Goal: Communication & Community: Answer question/provide support

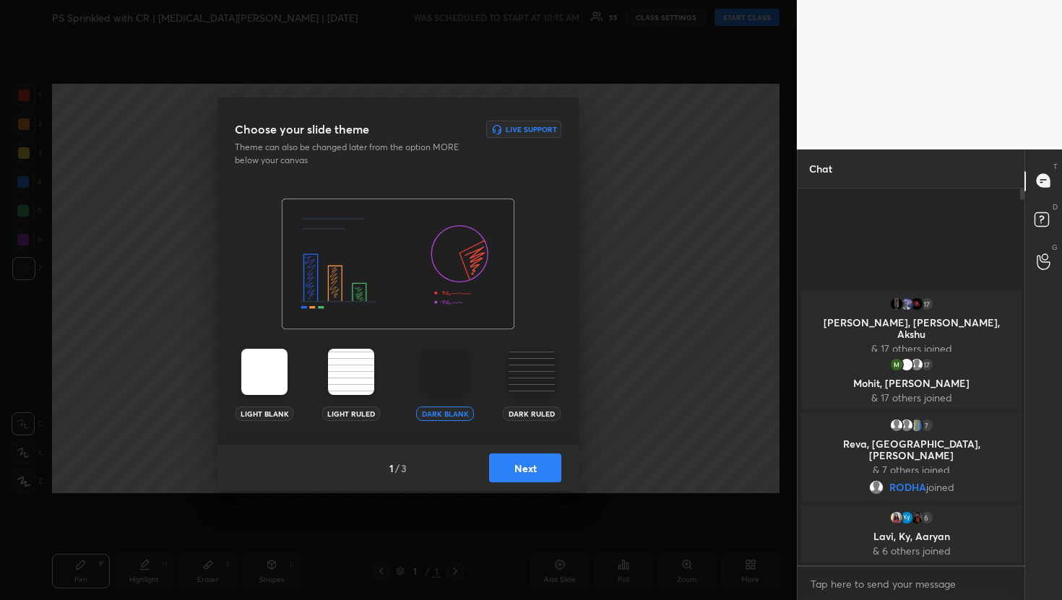
click at [517, 465] on button "Next" at bounding box center [525, 468] width 72 height 29
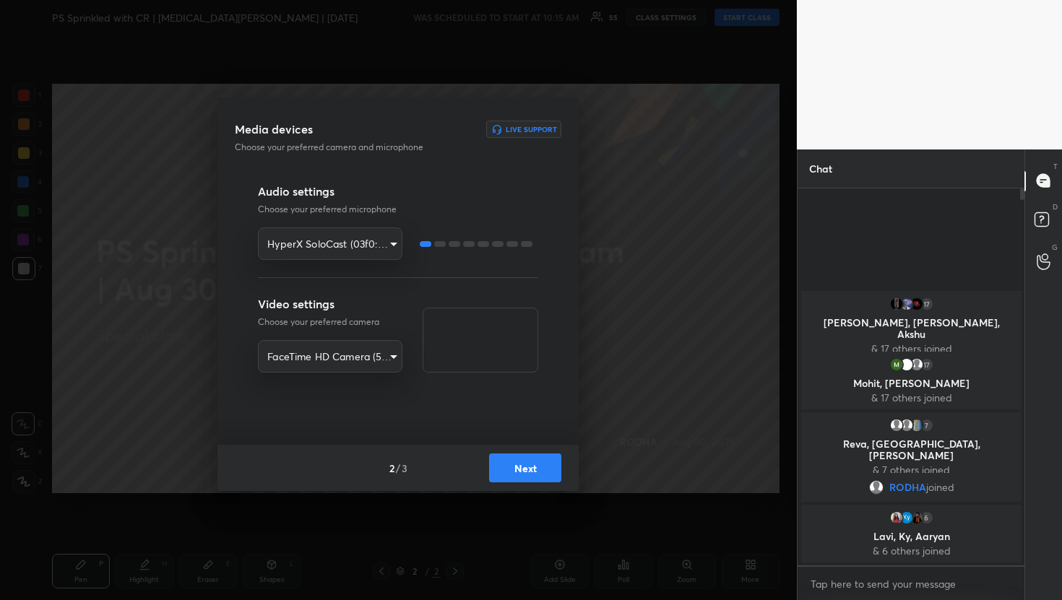
click at [541, 475] on button "Next" at bounding box center [525, 468] width 72 height 29
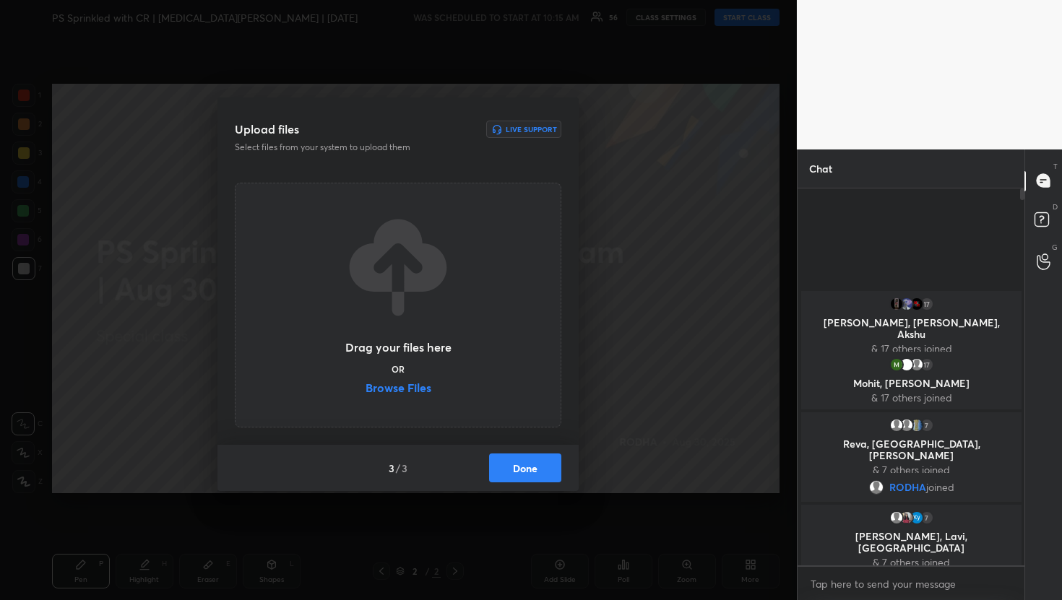
click at [374, 394] on label "Browse Files" at bounding box center [399, 389] width 66 height 15
click at [366, 394] on input "Browse Files" at bounding box center [366, 389] width 0 height 15
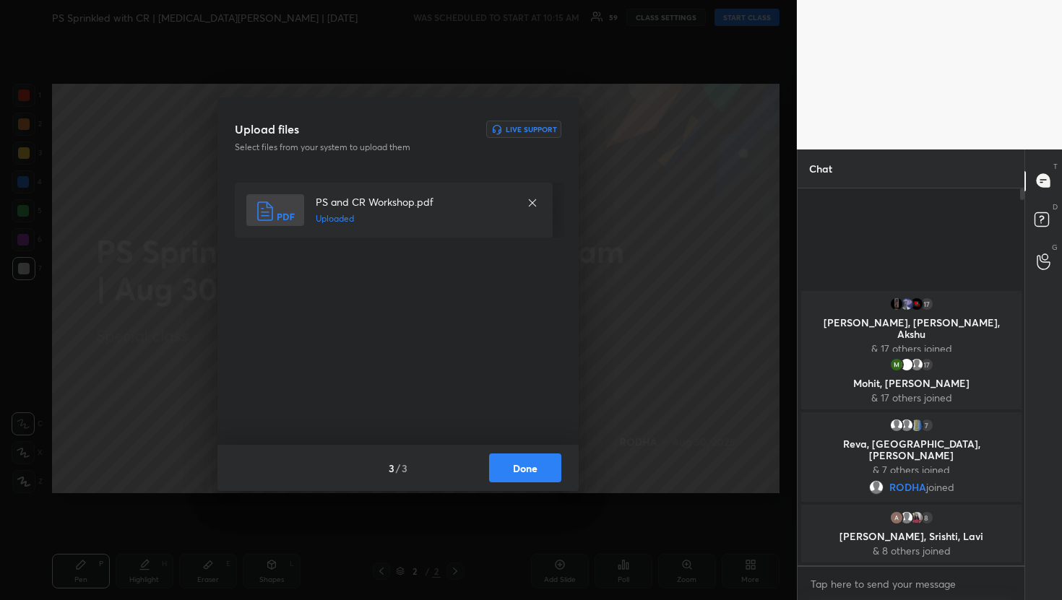
click at [536, 470] on button "Done" at bounding box center [525, 468] width 72 height 29
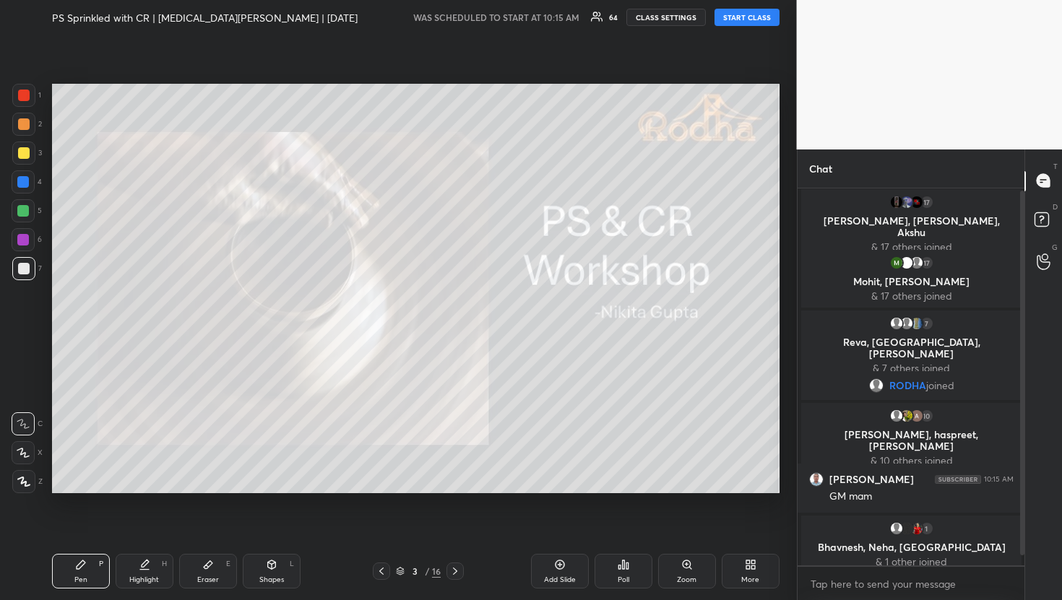
scroll to position [13, 0]
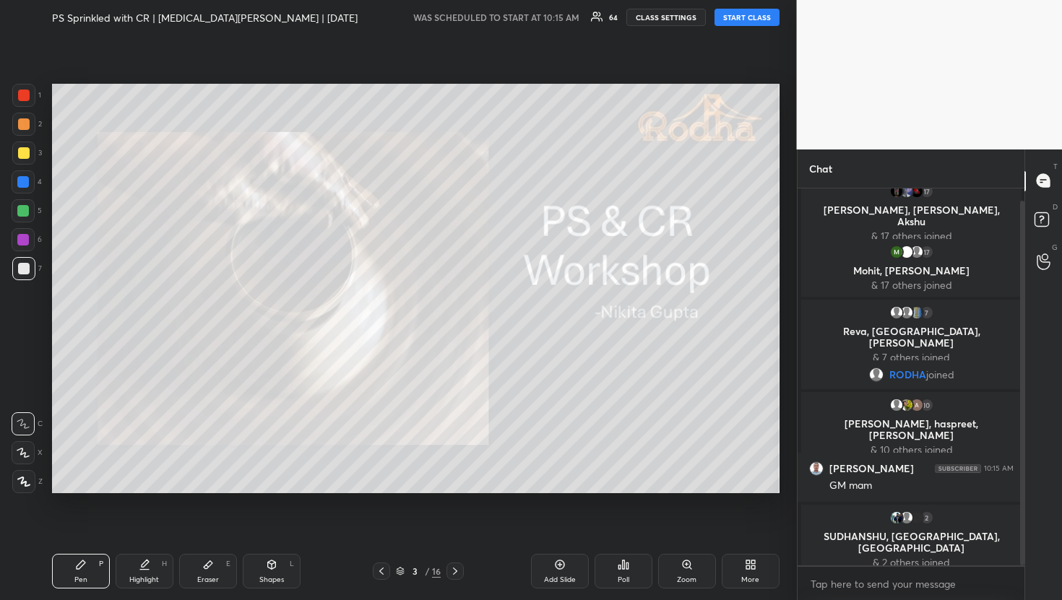
click at [748, 22] on button "START CLASS" at bounding box center [747, 17] width 65 height 17
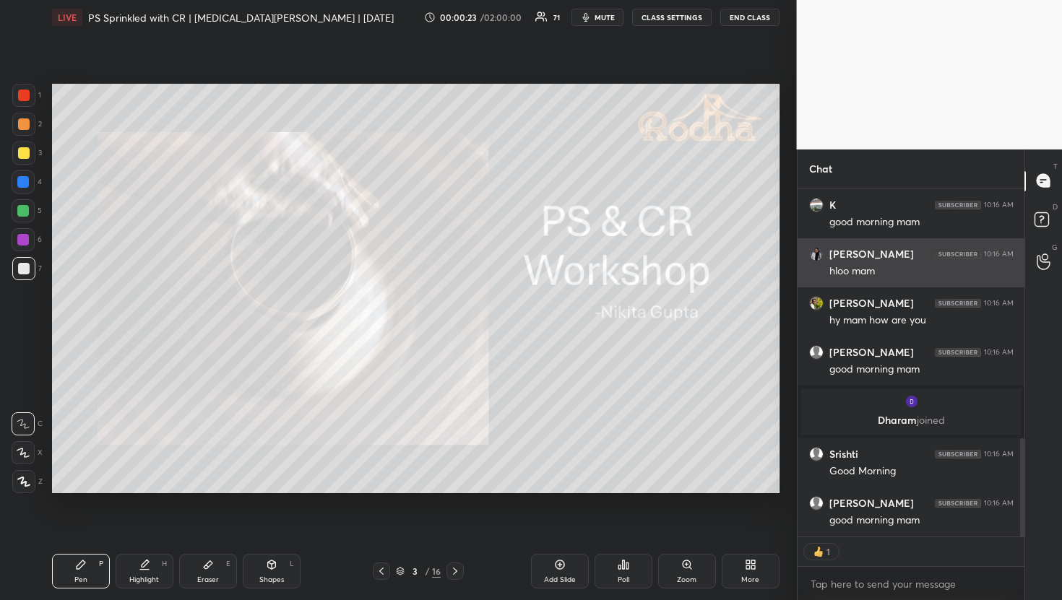
scroll to position [936, 0]
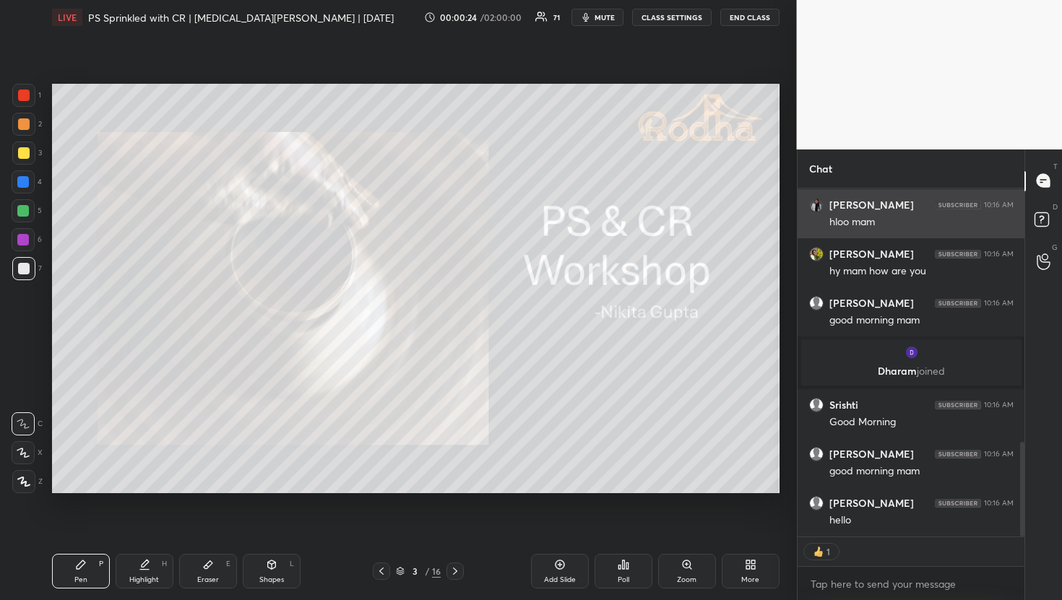
type textarea "x"
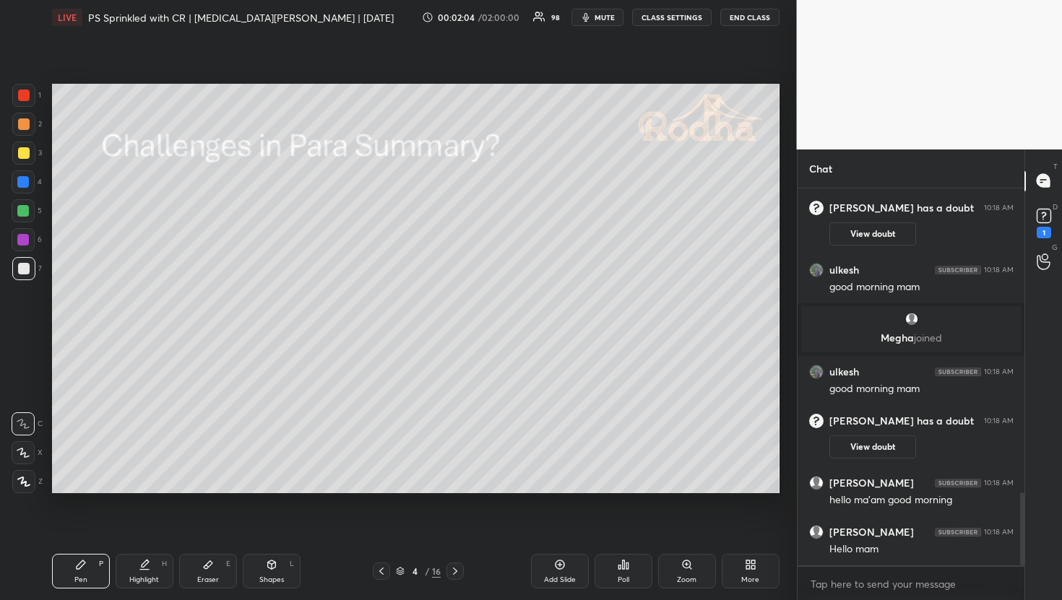
scroll to position [1621, 0]
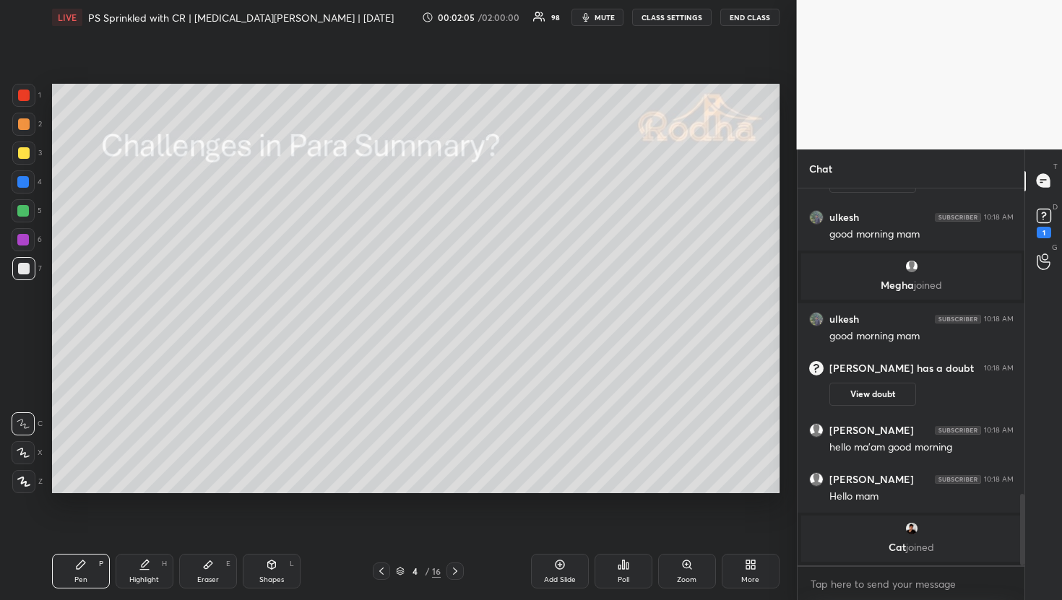
click at [1060, 219] on div "D Doubts (D) 1" at bounding box center [1043, 222] width 37 height 40
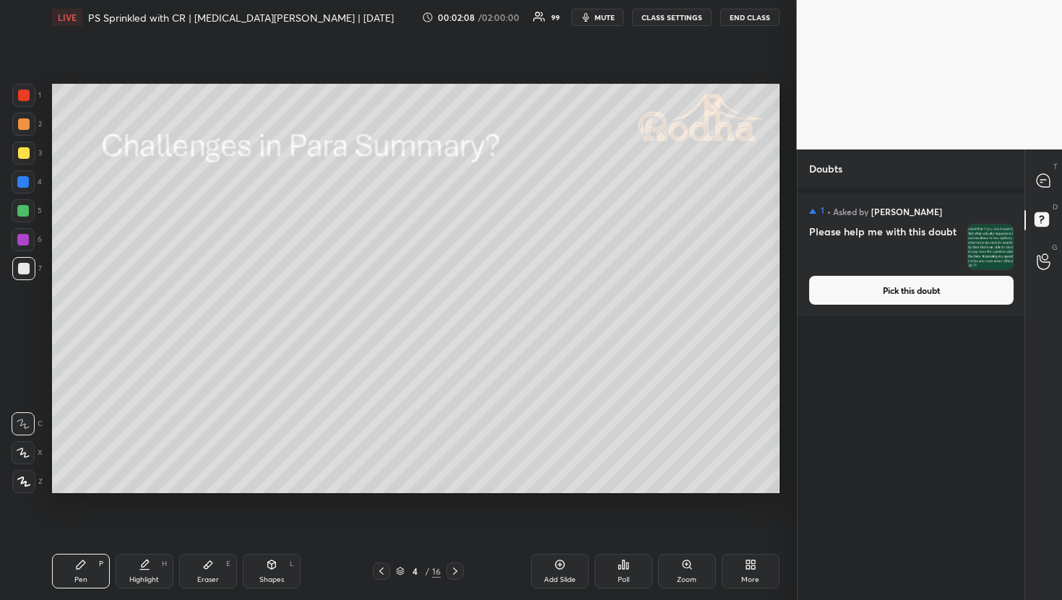
click at [989, 245] on img "grid" at bounding box center [990, 247] width 45 height 45
click at [1040, 186] on icon at bounding box center [1043, 180] width 13 height 13
type textarea "x"
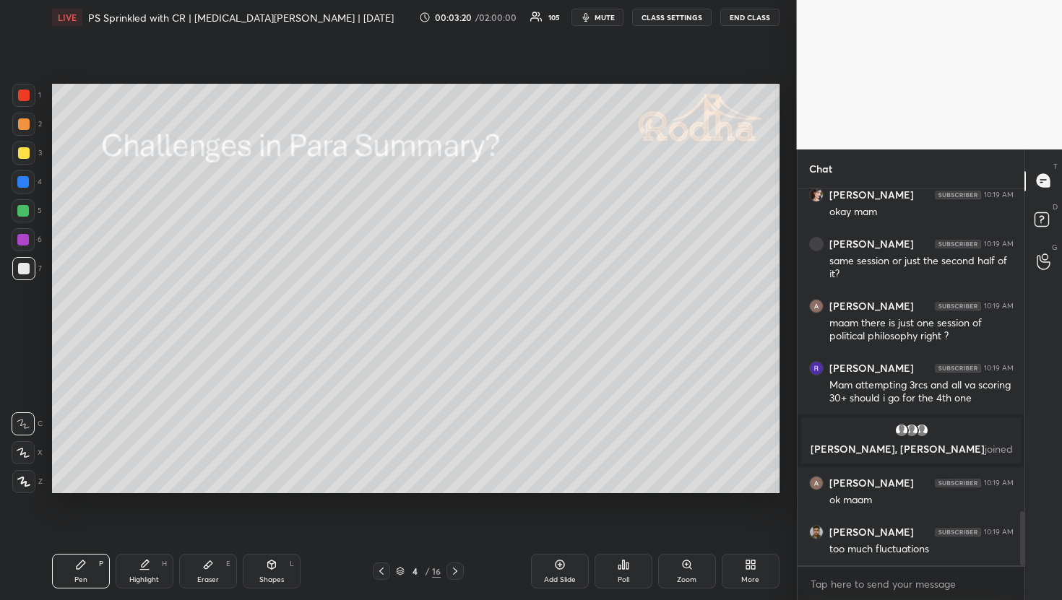
scroll to position [2307, 0]
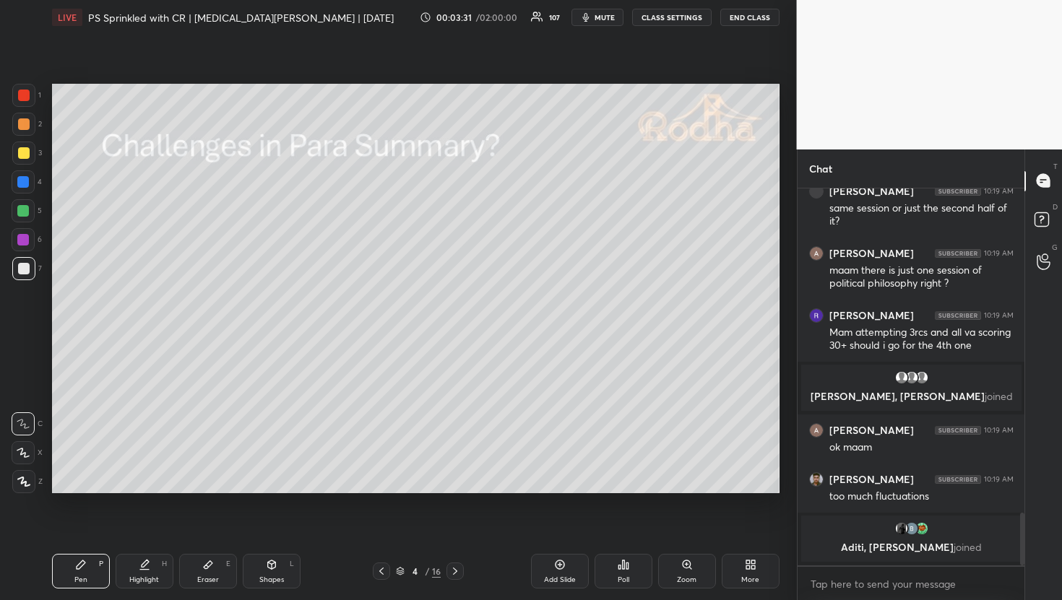
click at [23, 126] on div at bounding box center [24, 124] width 12 height 12
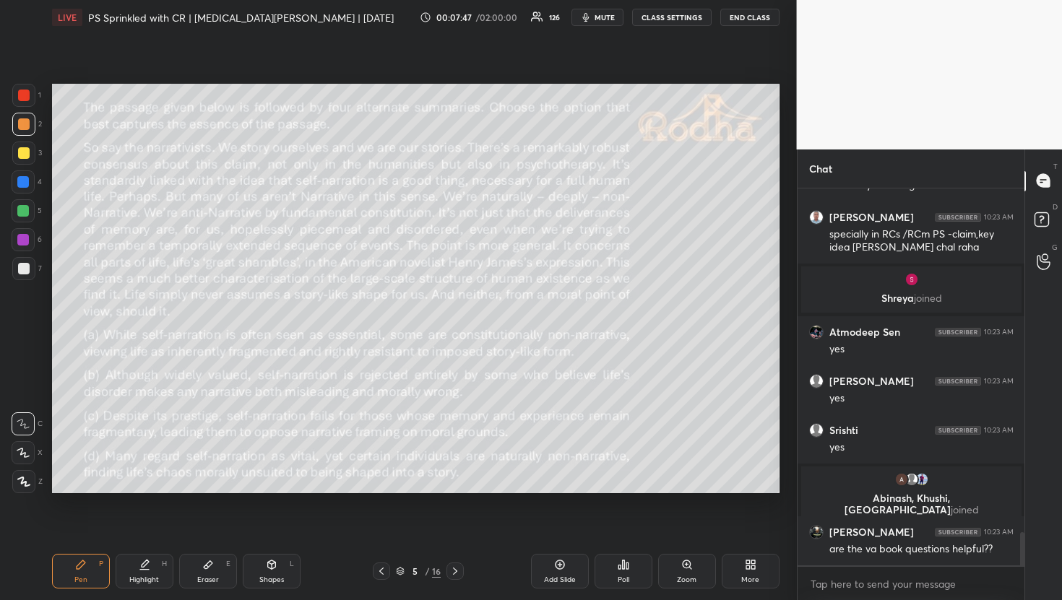
scroll to position [3938, 0]
click at [621, 573] on div "Poll" at bounding box center [624, 571] width 58 height 35
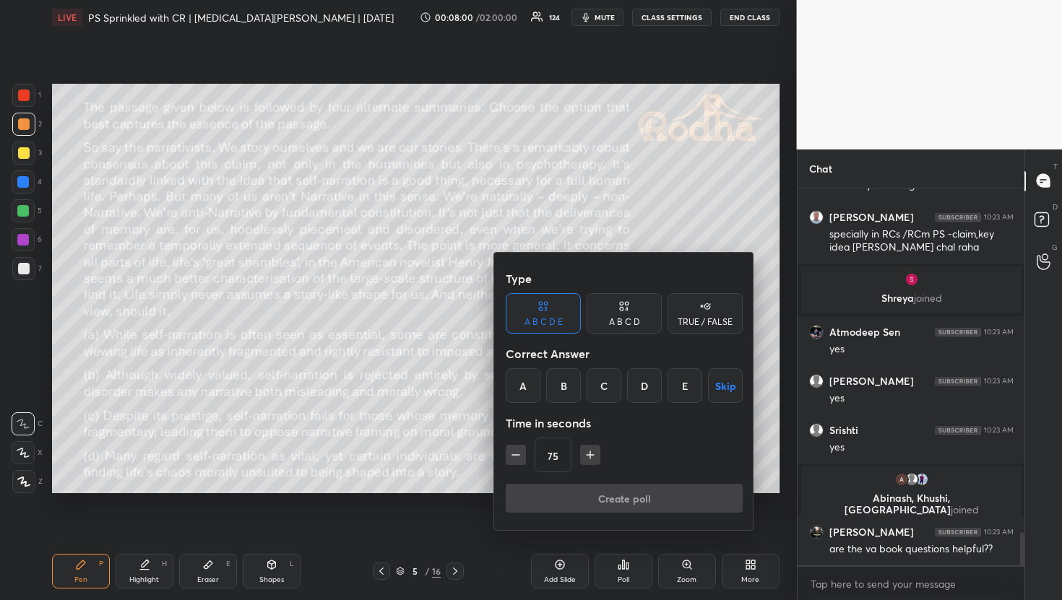
click at [641, 314] on div "A B C D" at bounding box center [624, 313] width 75 height 40
click at [523, 392] on div "A" at bounding box center [527, 385] width 43 height 35
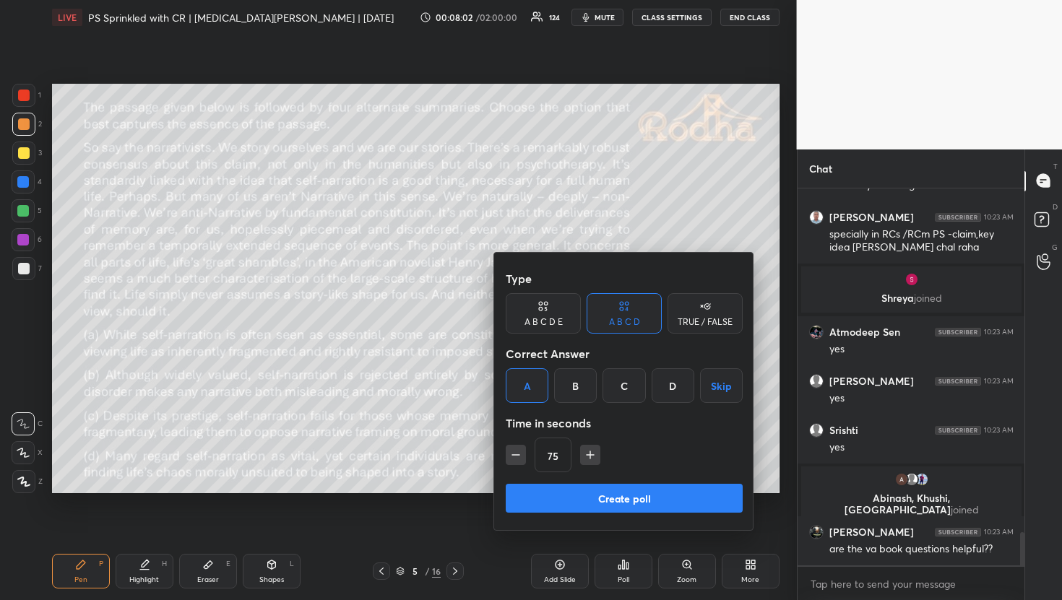
click at [588, 454] on icon "button" at bounding box center [590, 455] width 14 height 14
click at [588, 454] on button "button" at bounding box center [597, 455] width 20 height 20
type input "120"
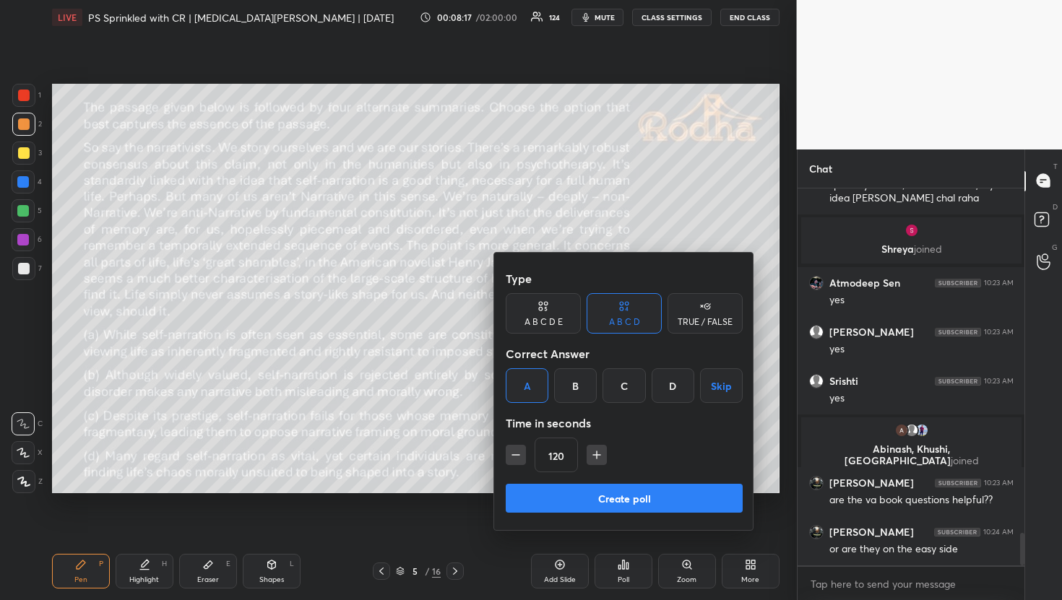
scroll to position [4039, 0]
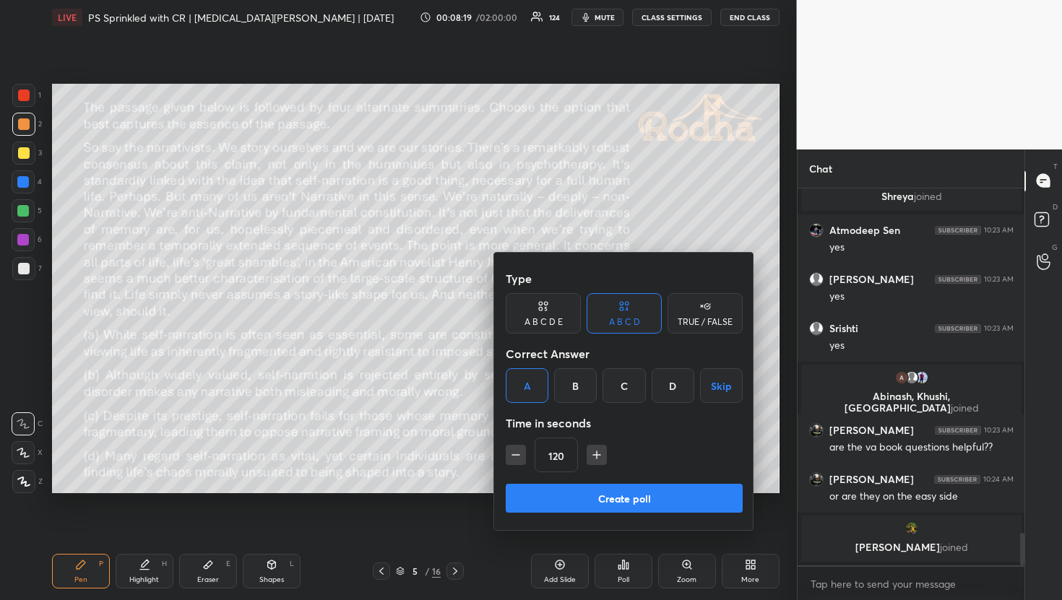
click at [694, 230] on div at bounding box center [531, 300] width 1062 height 600
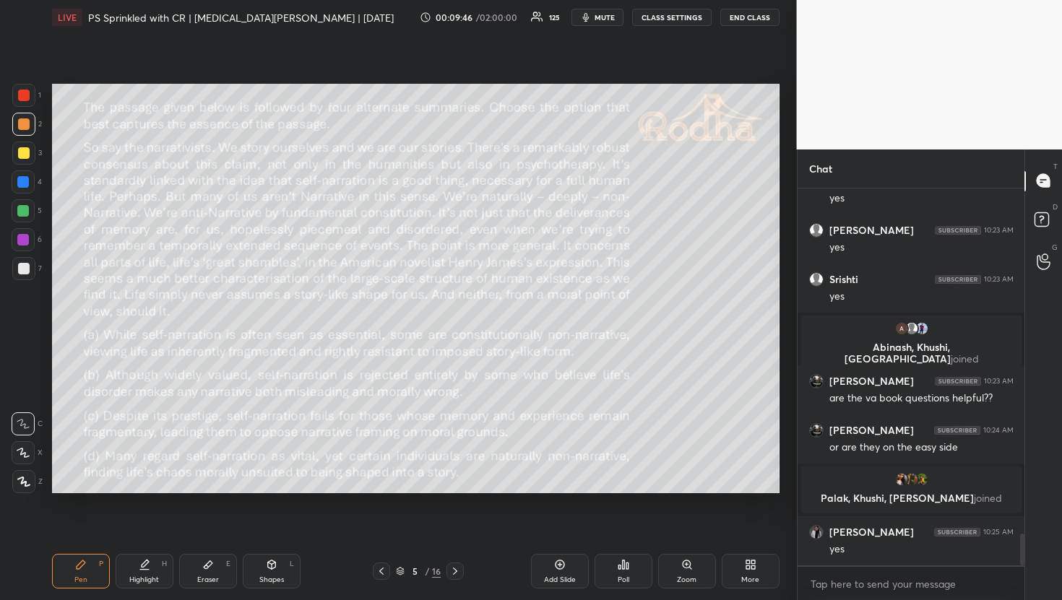
scroll to position [4121, 0]
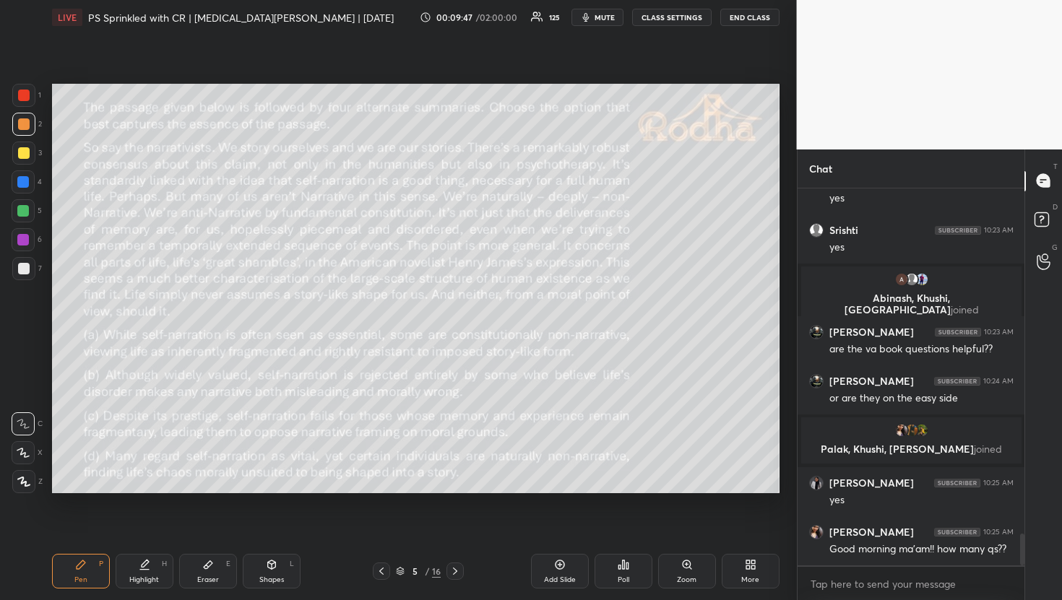
click at [630, 578] on div "Poll" at bounding box center [624, 571] width 58 height 35
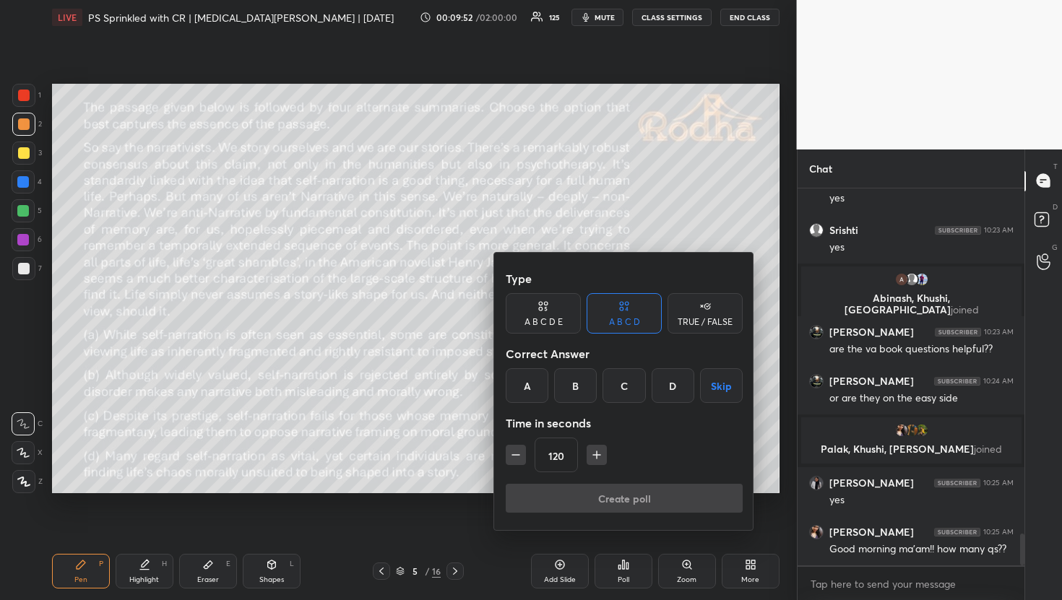
click at [527, 392] on div "A" at bounding box center [527, 385] width 43 height 35
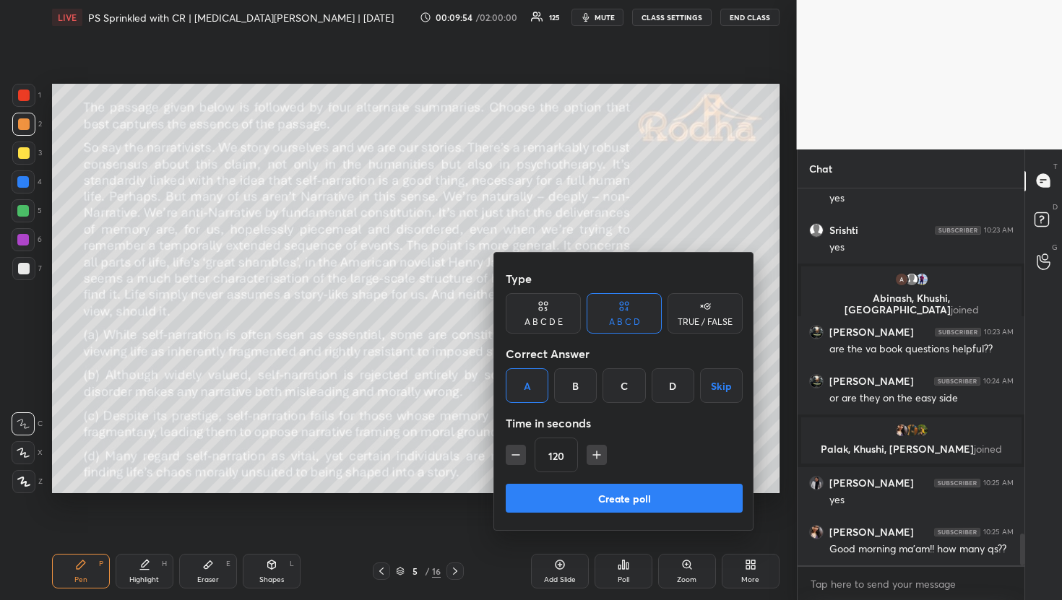
click at [595, 455] on icon "button" at bounding box center [596, 455] width 7 height 0
type input "150"
click at [569, 499] on button "Create poll" at bounding box center [624, 498] width 237 height 29
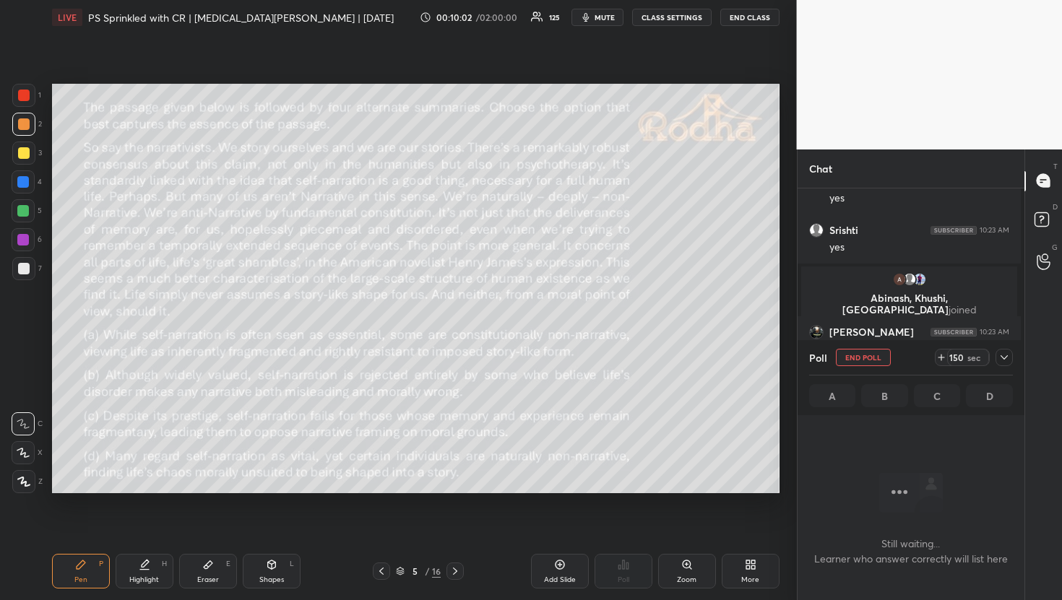
scroll to position [333, 223]
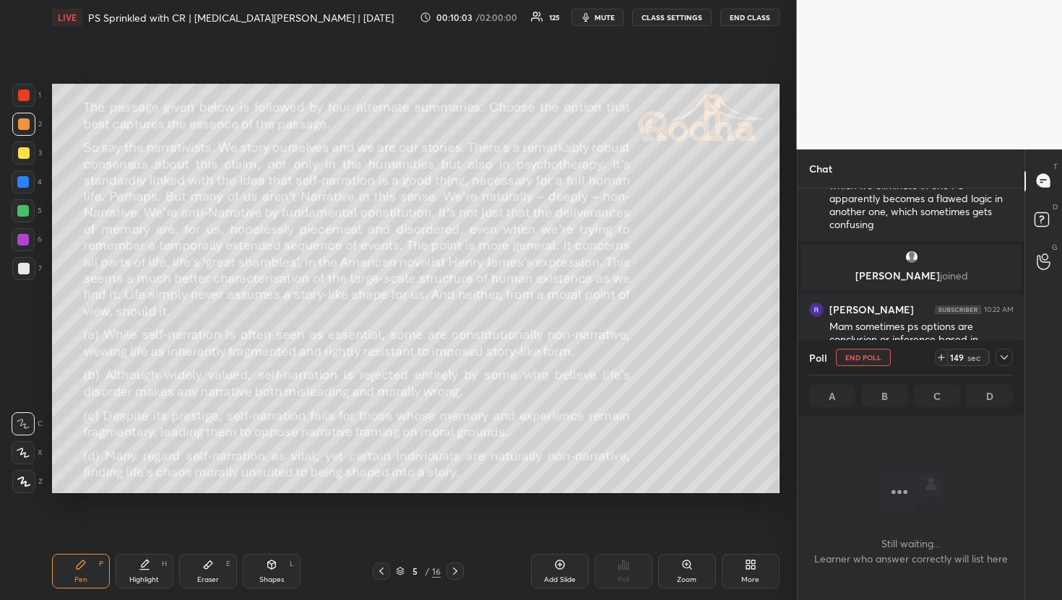
click at [589, 20] on icon "button" at bounding box center [585, 17] width 7 height 9
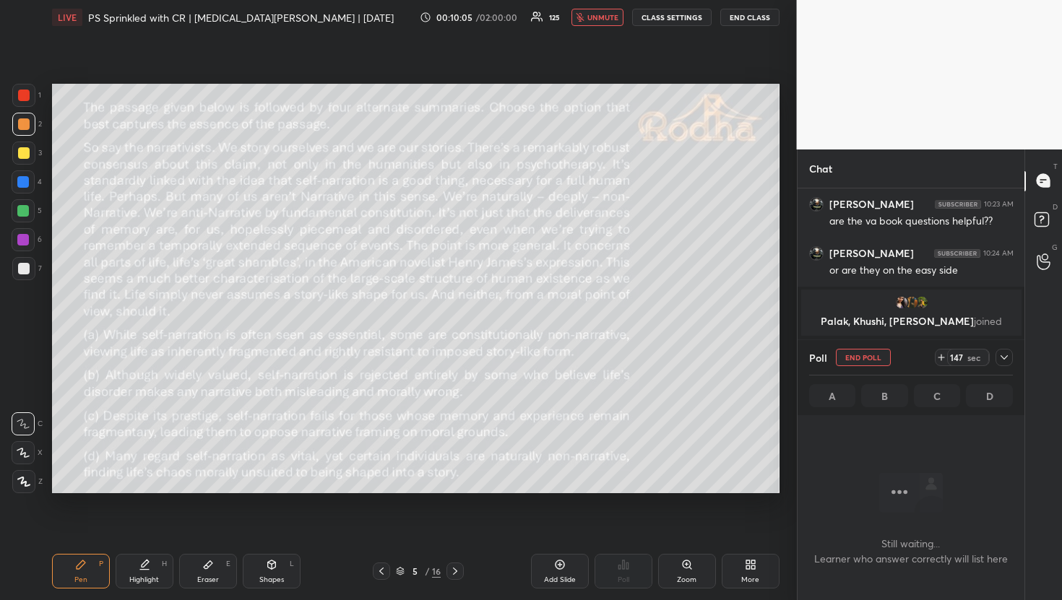
click at [1002, 361] on icon at bounding box center [1004, 358] width 12 height 12
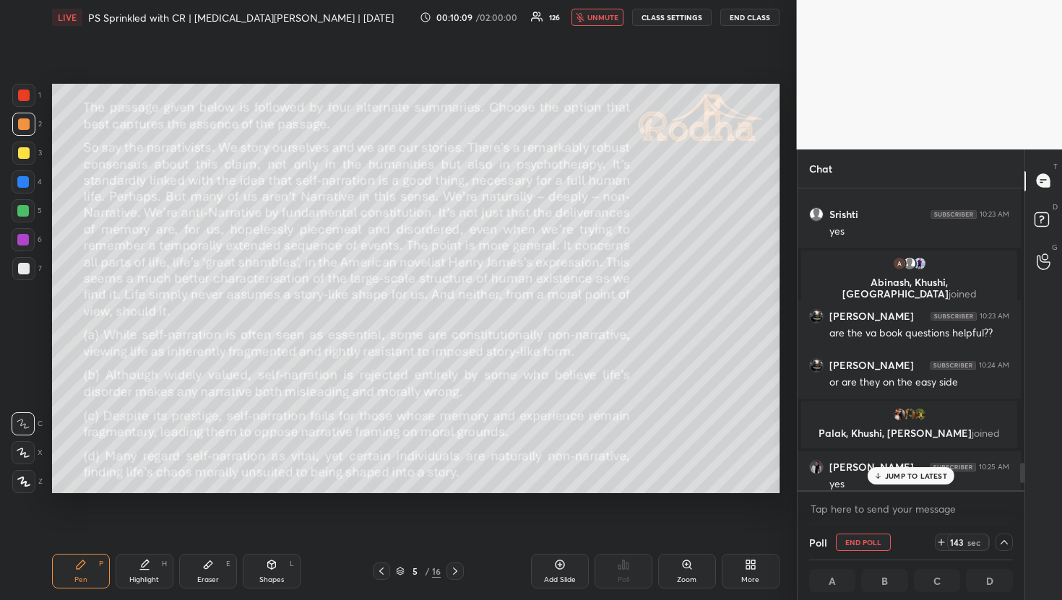
scroll to position [4249, 0]
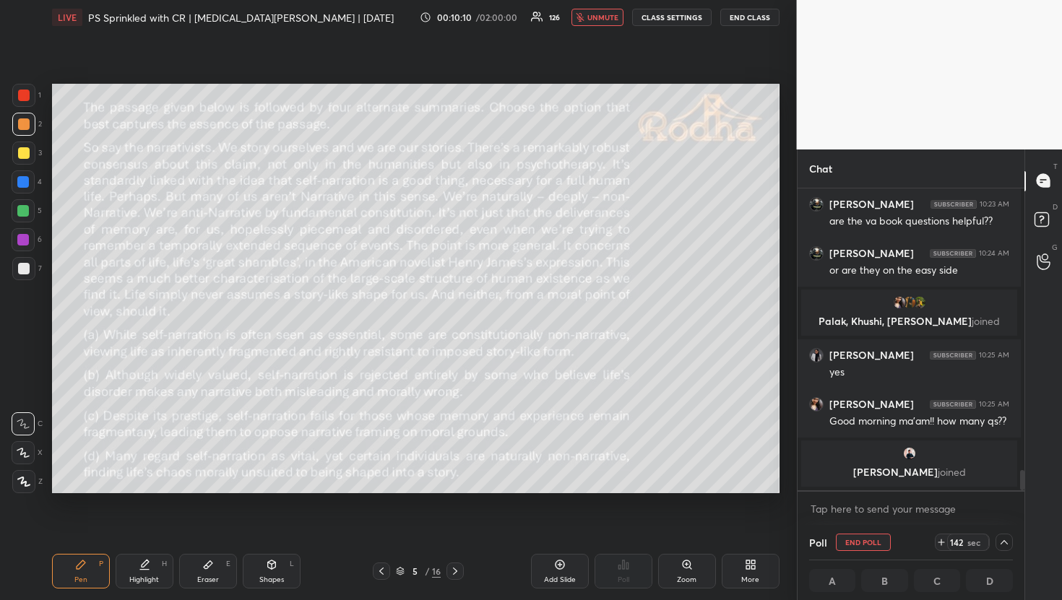
click at [850, 503] on body "1 2 3 4 5 6 7 R O A L C X Z Erase all C X Z LIVE PS Sprinkled with CR | [MEDICA…" at bounding box center [531, 300] width 1062 height 600
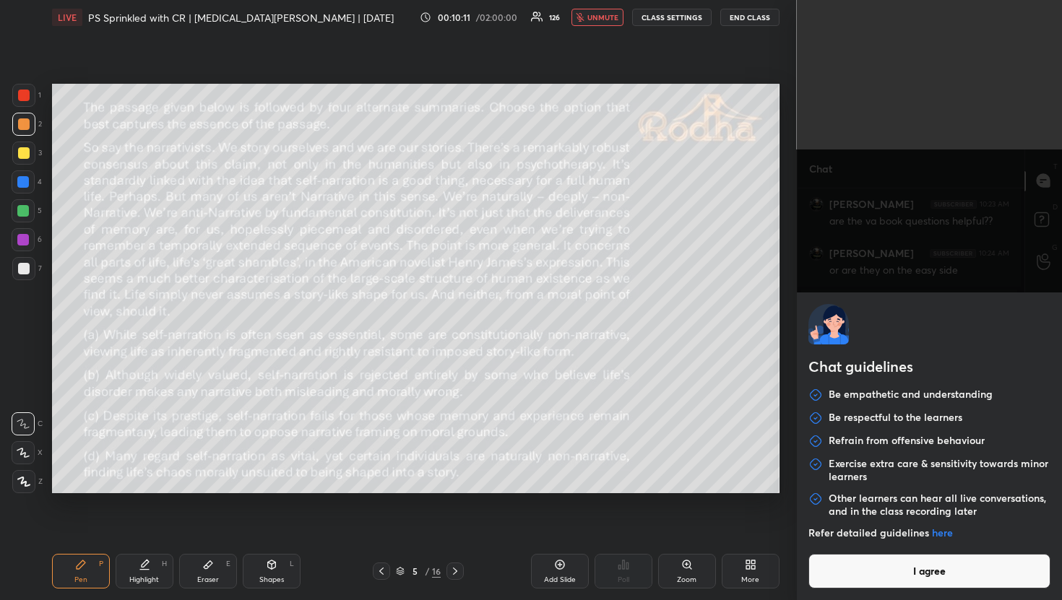
click at [856, 571] on button "I agree" at bounding box center [929, 571] width 243 height 35
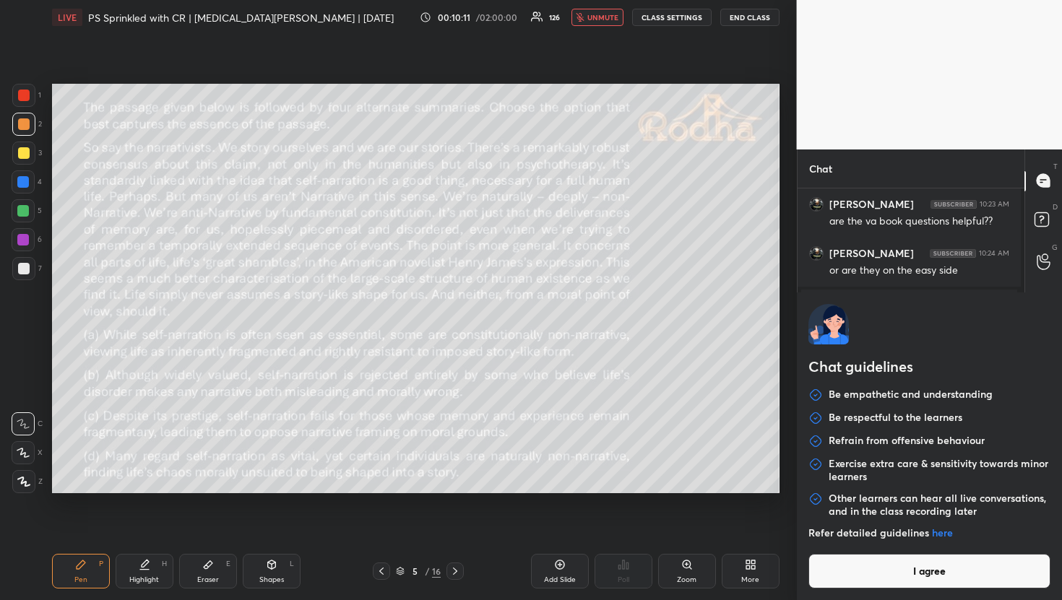
type textarea "x"
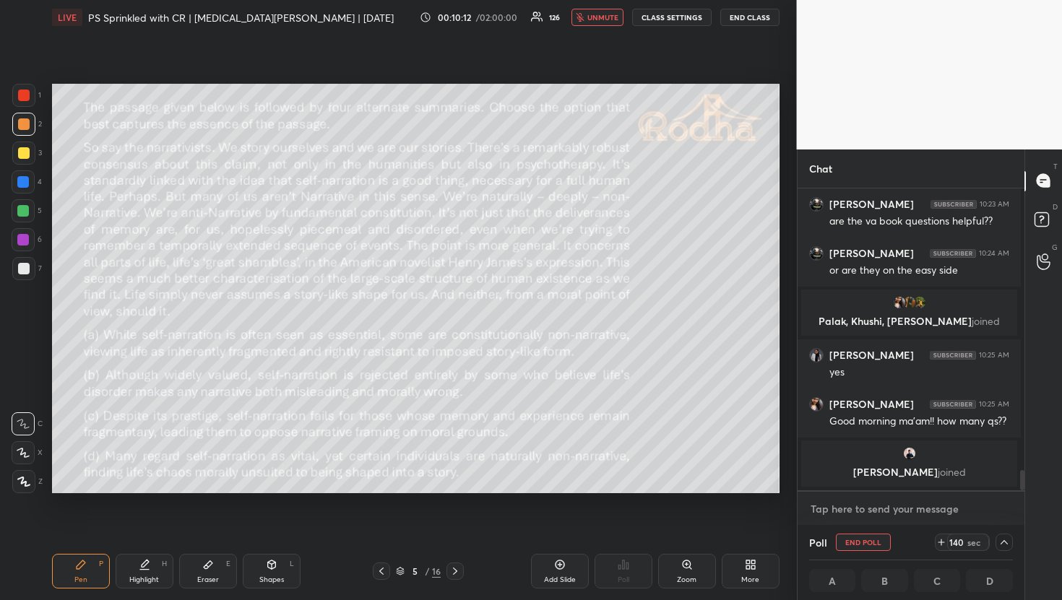
type textarea "1"
type textarea "x"
type textarea "10"
type textarea "x"
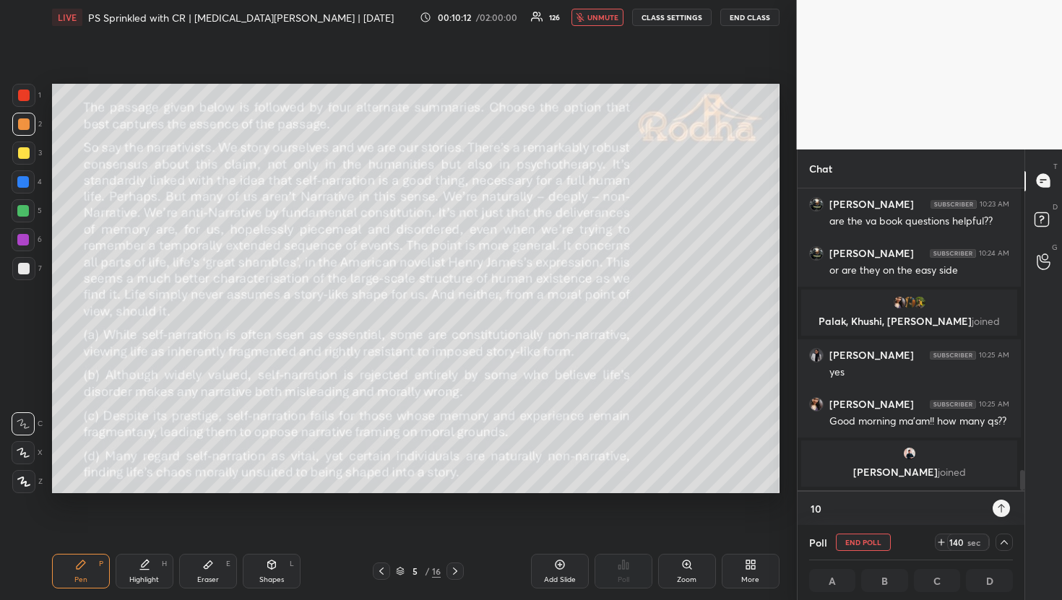
type textarea "10"
type textarea "x"
type textarea "10 q"
type textarea "x"
type textarea "10 qu"
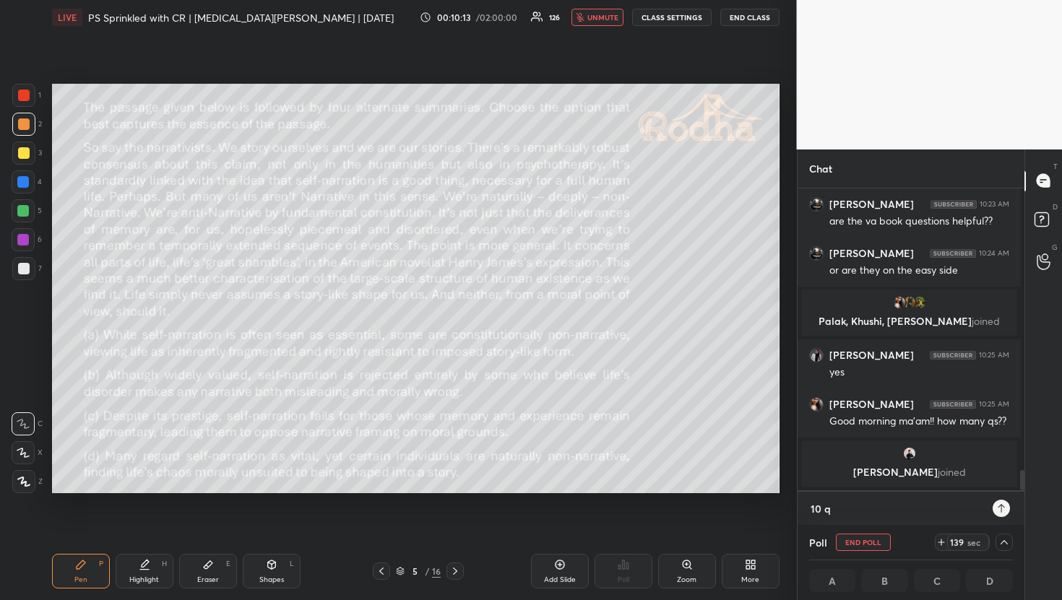
type textarea "x"
type textarea "10 que"
type textarea "x"
type textarea "10 ques"
type textarea "x"
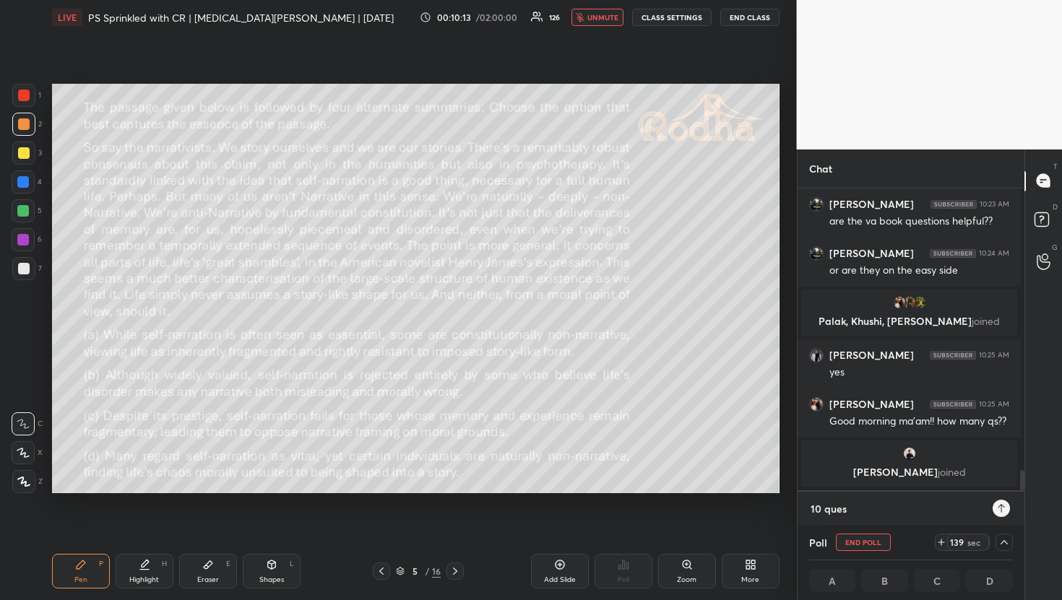
type textarea "x"
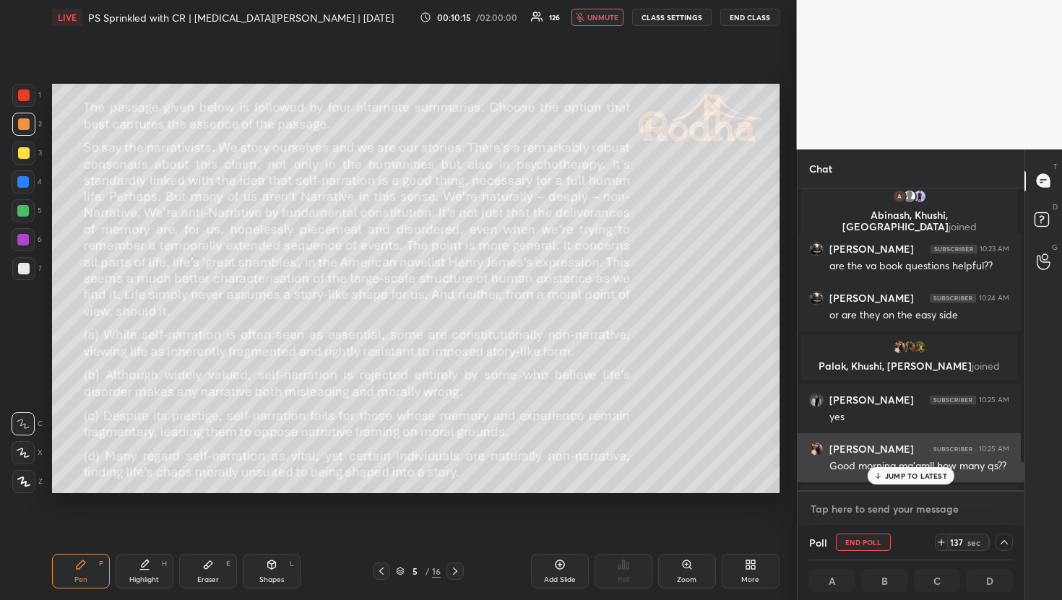
scroll to position [4173, 0]
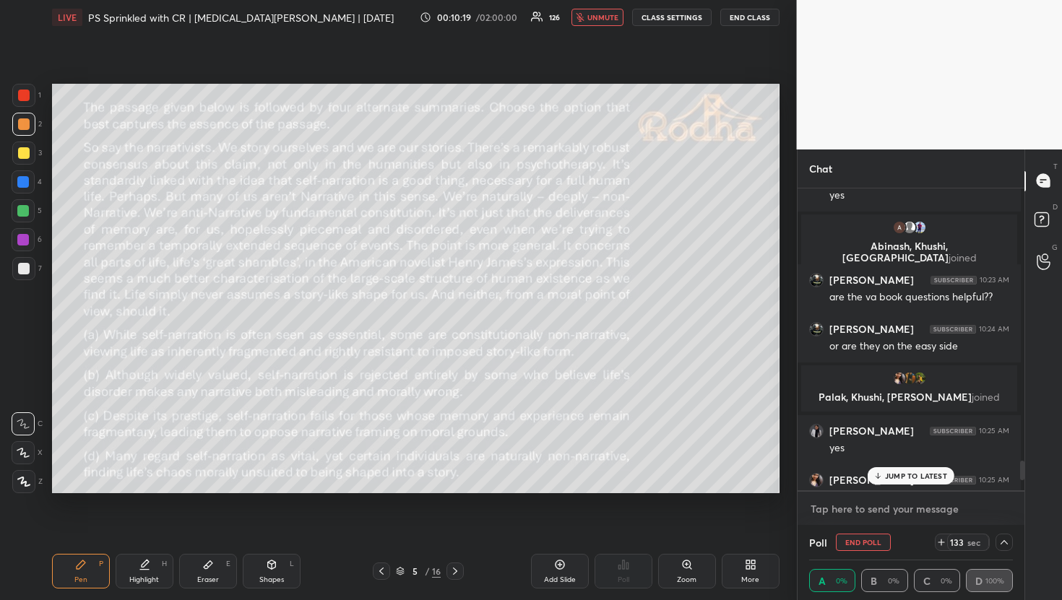
click at [842, 512] on textarea at bounding box center [911, 509] width 204 height 23
type textarea "T"
type textarea "x"
type textarea "Th"
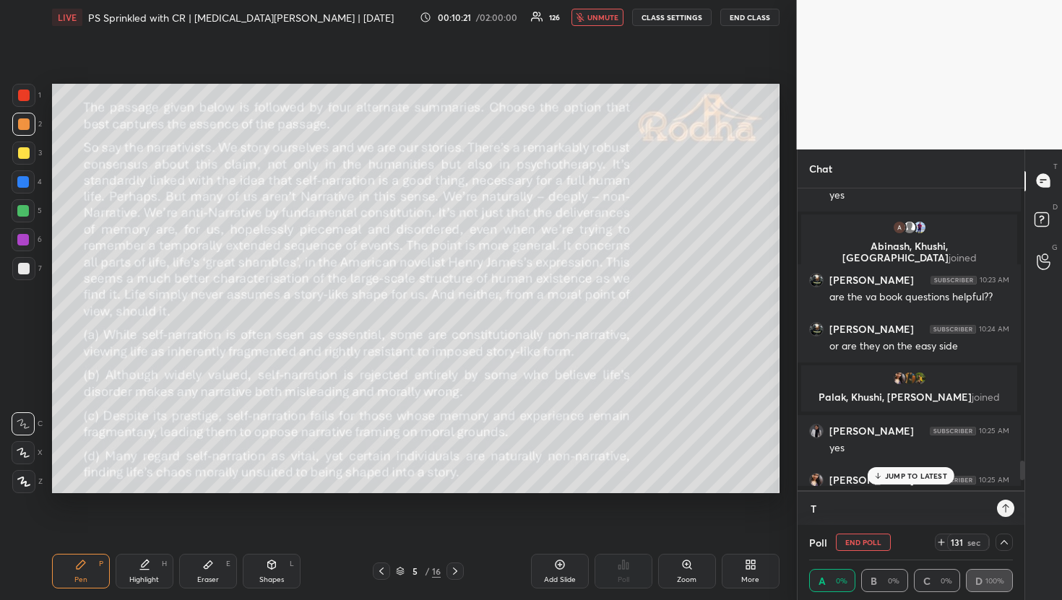
type textarea "x"
type textarea "The"
type textarea "x"
type textarea "The"
type textarea "x"
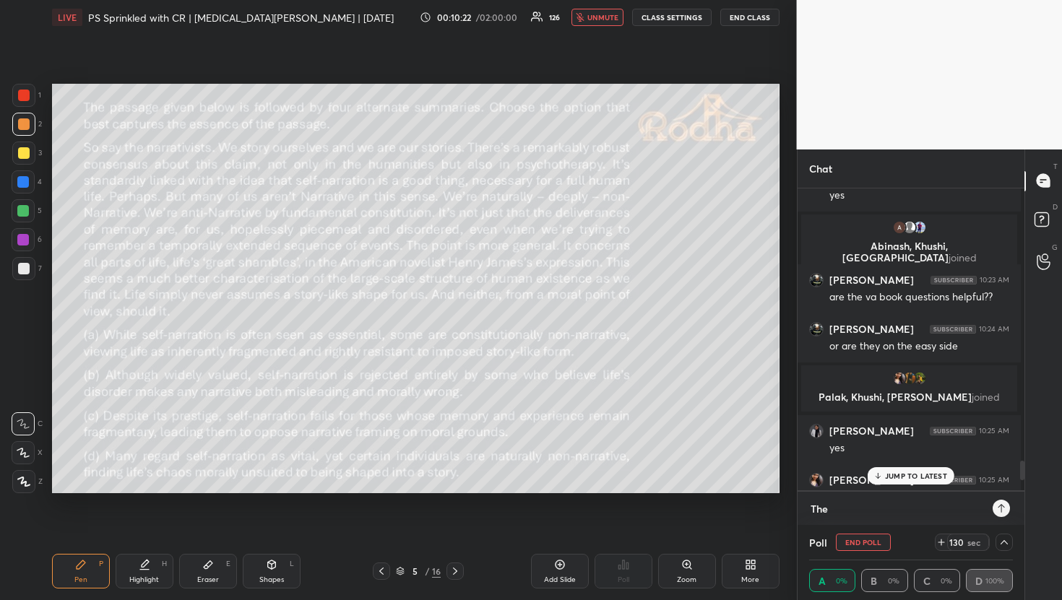
type textarea "The b"
type textarea "x"
type textarea "The bo"
type textarea "x"
type textarea "The boo"
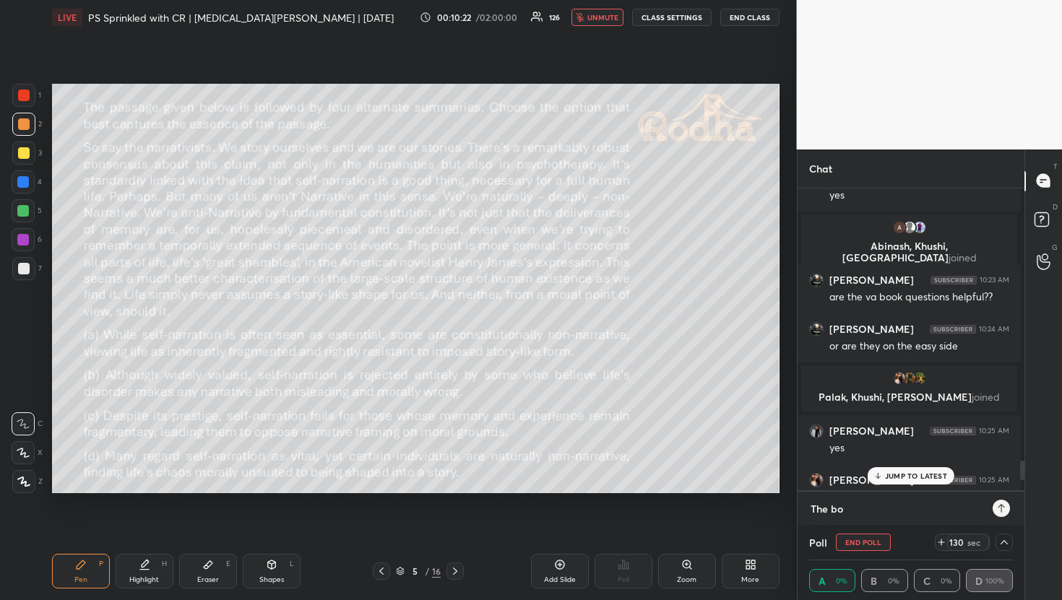
type textarea "x"
type textarea "The book"
type textarea "x"
type textarea "The bookl"
type textarea "x"
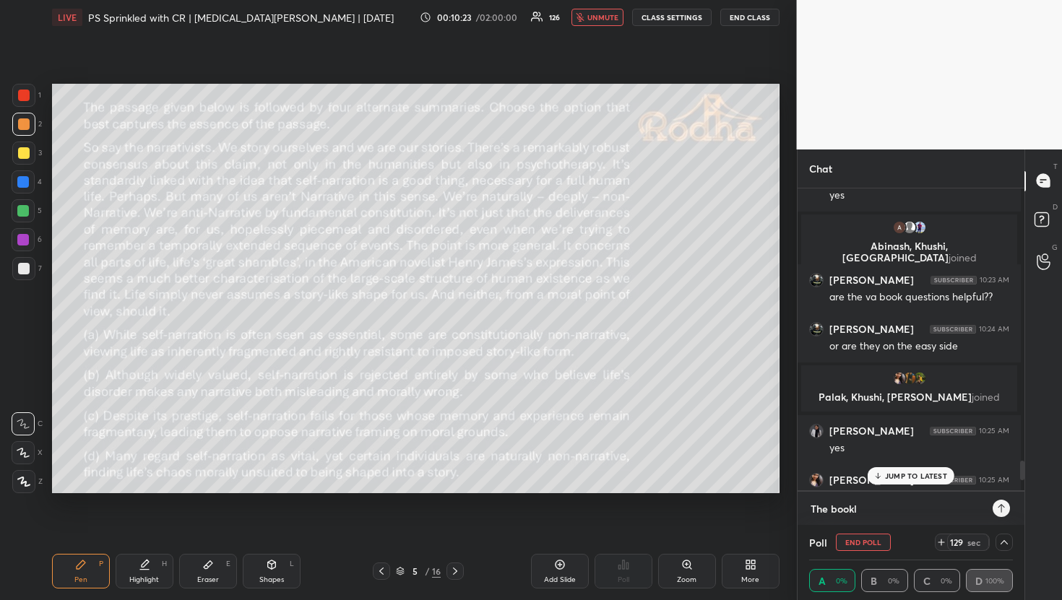
type textarea "The bookle"
type textarea "x"
type textarea "The bookley"
type textarea "x"
type textarea "The bookle"
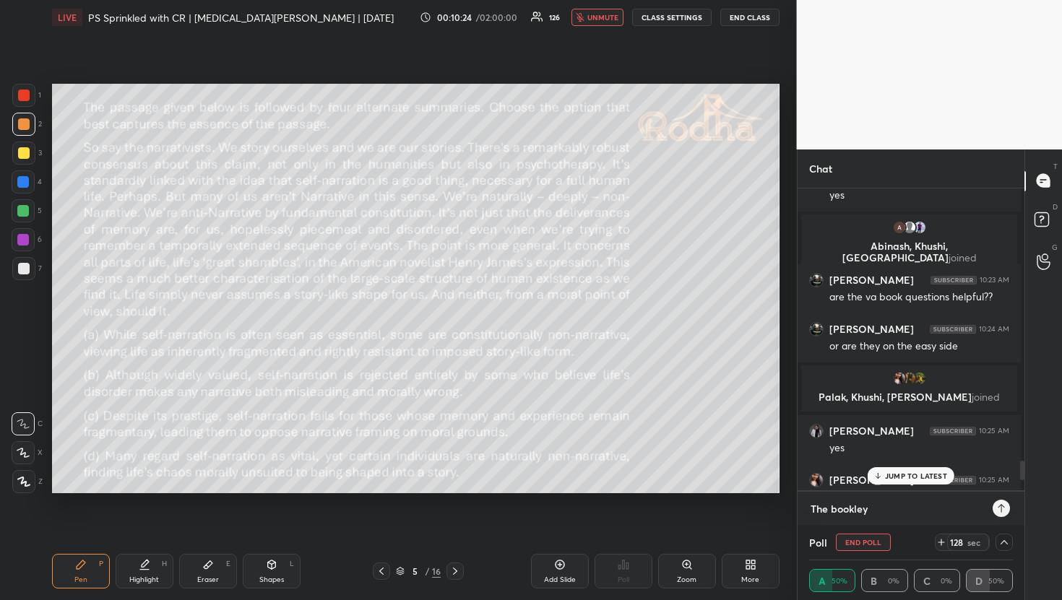
type textarea "x"
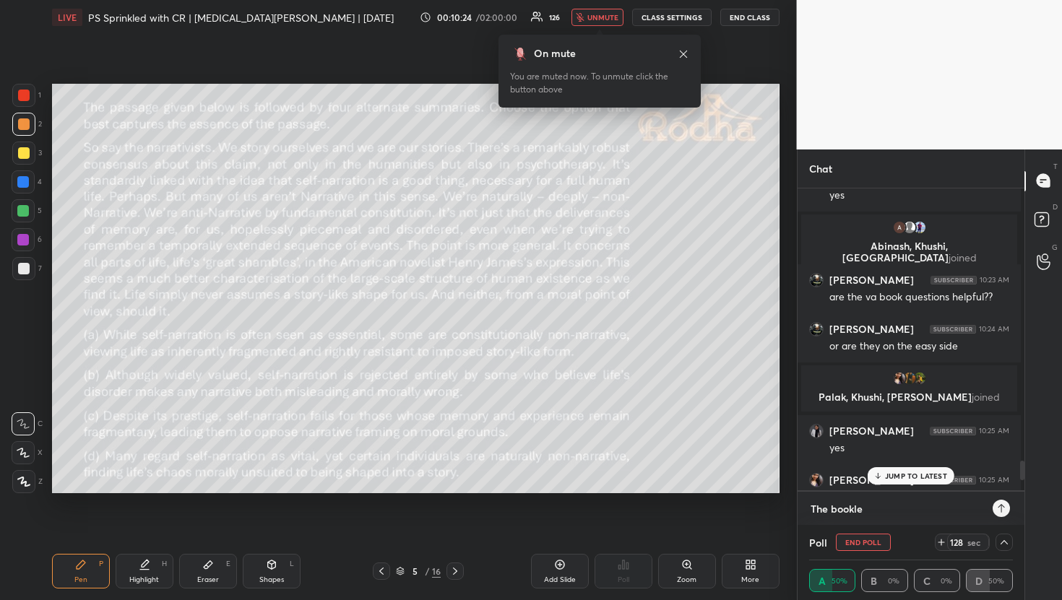
type textarea "The booklet"
type textarea "x"
type textarea "The booklet"
type textarea "x"
type textarea "The booklet q"
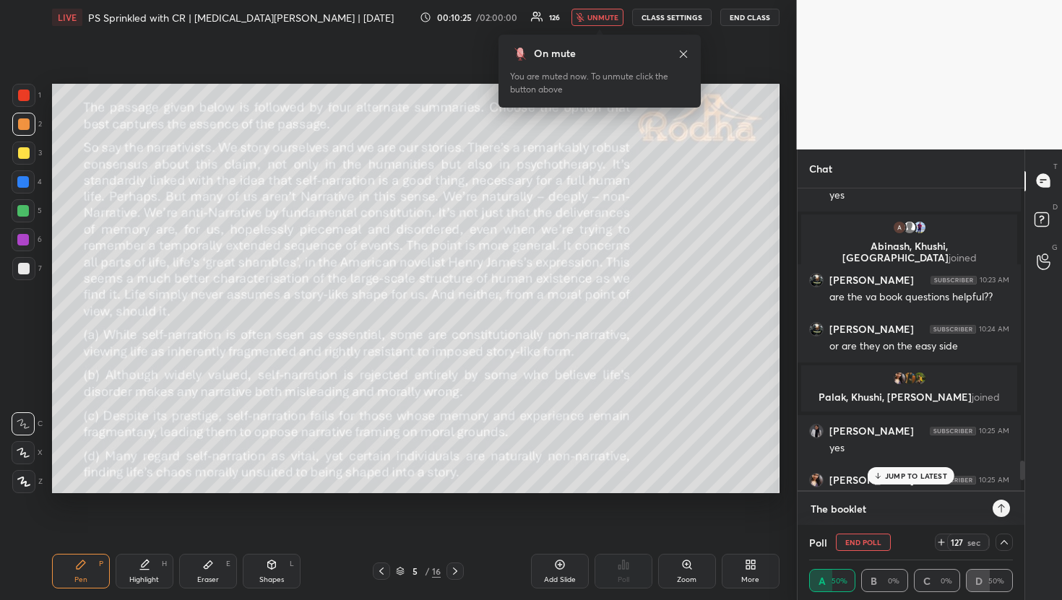
type textarea "x"
type textarea "The booklet qs"
type textarea "x"
type textarea "The booklet qs"
type textarea "x"
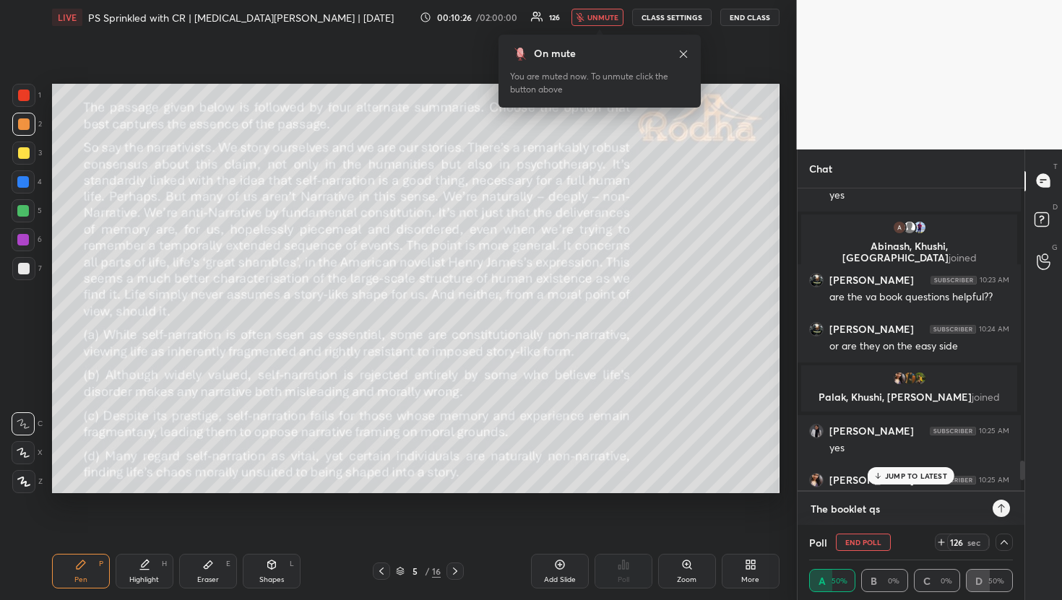
type textarea "The booklet qs a"
type textarea "x"
type textarea "The booklet qs ar"
type textarea "x"
type textarea "The booklet qs are"
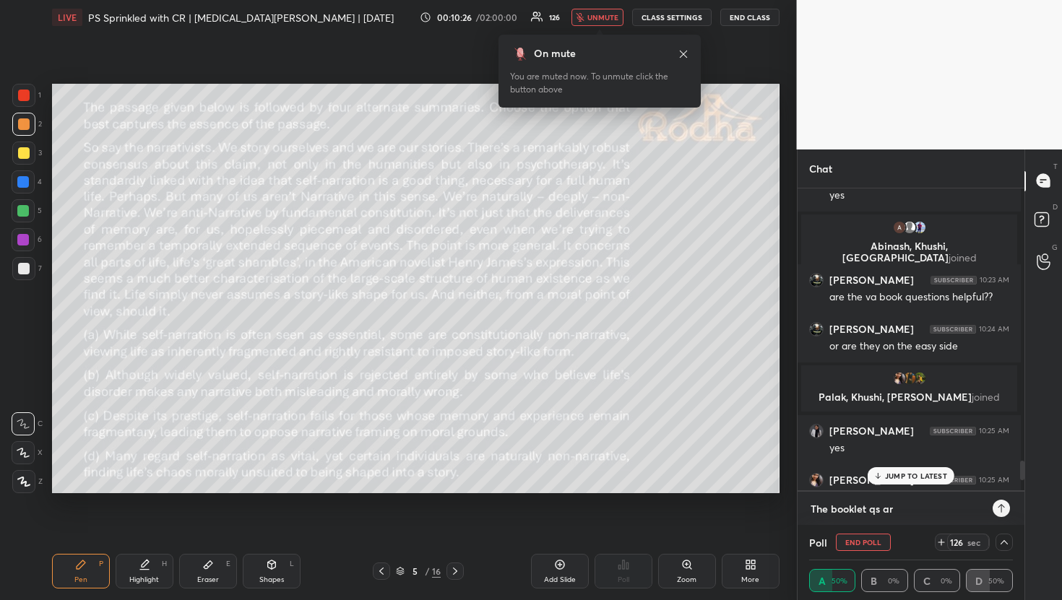
type textarea "x"
type textarea "The booklet qs are"
type textarea "x"
type textarea "The booklet qs are g"
type textarea "x"
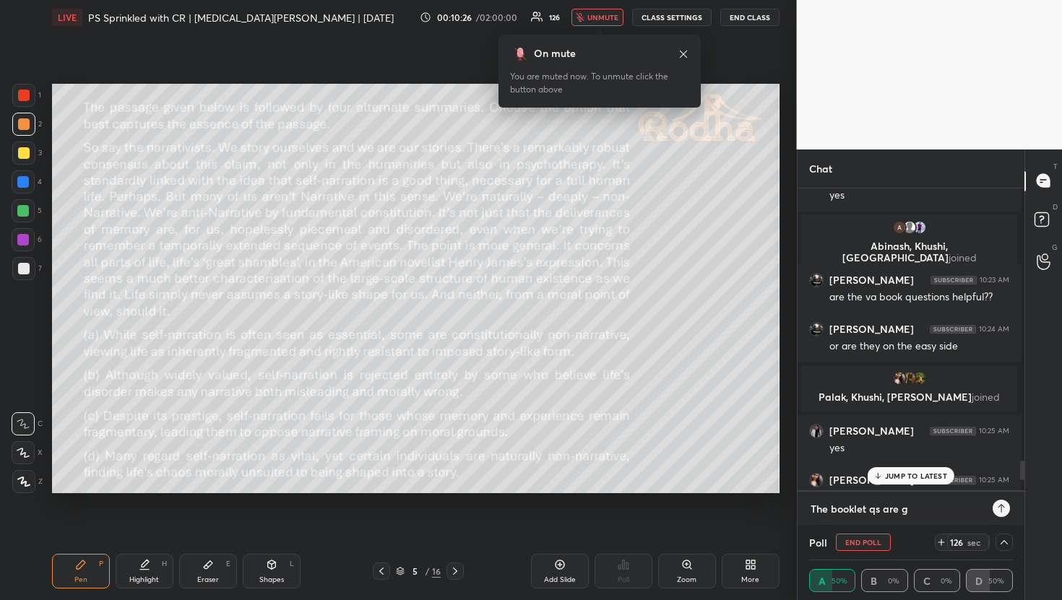
type textarea "The booklet qs are go"
type textarea "x"
type textarea "The booklet qs are goo"
type textarea "x"
type textarea "The booklet qs are good"
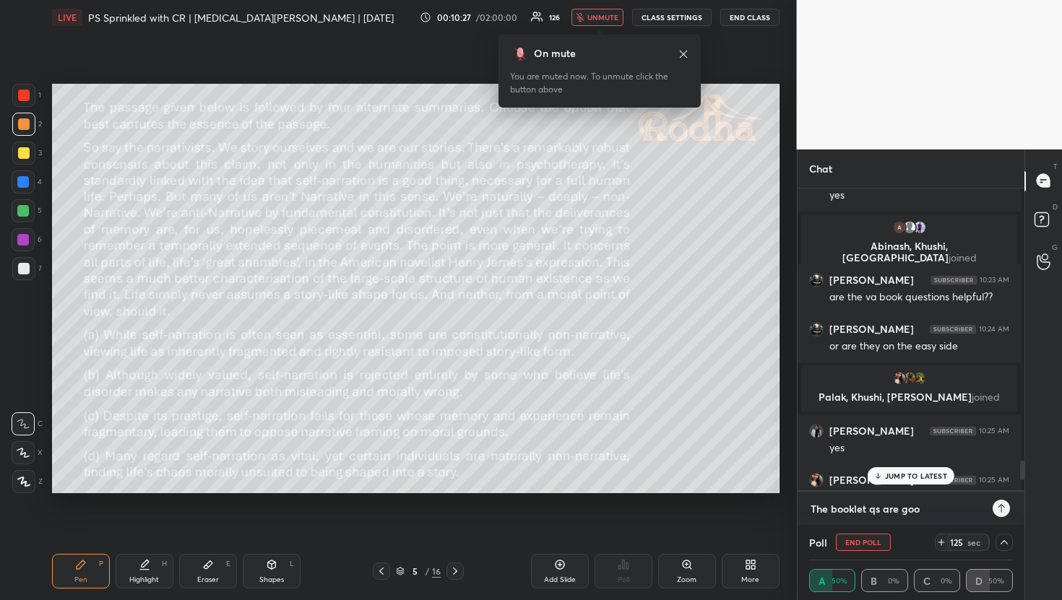
type textarea "x"
type textarea "The booklet qs are good."
type textarea "x"
type textarea "The booklet qs are good."
type textarea "x"
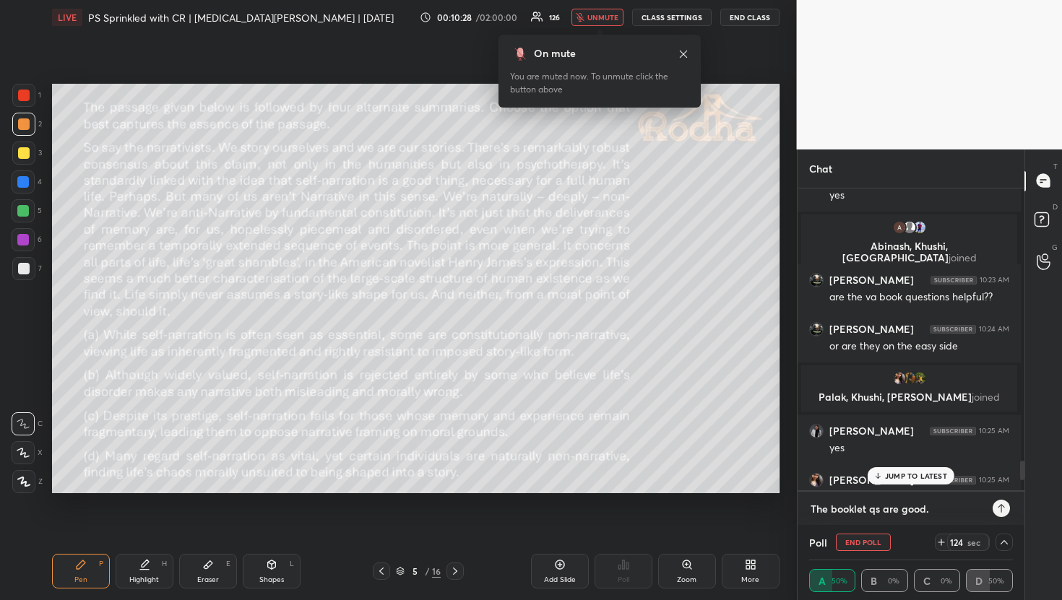
type textarea "The booklet qs are good. A"
type textarea "x"
type textarea "The booklet qs are good. At"
type textarea "x"
type textarea "The booklet qs are good. Att"
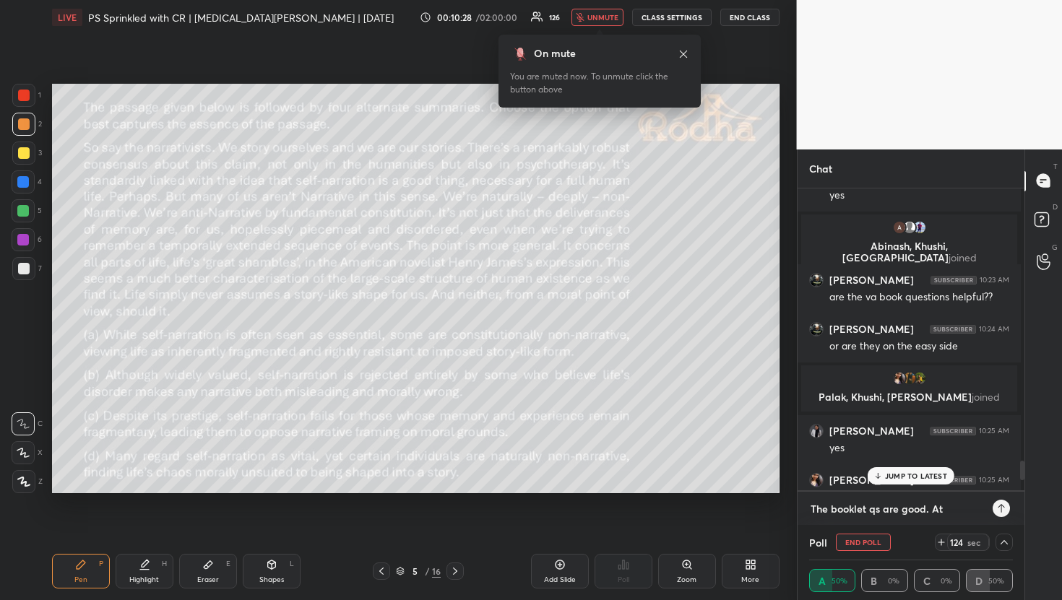
type textarea "x"
type textarea "The booklet qs are good. Atte"
type textarea "x"
type textarea "The booklet qs are good. Attep"
type textarea "x"
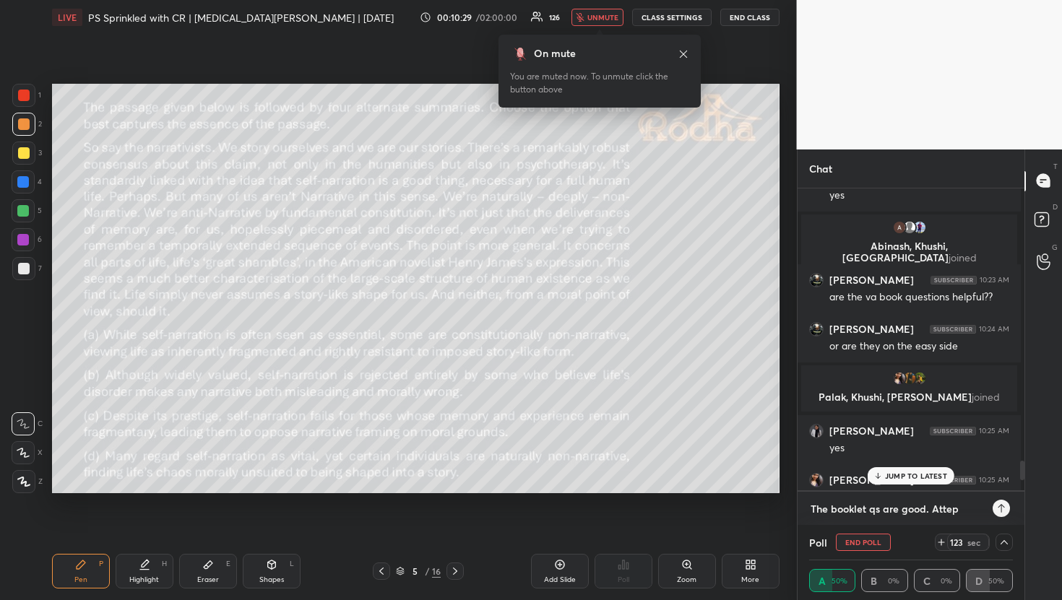
type textarea "The booklet qs are good. Atte"
type textarea "x"
type textarea "The booklet qs are good. Attem"
type textarea "x"
type textarea "The booklet qs are good. Attemp"
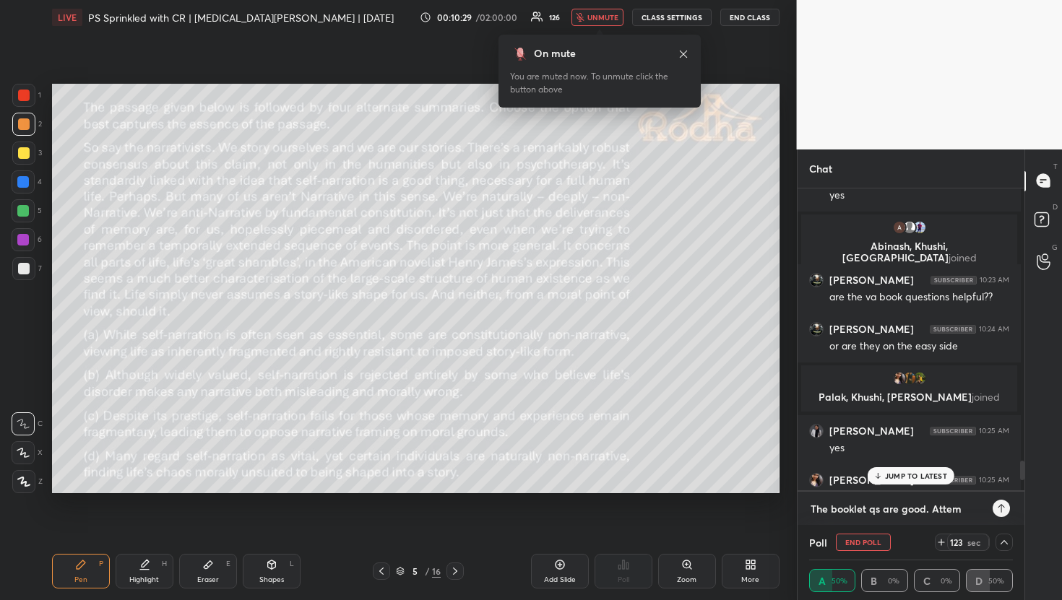
type textarea "x"
type textarea "The booklet qs are good. Attempt"
type textarea "x"
type textarea "The booklet qs are good. Attempt"
type textarea "x"
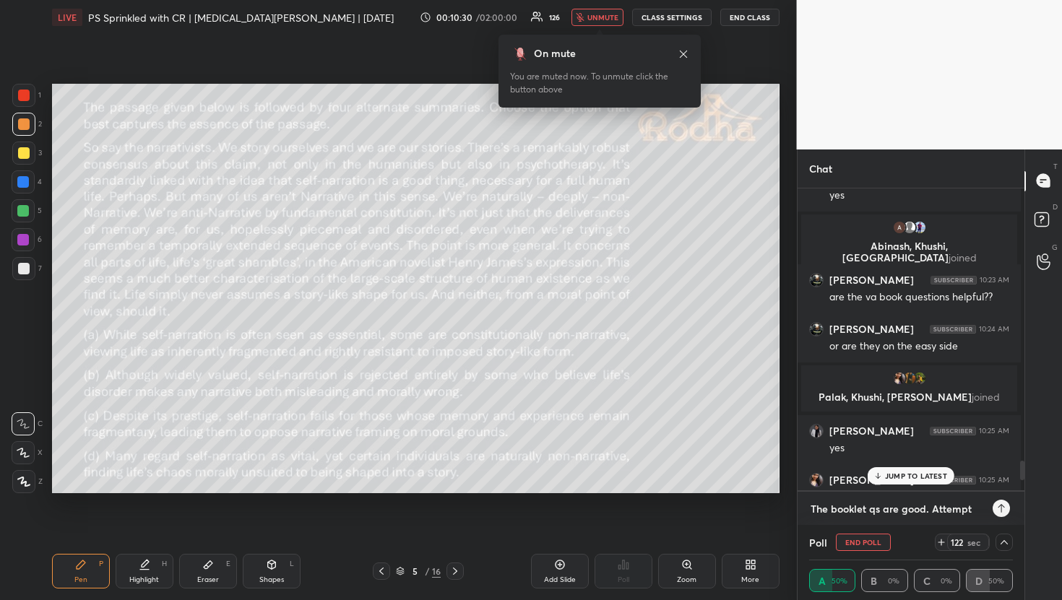
type textarea "The booklet qs are good. Attempt t"
type textarea "x"
type textarea "The booklet qs are good. Attempt th"
type textarea "x"
type textarea "The booklet qs are good. Attempt the"
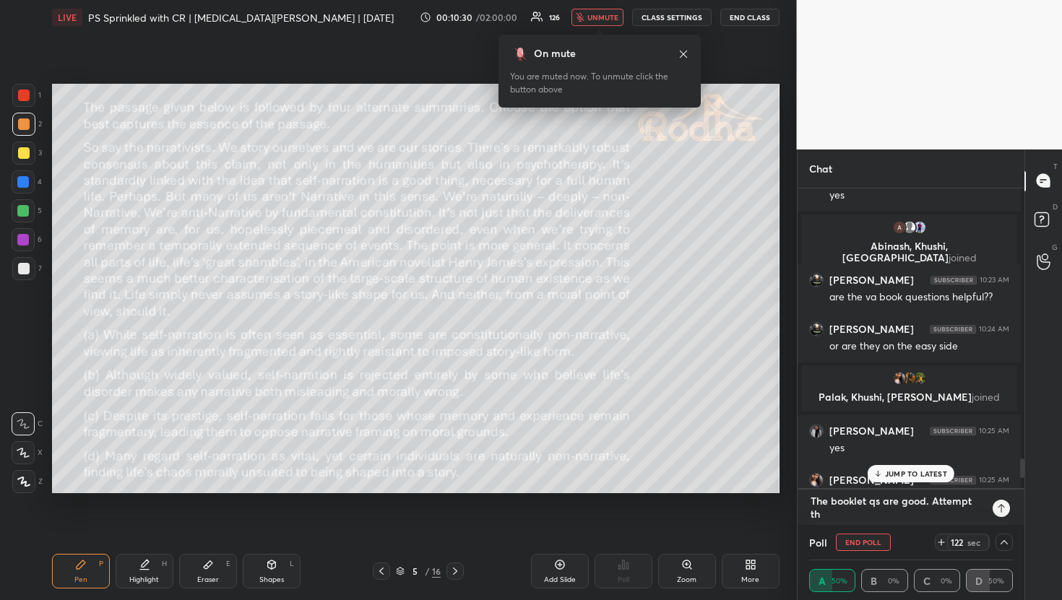
type textarea "x"
type textarea "The booklet qs are good. Attempt them"
type textarea "x"
type textarea "The booklet qs are good. Attempt them"
type textarea "x"
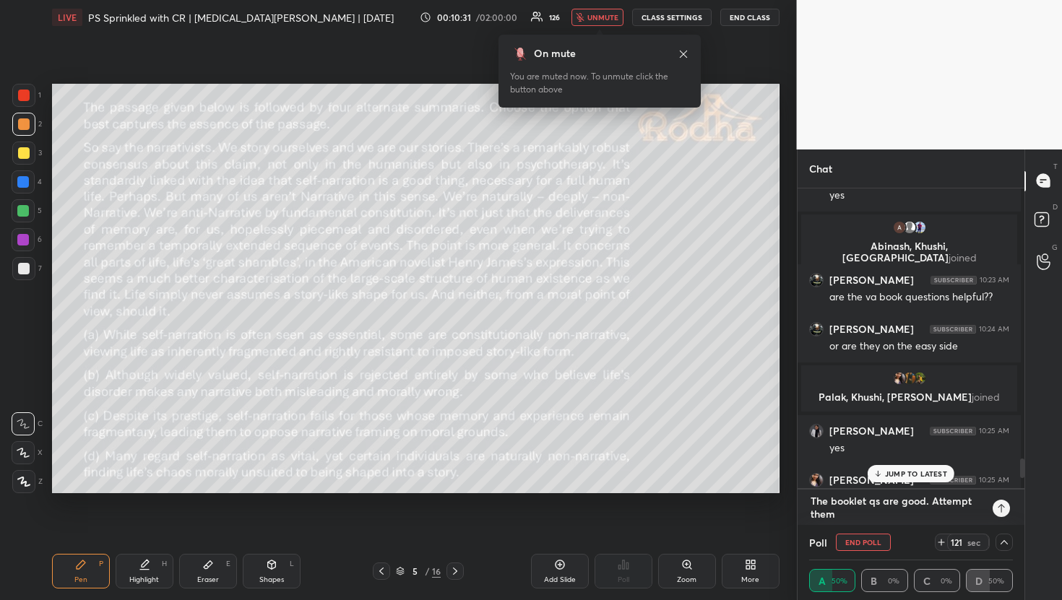
type textarea "The booklet qs are good. Attempt them i"
type textarea "x"
type textarea "The booklet qs are good. Attempt them if"
type textarea "x"
type textarea "The booklet qs are good. Attempt them if"
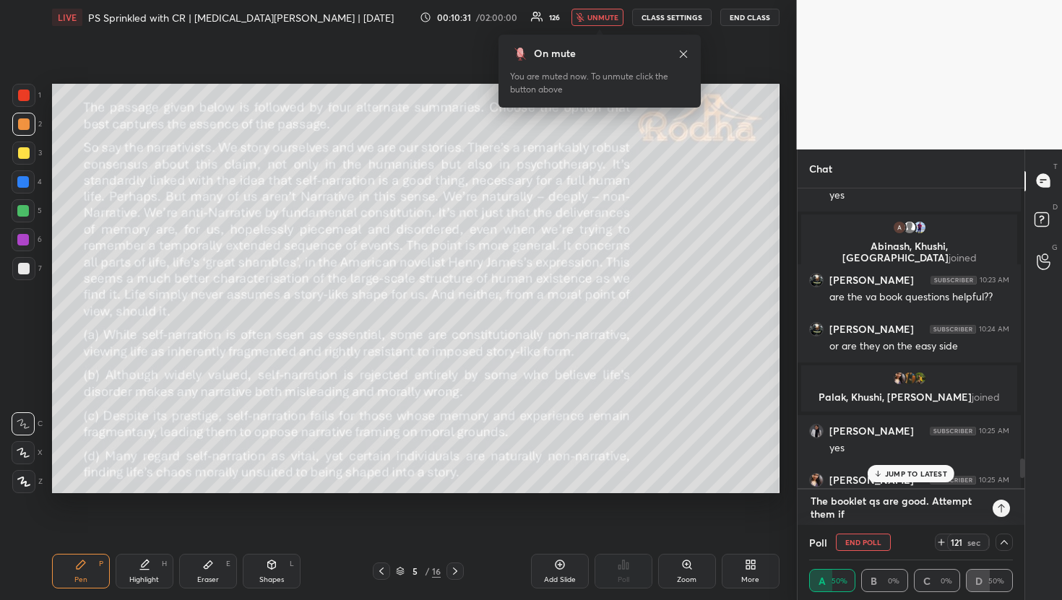
type textarea "x"
type textarea "The booklet qs are good. Attempt them if y"
type textarea "x"
type textarea "The booklet qs are good. Attempt them if yo"
type textarea "x"
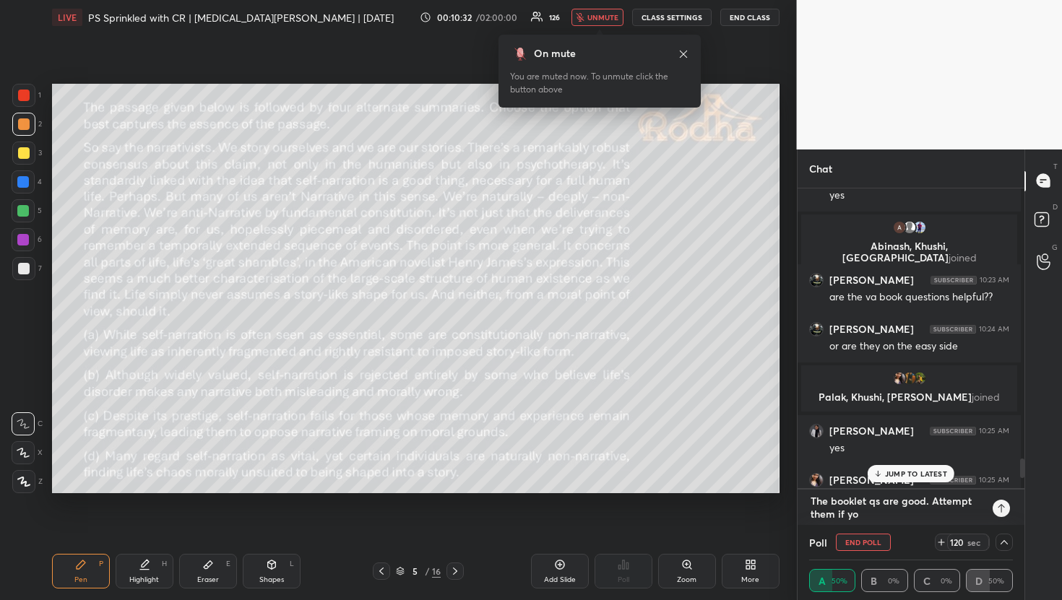
type textarea "The booklet qs are good. Attempt them if you"
type textarea "x"
type textarea "The booklet qs are good. Attempt them if you"
type textarea "x"
type textarea "The booklet qs are good. Attempt them if you h"
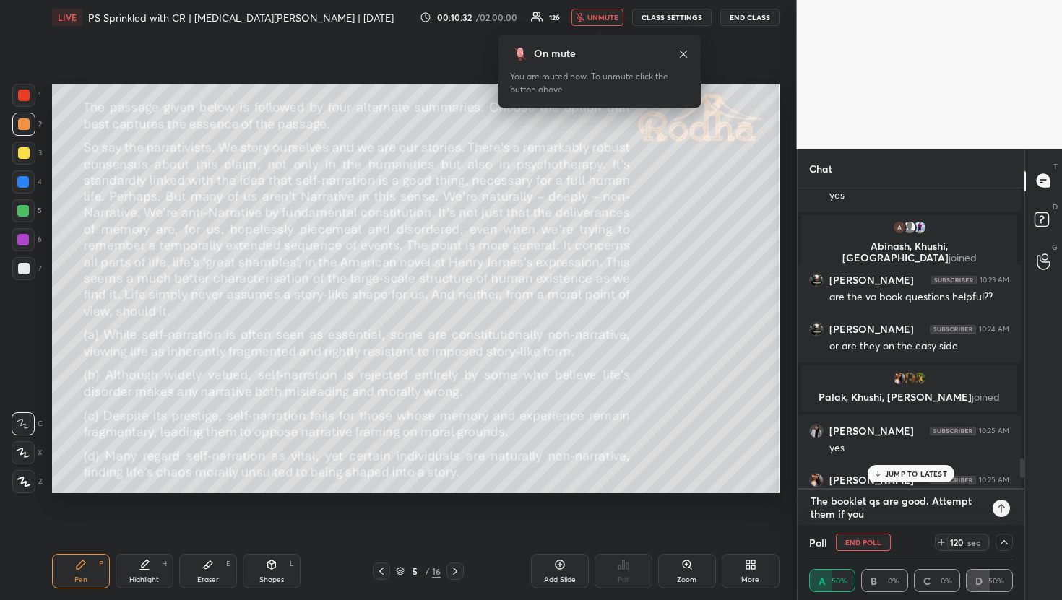
type textarea "x"
type textarea "The booklet qs are good. Attempt them if you ha"
type textarea "x"
type textarea "The booklet qs are good. Attempt them if you hav"
type textarea "x"
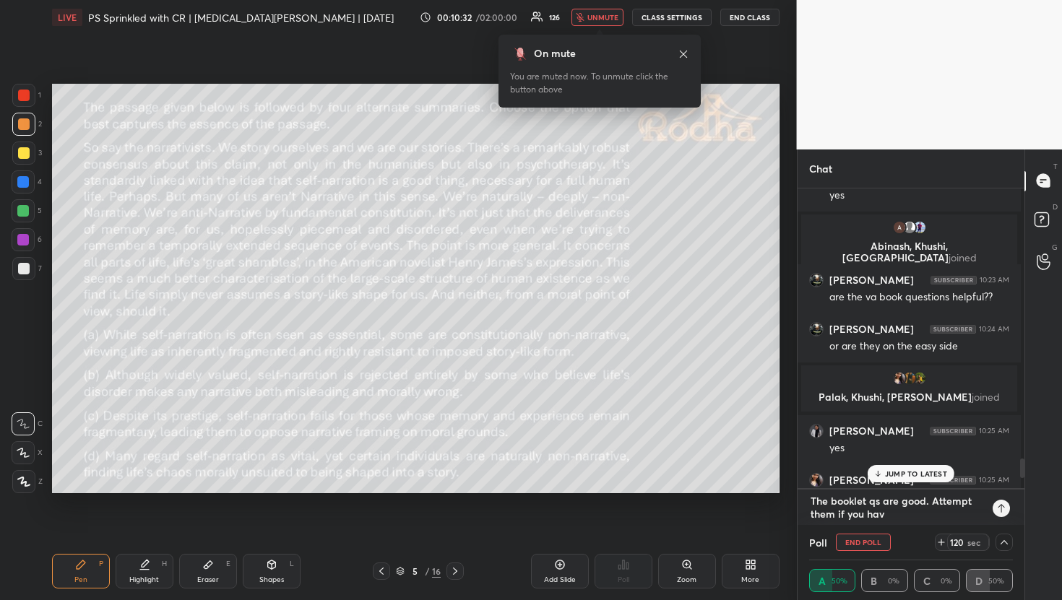
type textarea "The booklet qs are good. Attempt them if you have"
type textarea "x"
type textarea "The booklet qs are good. Attempt them if you have"
type textarea "x"
type textarea "The booklet qs are good. Attempt them if you have d"
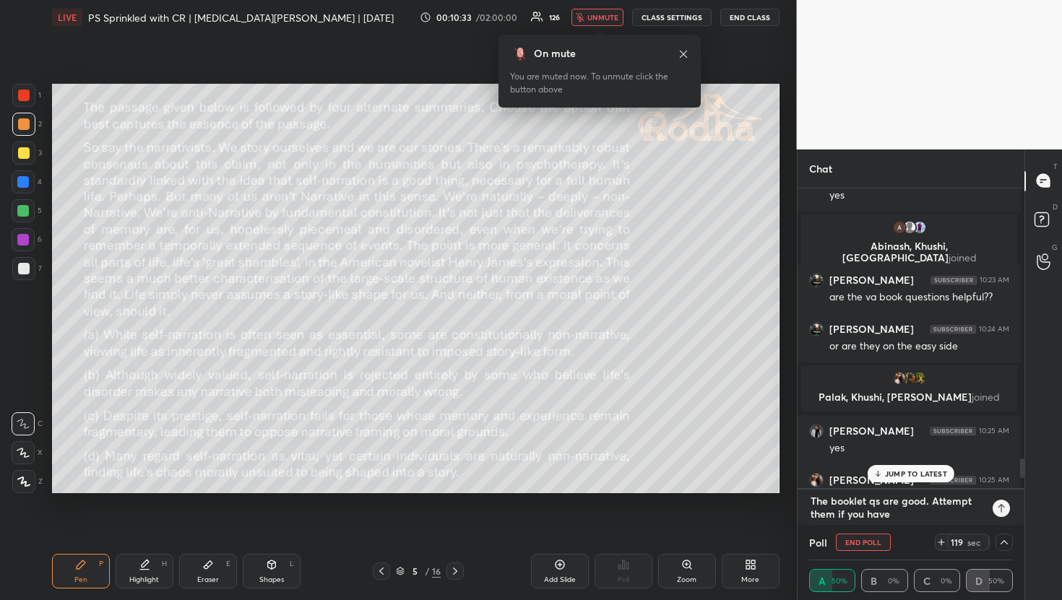
type textarea "x"
type textarea "The booklet qs are good. Attempt them if you have"
type textarea "x"
type textarea "The booklet qs are good. Attempt them if you have f"
type textarea "x"
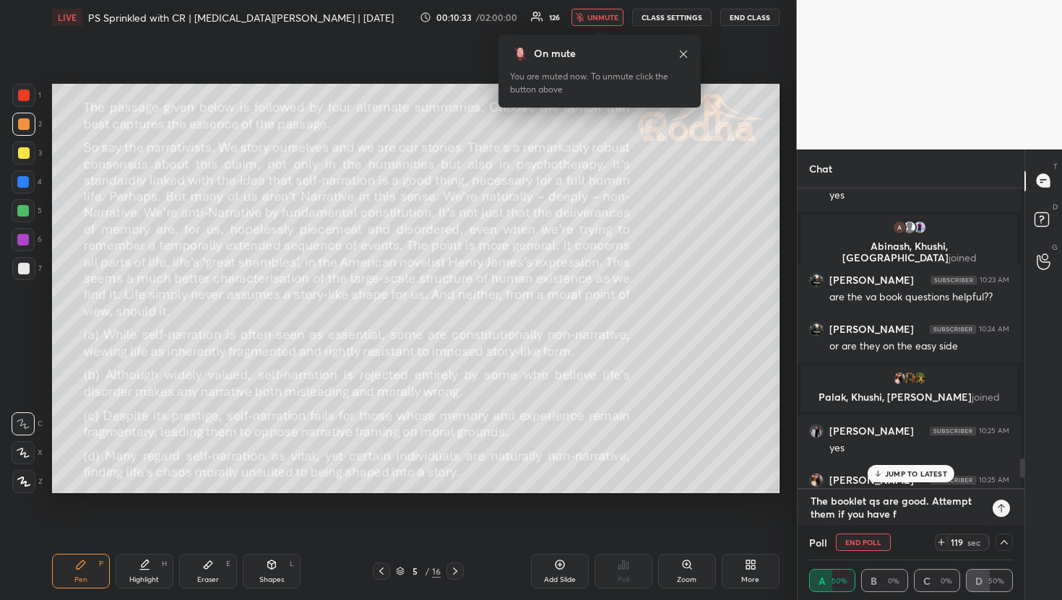
type textarea "The booklet qs are good. Attempt them if you have fi"
type textarea "x"
type textarea "The booklet qs are good. Attempt them if you have fin"
type textarea "x"
type textarea "The booklet qs are good. Attempt them if you have fini"
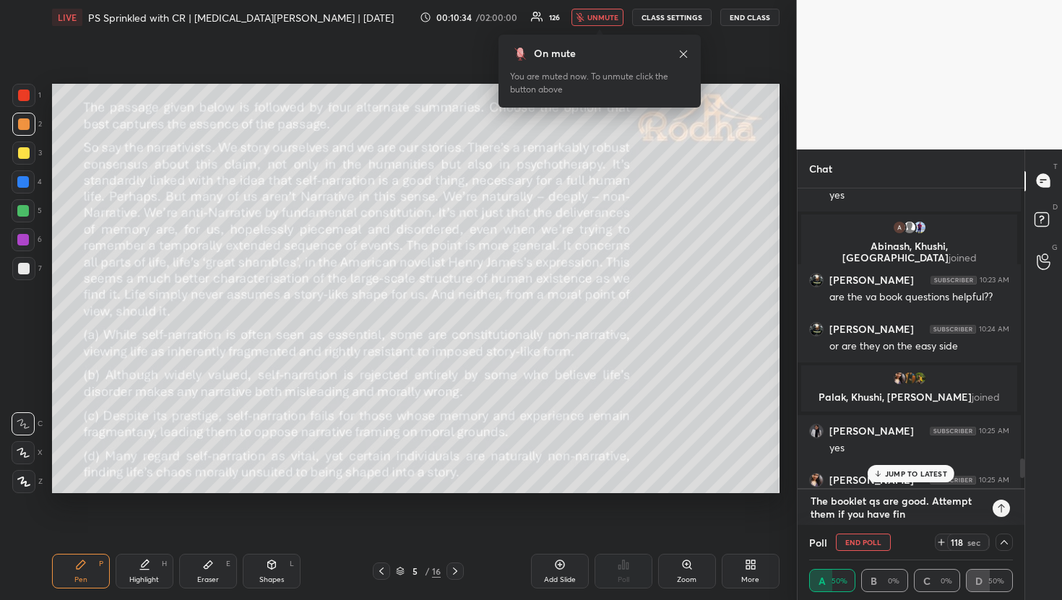
type textarea "x"
type textarea "The booklet qs are good. Attempt them if you have finis"
type textarea "x"
type textarea "The booklet qs are good. Attempt them if you have finish"
type textarea "x"
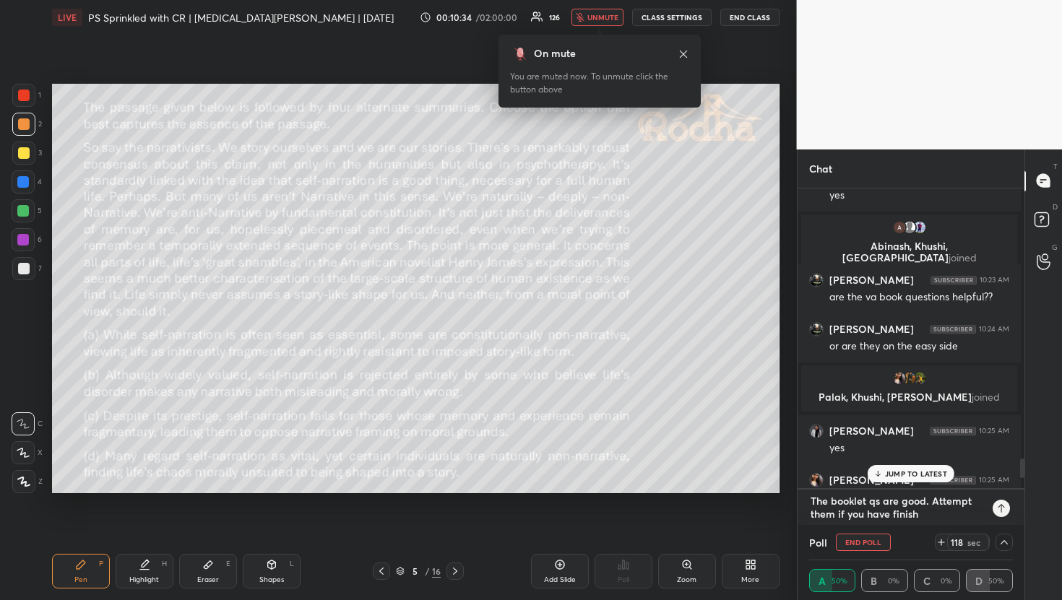
type textarea "The booklet qs are good. Attempt them if you have finishe"
type textarea "x"
type textarea "The booklet qs are good. Attempt them if you have finished"
type textarea "x"
type textarea "The booklet qs are good. Attempt them if you have finished"
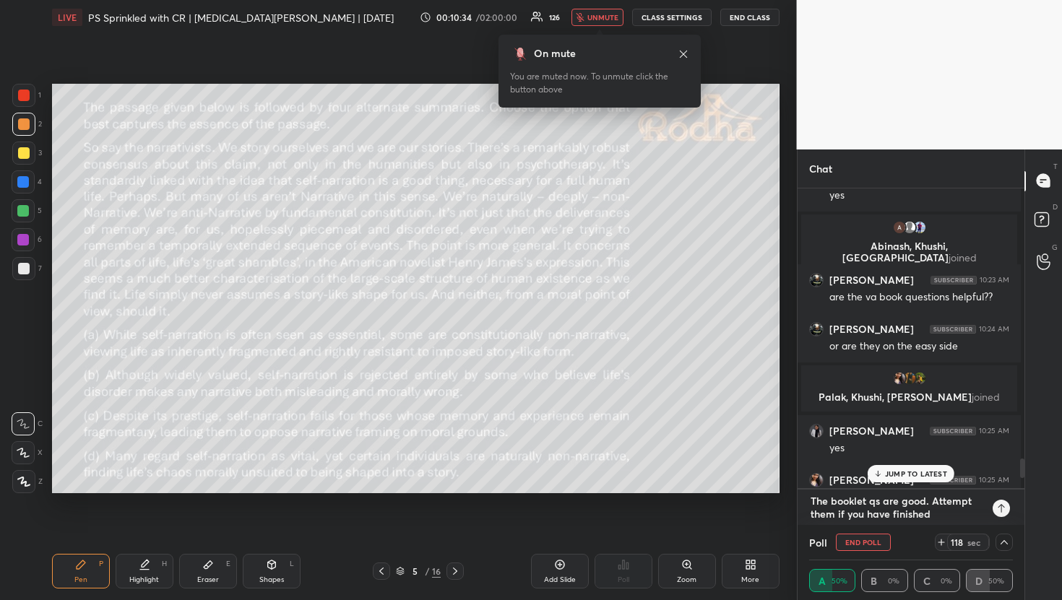
type textarea "x"
type textarea "The booklet qs are good. Attempt them if you have finished t"
type textarea "x"
type textarea "The booklet qs are good. Attempt them if you have finished th"
type textarea "x"
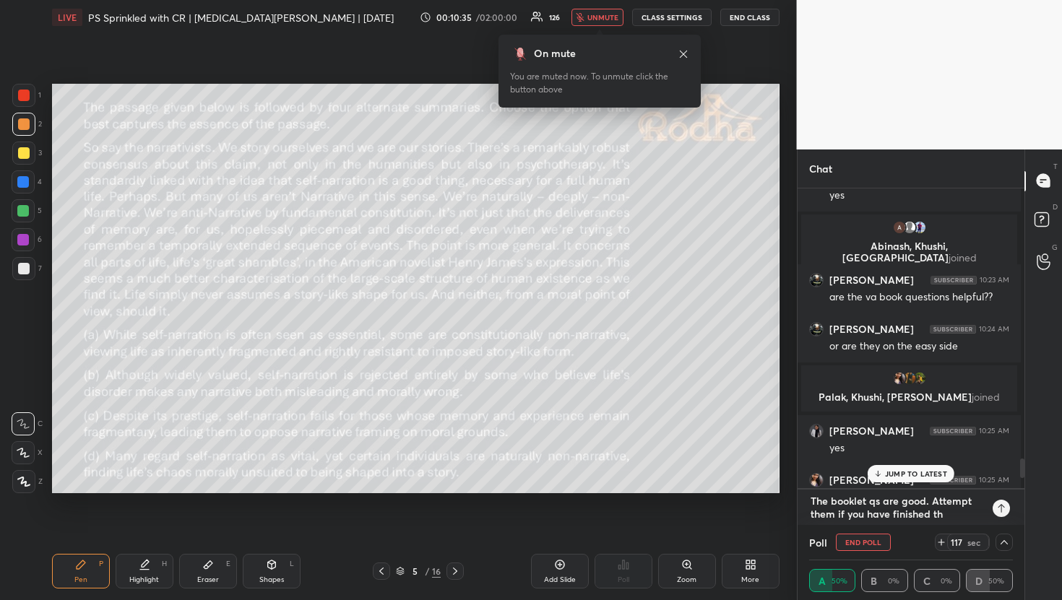
type textarea "The booklet qs are good. Attempt them if you have finished the"
type textarea "x"
type textarea "The booklet qs are good. Attempt them if you have finished the"
type textarea "x"
type textarea "The booklet qs are good. Attempt them if you have finished the p"
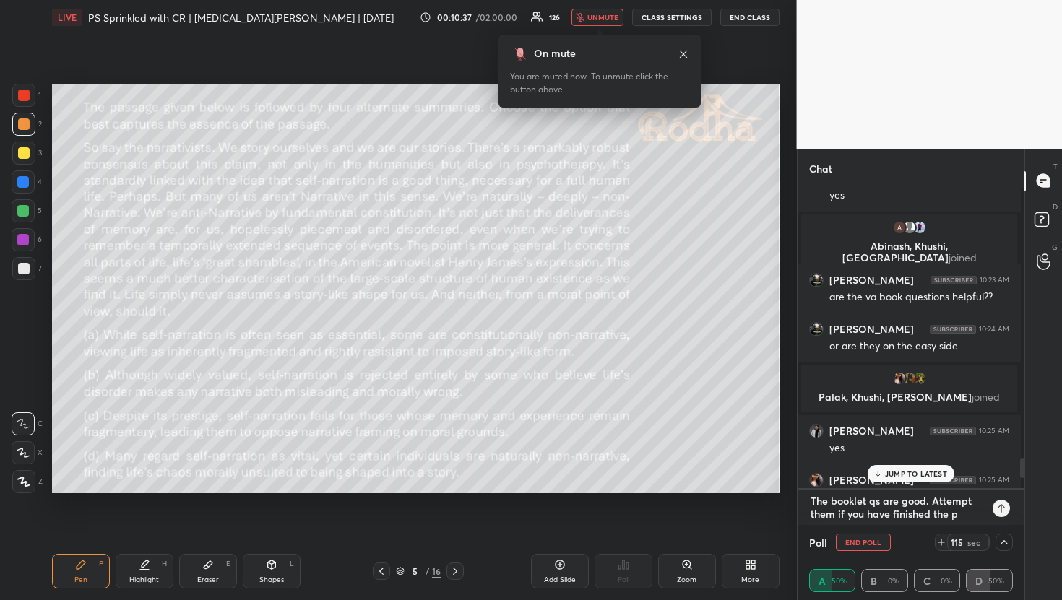
type textarea "x"
type textarea "The booklet qs are good. Attempt them if you have finished the po"
type textarea "x"
type textarea "The booklet qs are good. Attempt them if you have finished the por"
type textarea "x"
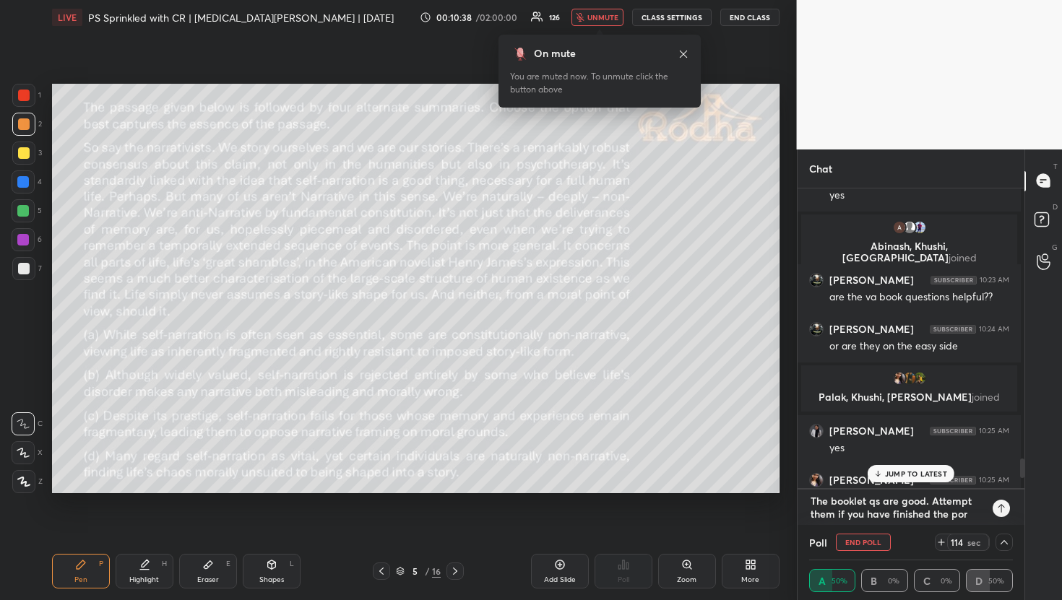
type textarea "The booklet qs are good. Attempt them if you have finished the port"
type textarea "x"
type textarea "The booklet qs are good. Attempt them if you have finished the porta"
type textarea "x"
type textarea "The booklet qs are good. Attempt them if you have finished the portal"
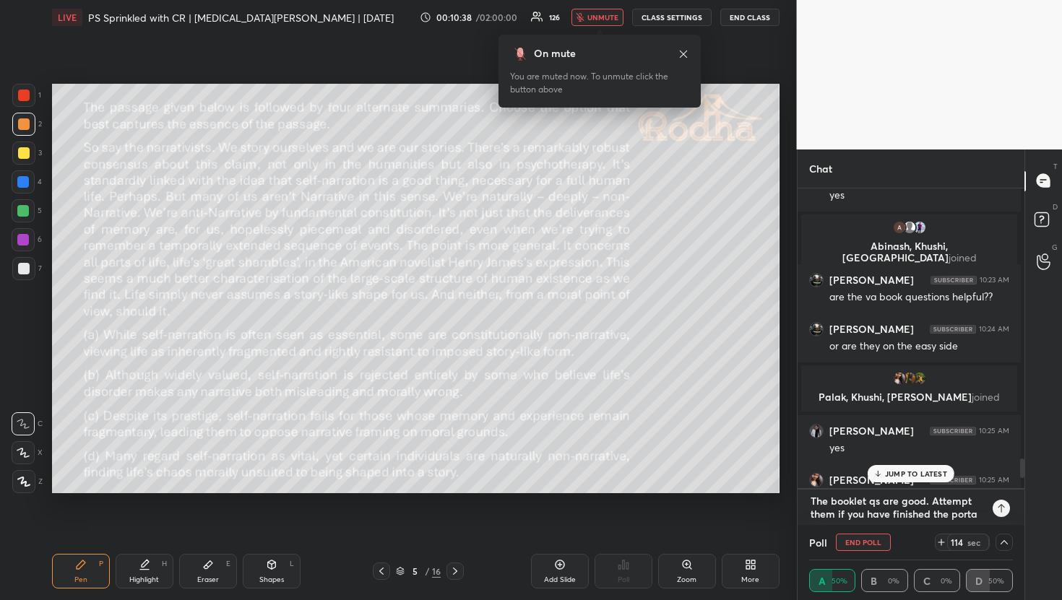
type textarea "x"
type textarea "The booklet qs are good. Attempt them if you have finished the portal"
type textarea "x"
type textarea "The booklet qs are good. Attempt them if you have finished the portal q"
type textarea "x"
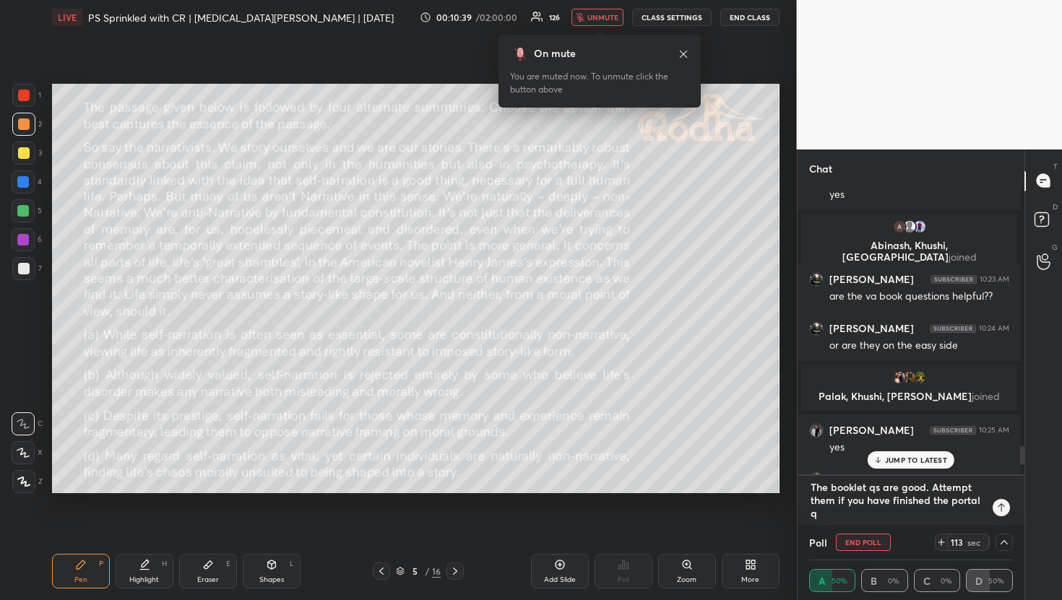
type textarea "The booklet qs are good. Attempt them if you have finished the portal qs"
type textarea "x"
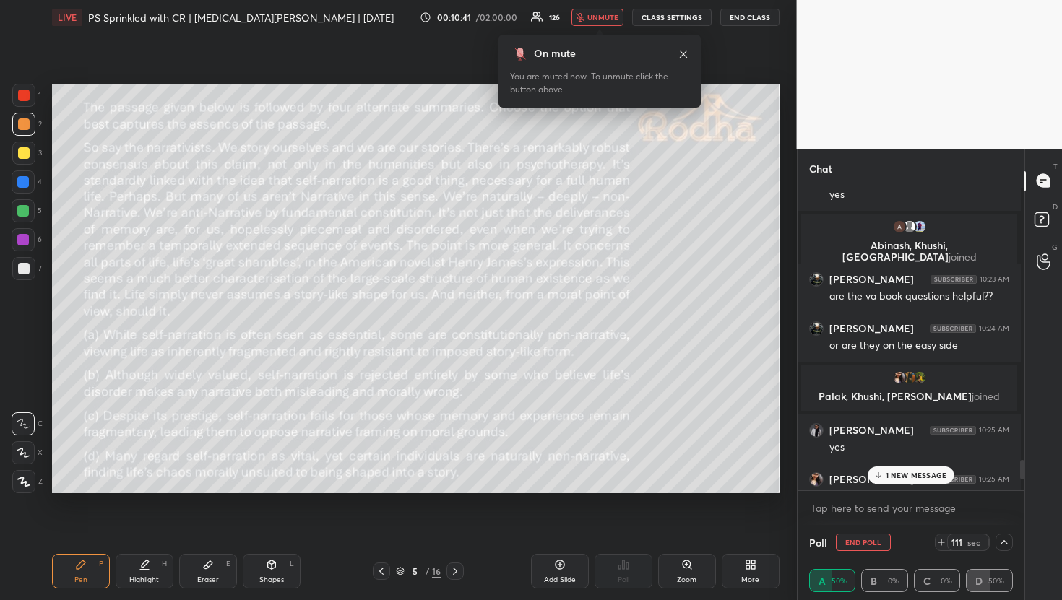
click at [899, 472] on p "1 NEW MESSAGE" at bounding box center [916, 475] width 61 height 9
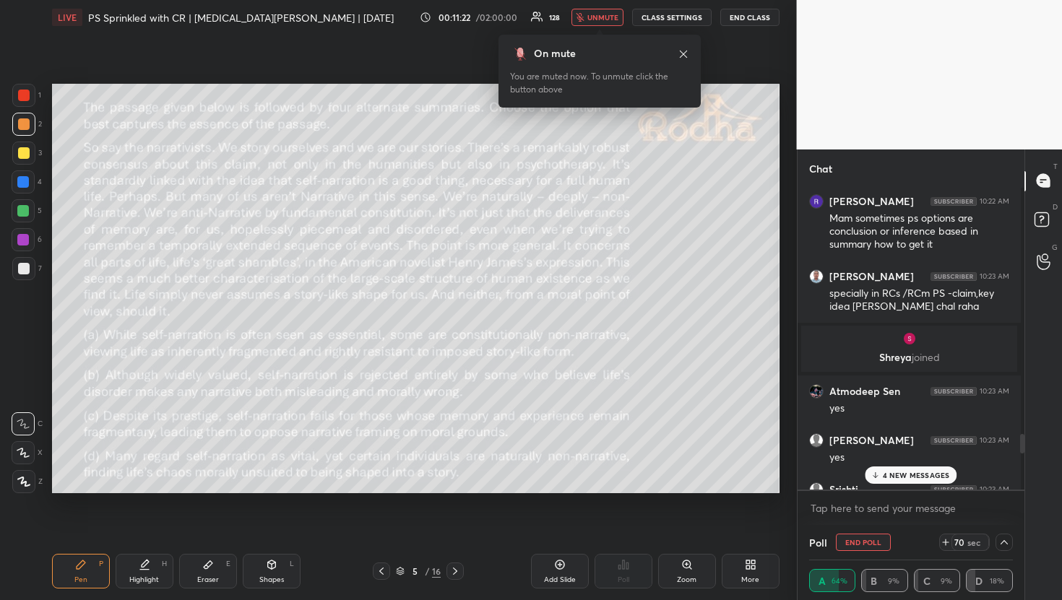
click at [933, 474] on p "4 NEW MESSAGES" at bounding box center [916, 475] width 67 height 9
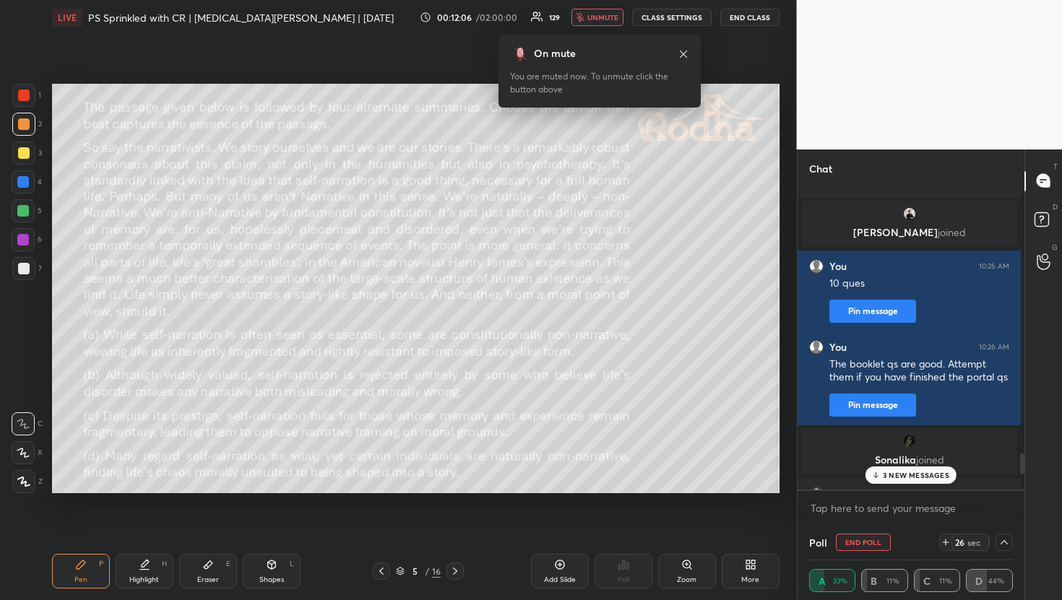
scroll to position [4974, 0]
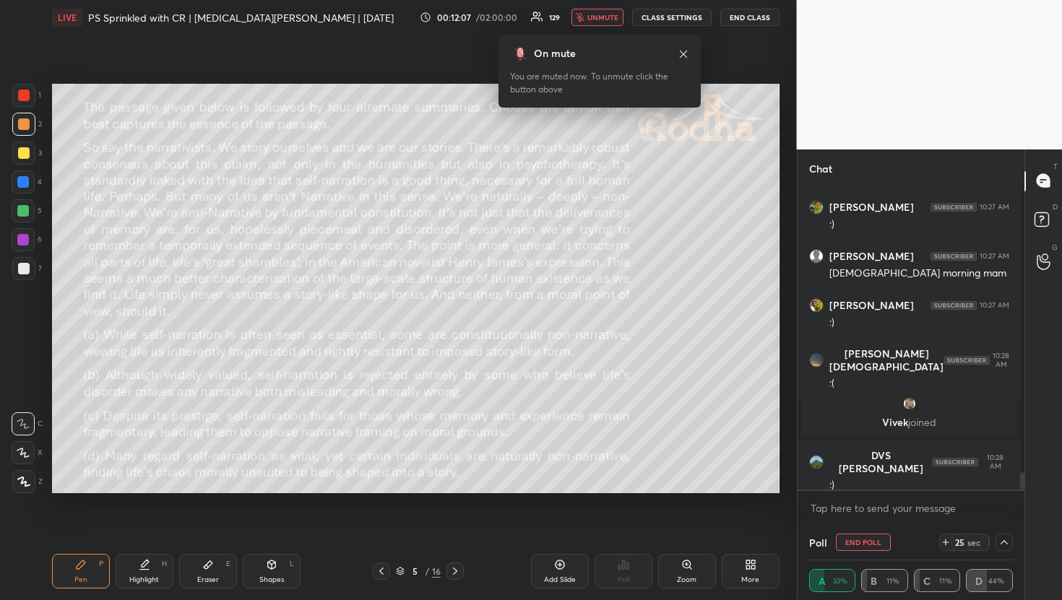
click at [593, 17] on span "unmute" at bounding box center [602, 17] width 31 height 10
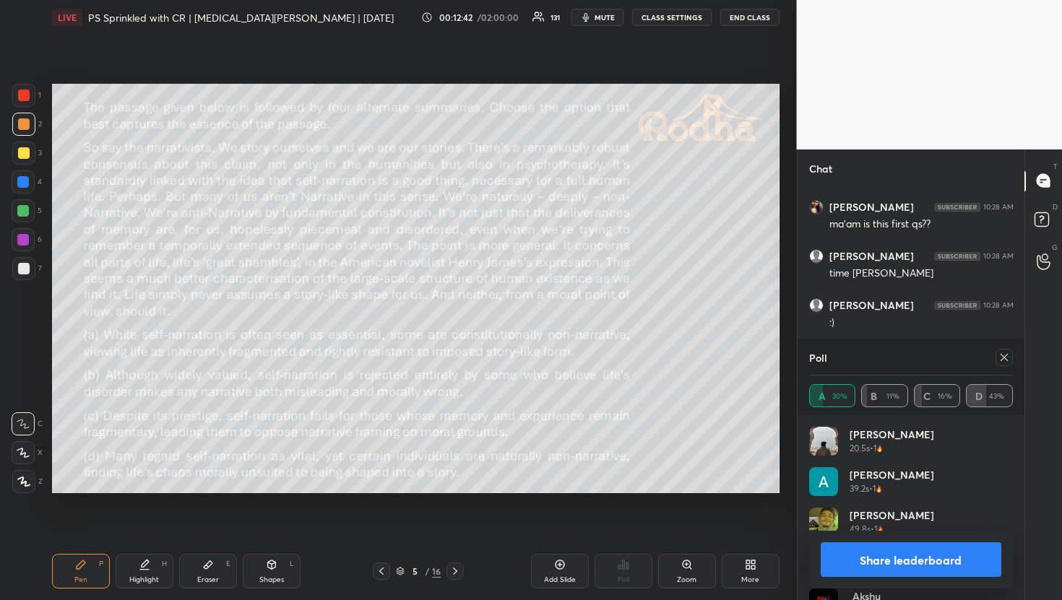
scroll to position [4958, 0]
click at [1002, 355] on icon at bounding box center [1004, 358] width 12 height 12
type textarea "x"
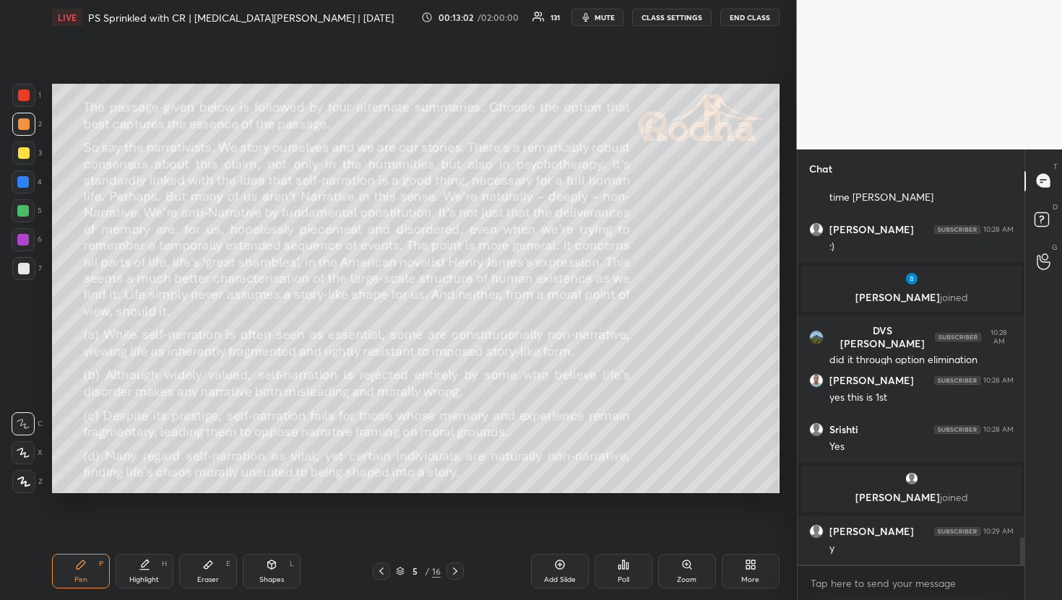
click at [15, 214] on div at bounding box center [23, 210] width 23 height 23
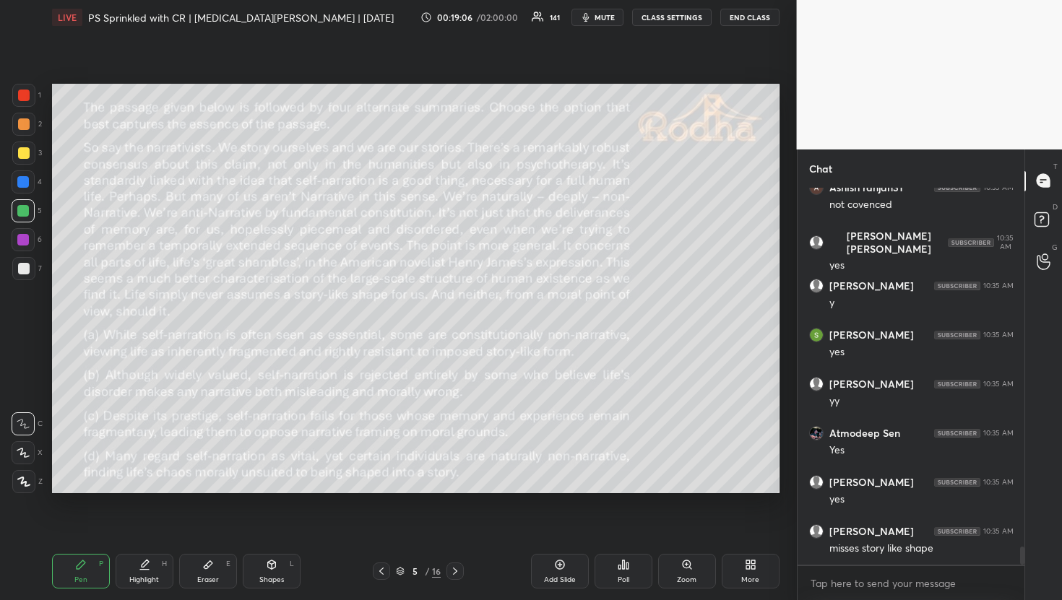
scroll to position [7494, 0]
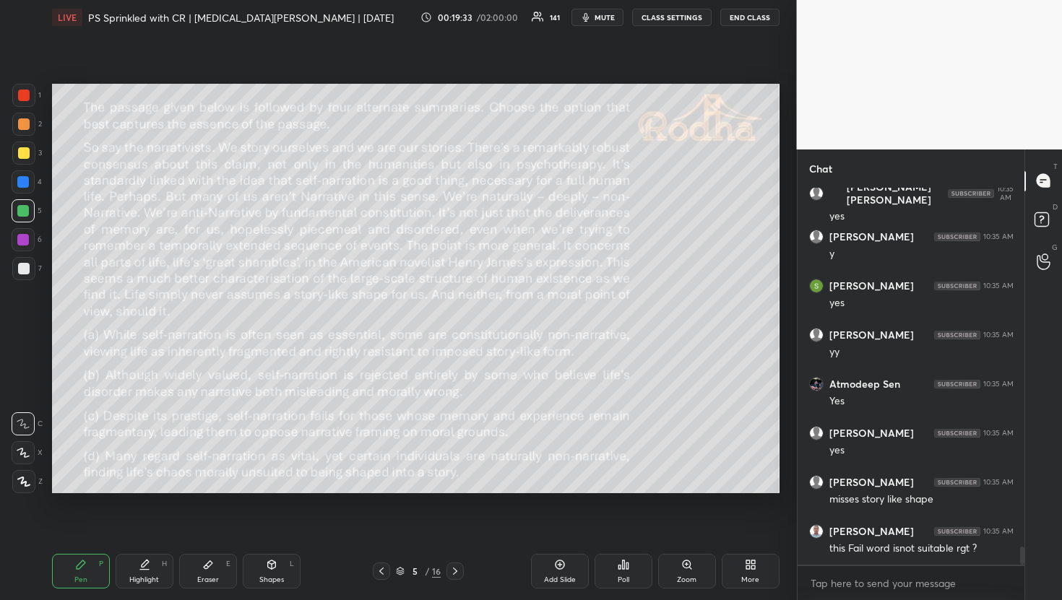
click at [30, 118] on div at bounding box center [23, 124] width 23 height 23
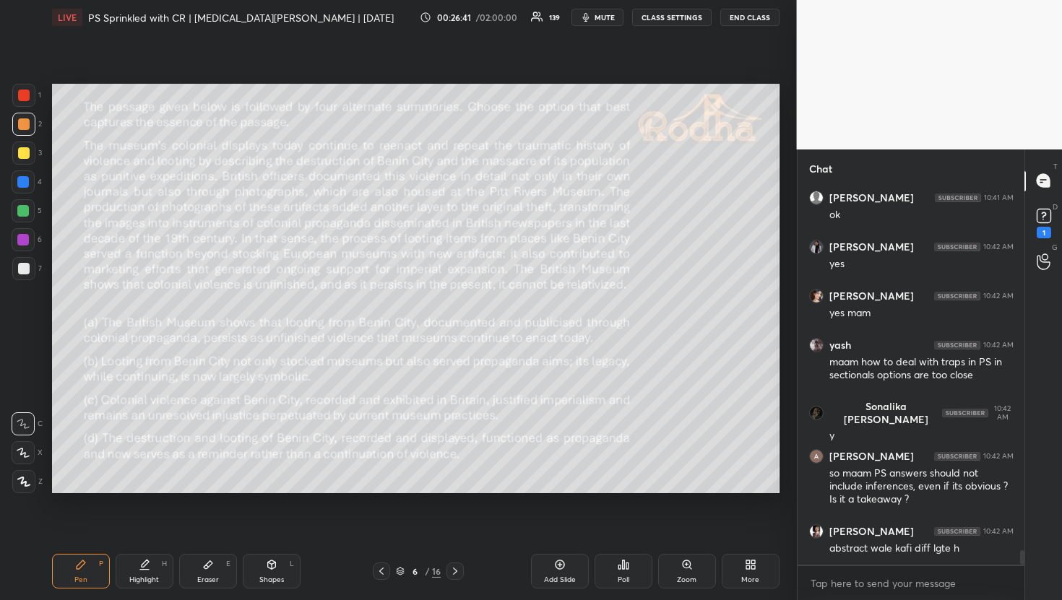
scroll to position [9603, 0]
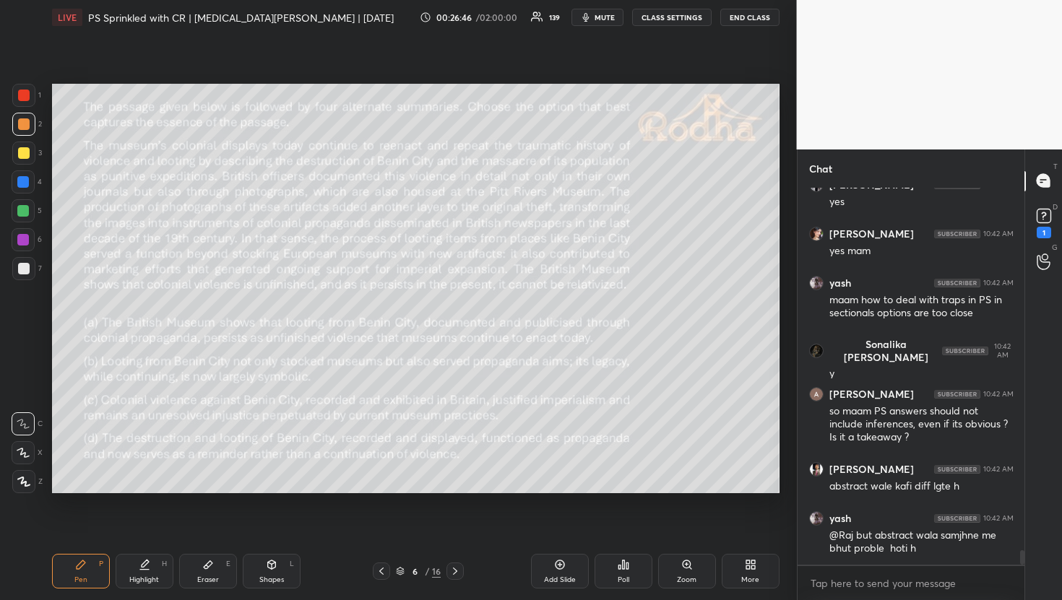
click at [640, 573] on div "Poll" at bounding box center [624, 571] width 58 height 35
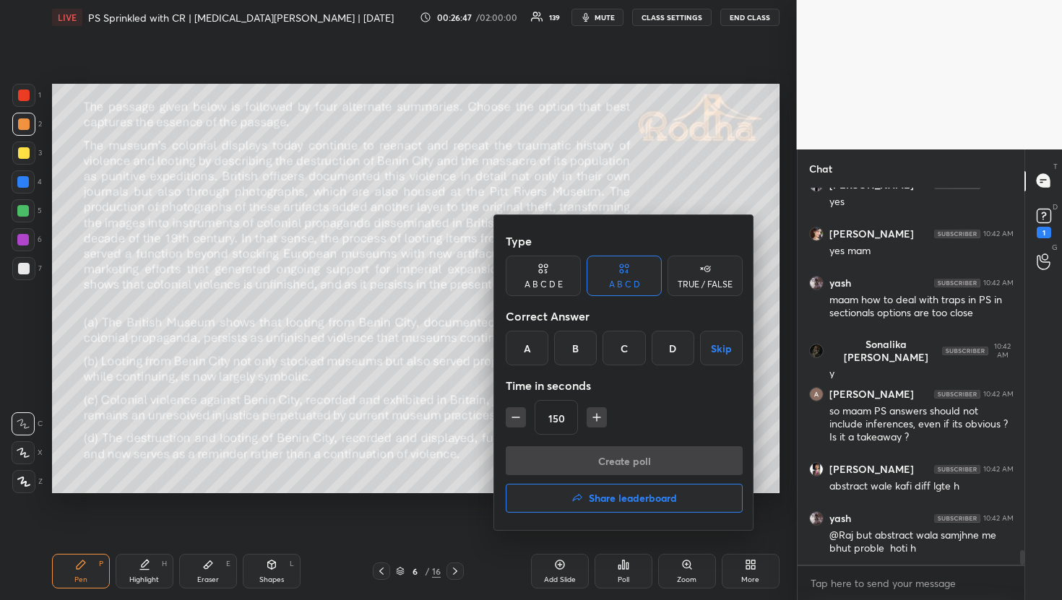
click at [640, 573] on div at bounding box center [531, 300] width 1062 height 600
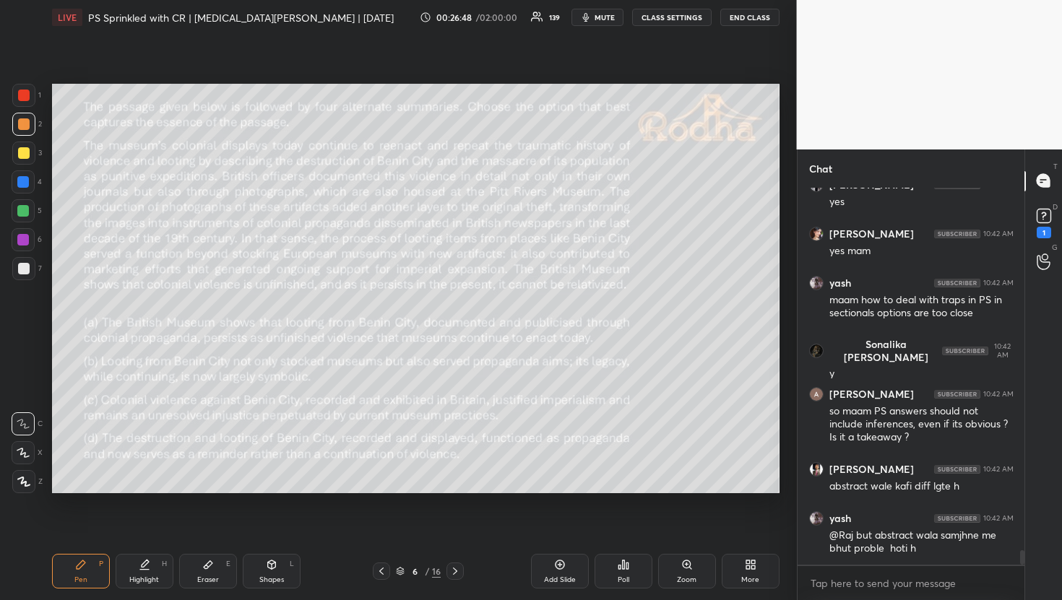
click at [640, 573] on div "Poll" at bounding box center [624, 571] width 58 height 35
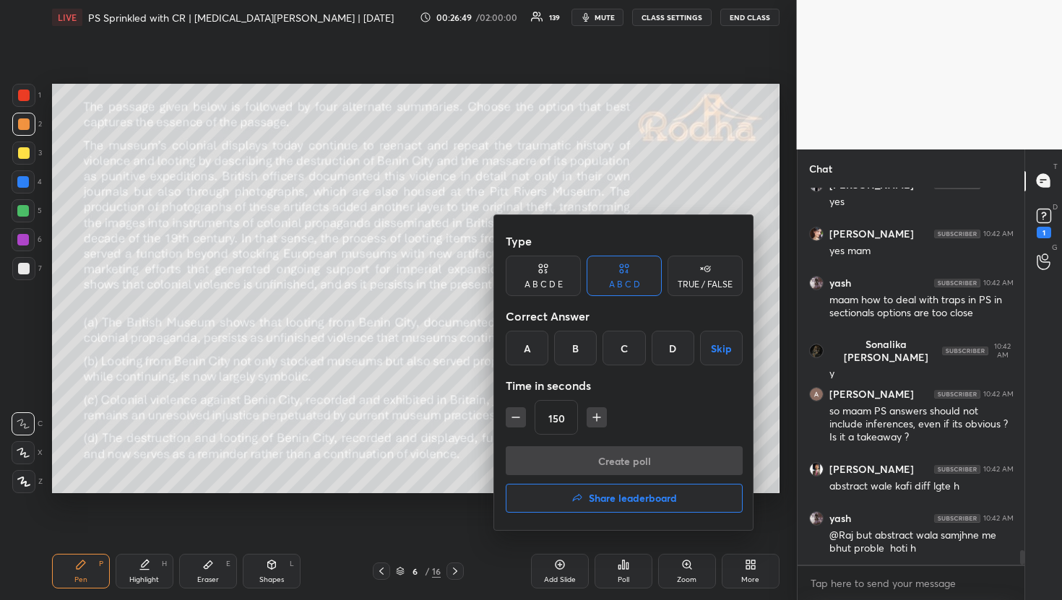
click at [639, 348] on div "C" at bounding box center [624, 348] width 43 height 35
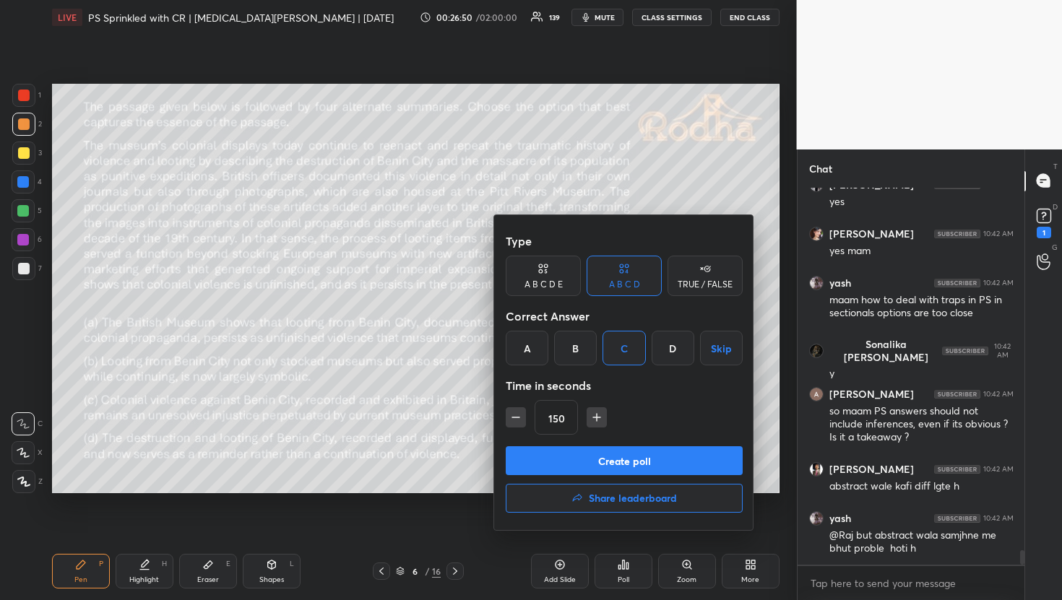
scroll to position [9704, 0]
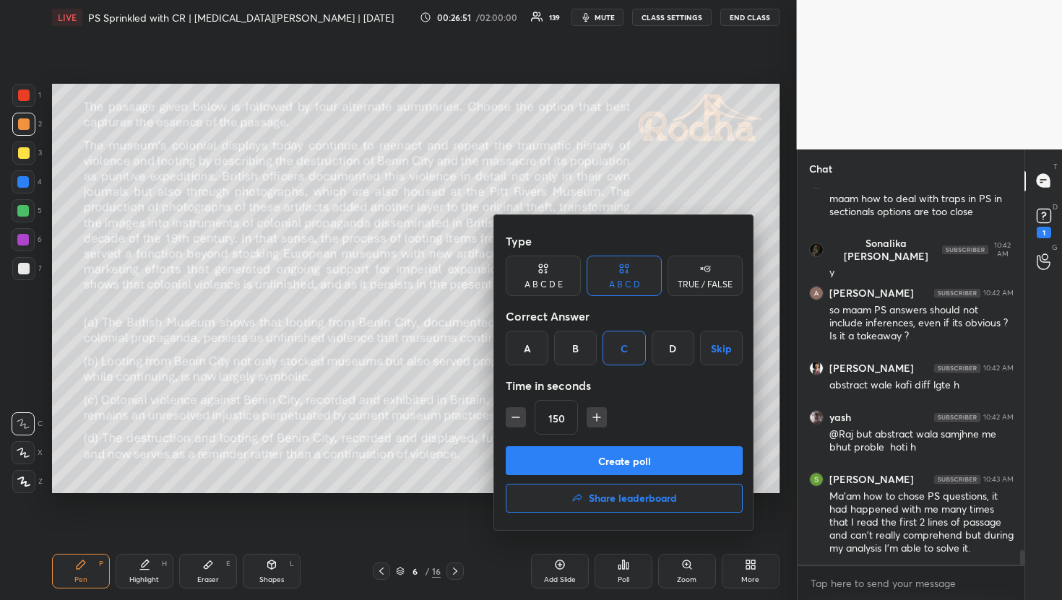
click at [517, 420] on icon "button" at bounding box center [516, 417] width 14 height 14
type input "120"
click at [545, 462] on button "Create poll" at bounding box center [624, 460] width 237 height 29
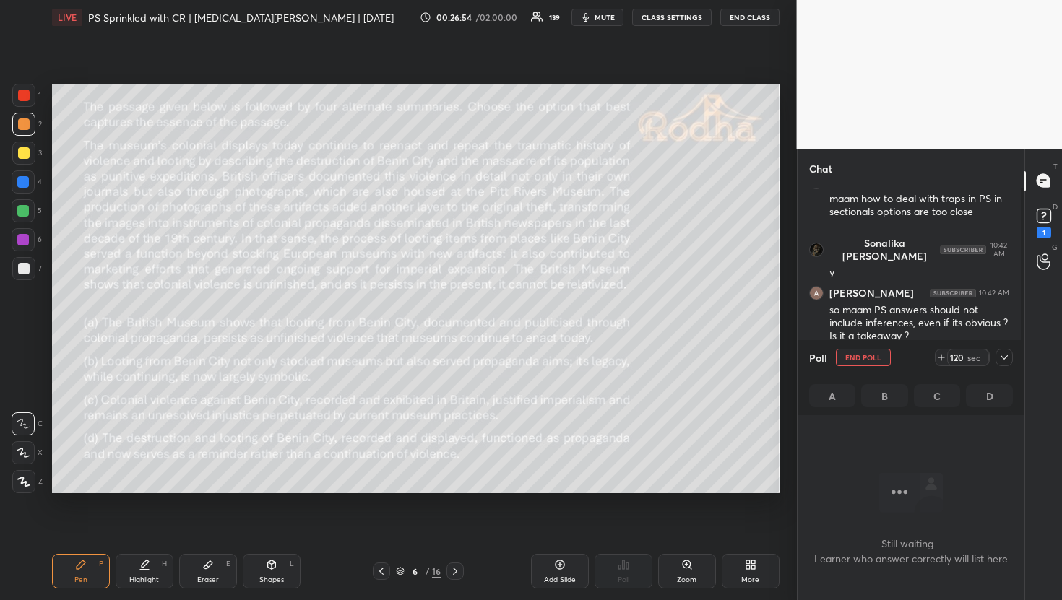
scroll to position [333, 223]
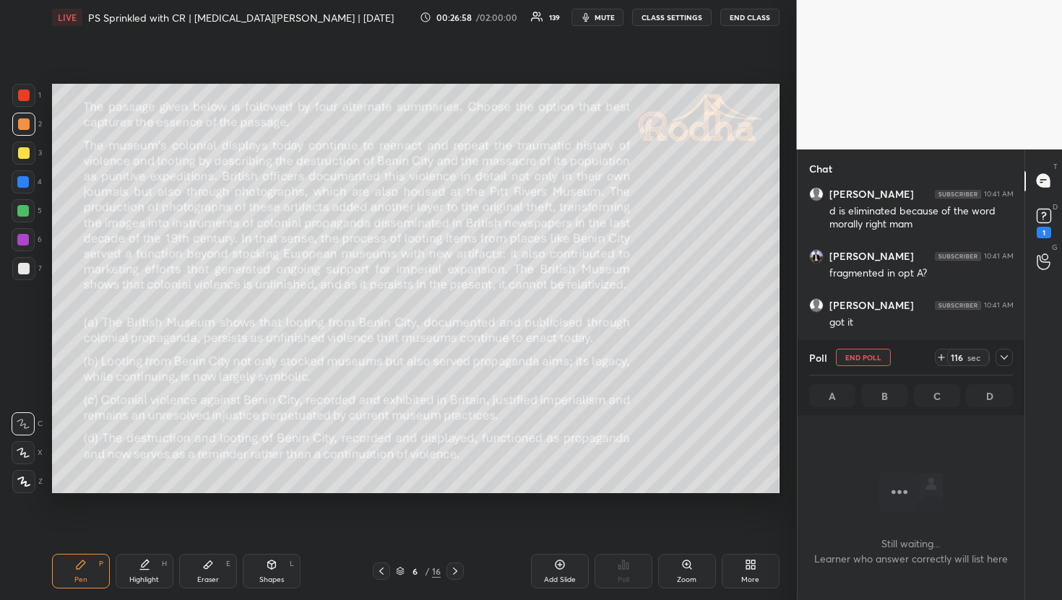
click at [1012, 355] on div at bounding box center [1004, 357] width 17 height 17
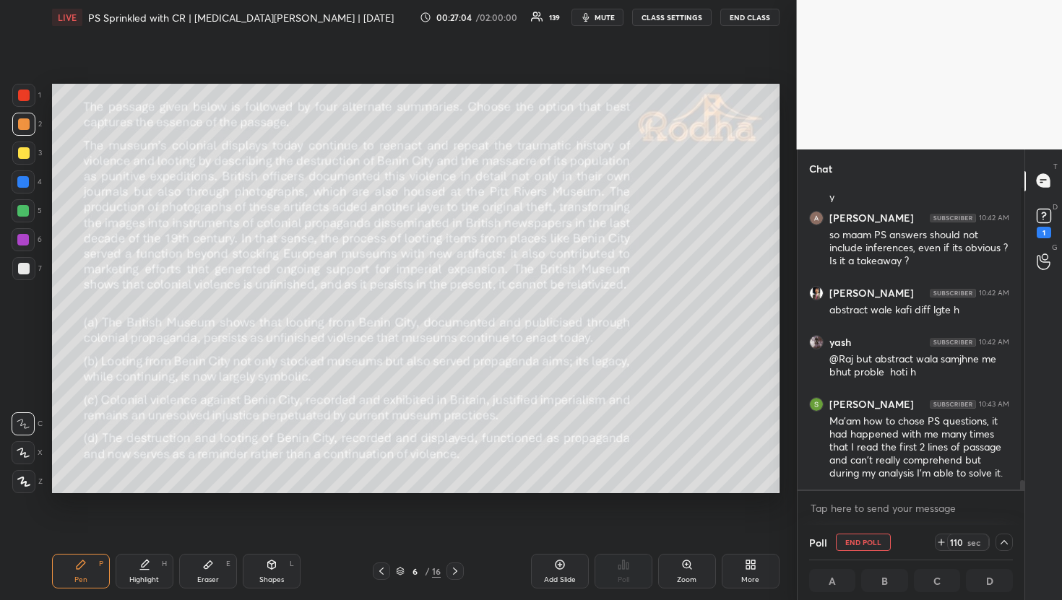
scroll to position [9685, 0]
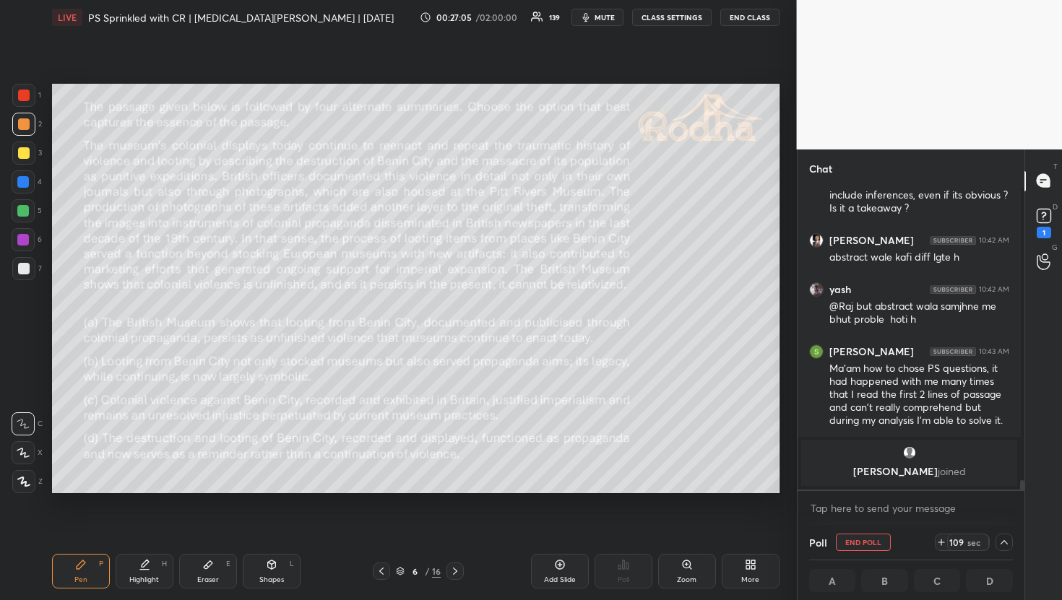
click at [607, 22] on span "mute" at bounding box center [605, 17] width 20 height 10
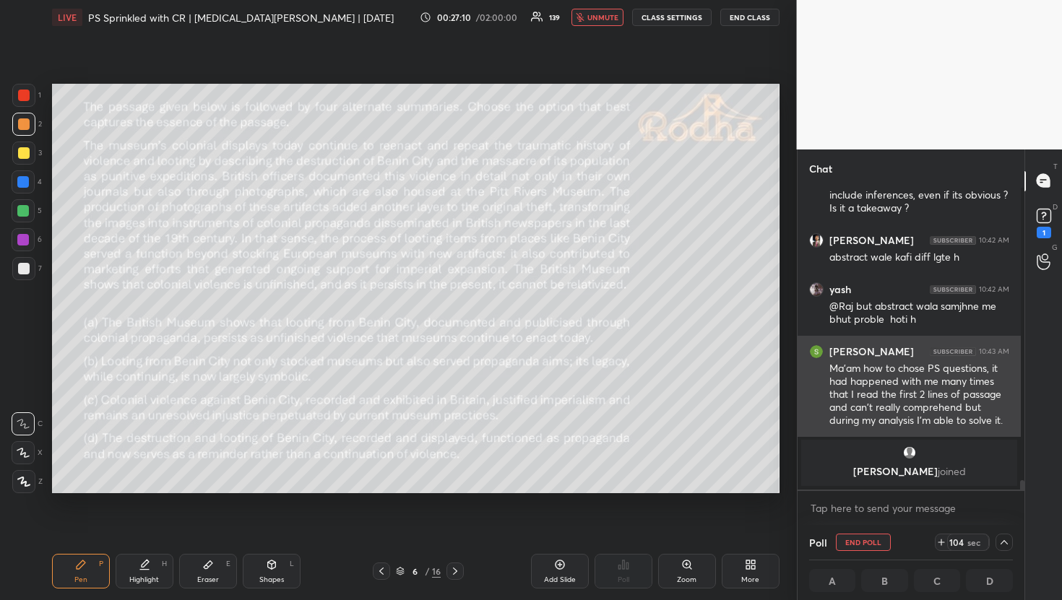
scroll to position [1, 5]
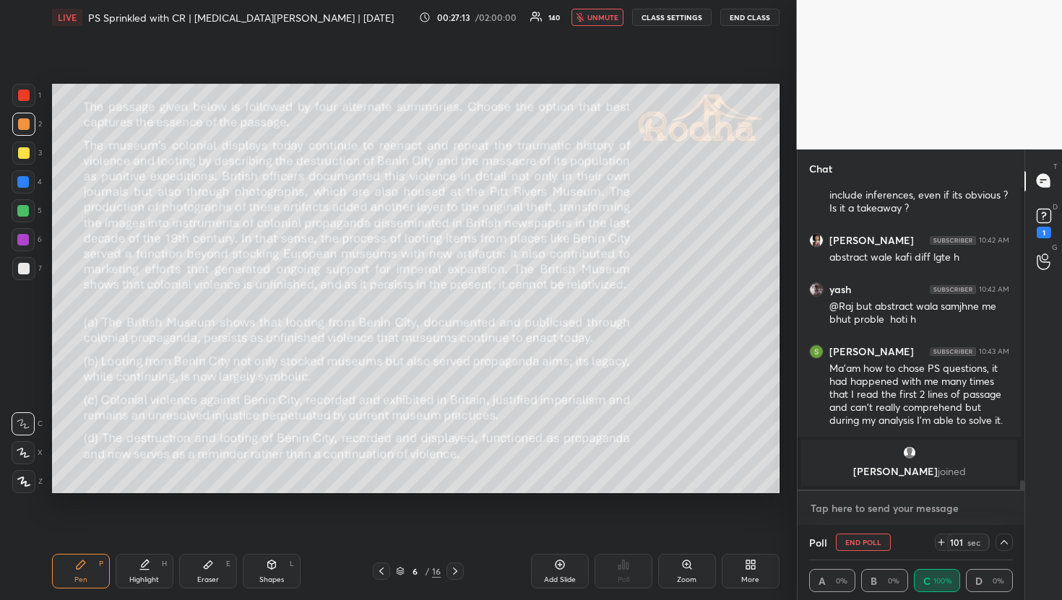
type textarea "x"
click at [922, 514] on textarea at bounding box center [911, 508] width 204 height 23
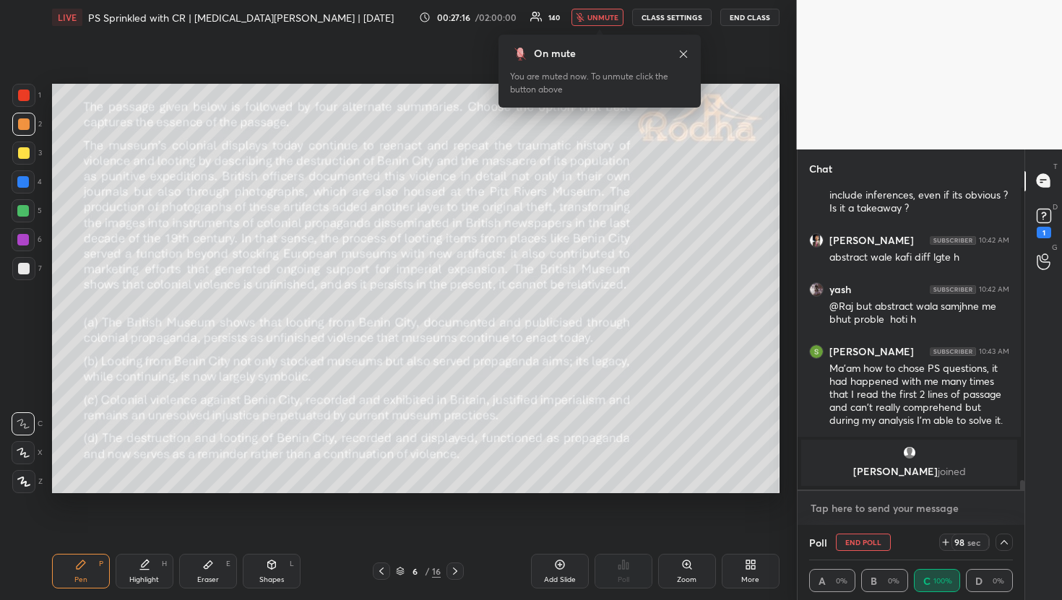
type textarea "S"
type textarea "x"
type textarea "Sh"
type textarea "x"
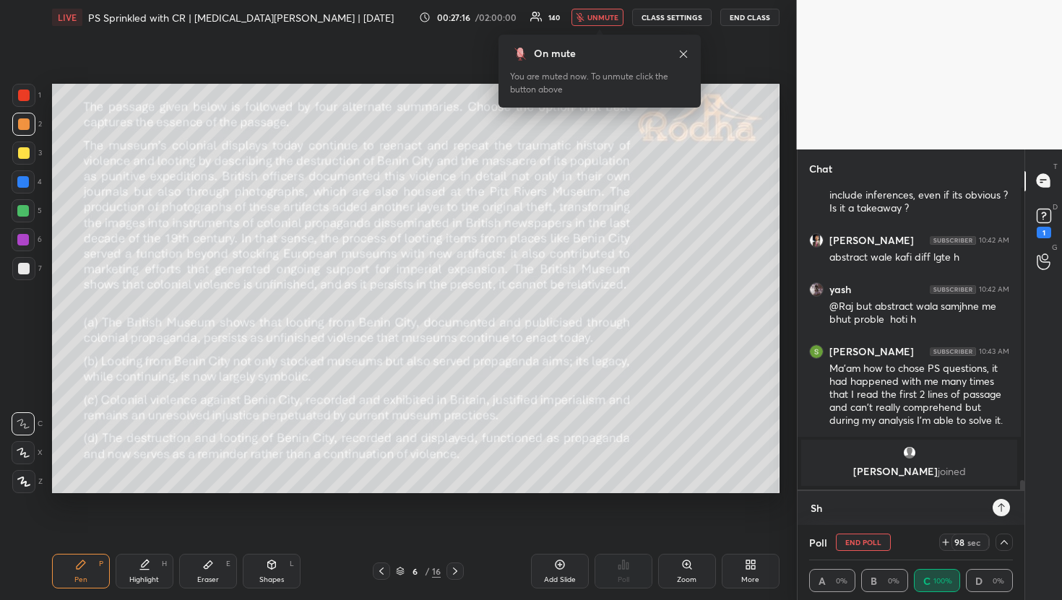
scroll to position [333, 218]
type textarea "Shr"
type textarea "x"
type textarea "Shre"
type textarea "x"
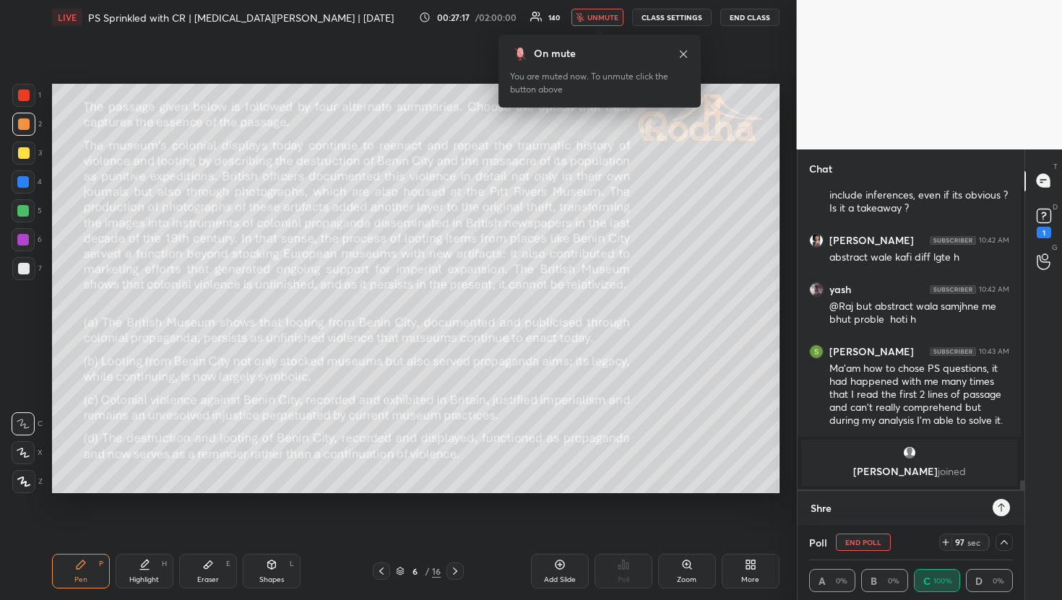
type textarea "[PERSON_NAME]"
type textarea "x"
type textarea "Shreya"
type textarea "x"
type textarea "Shreya,"
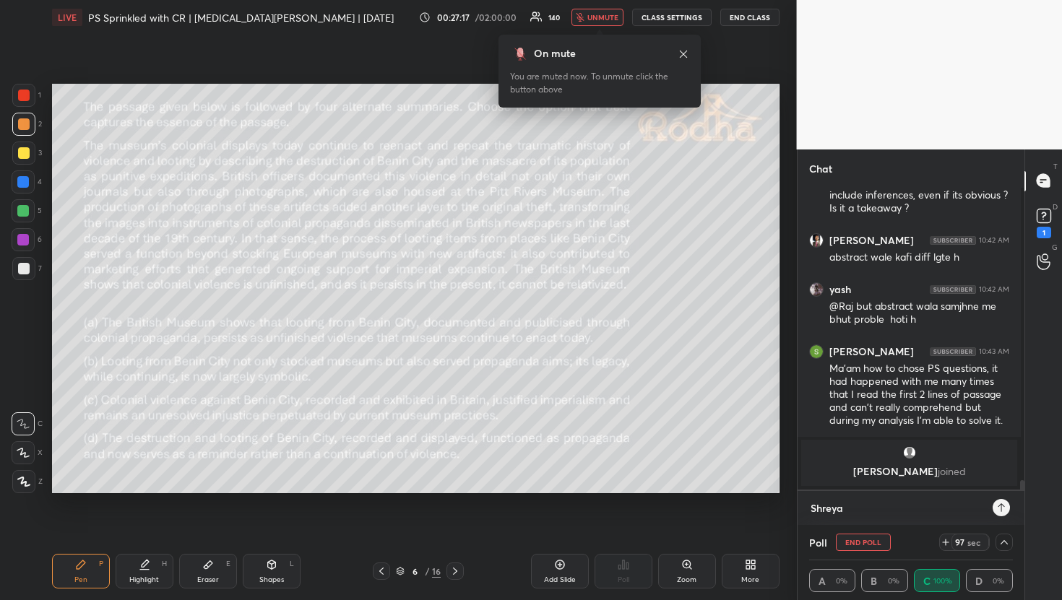
type textarea "x"
type textarea "Shreya,"
type textarea "x"
type textarea "Shreya, t"
type textarea "x"
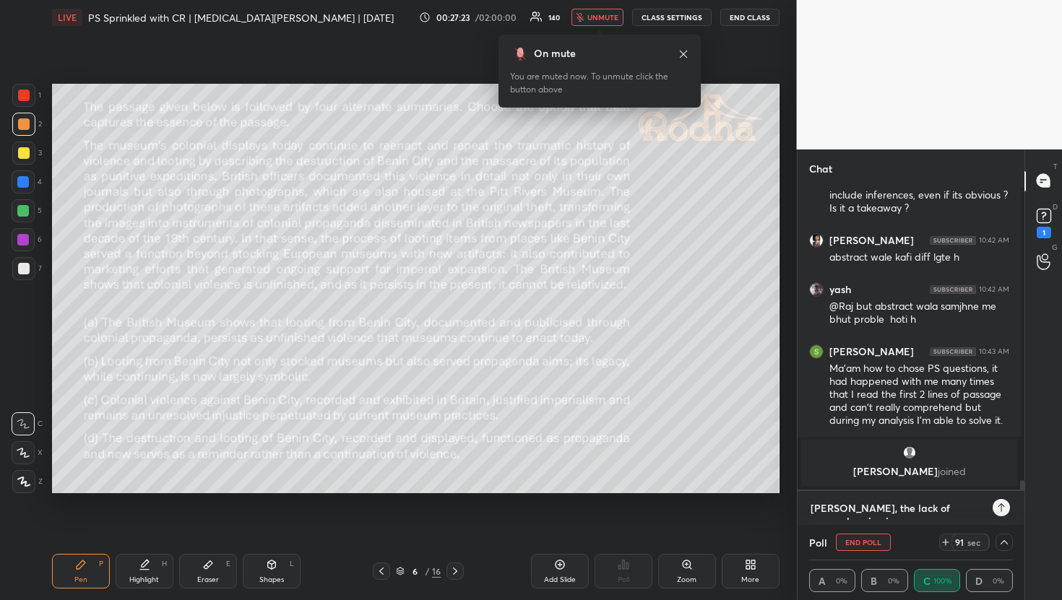
scroll to position [8, 0]
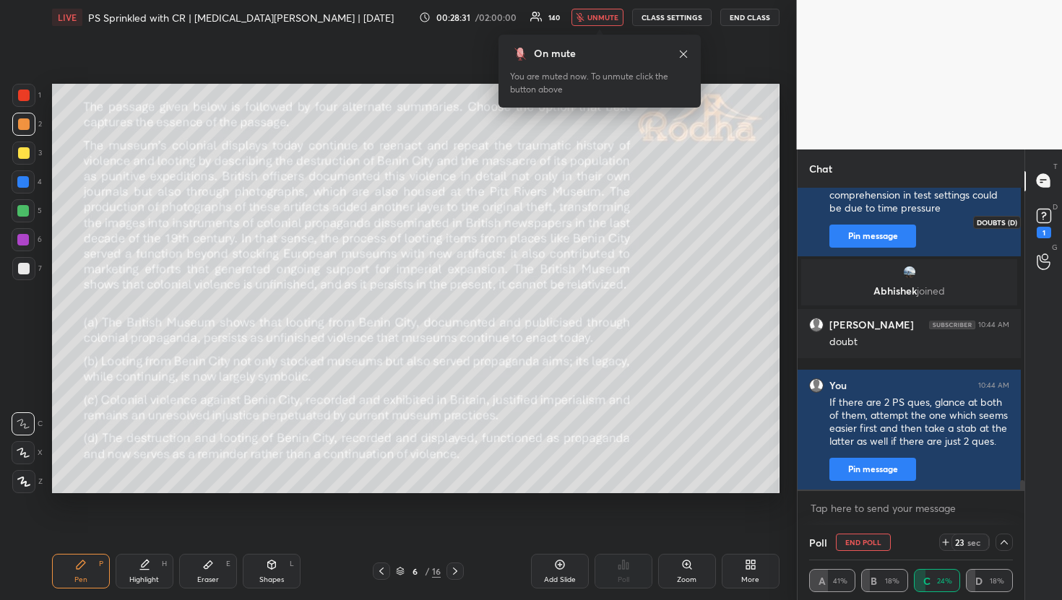
click at [1045, 215] on rect at bounding box center [1044, 216] width 14 height 14
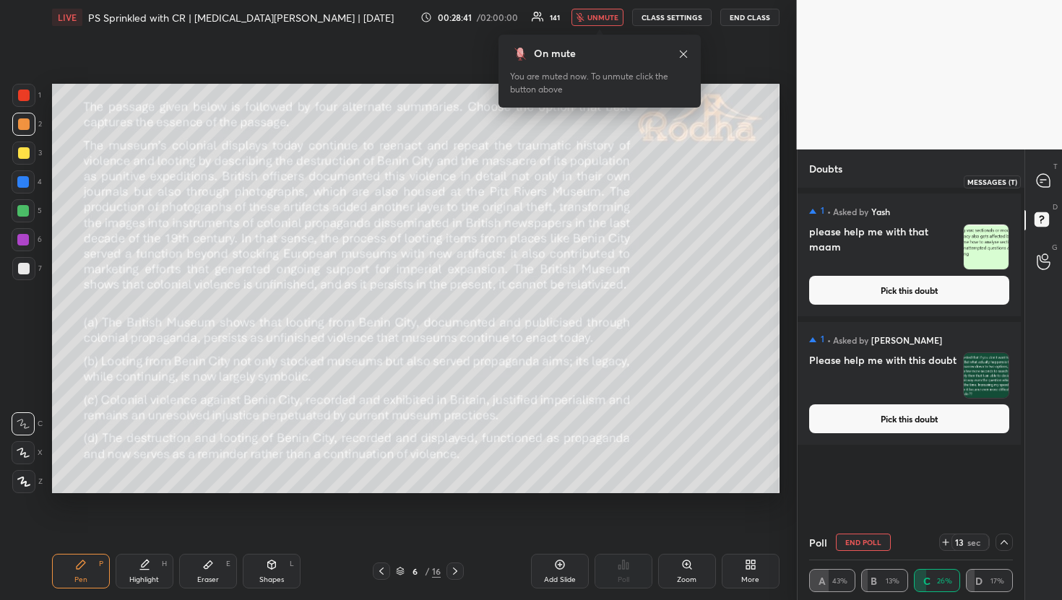
click at [1045, 192] on div at bounding box center [1044, 181] width 29 height 26
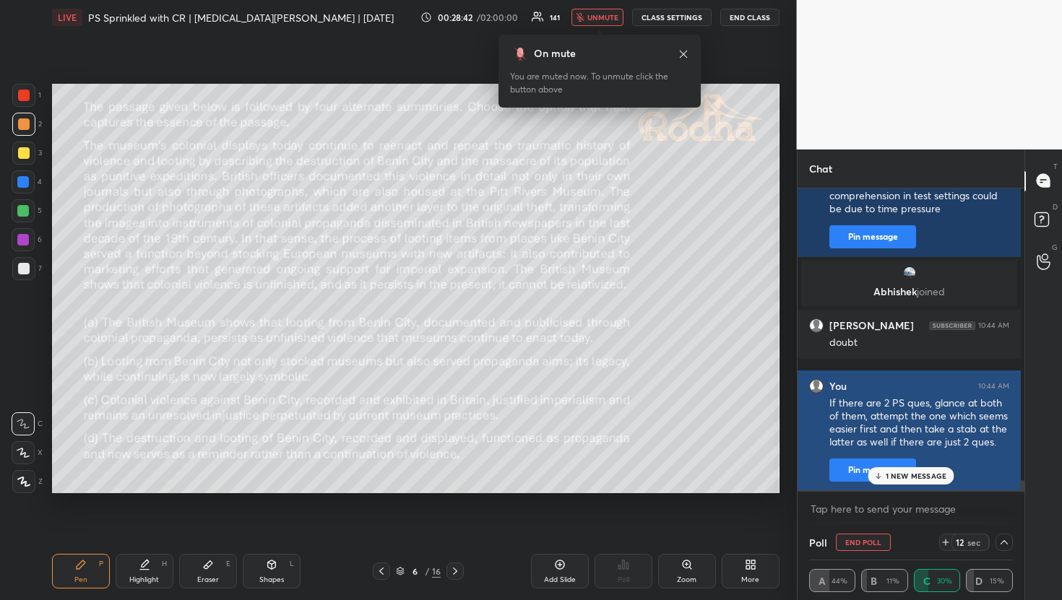
click at [915, 465] on button "Pin message" at bounding box center [872, 470] width 87 height 23
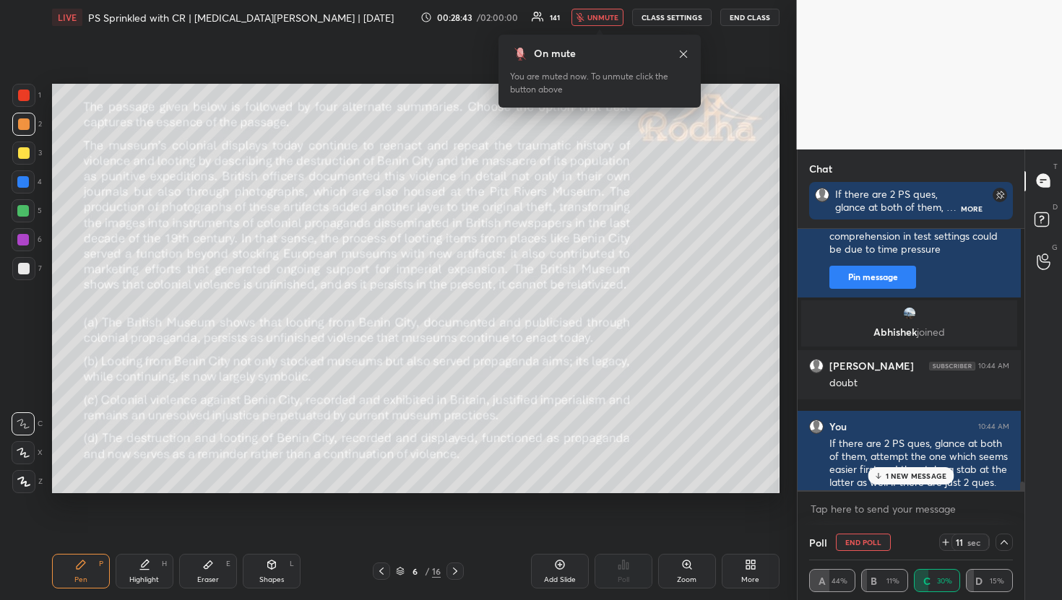
click at [897, 483] on div "1 NEW MESSAGE" at bounding box center [911, 475] width 86 height 17
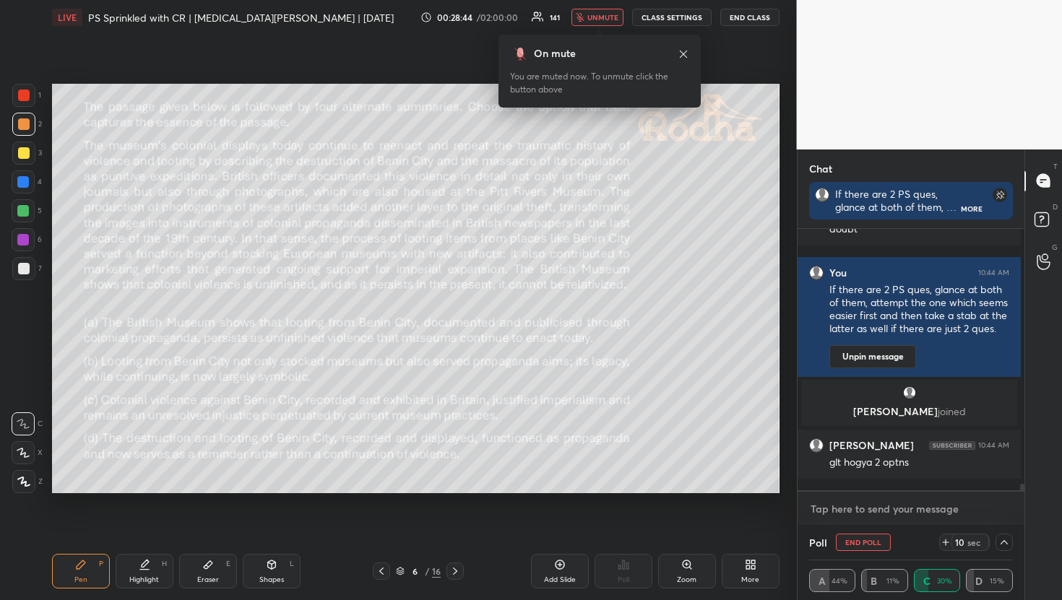
click at [880, 514] on textarea at bounding box center [911, 509] width 204 height 23
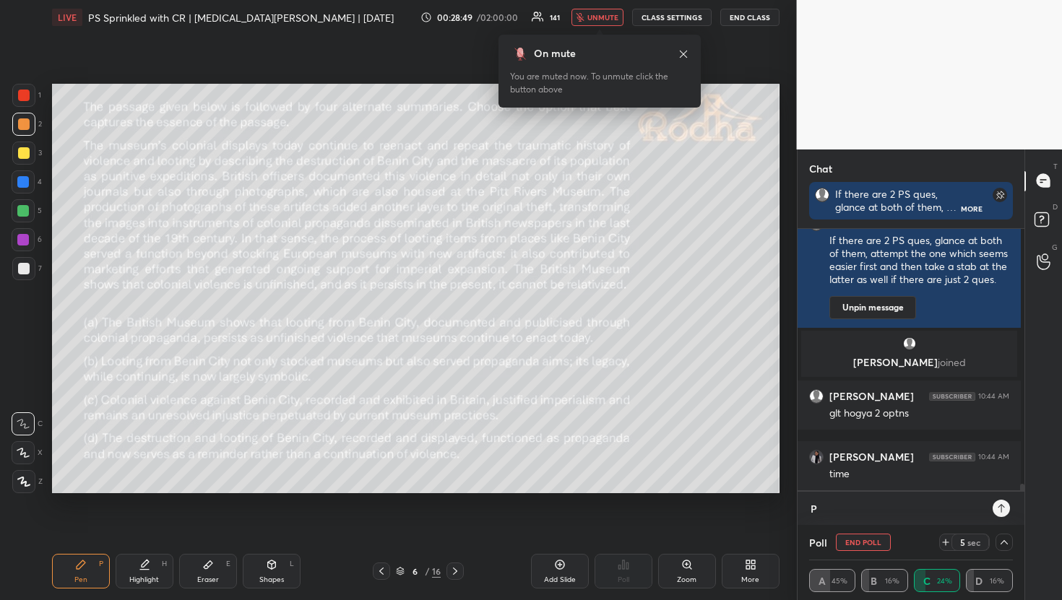
scroll to position [4, 5]
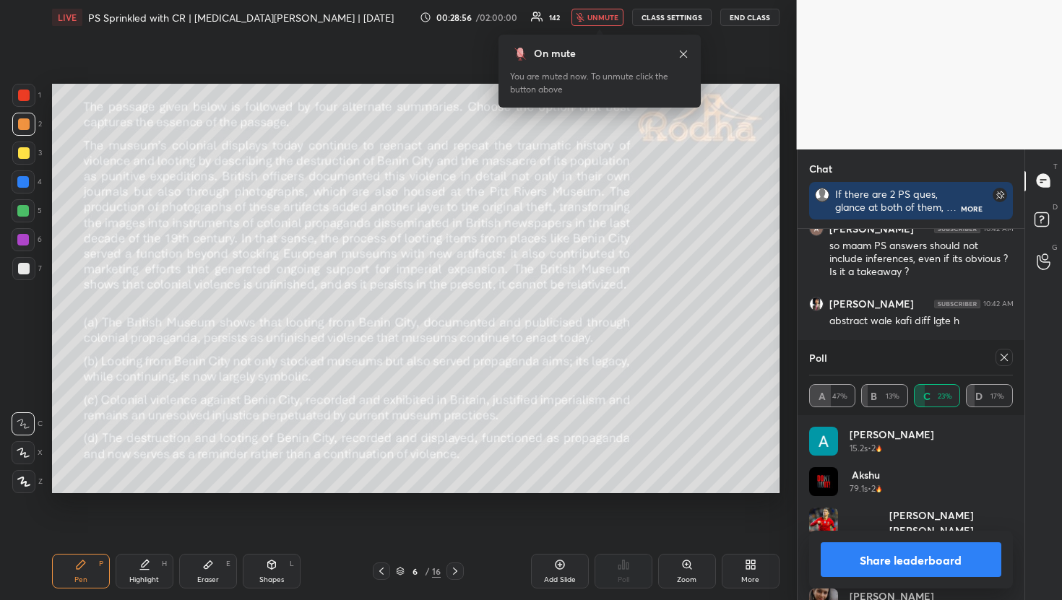
click at [599, 17] on span "unmute" at bounding box center [602, 17] width 31 height 10
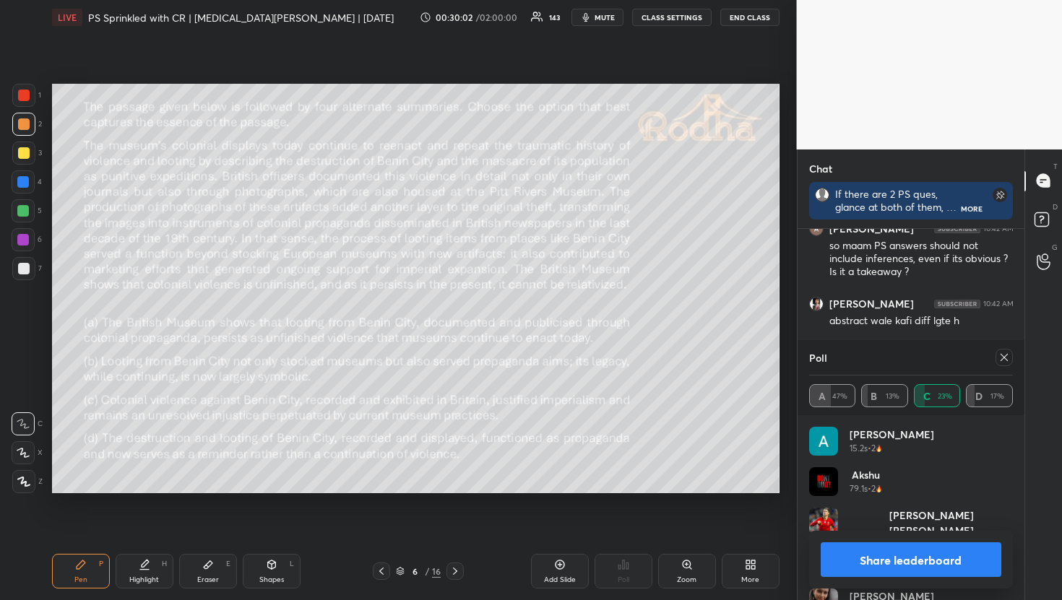
click at [1006, 353] on icon at bounding box center [1004, 358] width 12 height 12
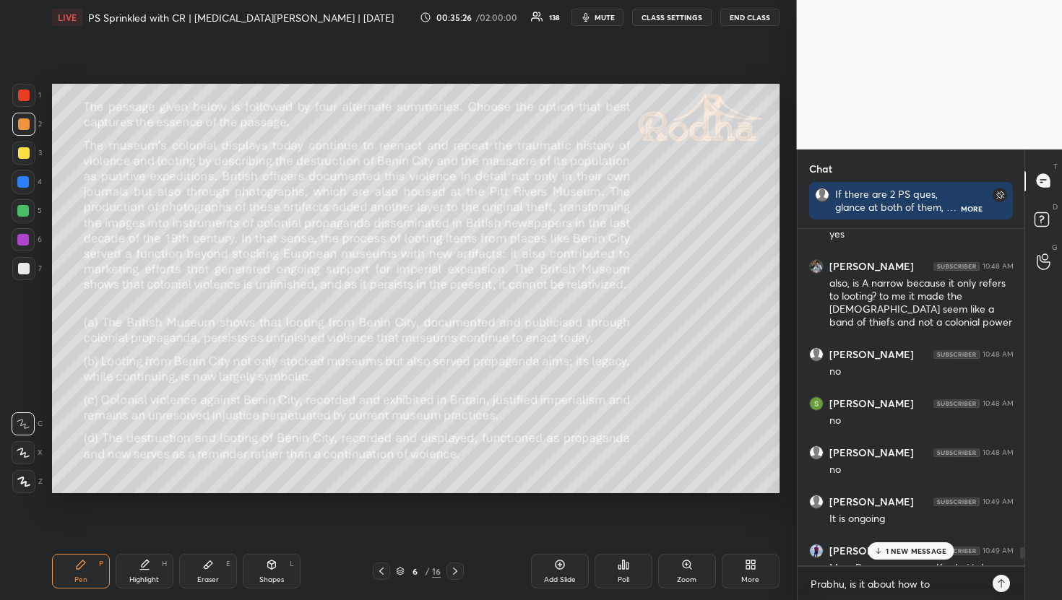
scroll to position [10925, 0]
click at [934, 559] on div "5 NEW MESSAGES" at bounding box center [911, 551] width 92 height 17
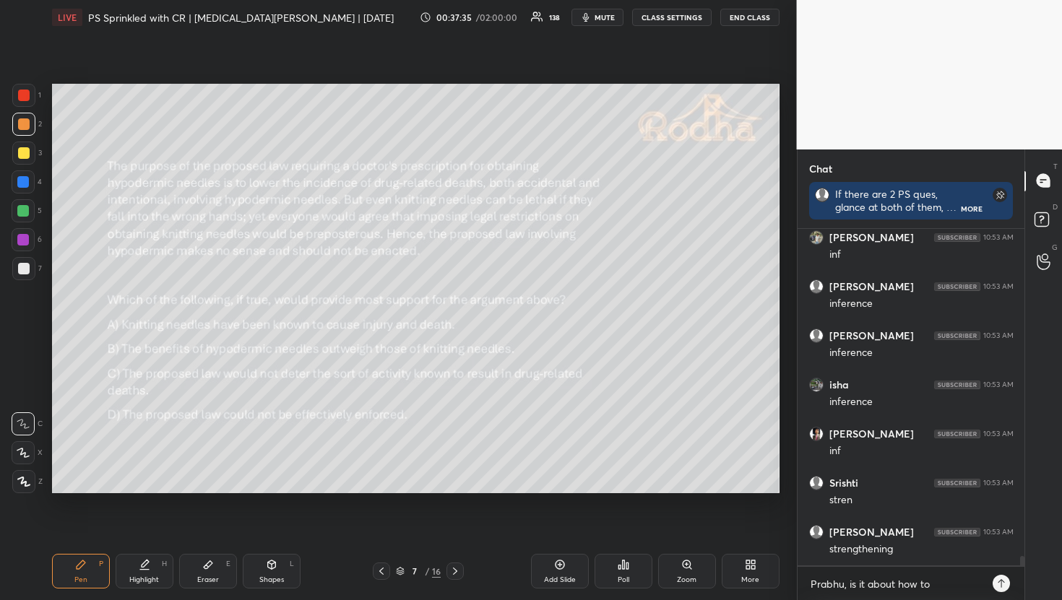
scroll to position [12186, 0]
click at [625, 571] on div "Poll" at bounding box center [624, 571] width 58 height 35
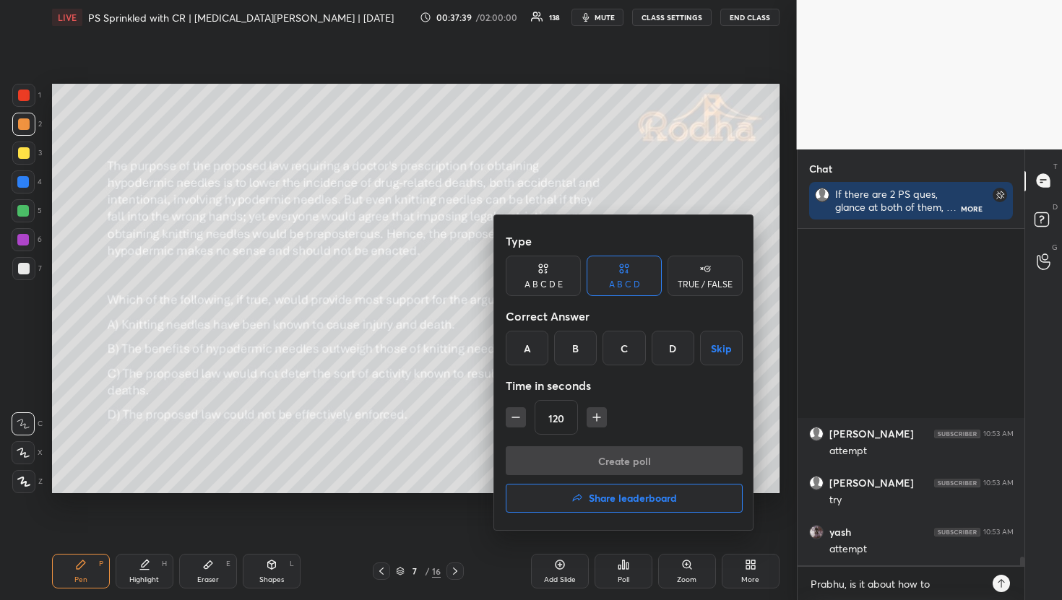
scroll to position [12727, 0]
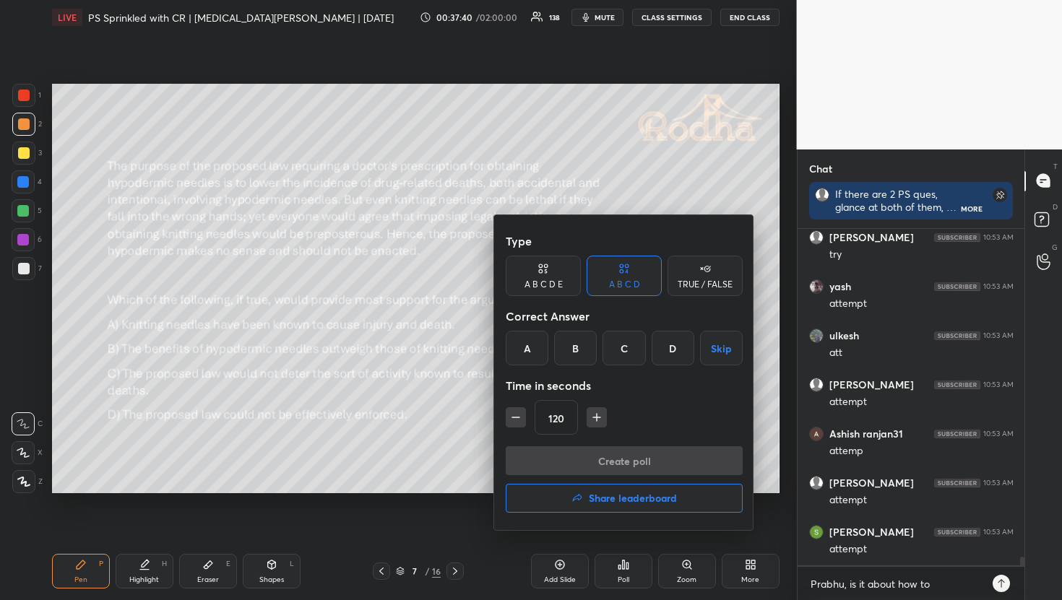
click at [540, 342] on div "A" at bounding box center [527, 348] width 43 height 35
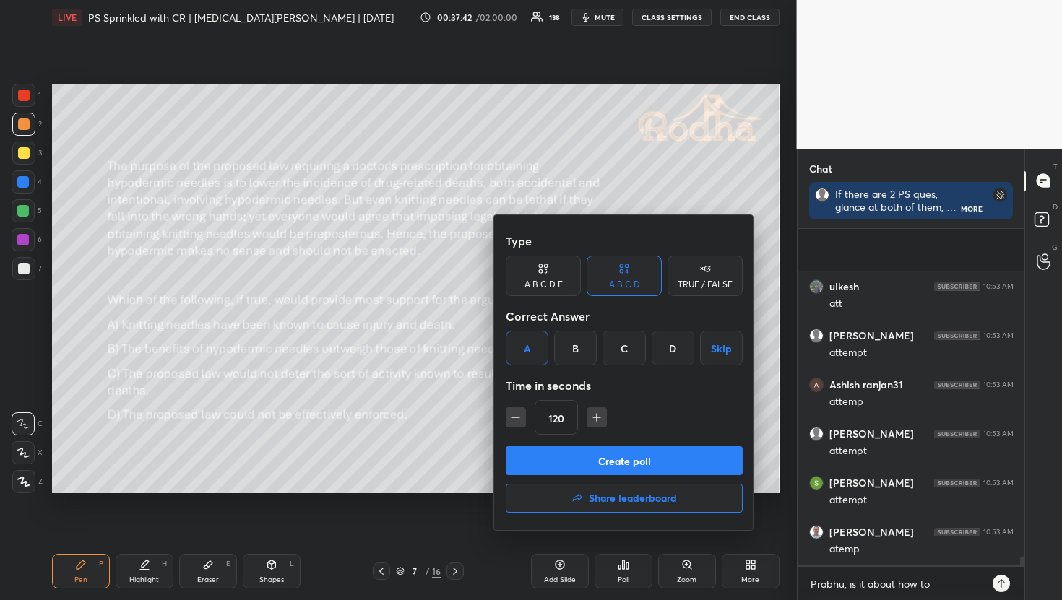
scroll to position [12874, 0]
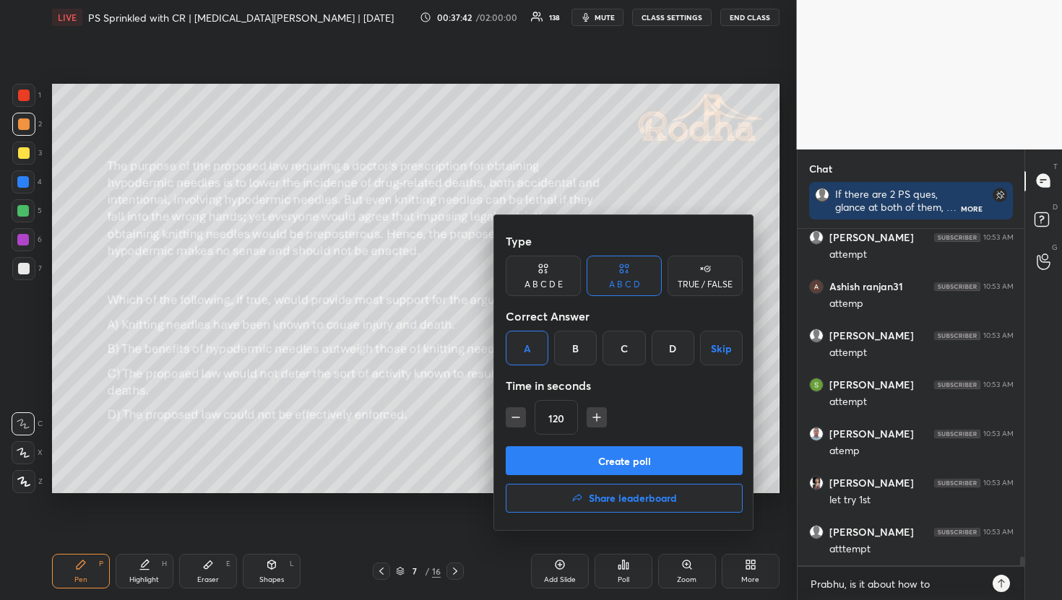
click at [577, 470] on button "Create poll" at bounding box center [624, 460] width 237 height 29
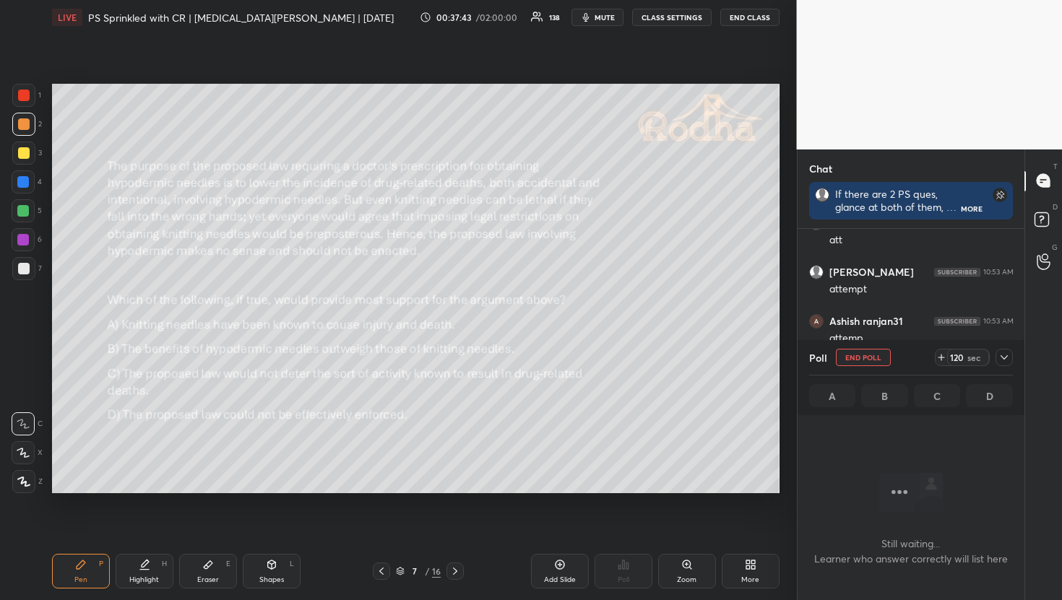
scroll to position [12300, 0]
click at [1005, 357] on icon at bounding box center [1004, 358] width 12 height 12
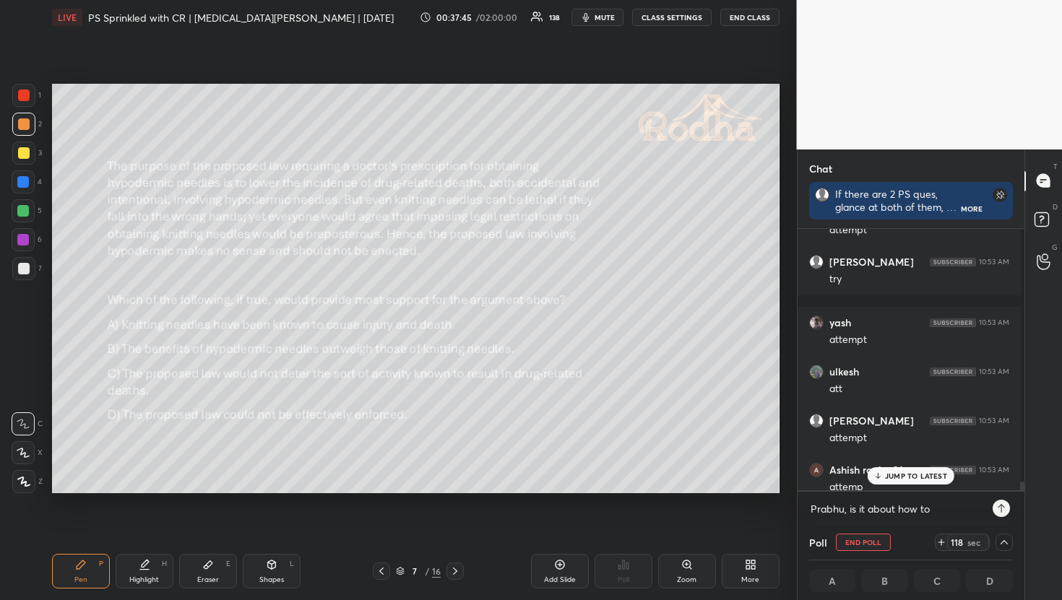
scroll to position [12274, 0]
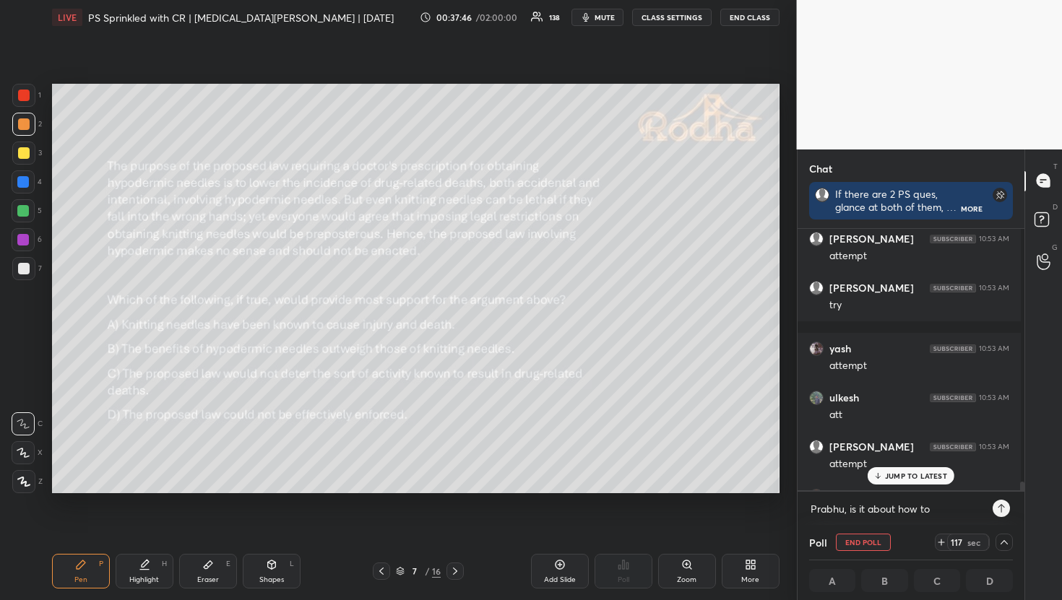
click at [600, 17] on span "mute" at bounding box center [605, 17] width 20 height 10
click at [908, 483] on div "JUMP TO LATEST" at bounding box center [911, 475] width 87 height 17
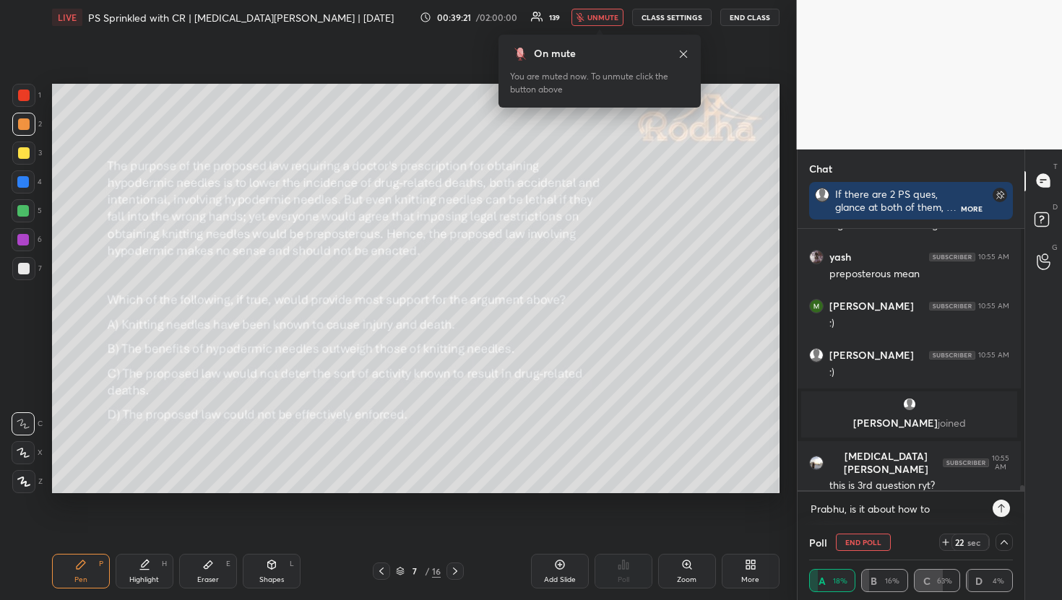
scroll to position [12740, 0]
click at [928, 512] on textarea "Prabhu, is it about how to" at bounding box center [897, 509] width 176 height 23
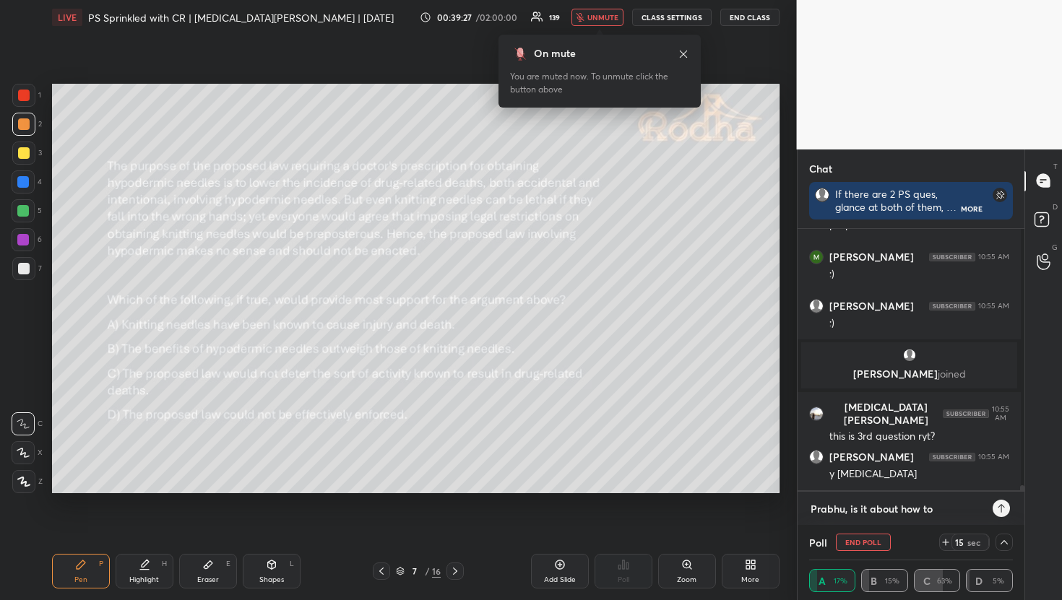
drag, startPoint x: 928, startPoint y: 512, endPoint x: 783, endPoint y: 506, distance: 144.6
click at [783, 506] on div "1 2 3 4 5 6 7 R O A L C X Z Erase all C X Z LIVE PS Sprinkled with CR | [MEDICA…" at bounding box center [531, 300] width 1062 height 600
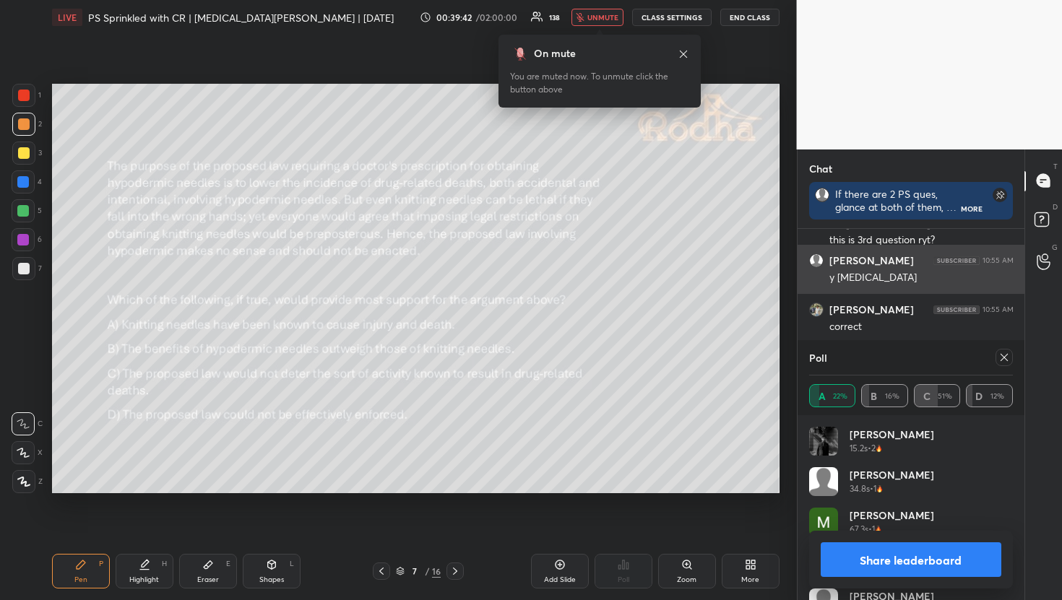
scroll to position [5, 5]
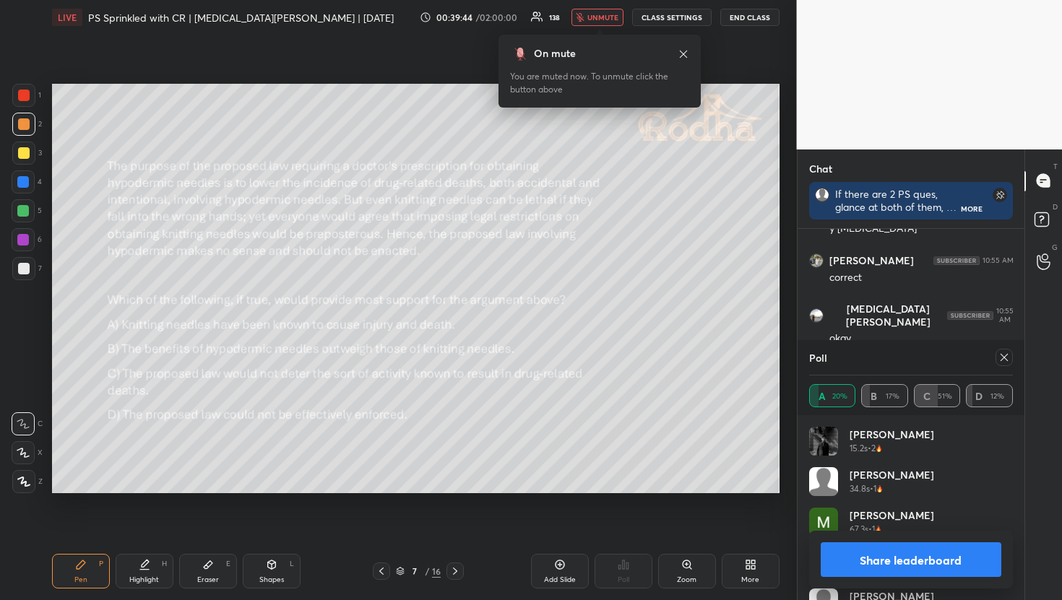
click at [592, 17] on span "unmute" at bounding box center [602, 17] width 31 height 10
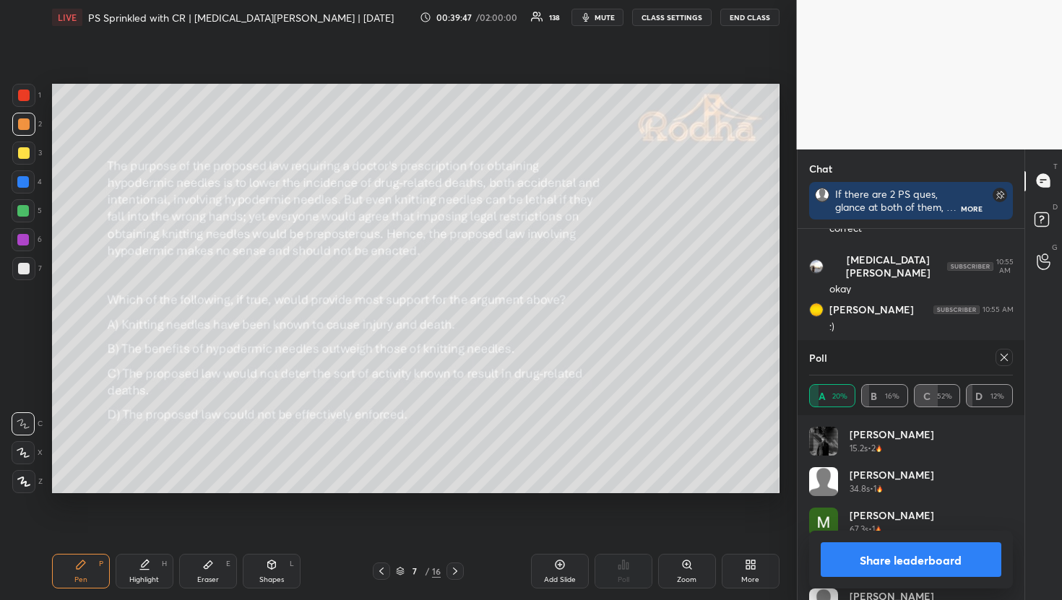
scroll to position [13095, 0]
click at [1006, 358] on icon at bounding box center [1004, 358] width 12 height 12
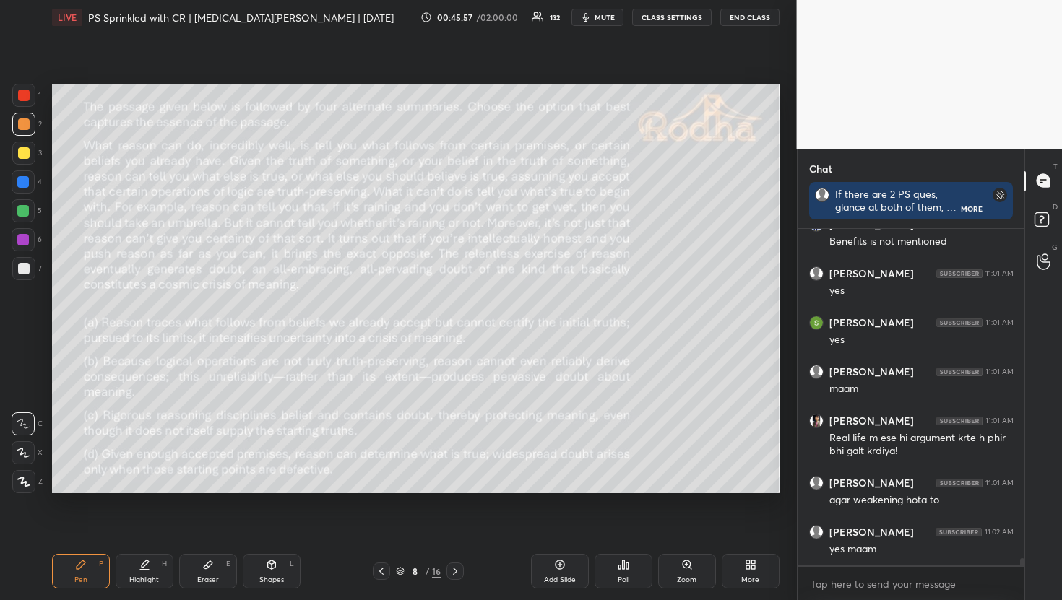
scroll to position [15518, 0]
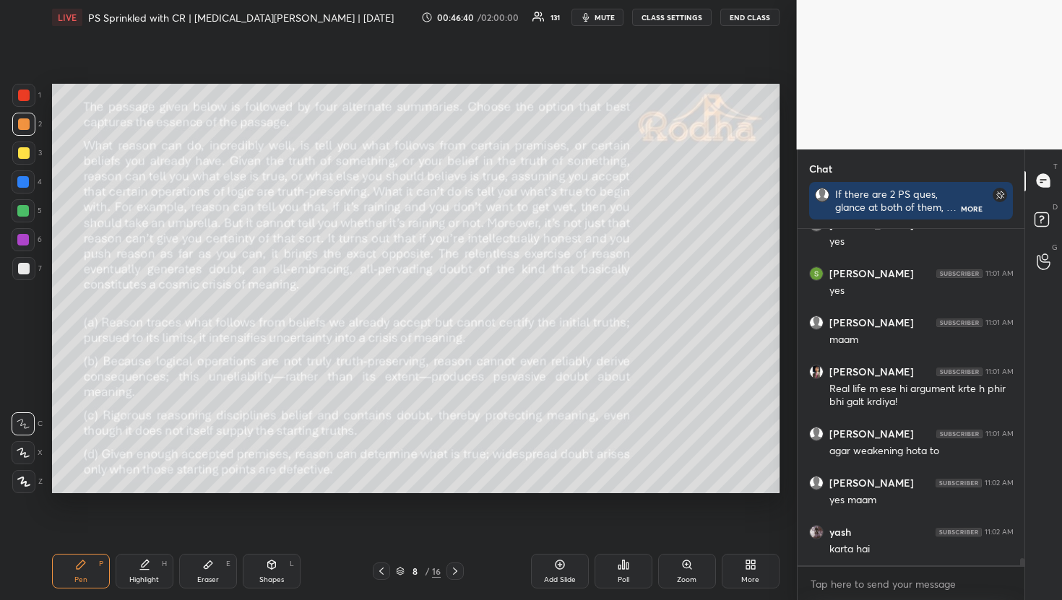
click at [624, 571] on div "Poll" at bounding box center [624, 571] width 58 height 35
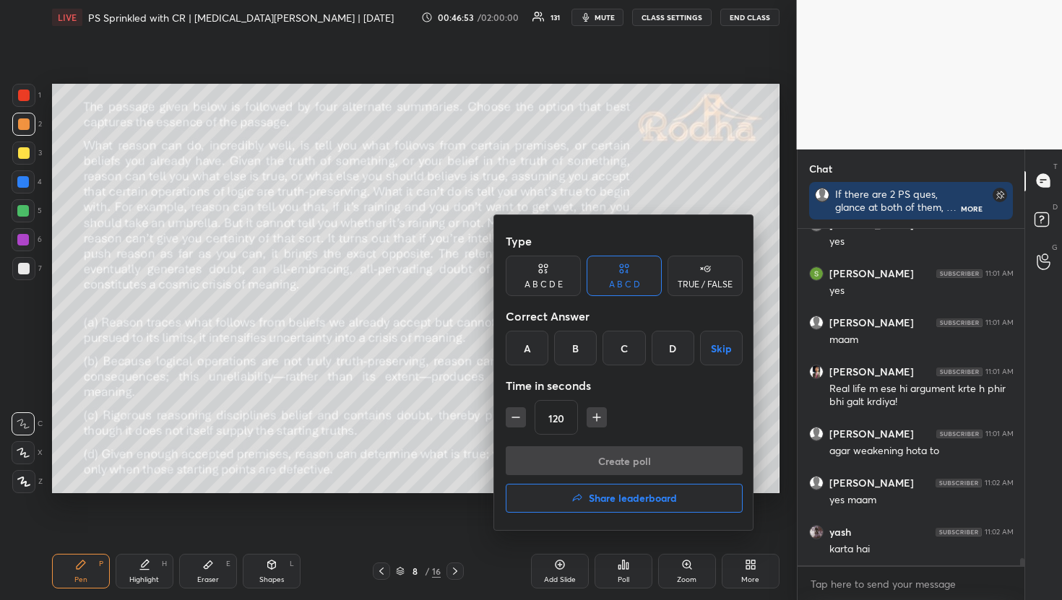
click at [831, 180] on div at bounding box center [531, 300] width 1062 height 600
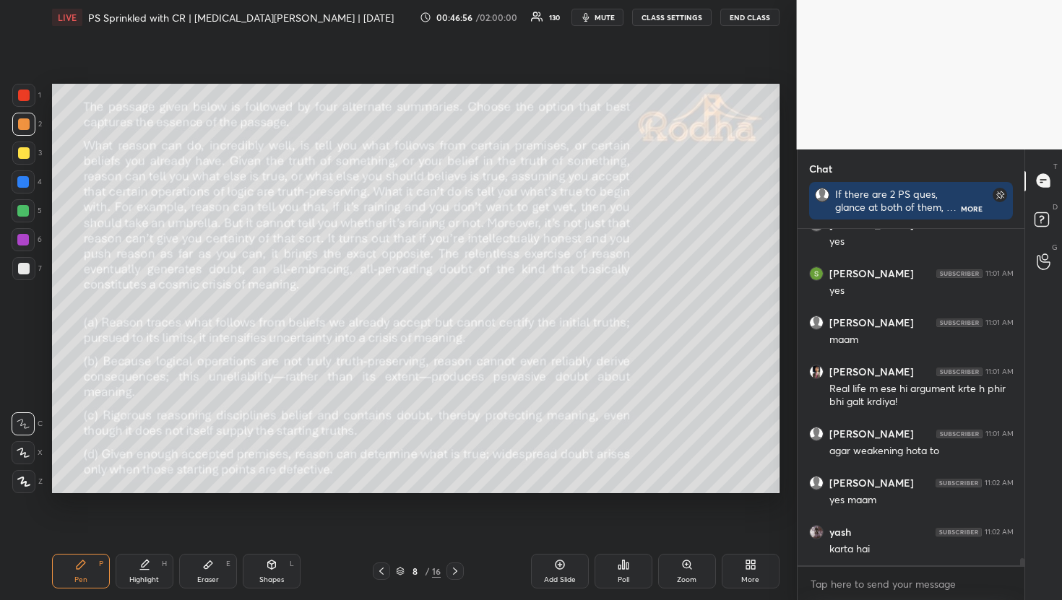
click at [621, 577] on div "Poll" at bounding box center [624, 580] width 12 height 7
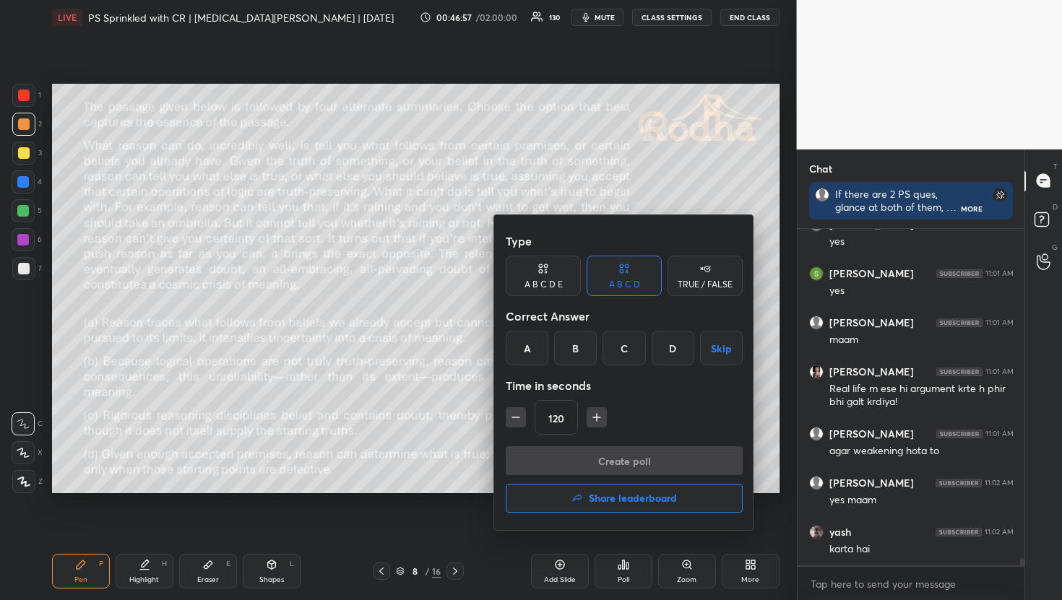
click at [545, 363] on div "A" at bounding box center [527, 348] width 43 height 35
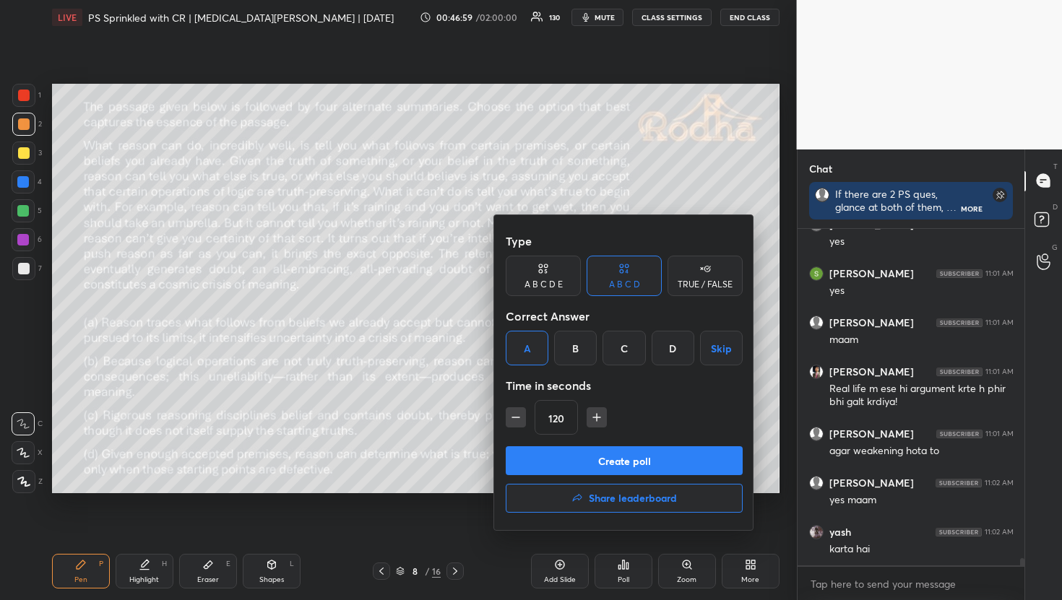
click at [596, 472] on button "Create poll" at bounding box center [624, 460] width 237 height 29
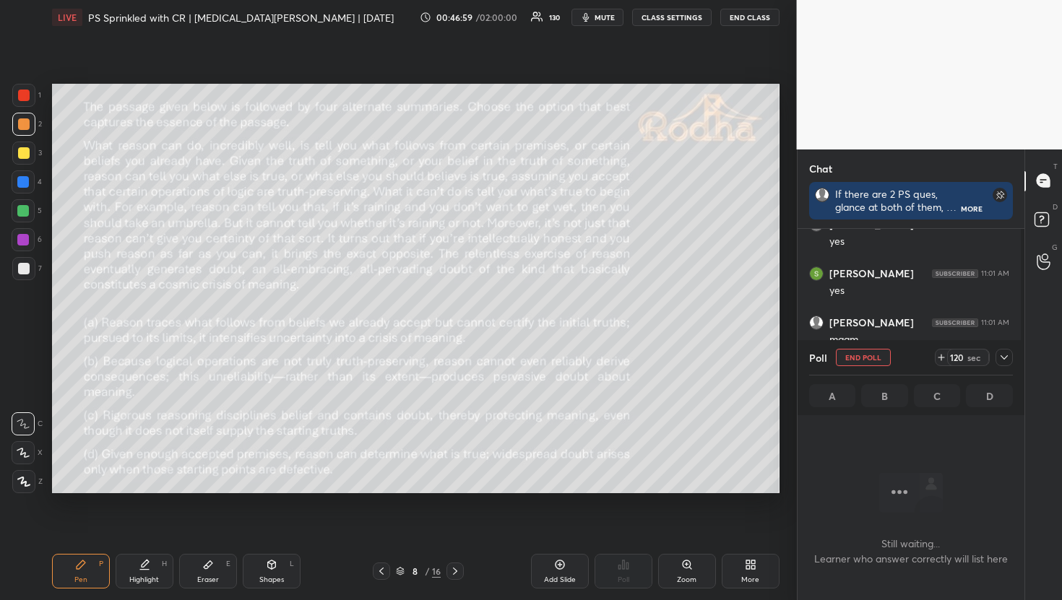
scroll to position [293, 223]
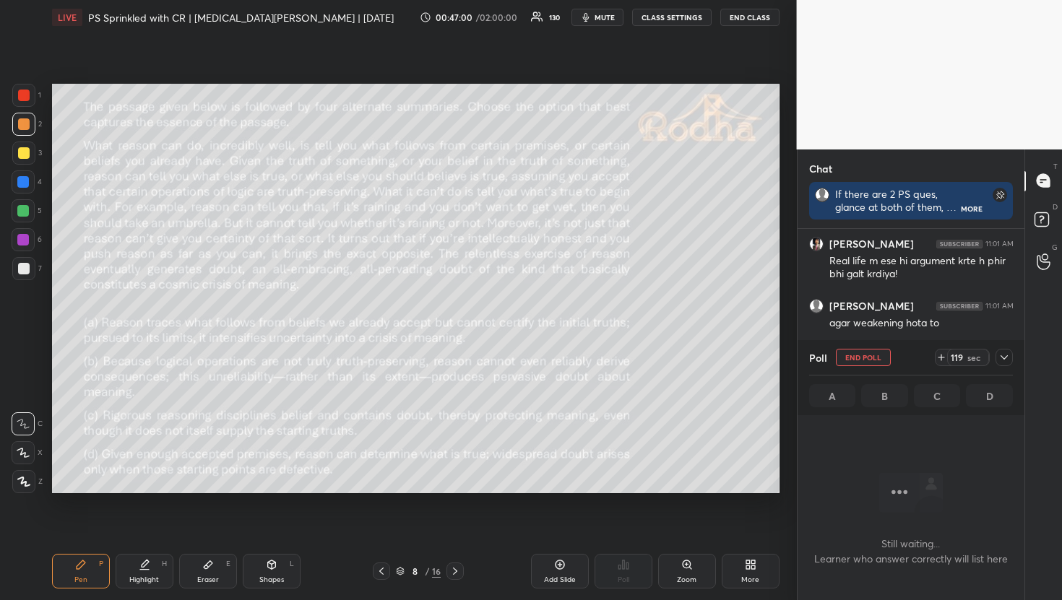
click at [1004, 365] on div at bounding box center [1004, 357] width 17 height 17
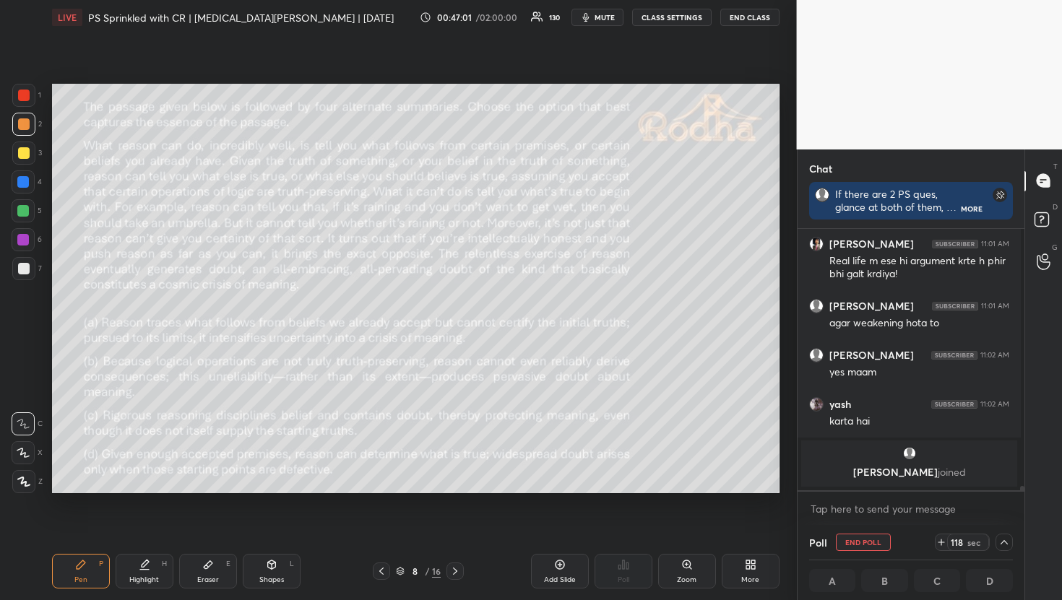
scroll to position [15013, 0]
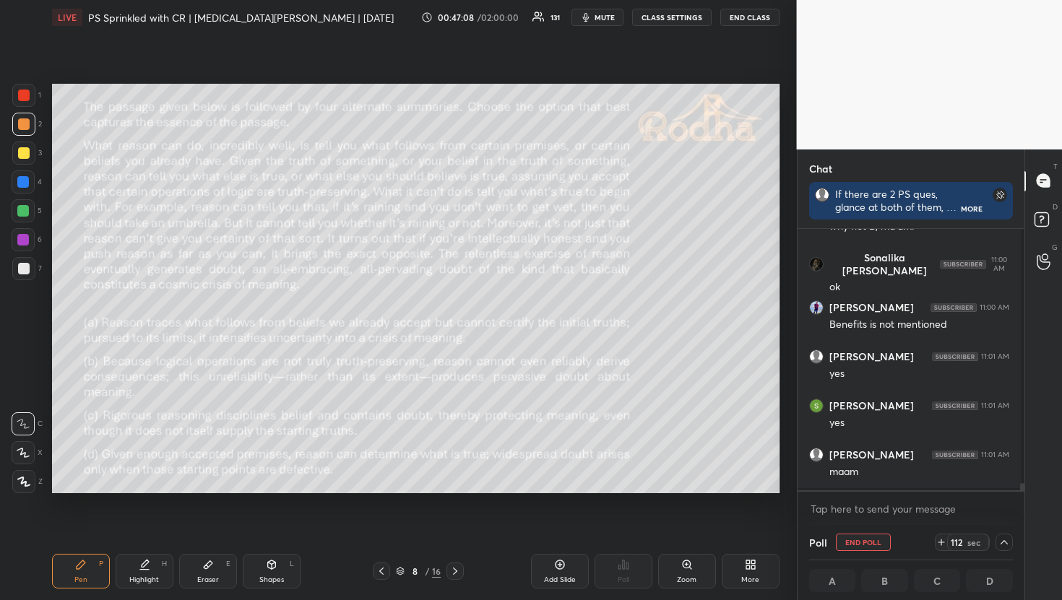
click at [614, 20] on span "mute" at bounding box center [605, 17] width 20 height 10
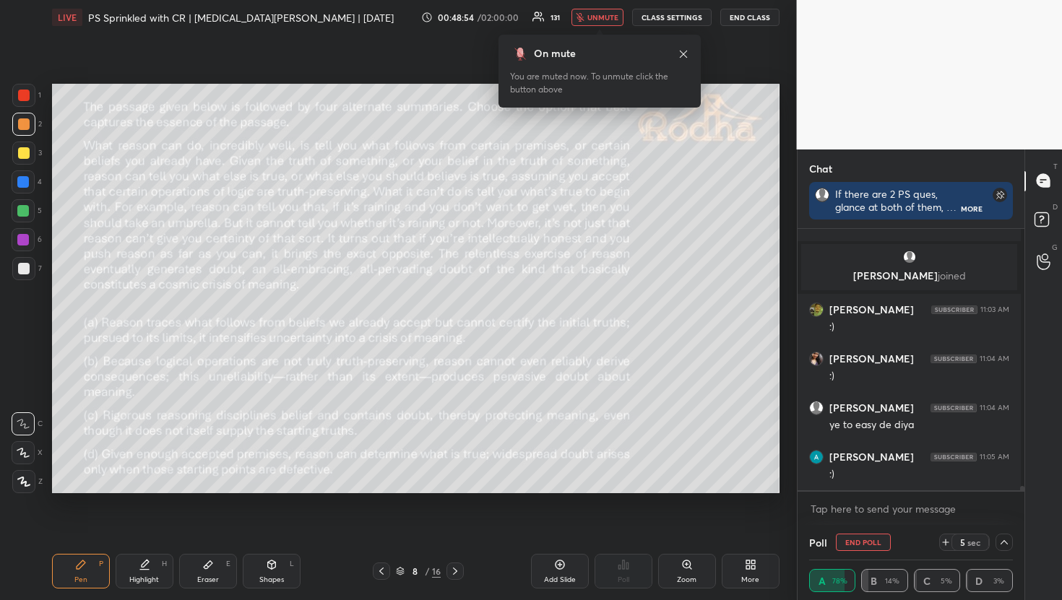
scroll to position [15553, 0]
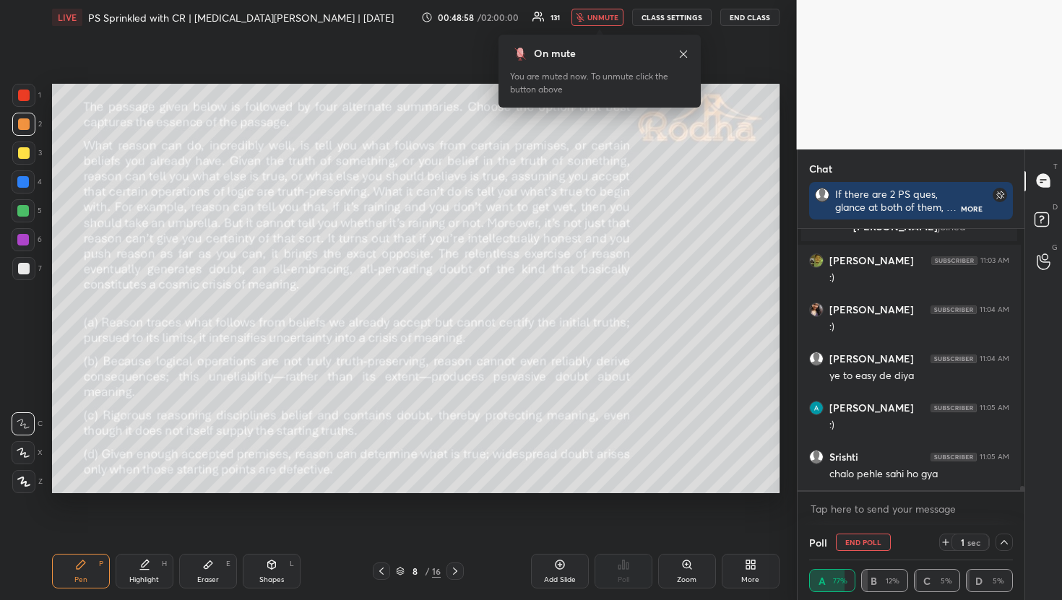
click at [605, 14] on span "unmute" at bounding box center [602, 17] width 31 height 10
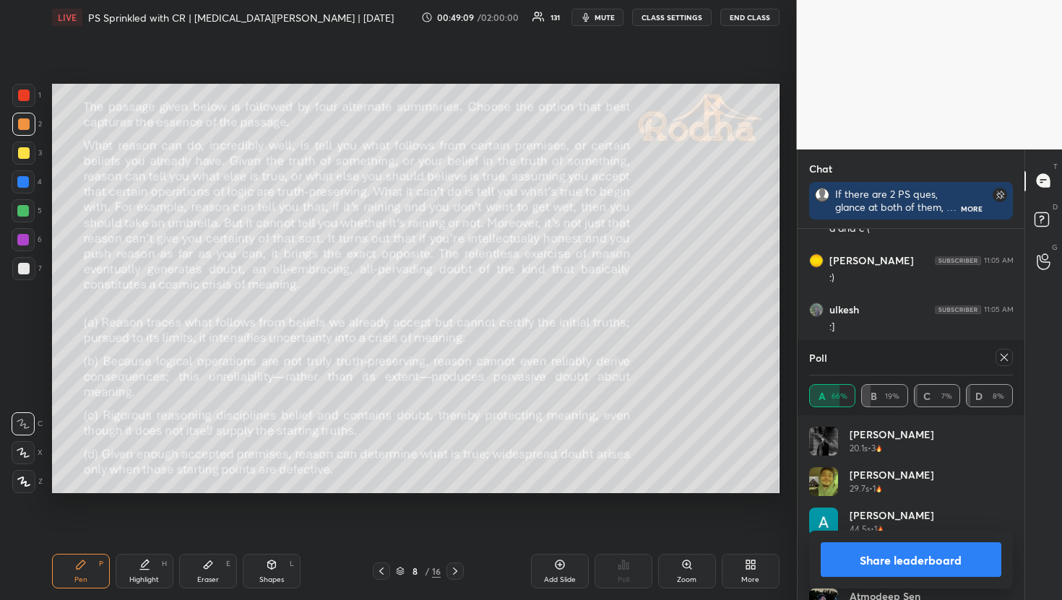
scroll to position [15833, 0]
click at [1004, 355] on icon at bounding box center [1004, 358] width 12 height 12
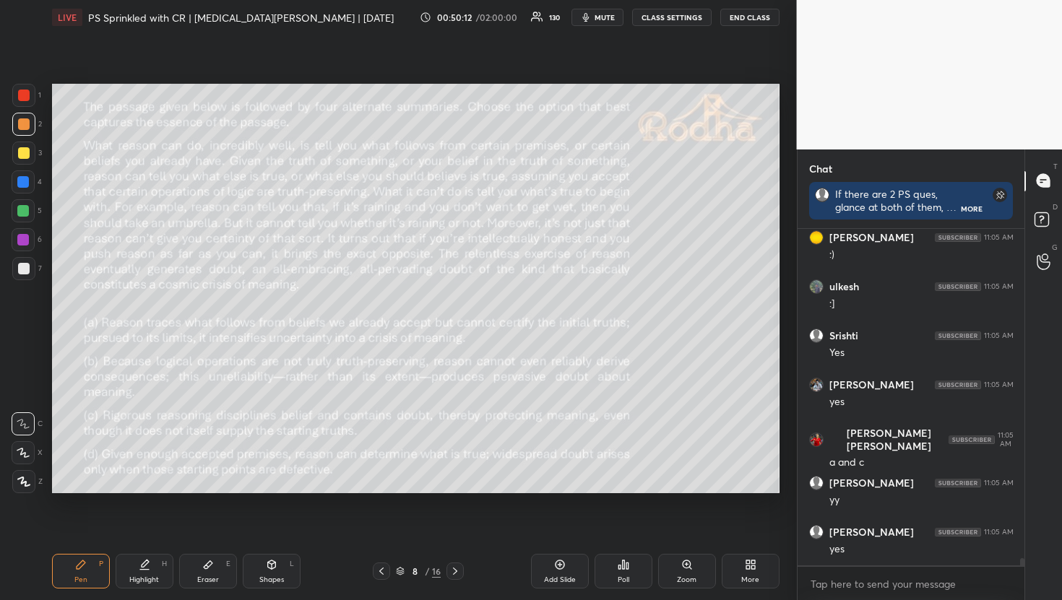
click at [23, 210] on div at bounding box center [23, 211] width 12 height 12
click at [20, 122] on div at bounding box center [24, 124] width 12 height 12
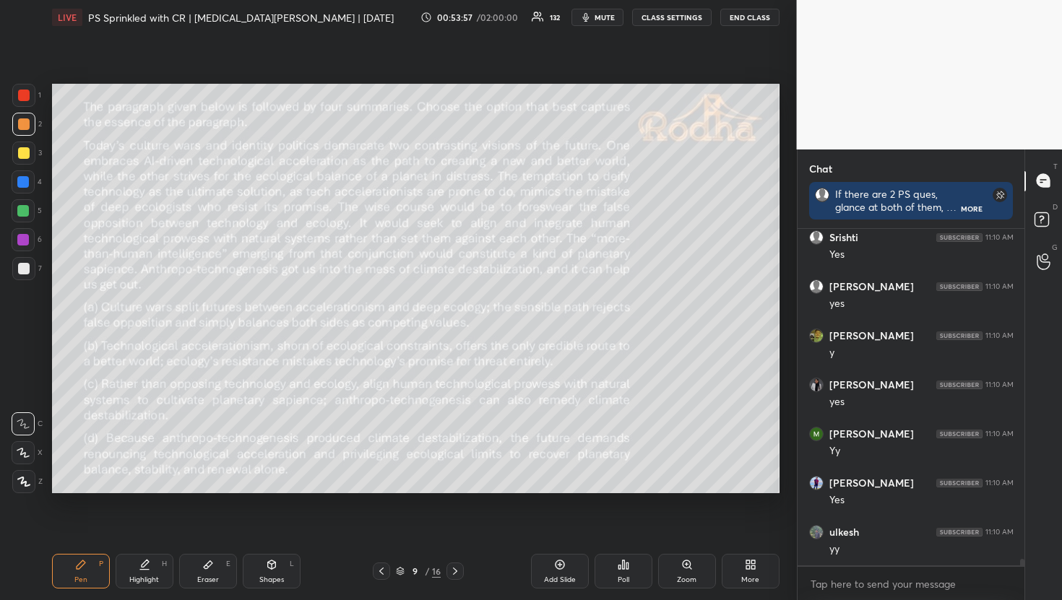
scroll to position [16705, 0]
click at [628, 570] on icon at bounding box center [624, 565] width 12 height 12
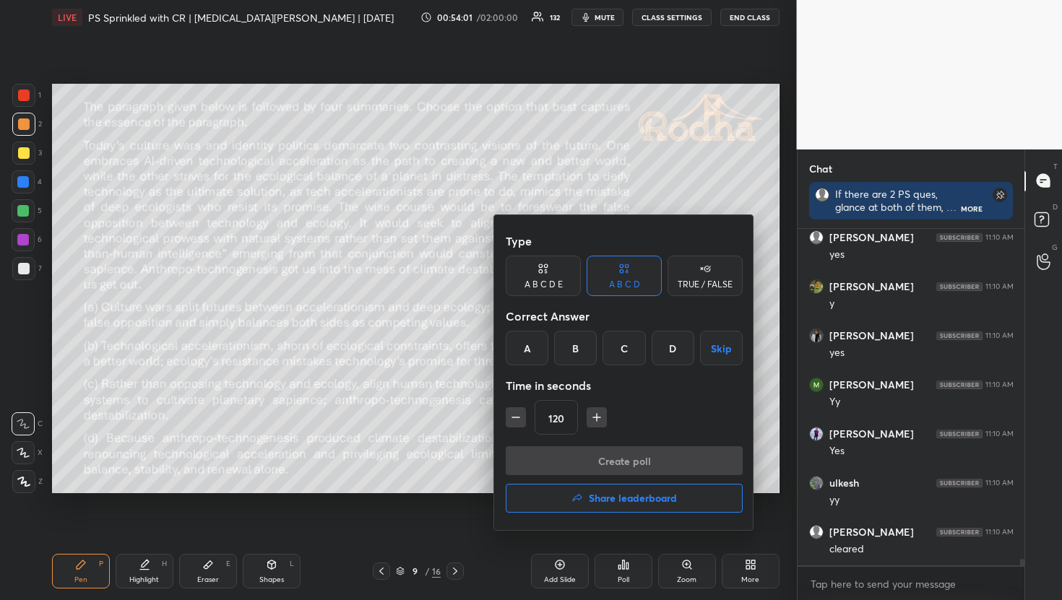
scroll to position [16757, 0]
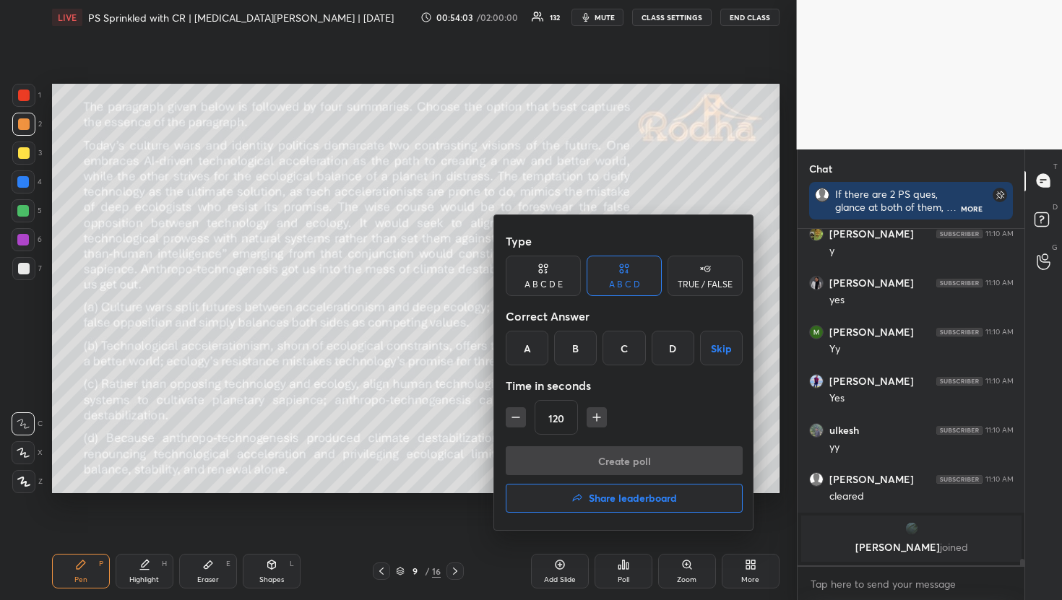
click at [622, 345] on div "C" at bounding box center [624, 348] width 43 height 35
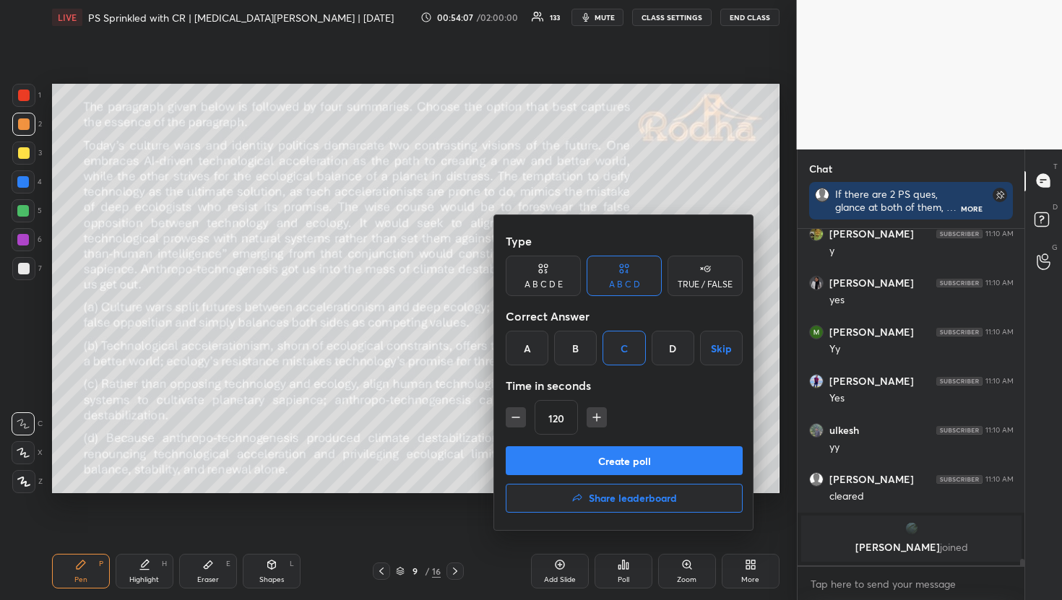
click at [618, 459] on button "Create poll" at bounding box center [624, 460] width 237 height 29
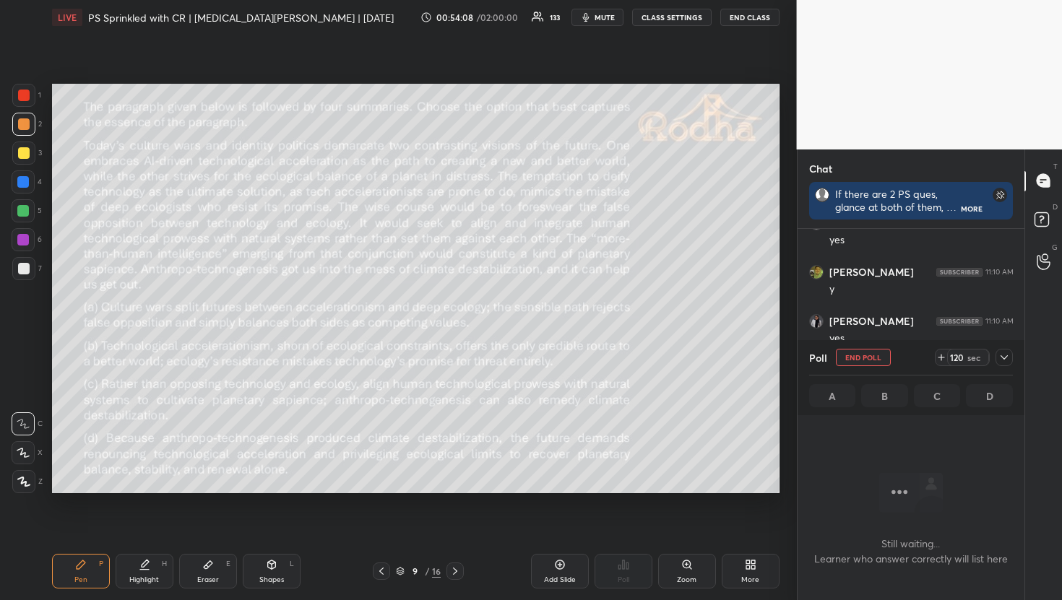
scroll to position [16457, 0]
click at [1006, 359] on icon at bounding box center [1004, 358] width 12 height 12
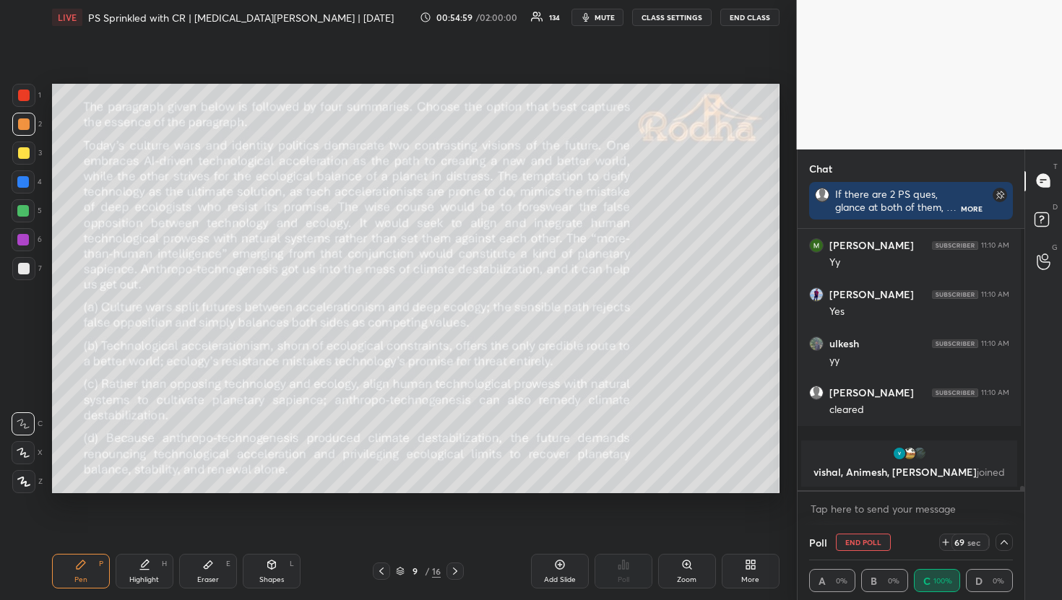
scroll to position [16789, 0]
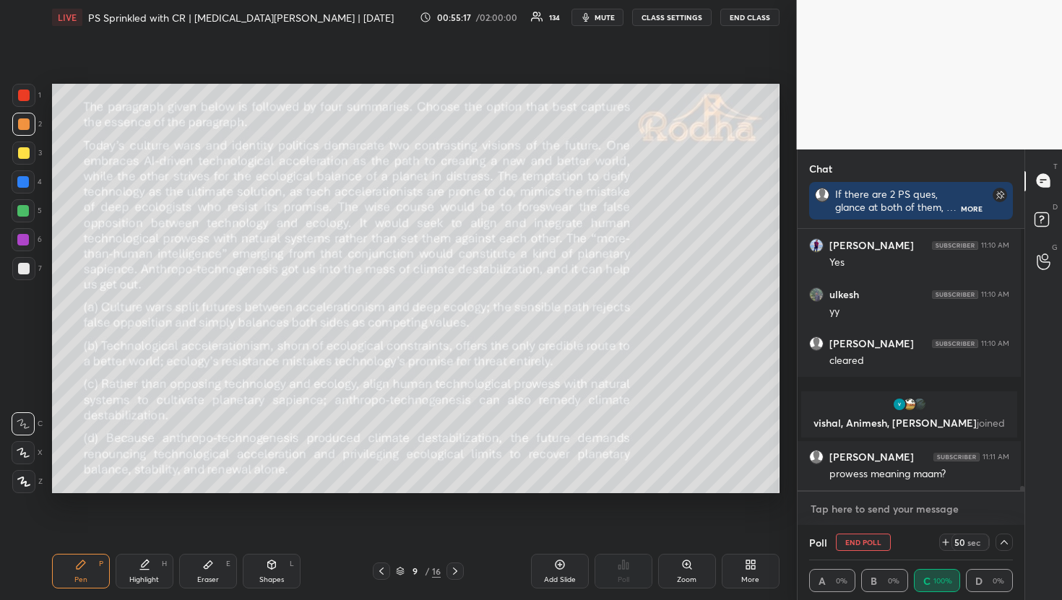
click at [874, 512] on textarea at bounding box center [911, 509] width 204 height 23
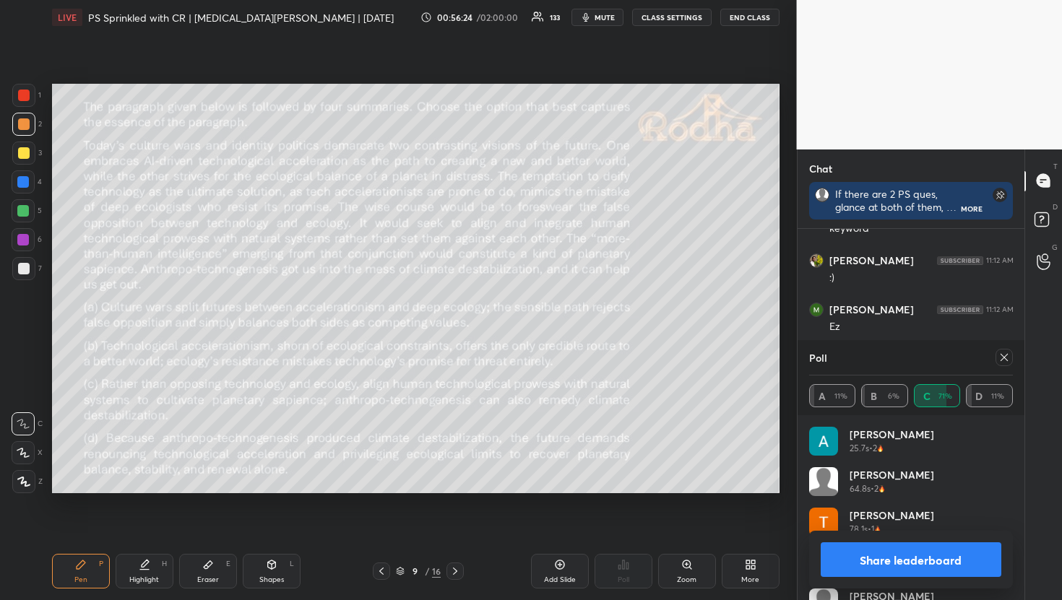
scroll to position [17671, 0]
click at [1008, 353] on icon at bounding box center [1004, 358] width 12 height 12
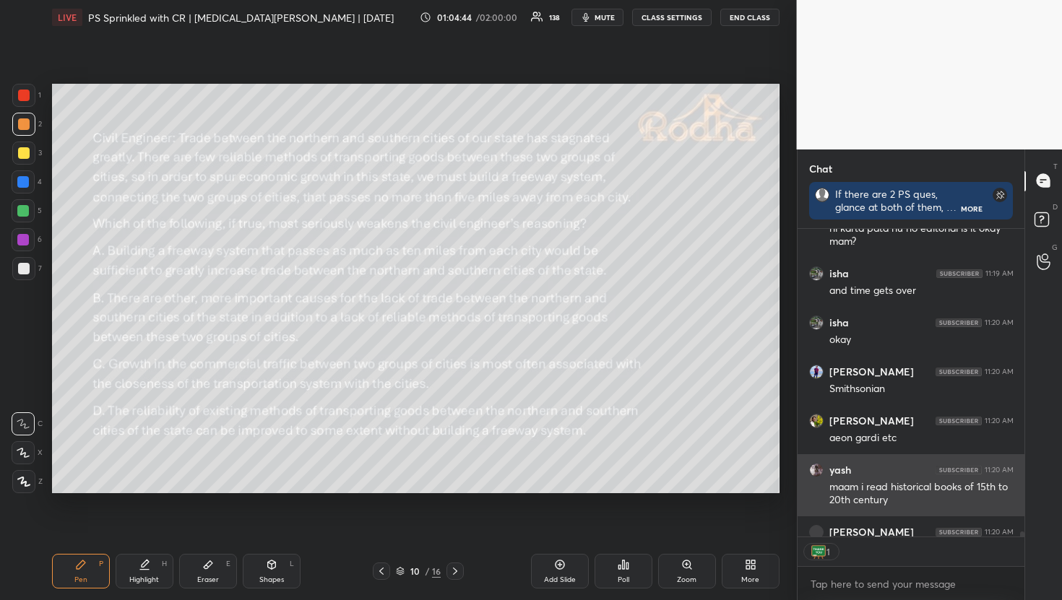
scroll to position [20332, 0]
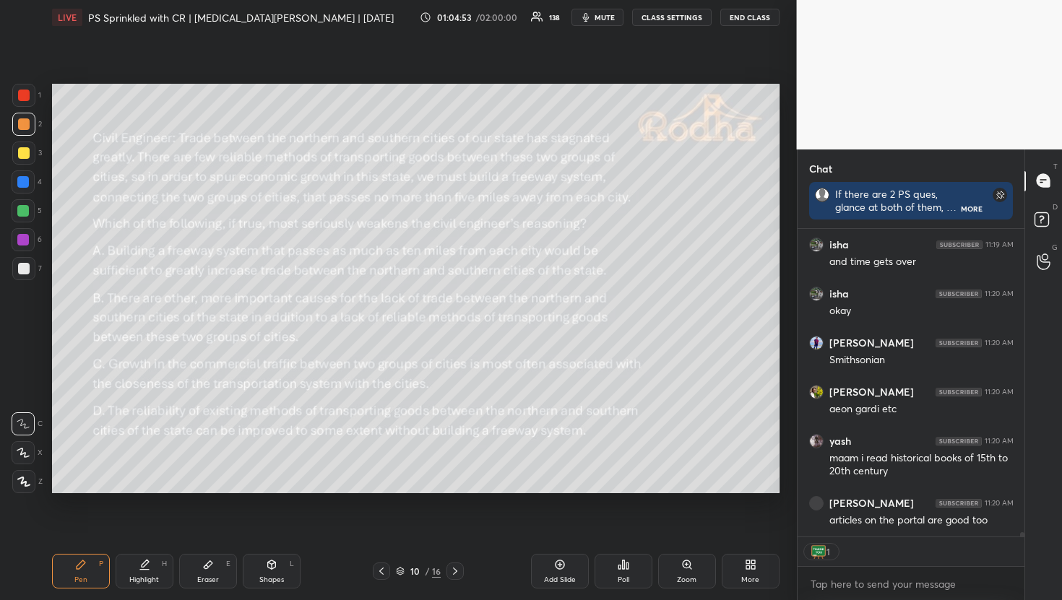
click at [613, 584] on div "Poll" at bounding box center [624, 571] width 58 height 35
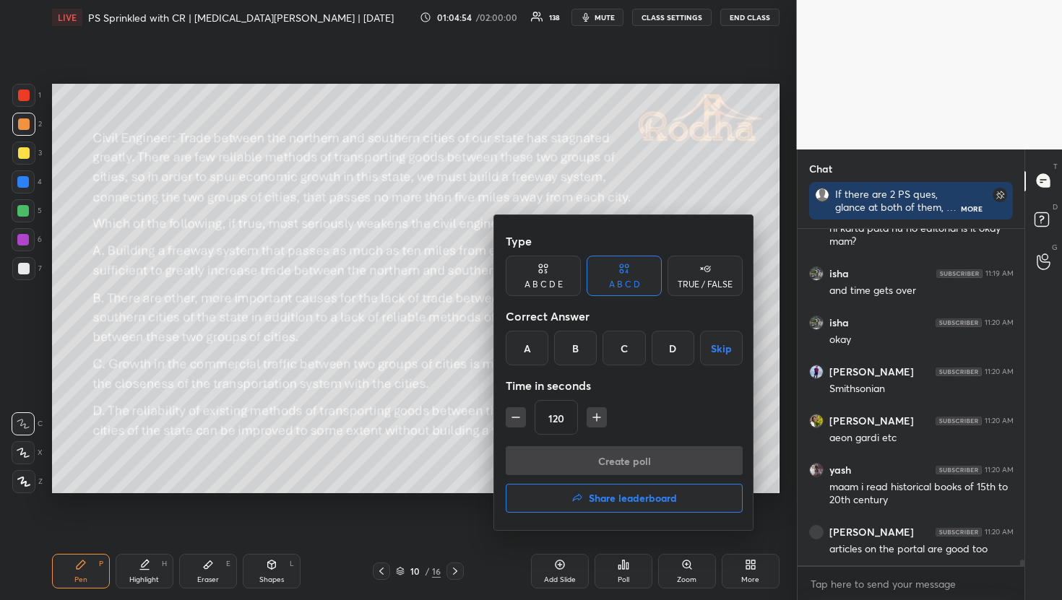
click at [613, 585] on div at bounding box center [531, 300] width 1062 height 600
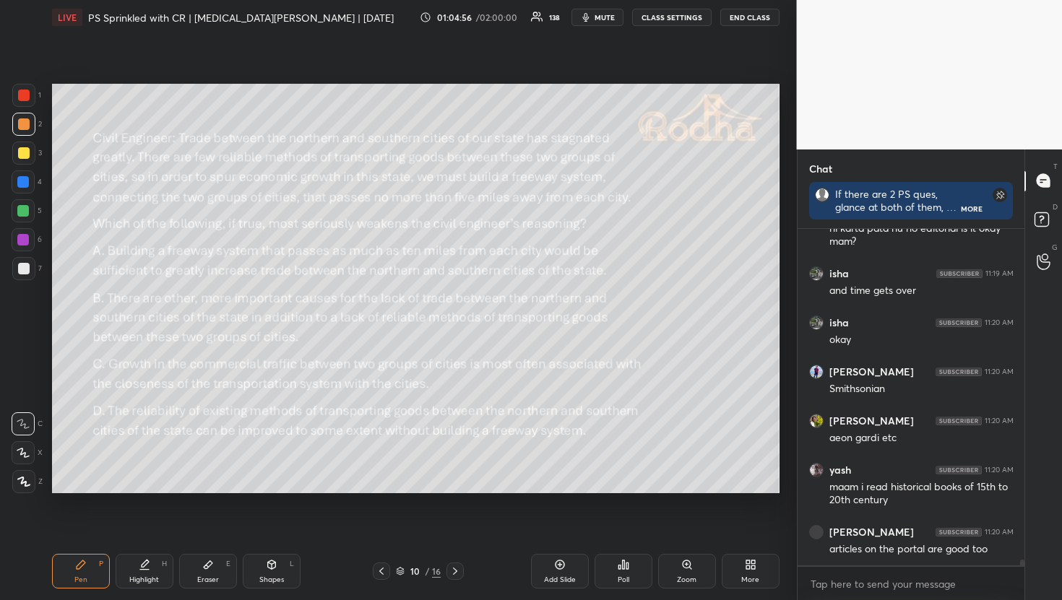
click at [613, 585] on div "Poll" at bounding box center [624, 571] width 58 height 35
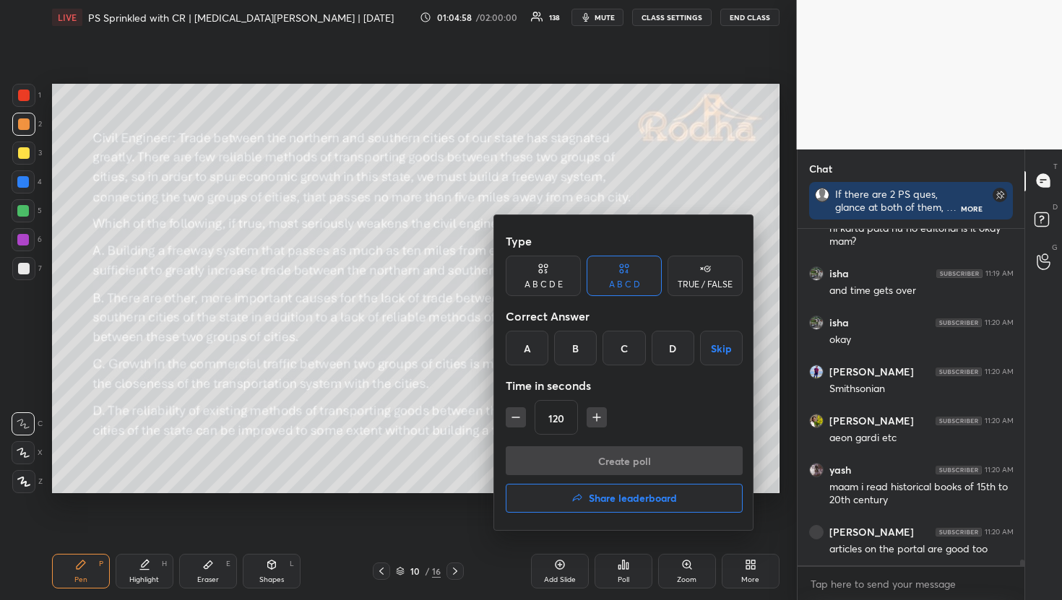
click at [525, 359] on div "A" at bounding box center [527, 348] width 43 height 35
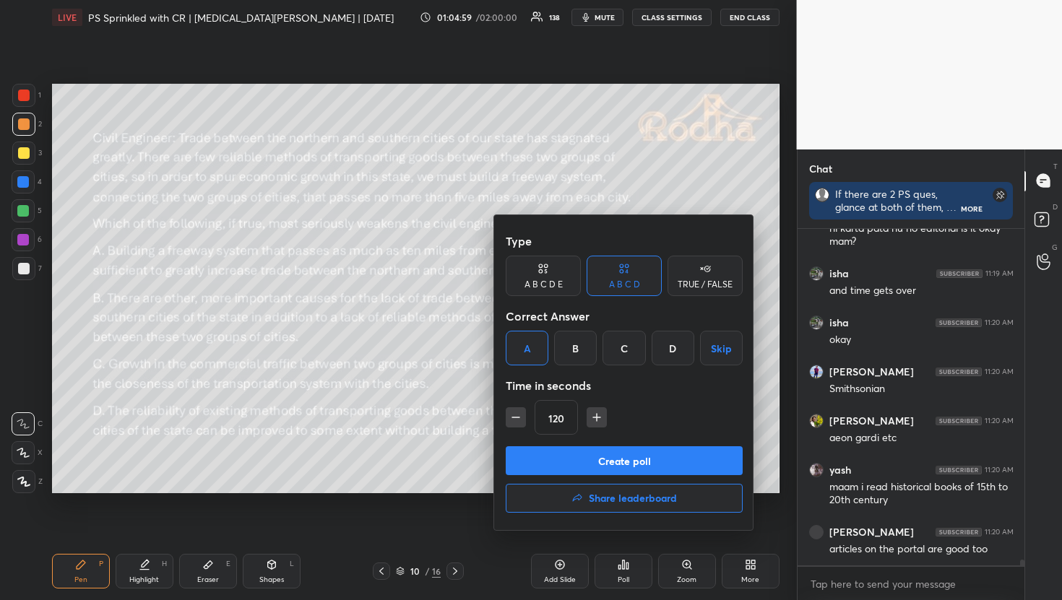
click at [625, 455] on button "Create poll" at bounding box center [624, 460] width 237 height 29
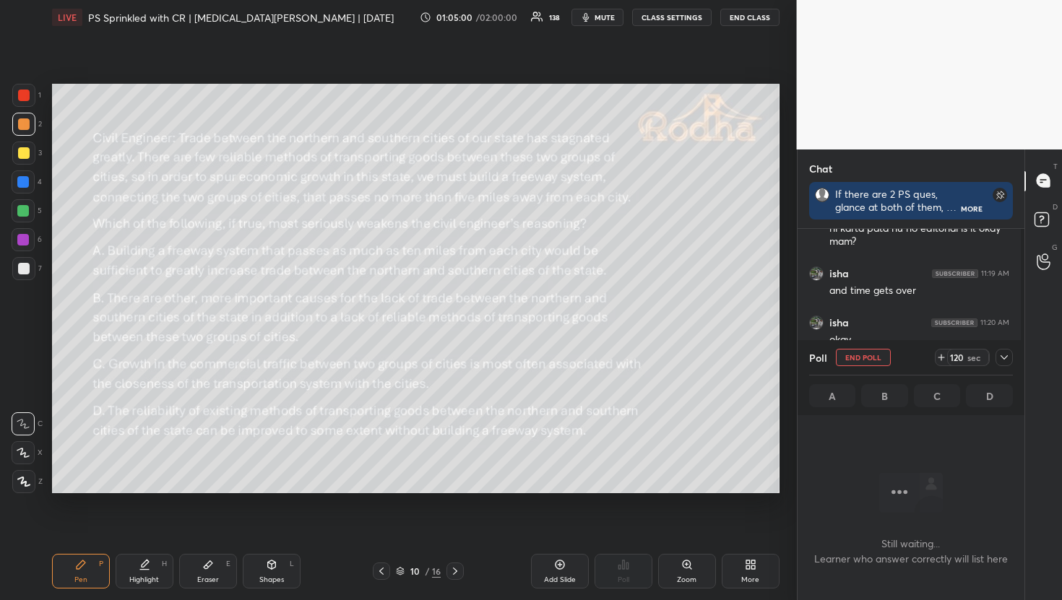
scroll to position [293, 223]
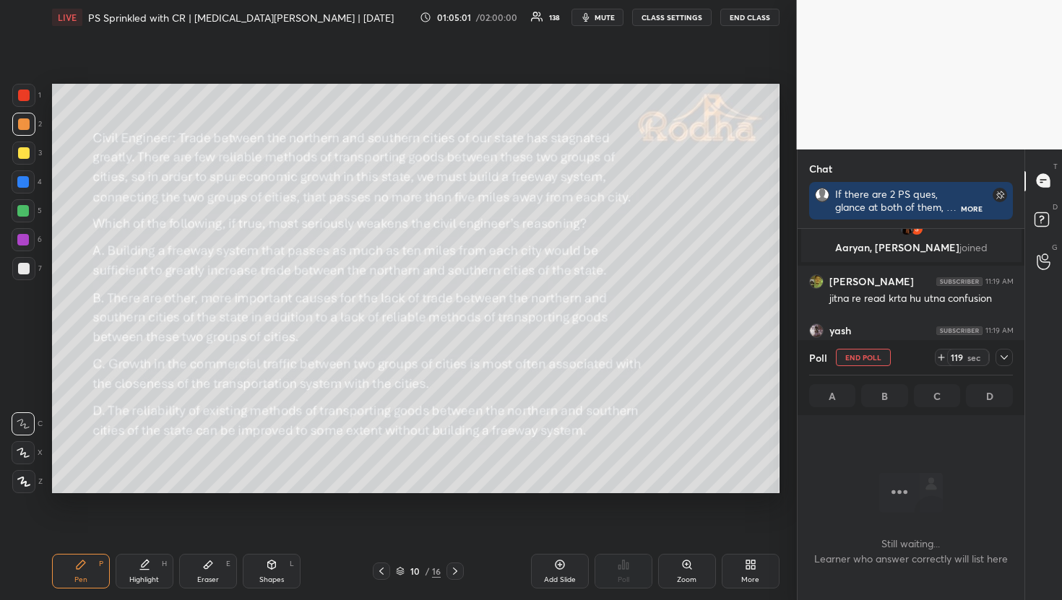
click at [1006, 358] on icon at bounding box center [1004, 358] width 12 height 12
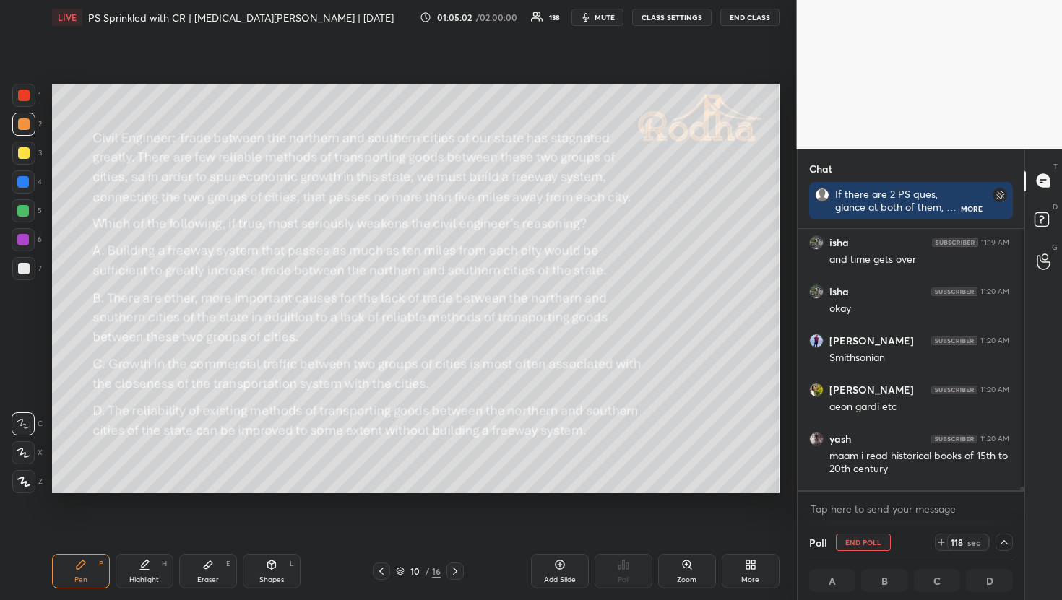
scroll to position [20352, 0]
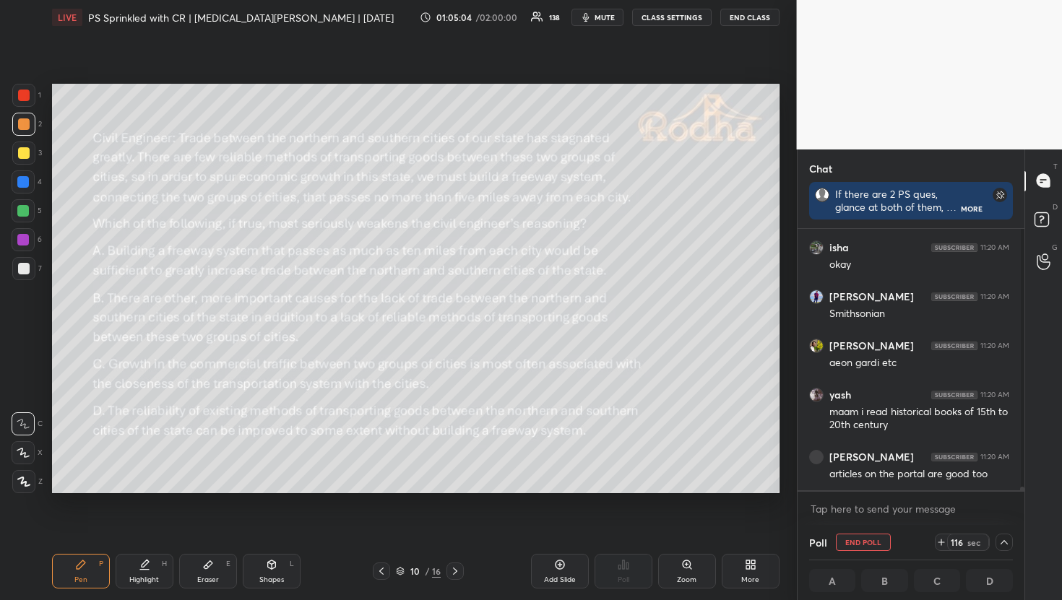
click at [613, 18] on span "mute" at bounding box center [605, 17] width 20 height 10
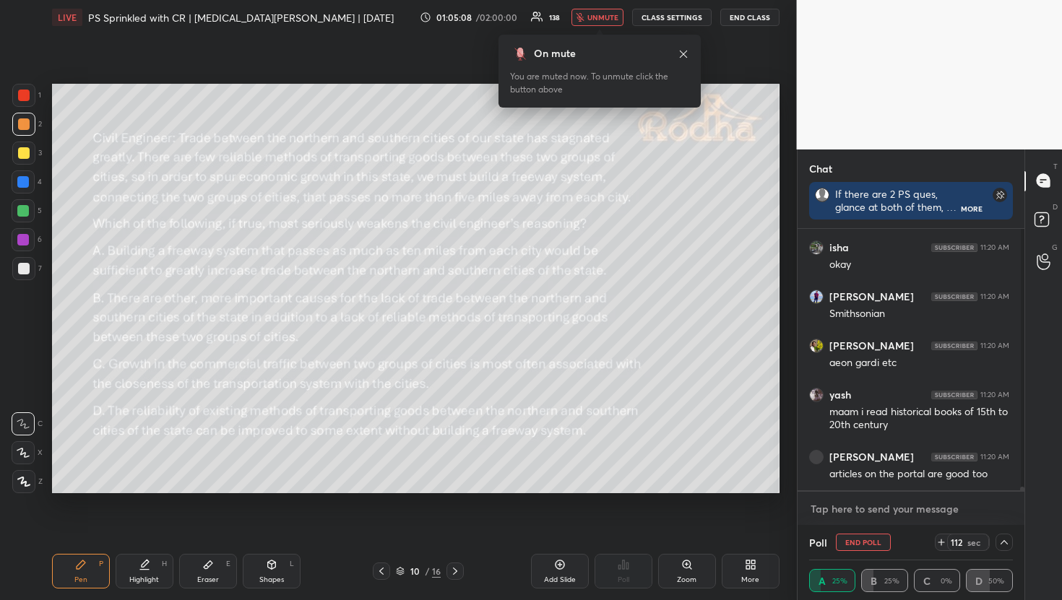
click at [844, 499] on textarea at bounding box center [911, 509] width 204 height 23
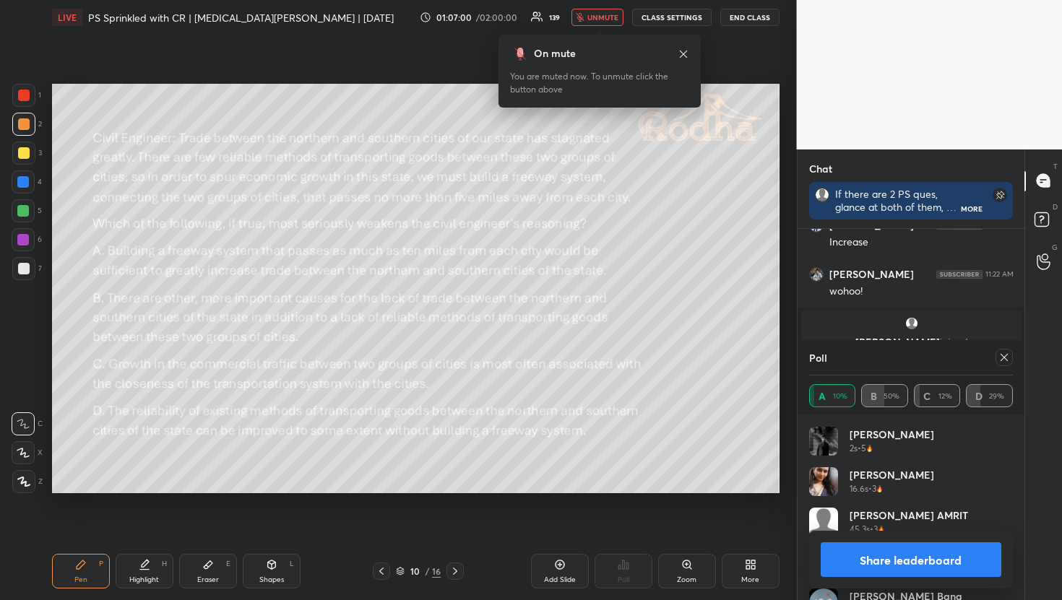
scroll to position [20464, 0]
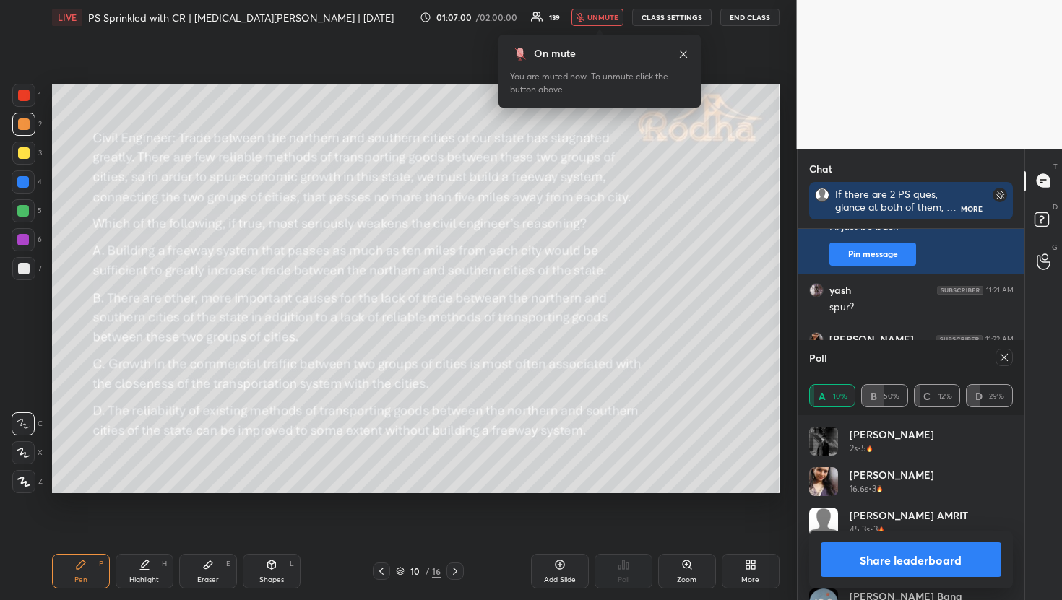
click at [607, 16] on span "unmute" at bounding box center [602, 17] width 31 height 10
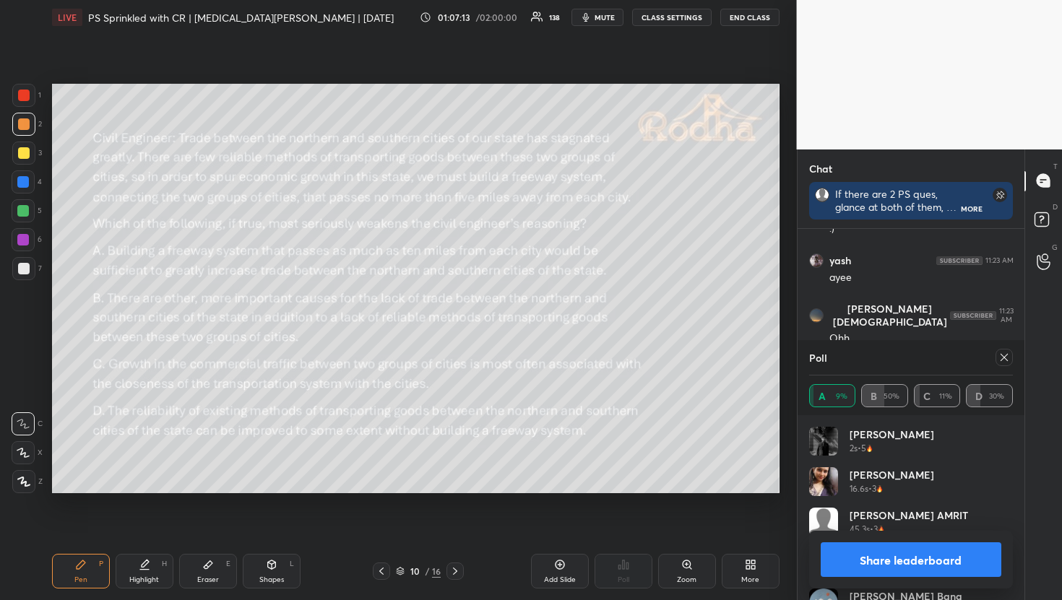
scroll to position [21037, 0]
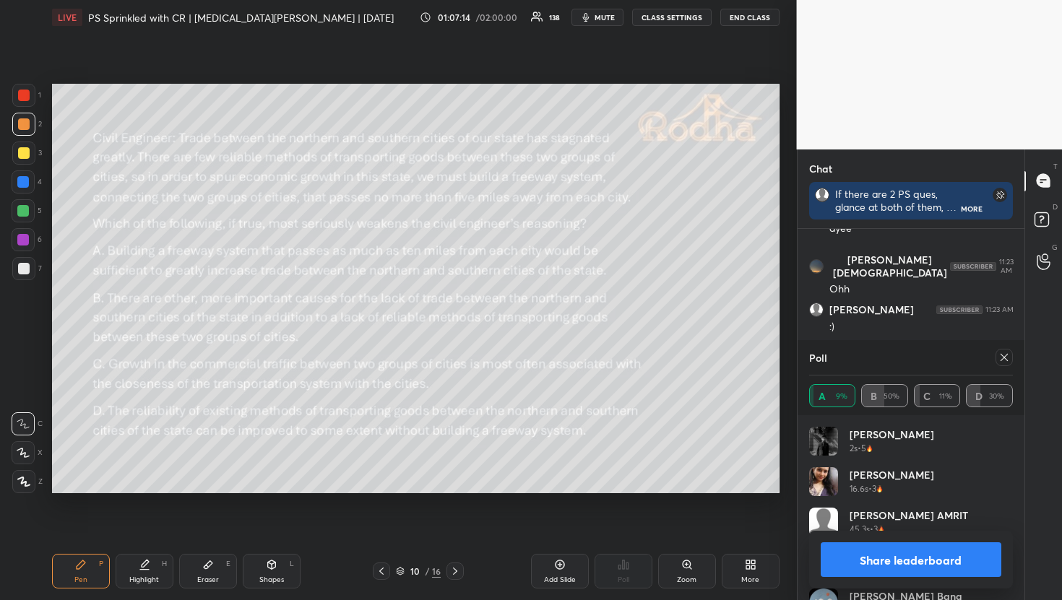
click at [998, 361] on icon at bounding box center [1004, 358] width 12 height 12
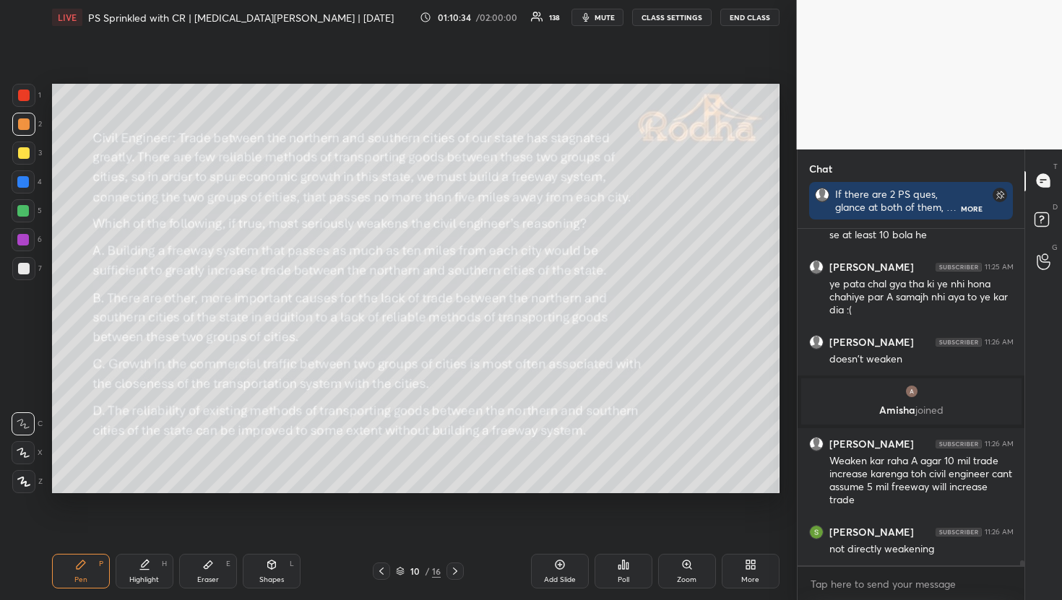
scroll to position [22295, 0]
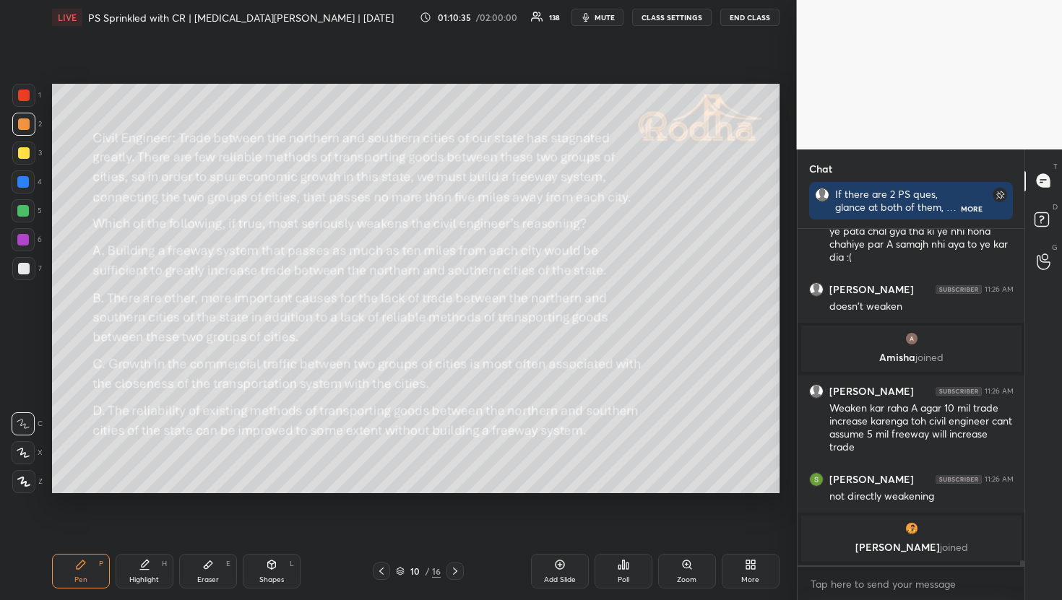
click at [218, 585] on div "Eraser E" at bounding box center [208, 571] width 58 height 35
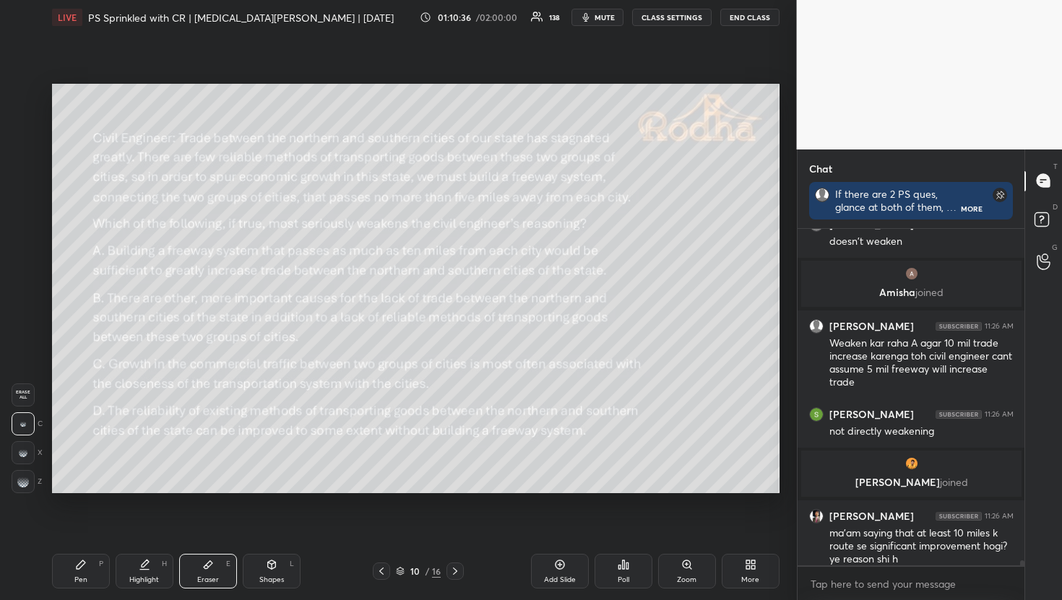
scroll to position [22305, 0]
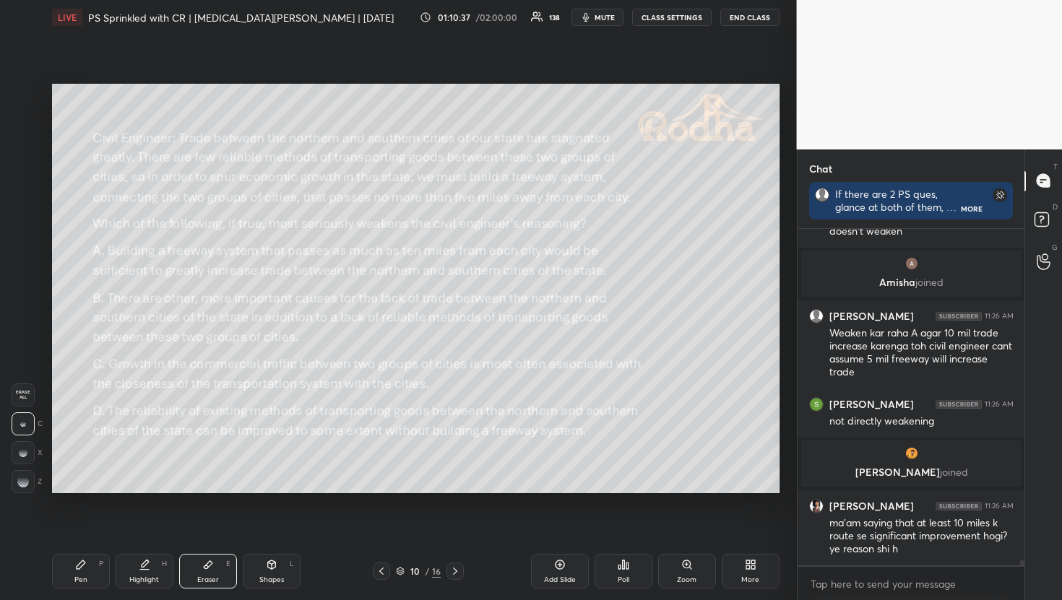
click at [30, 392] on span "Erase all" at bounding box center [23, 395] width 22 height 10
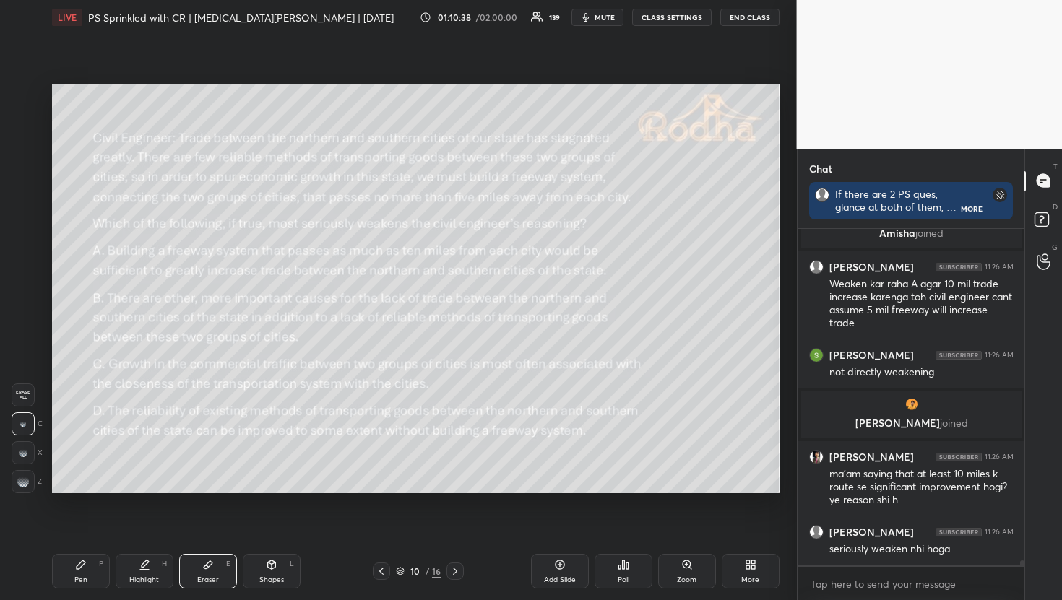
click at [79, 579] on div "Pen" at bounding box center [80, 580] width 13 height 7
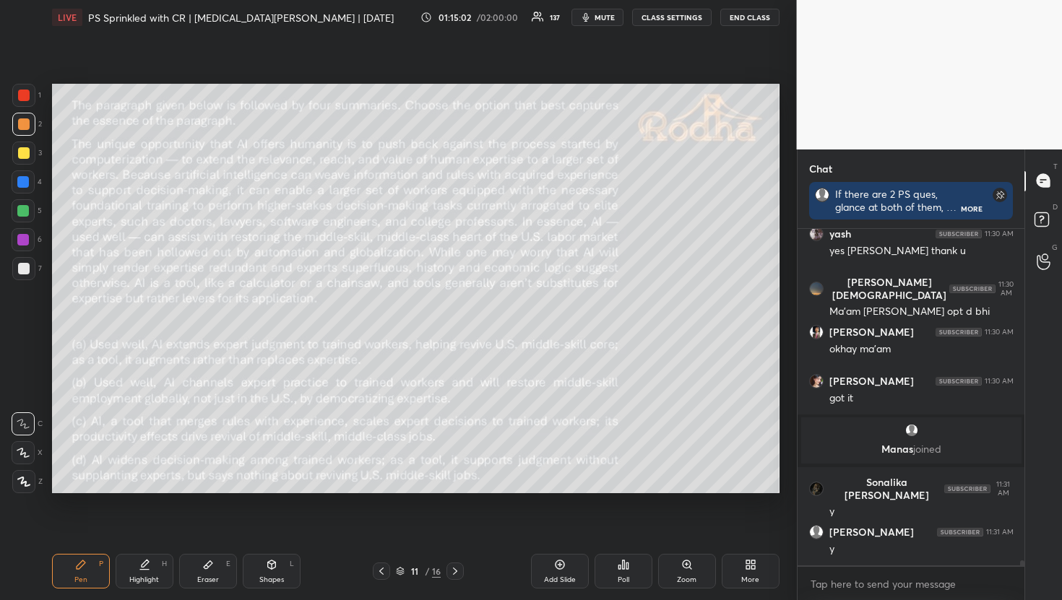
scroll to position [23793, 0]
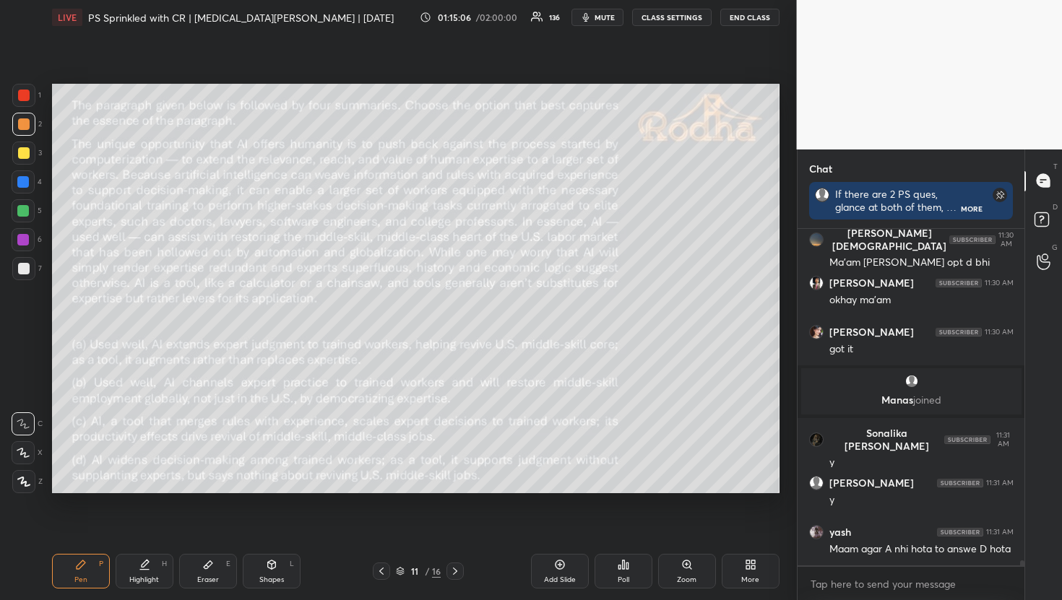
click at [637, 577] on div "Poll" at bounding box center [624, 571] width 58 height 35
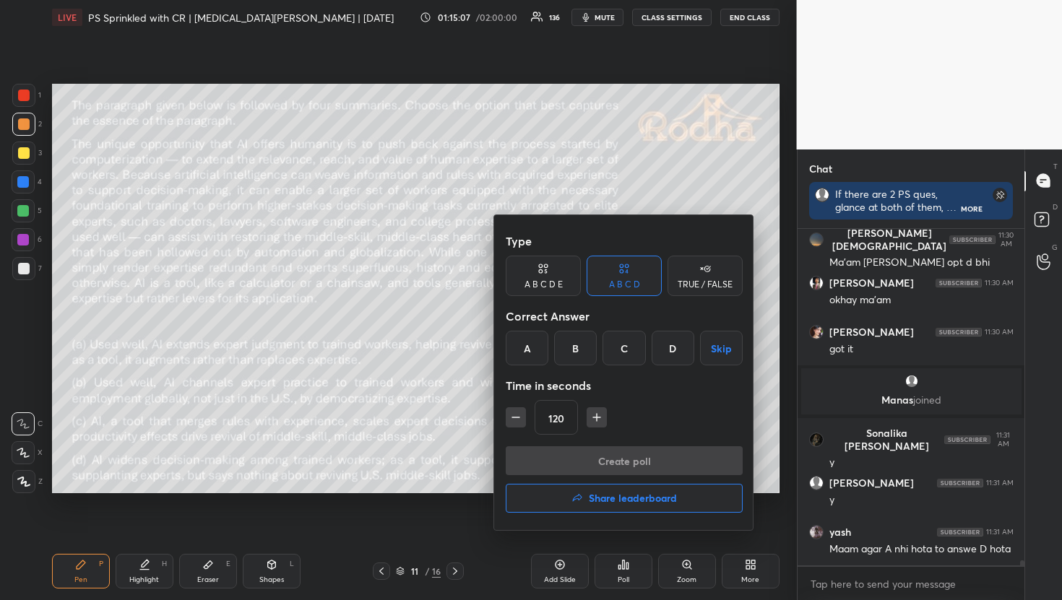
click at [541, 347] on div "A" at bounding box center [527, 348] width 43 height 35
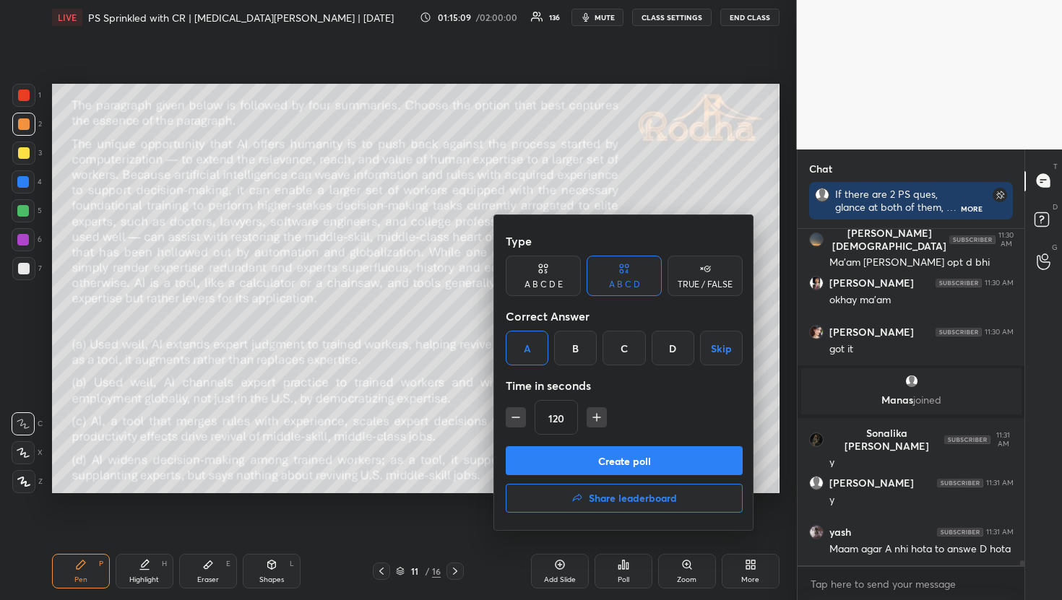
click at [596, 460] on button "Create poll" at bounding box center [624, 460] width 237 height 29
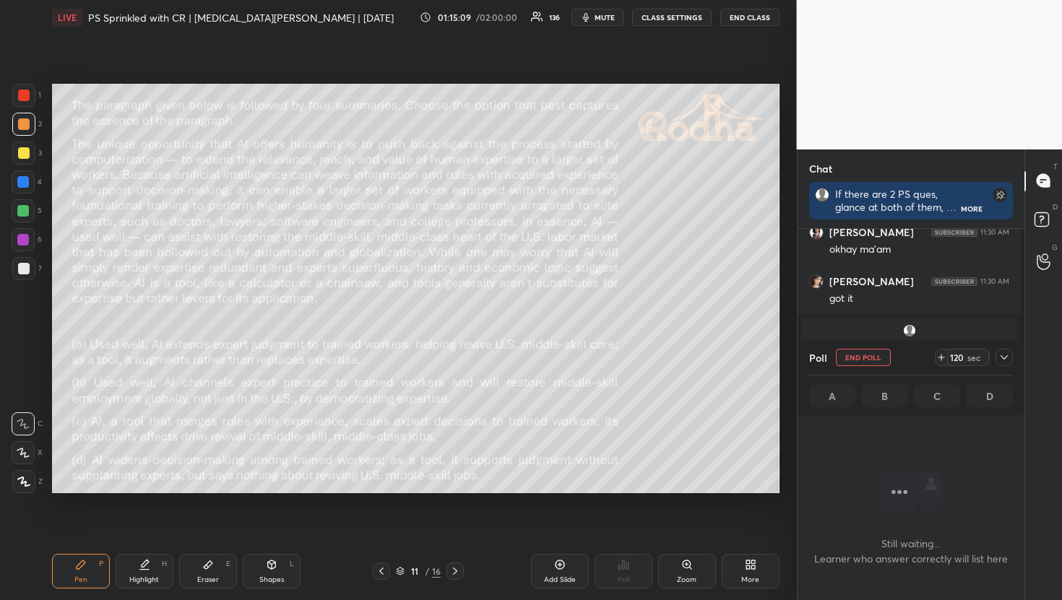
scroll to position [257, 223]
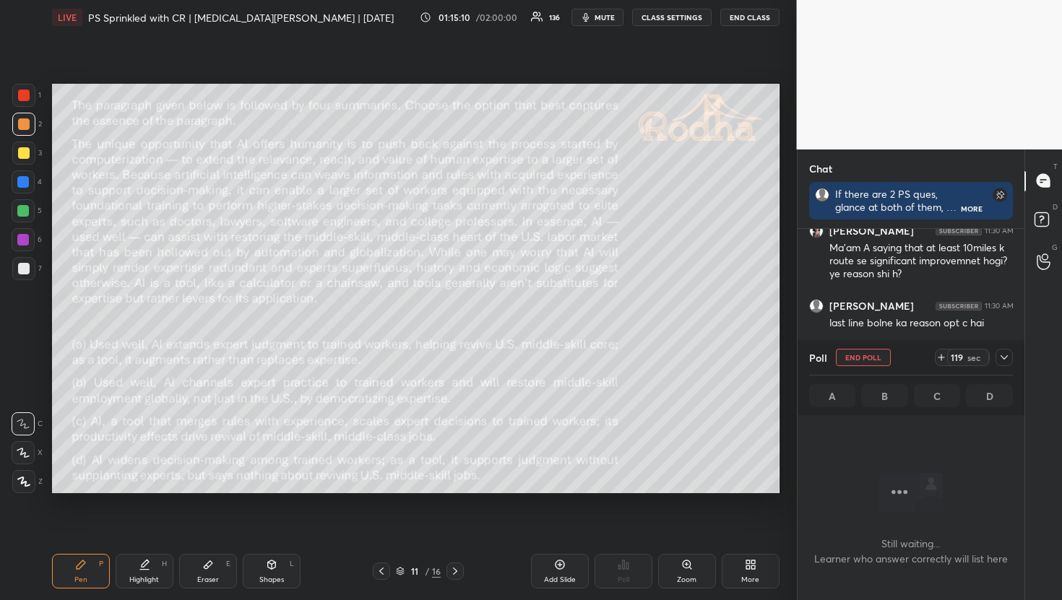
click at [996, 355] on div at bounding box center [1004, 357] width 17 height 17
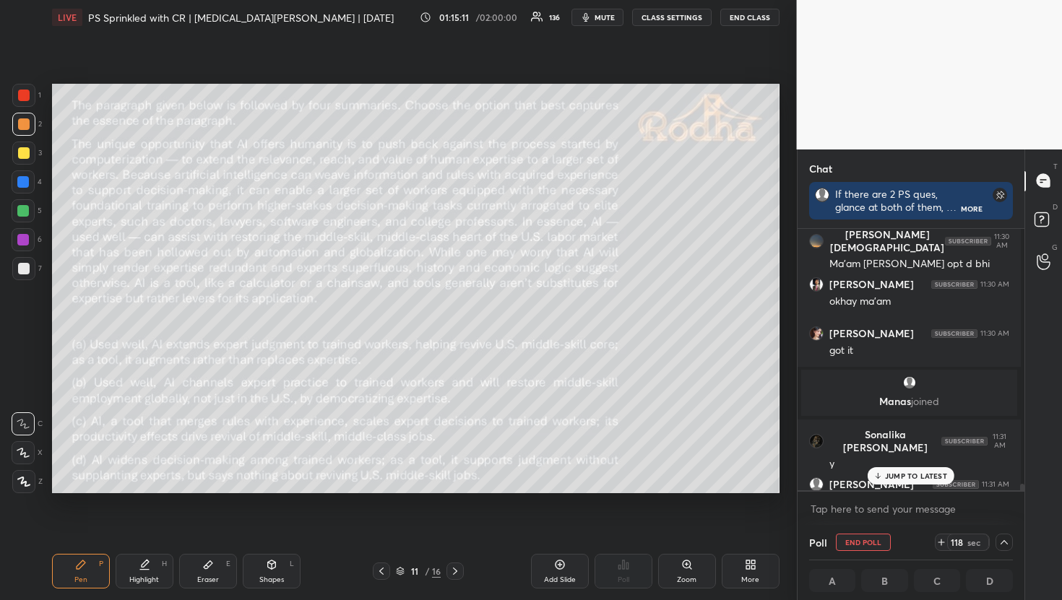
scroll to position [23965, 0]
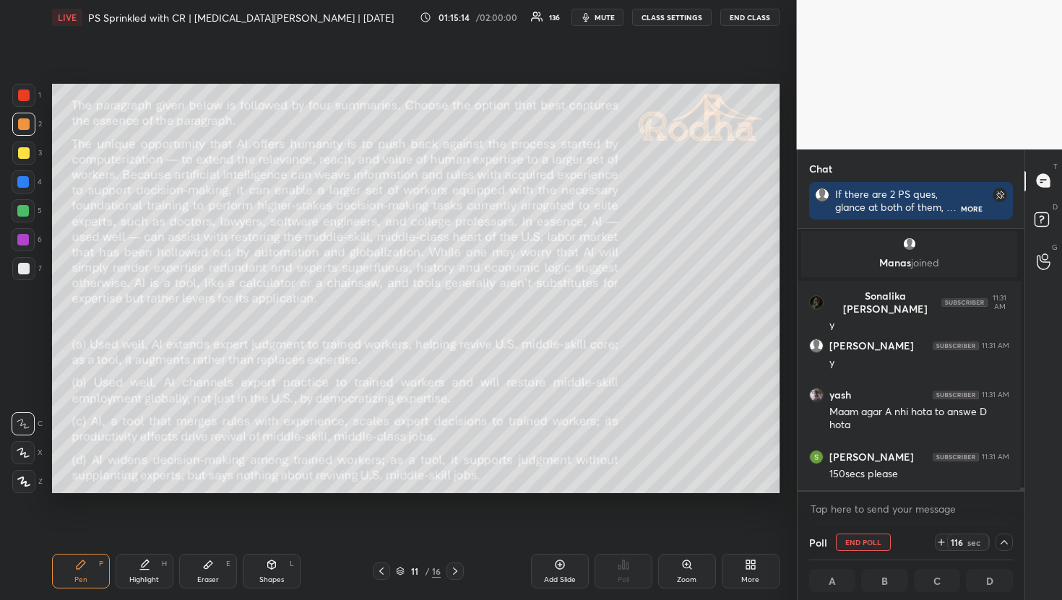
click at [603, 24] on button "mute" at bounding box center [597, 17] width 52 height 17
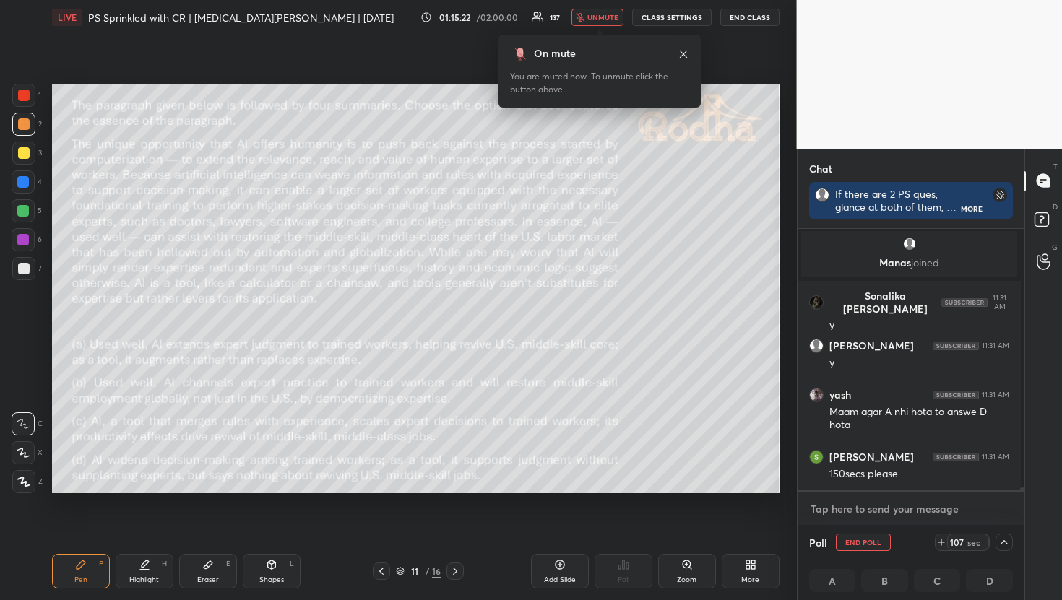
click at [890, 506] on textarea at bounding box center [911, 509] width 204 height 23
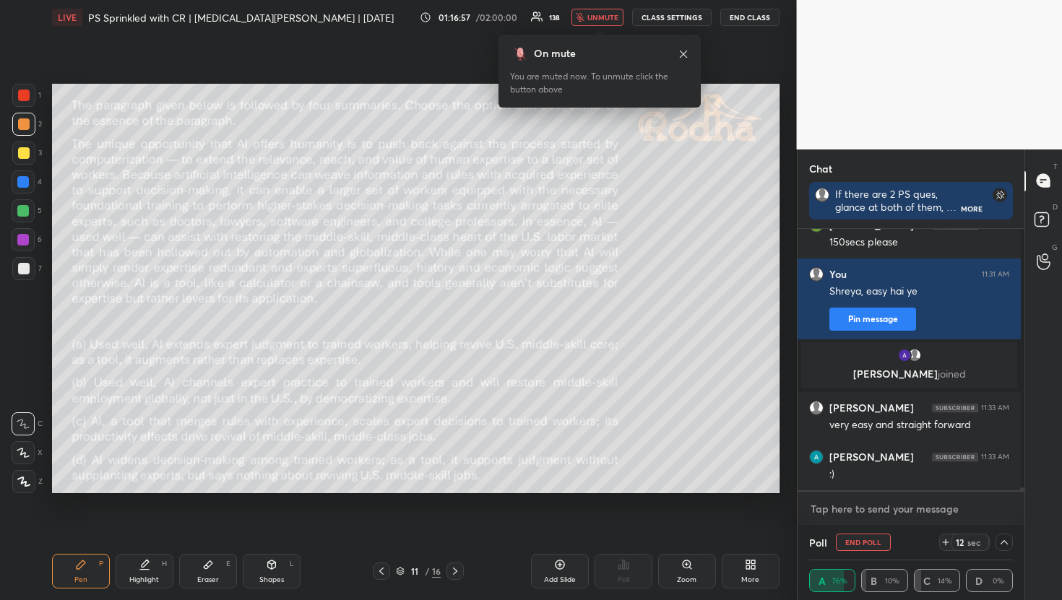
scroll to position [24076, 0]
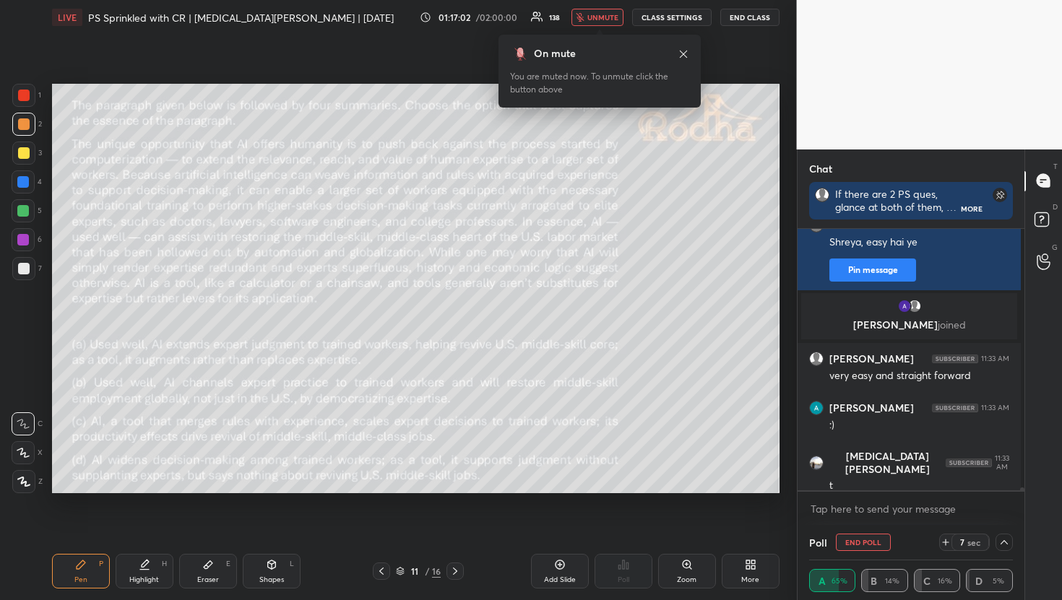
click at [591, 20] on span "unmute" at bounding box center [602, 17] width 31 height 10
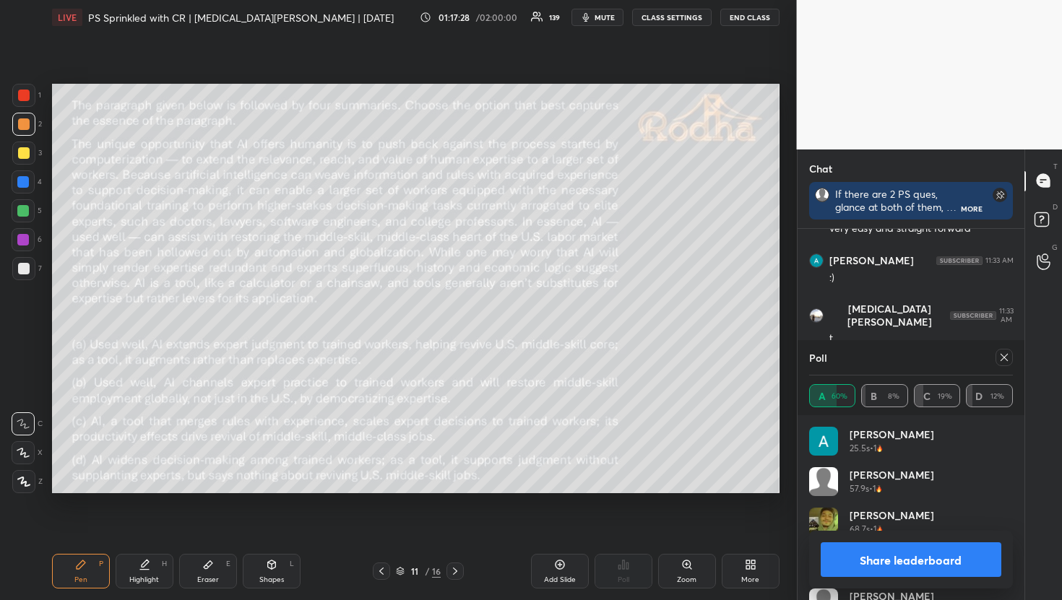
scroll to position [24261, 0]
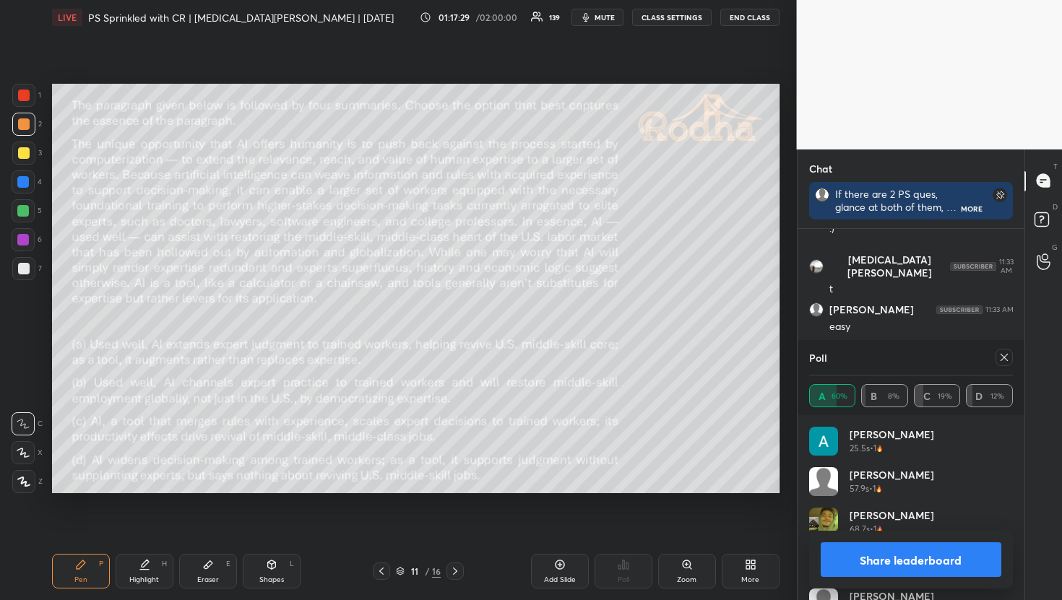
click at [1011, 357] on div at bounding box center [1004, 357] width 17 height 17
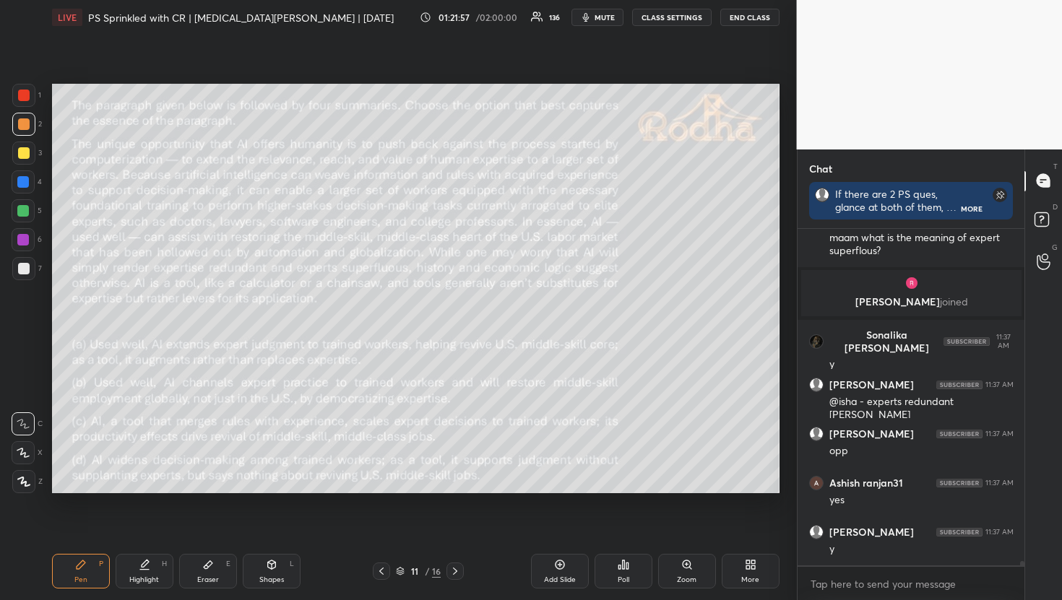
scroll to position [25111, 0]
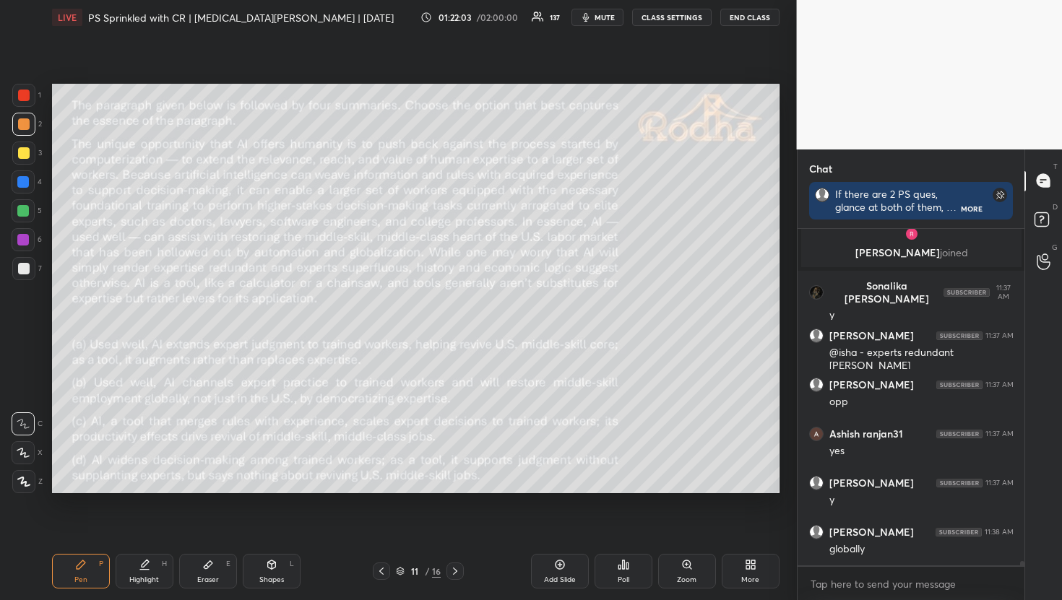
drag, startPoint x: 38, startPoint y: 376, endPoint x: 50, endPoint y: 375, distance: 11.6
click at [40, 375] on div "1 2 3 4 5 6 7 R O A L C X Z Erase all C X Z" at bounding box center [23, 289] width 46 height 410
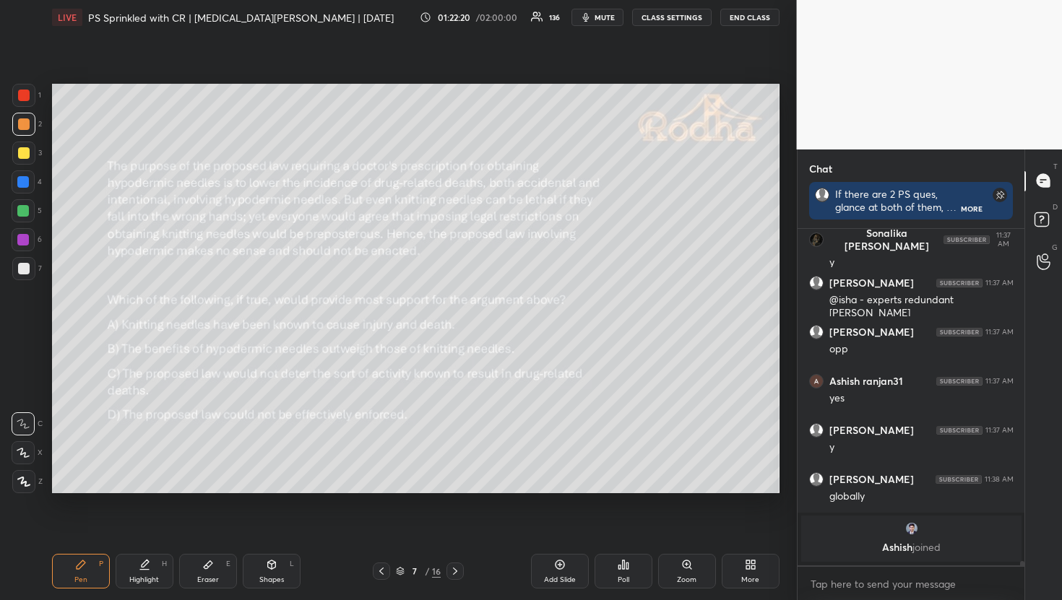
scroll to position [25135, 0]
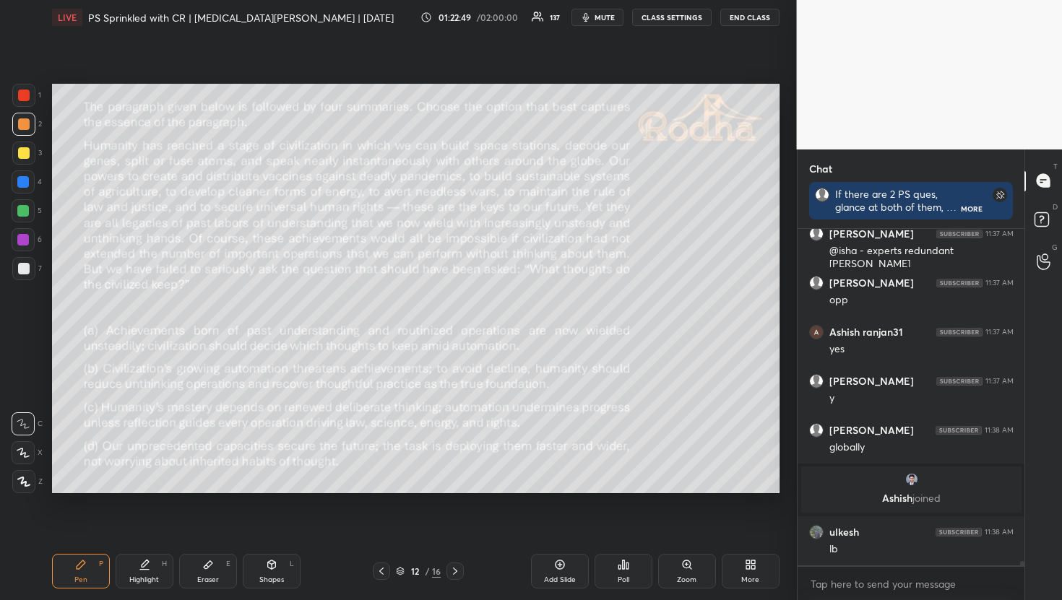
click at [629, 573] on div "Poll" at bounding box center [624, 571] width 58 height 35
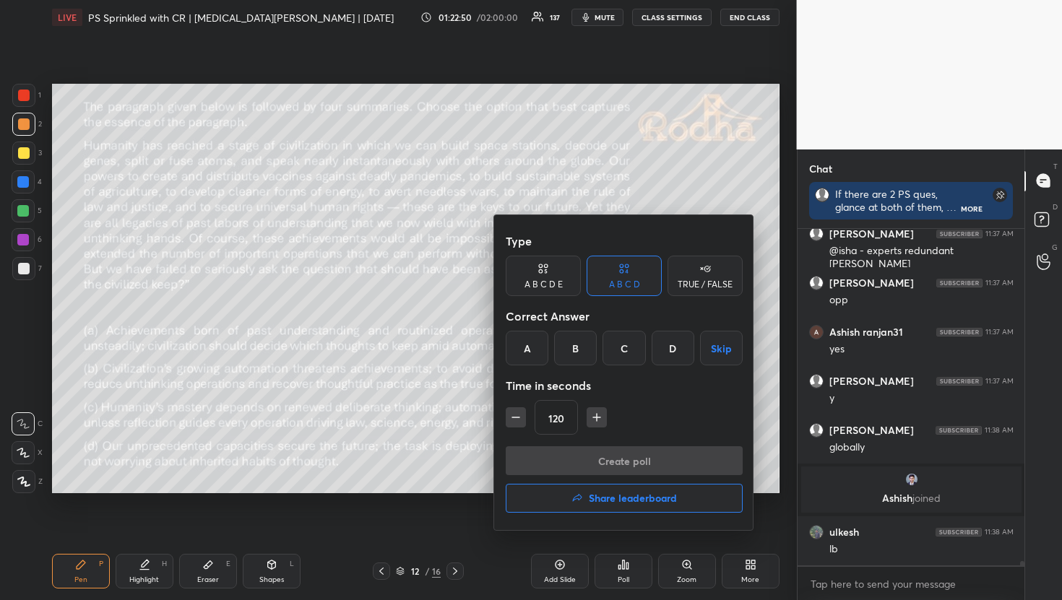
scroll to position [25197, 0]
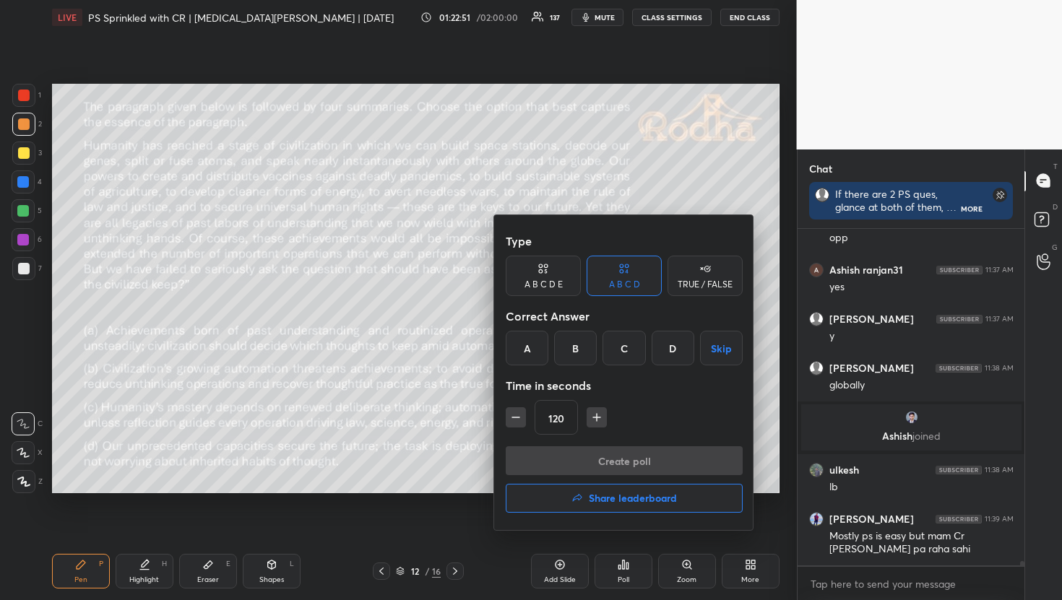
click at [519, 355] on div "A" at bounding box center [527, 348] width 43 height 35
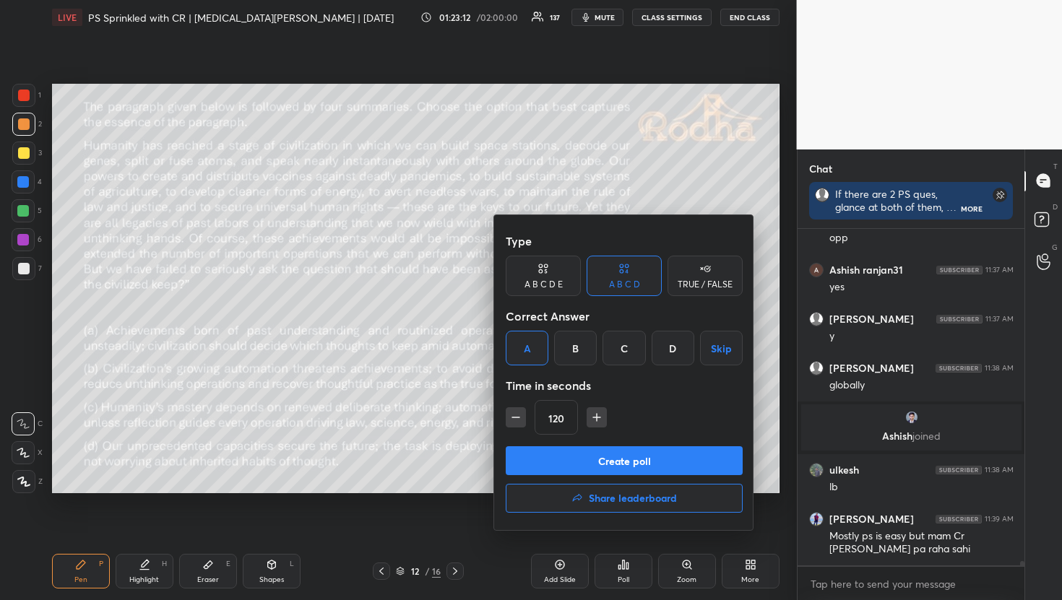
click at [606, 468] on button "Create poll" at bounding box center [624, 460] width 237 height 29
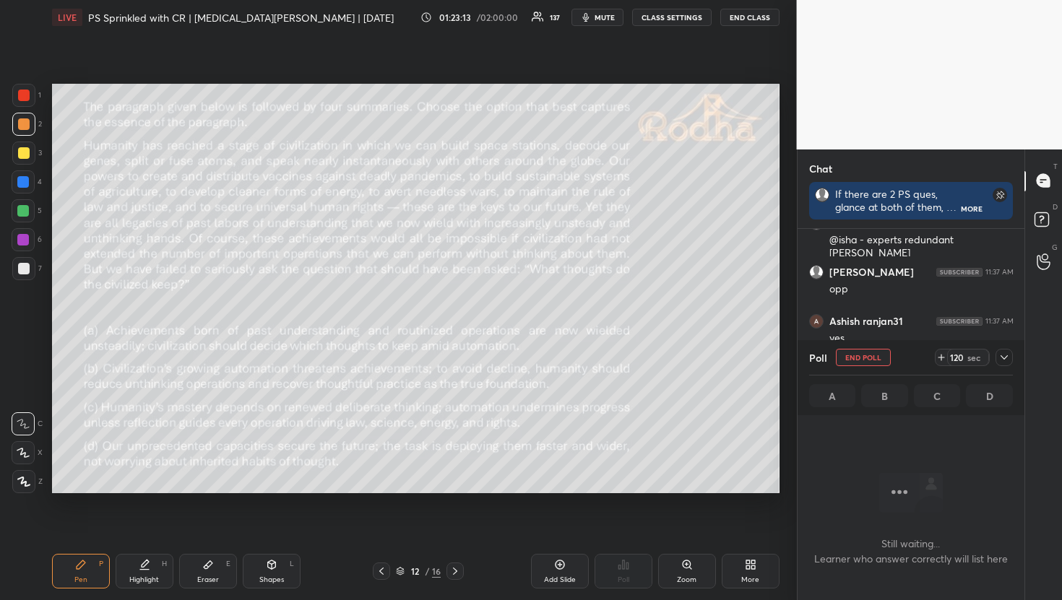
scroll to position [24992, 0]
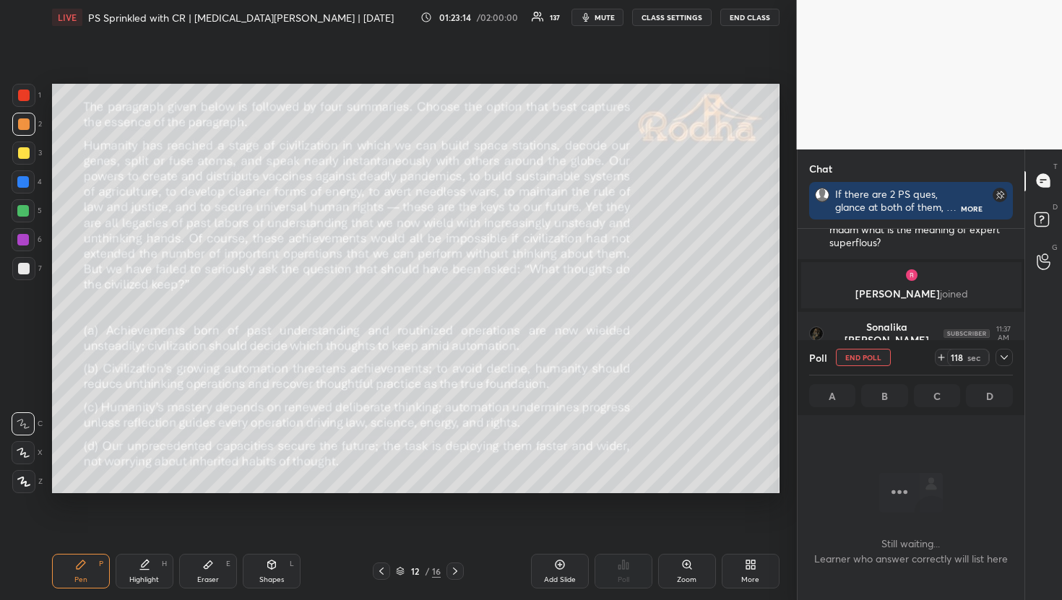
click at [587, 20] on icon "button" at bounding box center [585, 17] width 7 height 9
click at [1008, 357] on icon at bounding box center [1004, 358] width 12 height 12
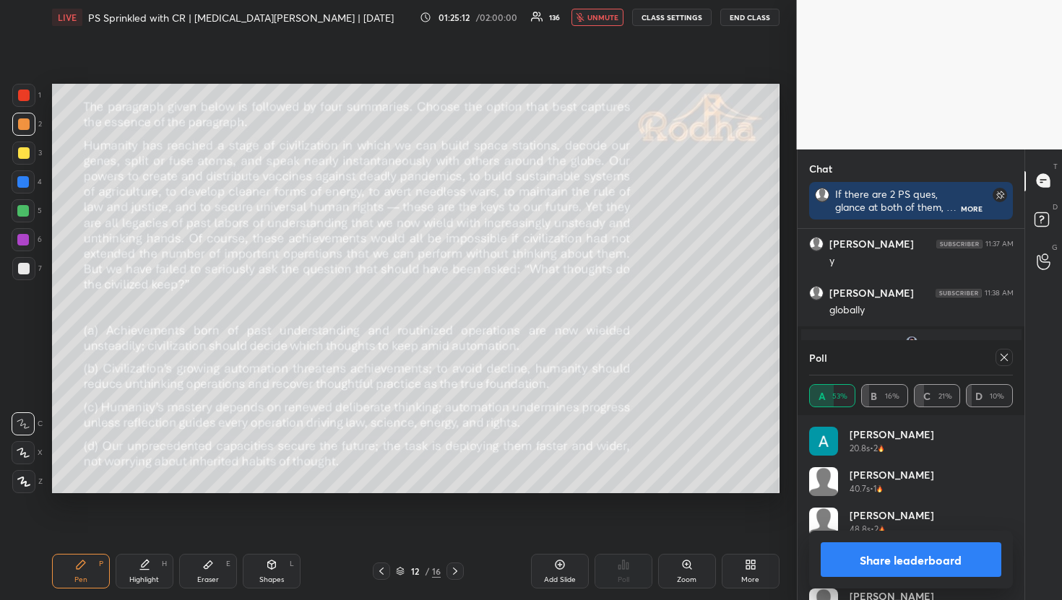
scroll to position [24953, 0]
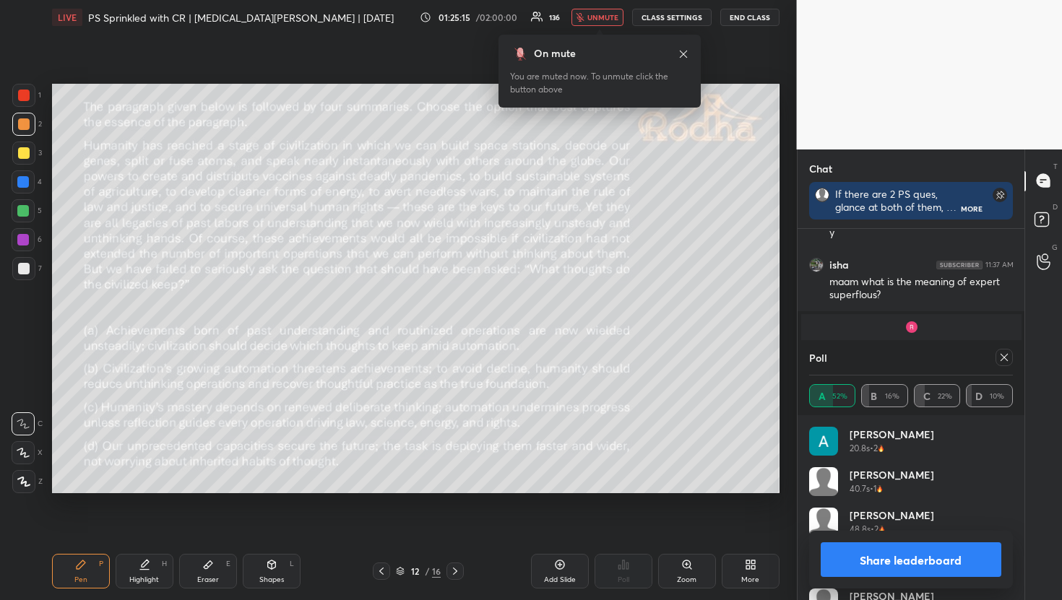
click at [604, 18] on span "unmute" at bounding box center [602, 17] width 31 height 10
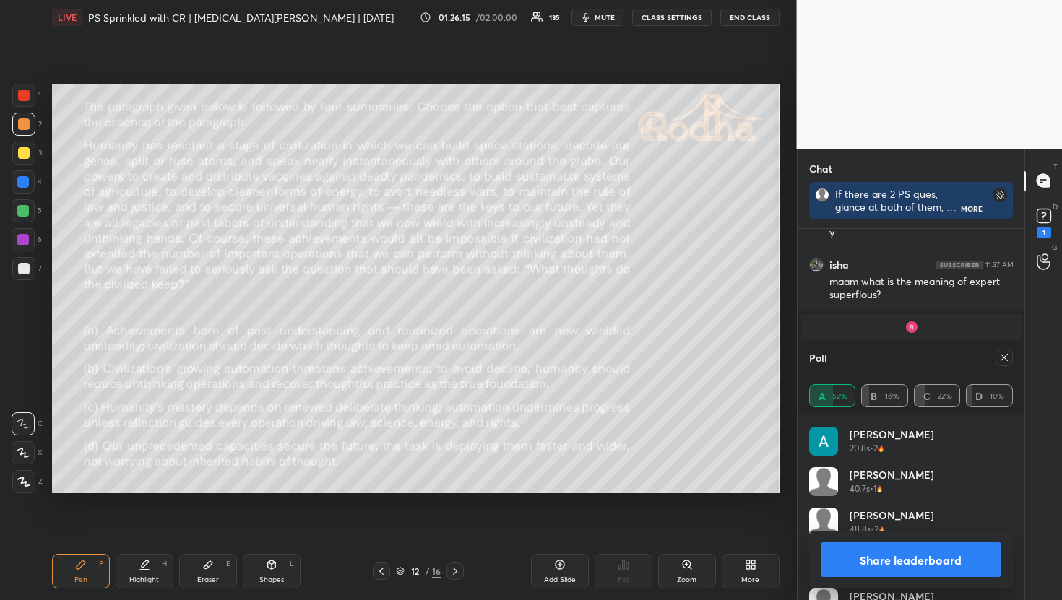
scroll to position [257, 223]
click at [1007, 357] on icon at bounding box center [1004, 358] width 12 height 12
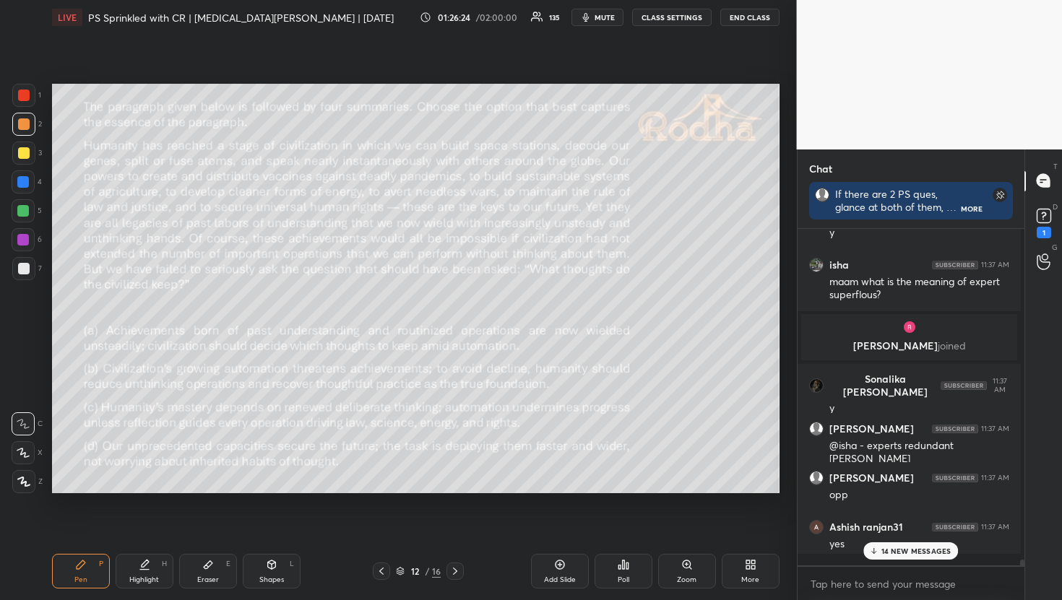
scroll to position [328, 218]
click at [922, 553] on p "15 NEW MESSAGES" at bounding box center [916, 551] width 70 height 9
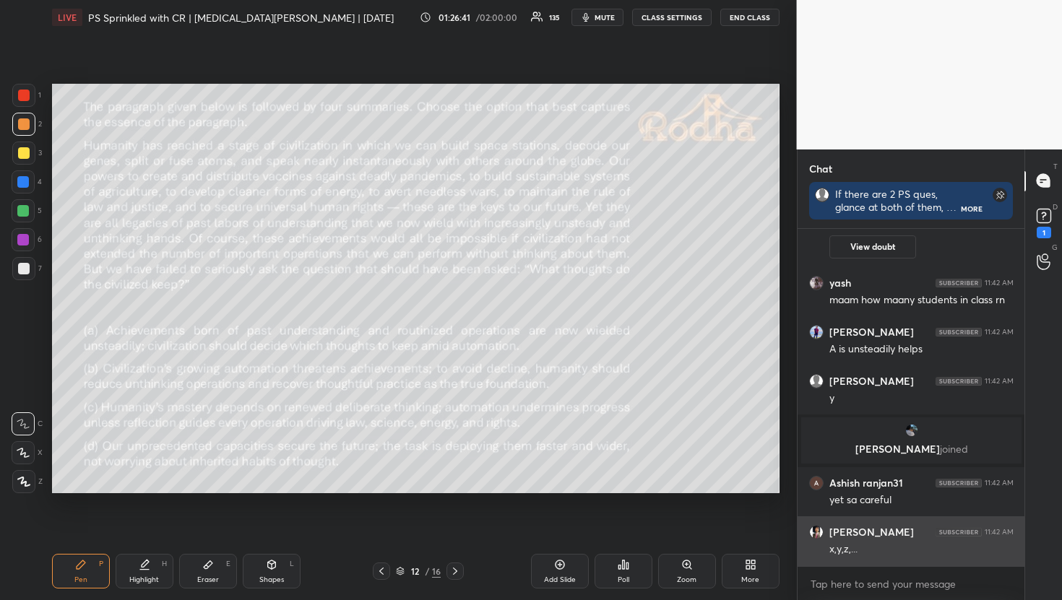
scroll to position [26017, 0]
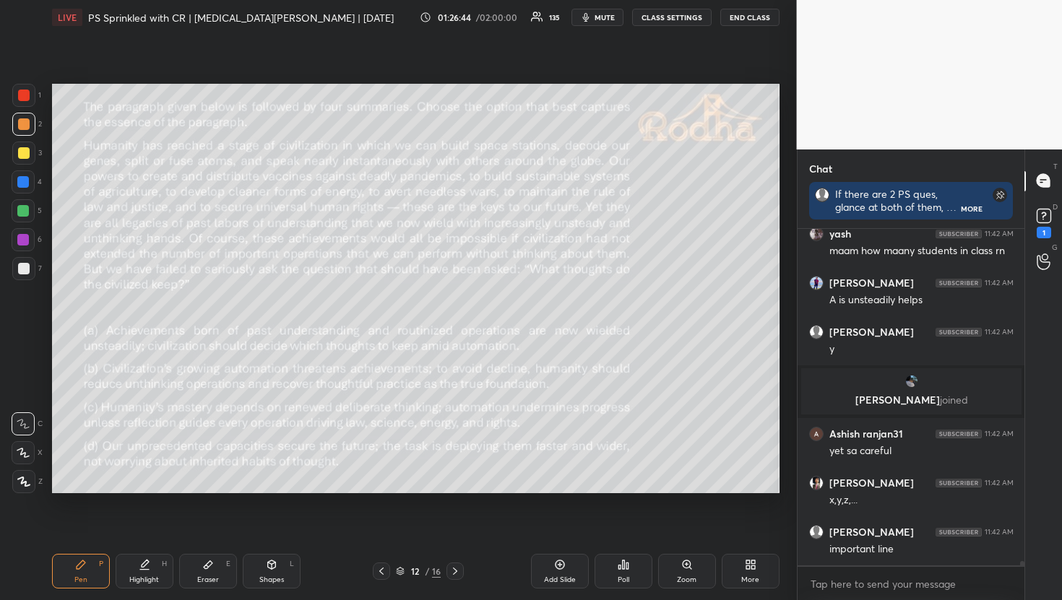
click at [22, 212] on div at bounding box center [23, 211] width 12 height 12
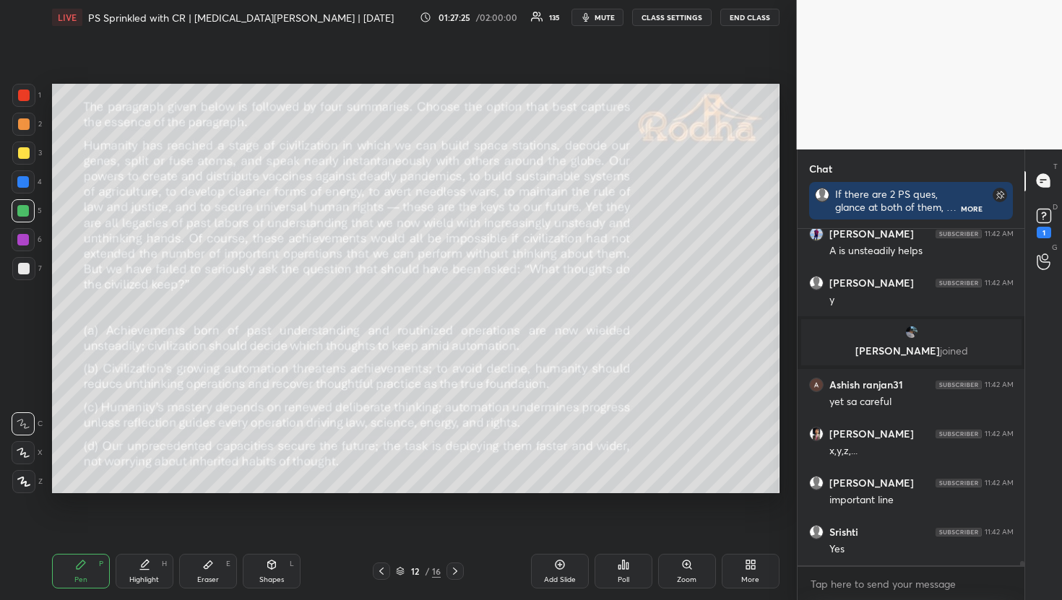
click at [30, 126] on div at bounding box center [23, 124] width 23 height 23
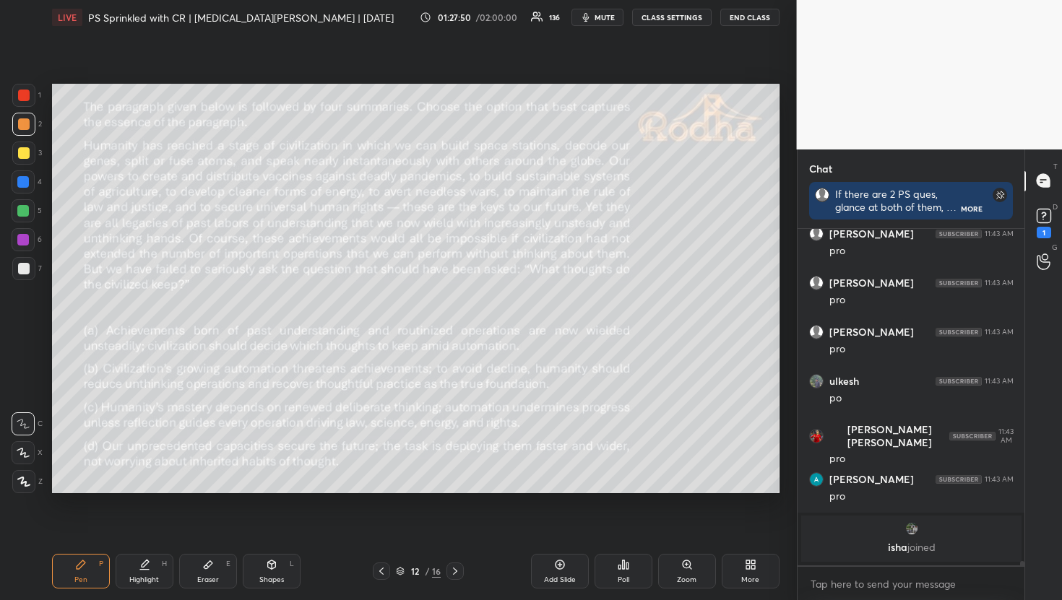
scroll to position [26101, 0]
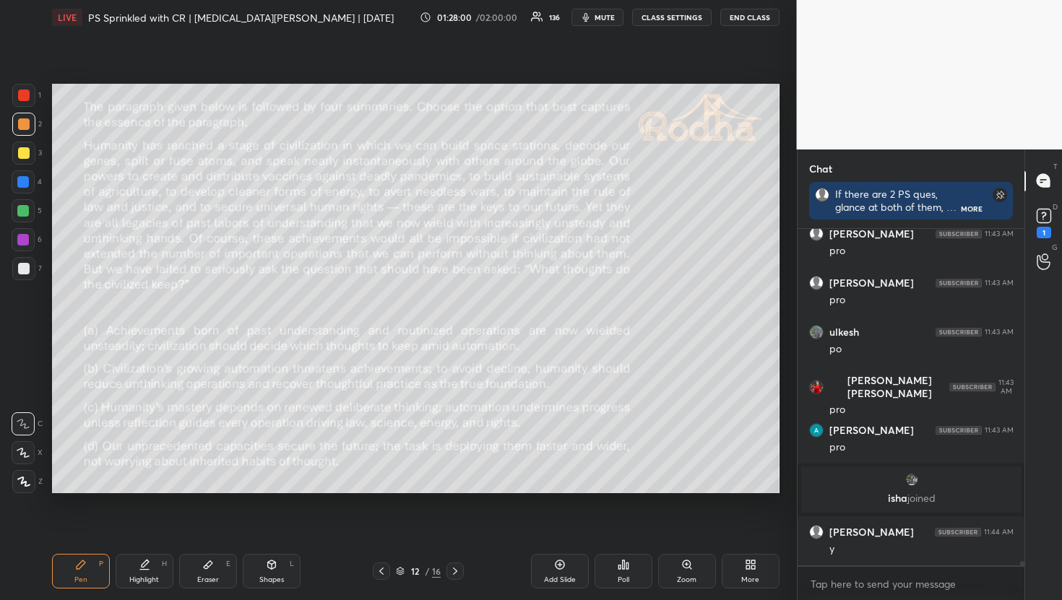
click at [32, 217] on div at bounding box center [23, 210] width 23 height 23
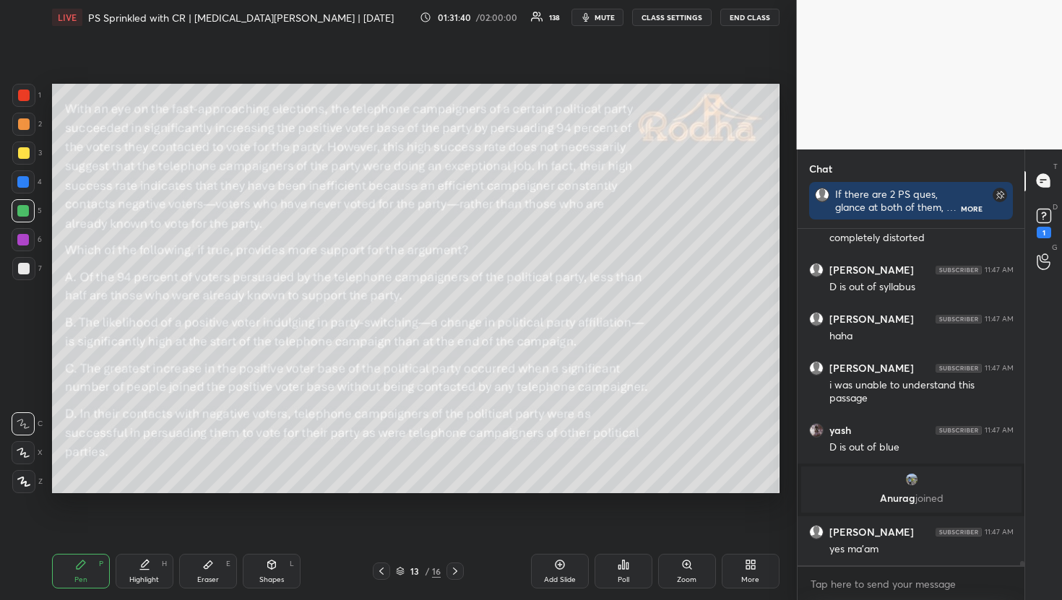
scroll to position [27056, 0]
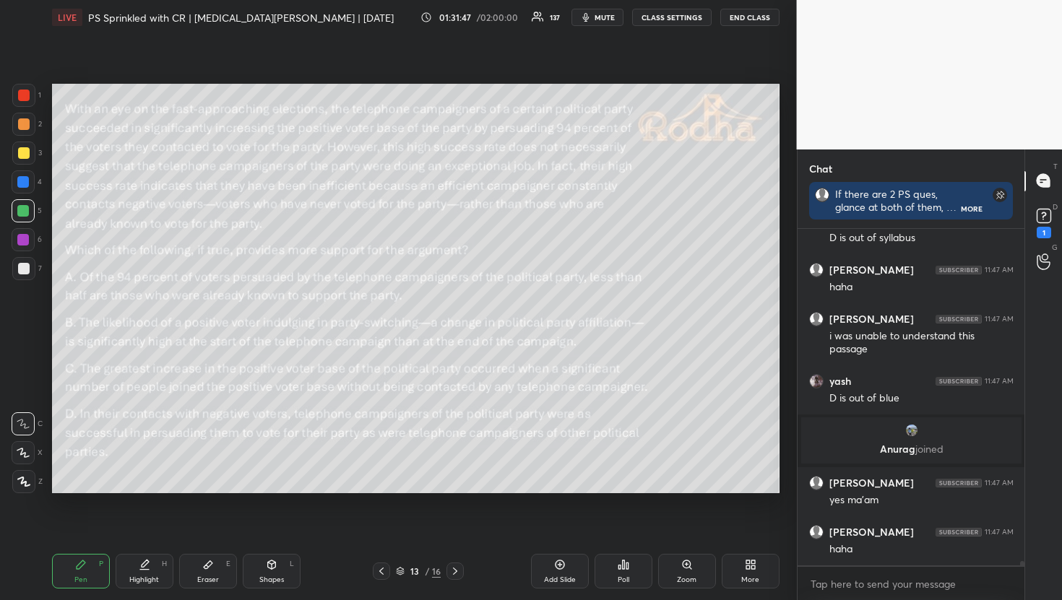
click at [637, 575] on div "Poll" at bounding box center [624, 571] width 58 height 35
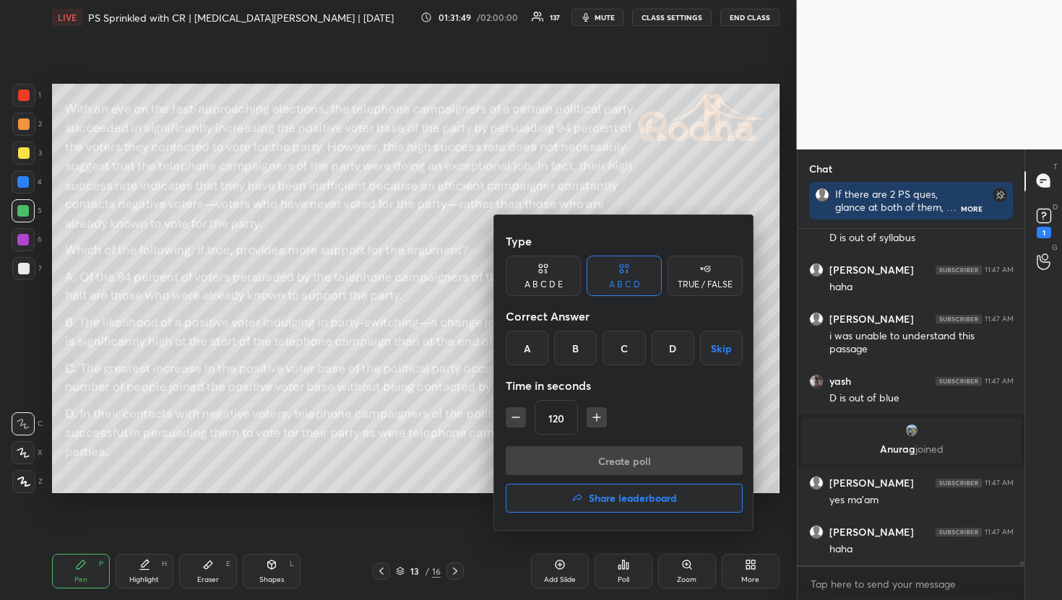
click at [597, 416] on icon "button" at bounding box center [597, 417] width 14 height 14
click at [681, 352] on div "D" at bounding box center [673, 348] width 43 height 35
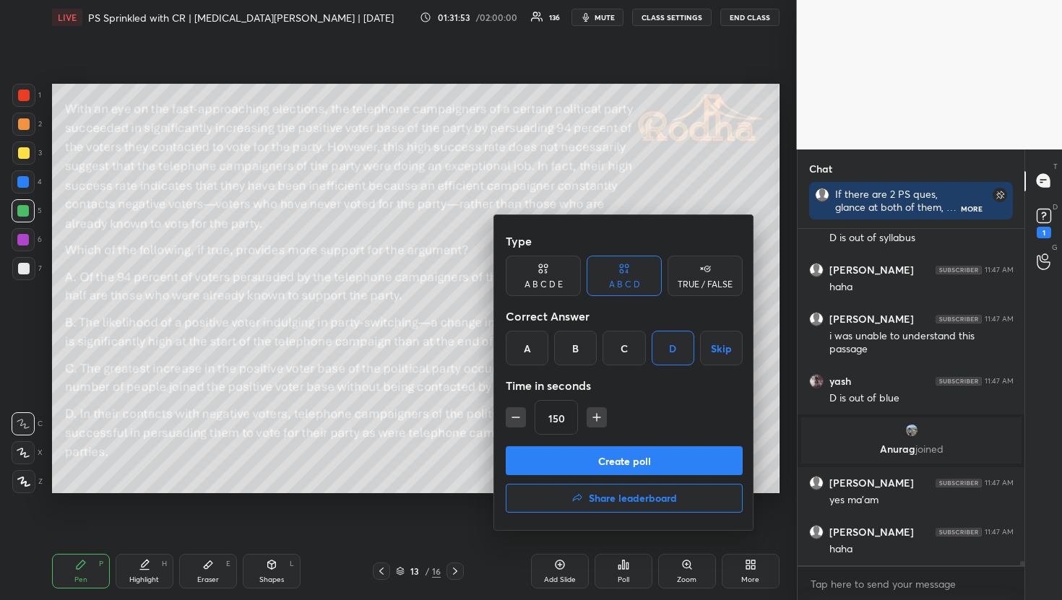
click at [682, 460] on button "Create poll" at bounding box center [624, 460] width 237 height 29
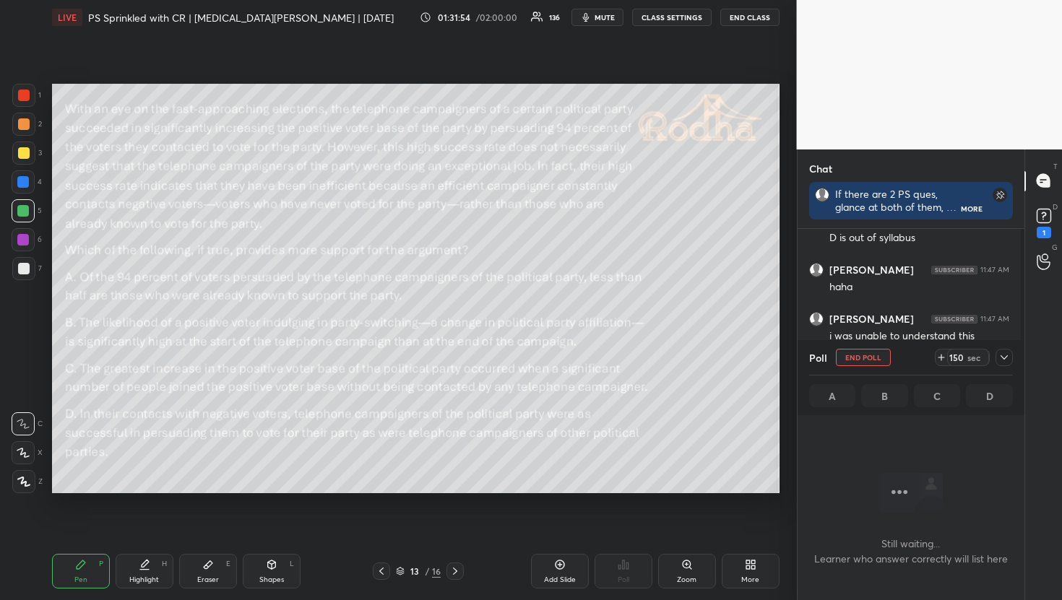
scroll to position [294, 218]
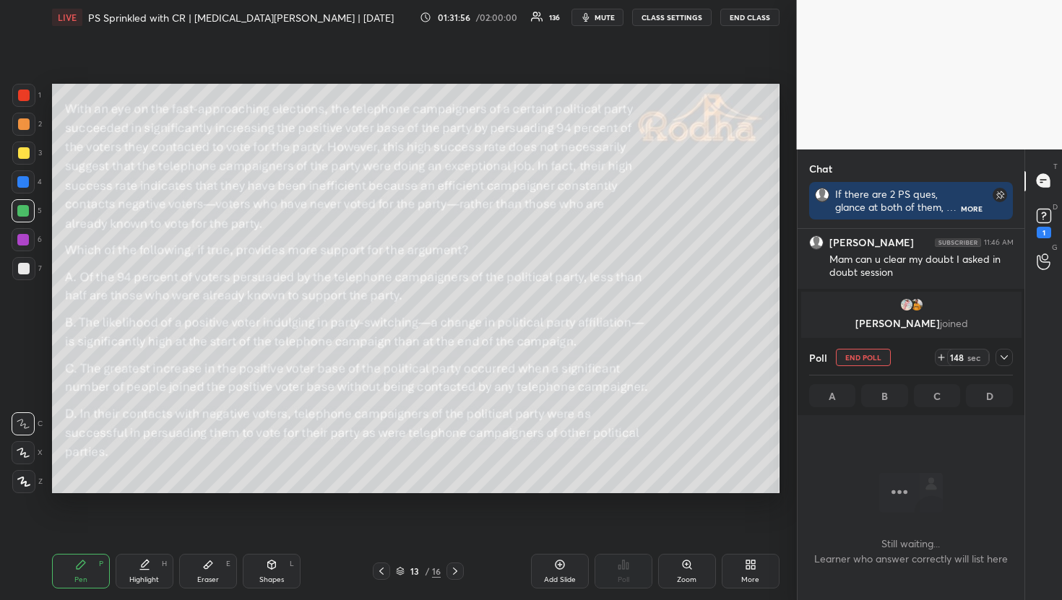
click at [598, 20] on span "mute" at bounding box center [605, 17] width 20 height 10
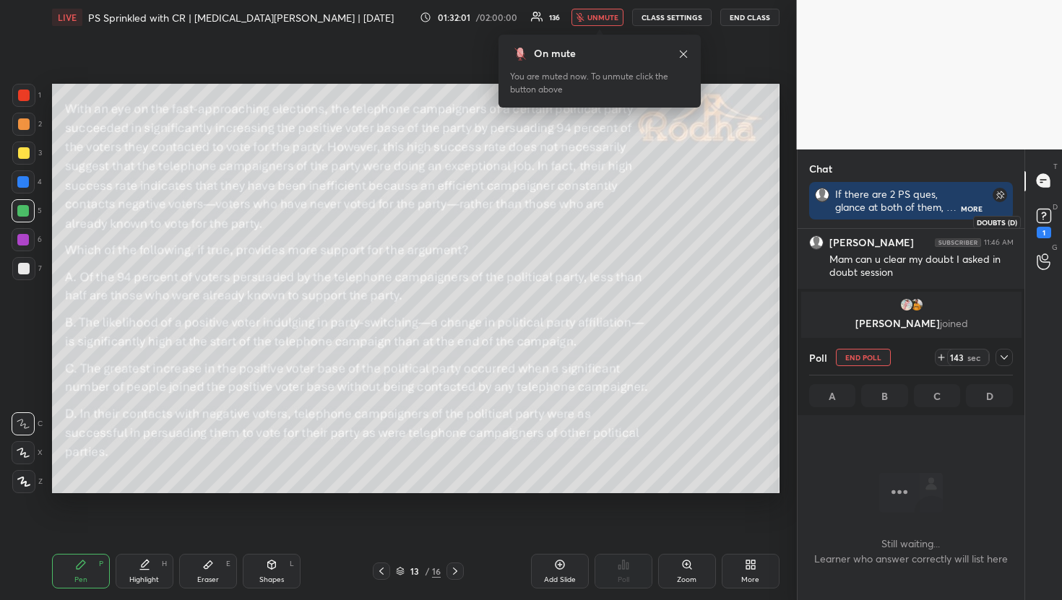
click at [1045, 213] on icon at bounding box center [1043, 215] width 5 height 6
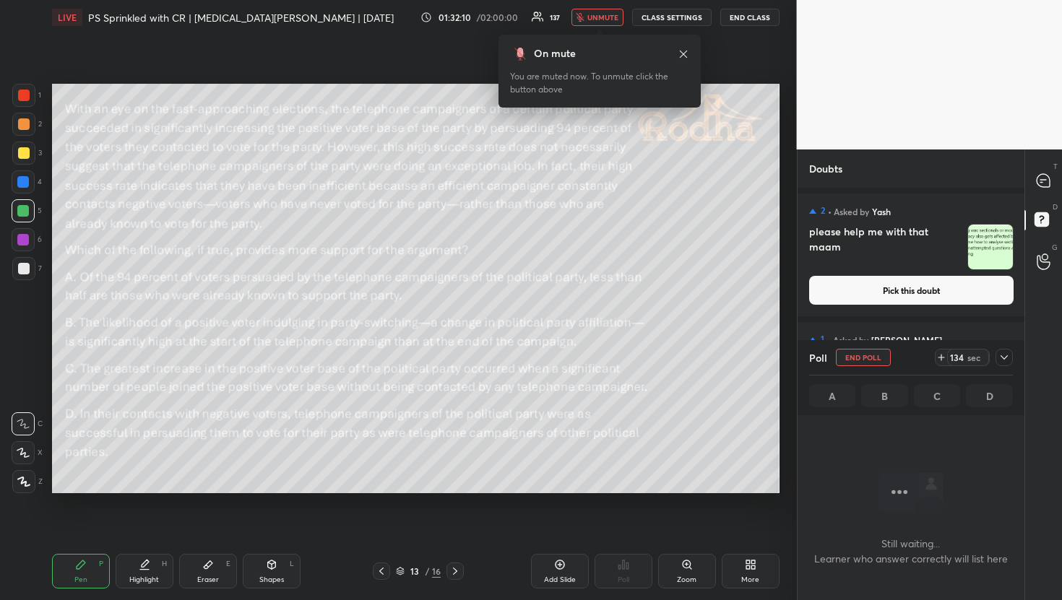
scroll to position [48, 0]
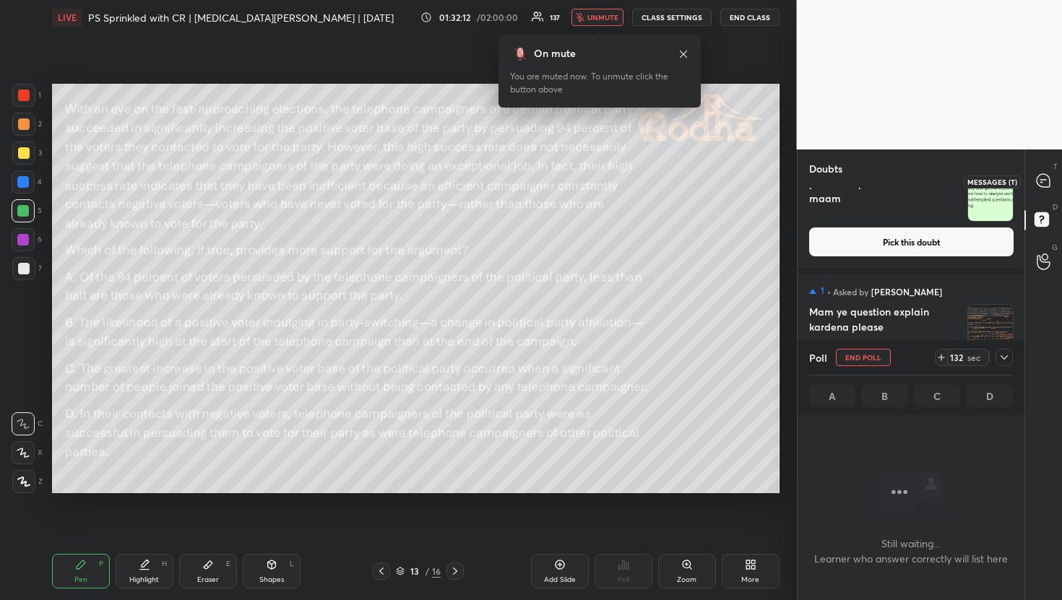
click at [1045, 186] on icon at bounding box center [1043, 180] width 13 height 13
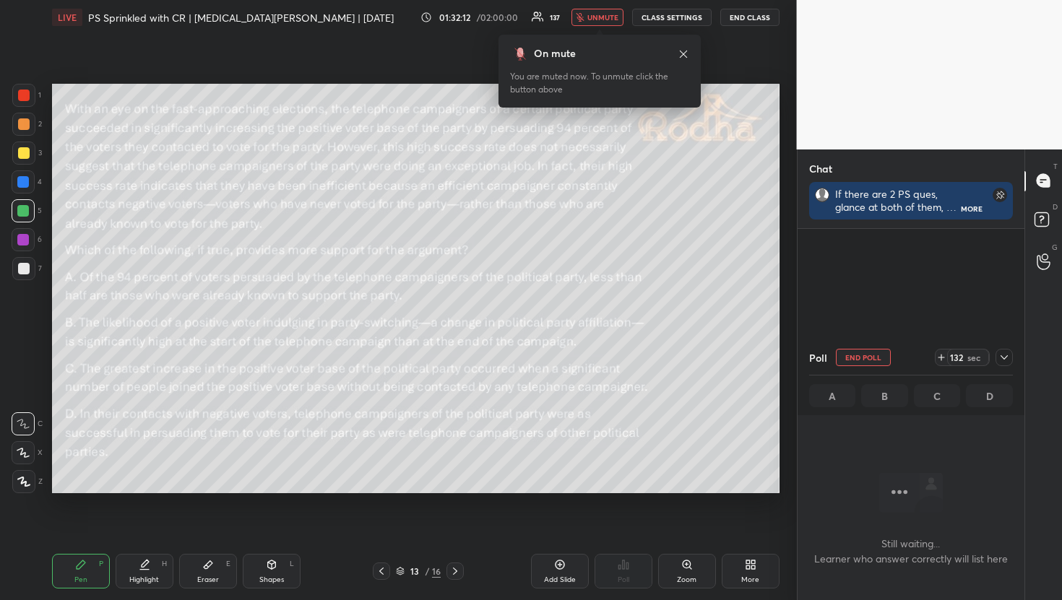
scroll to position [293, 223]
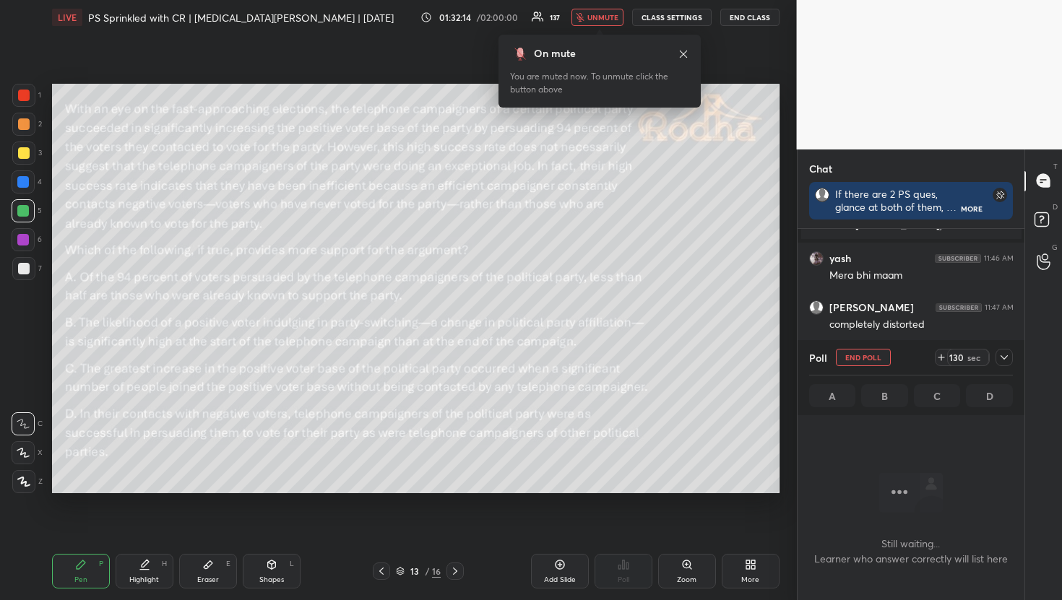
click at [1010, 362] on div at bounding box center [1004, 357] width 17 height 17
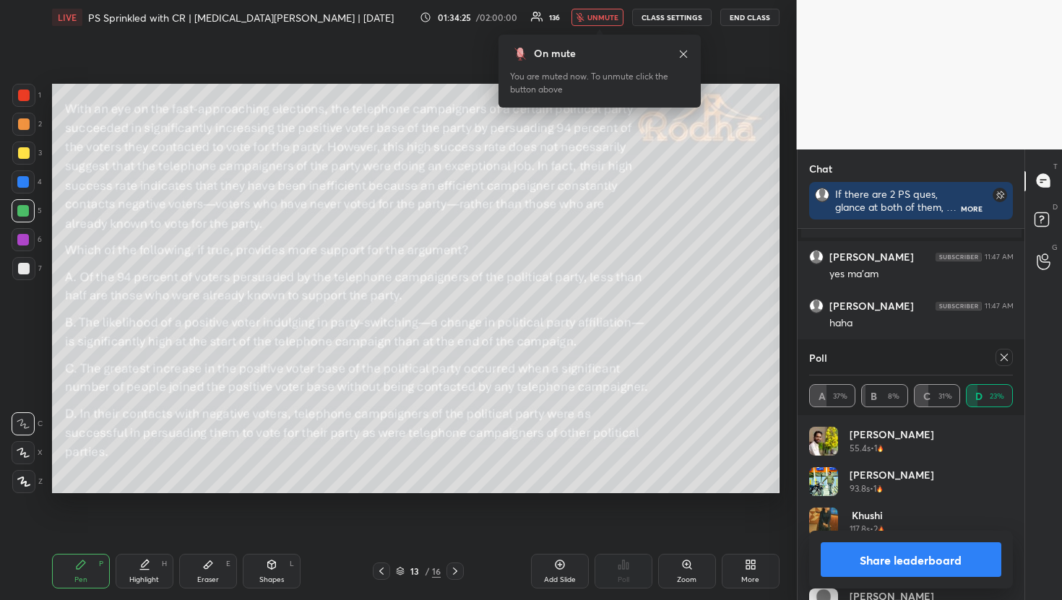
scroll to position [27319, 0]
click at [604, 26] on div "On mute You are muted now. To unmute click the button above" at bounding box center [600, 67] width 202 height 82
click at [603, 18] on span "unmute" at bounding box center [602, 17] width 31 height 10
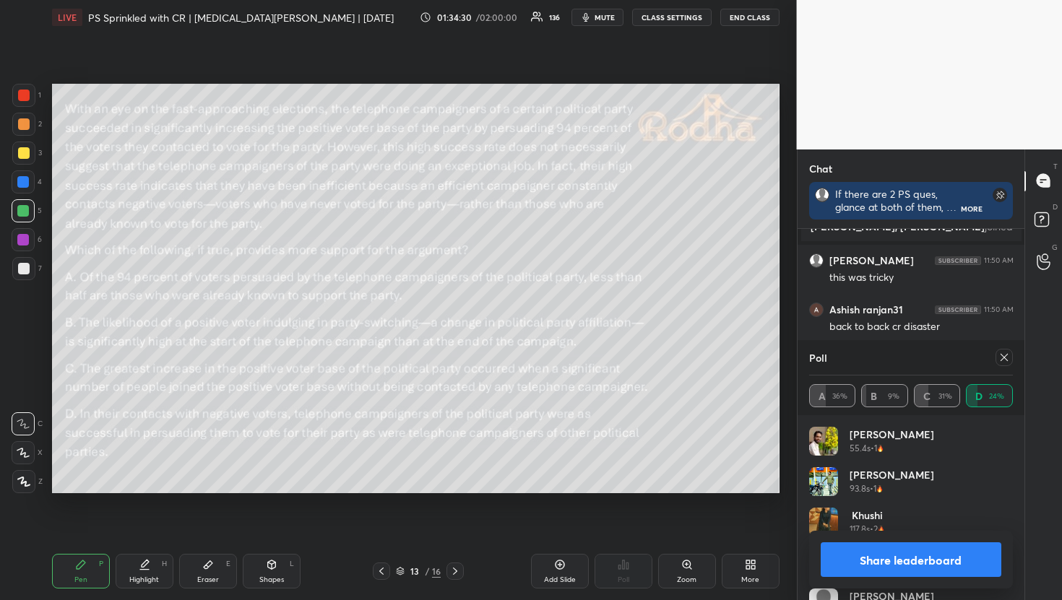
scroll to position [27466, 0]
click at [25, 126] on div at bounding box center [24, 124] width 12 height 12
click at [1006, 362] on icon at bounding box center [1004, 358] width 12 height 12
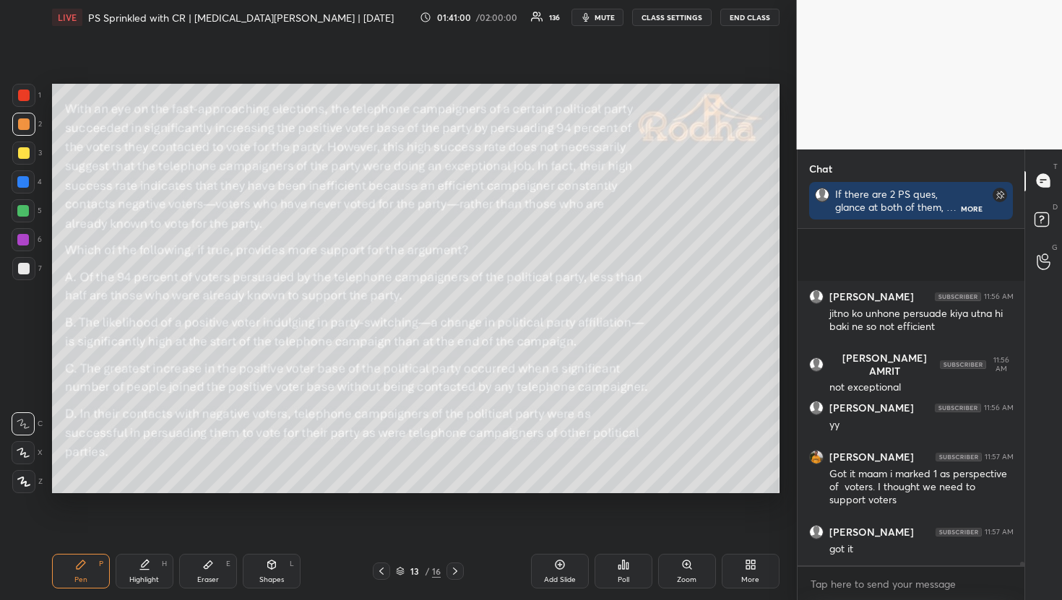
scroll to position [29915, 0]
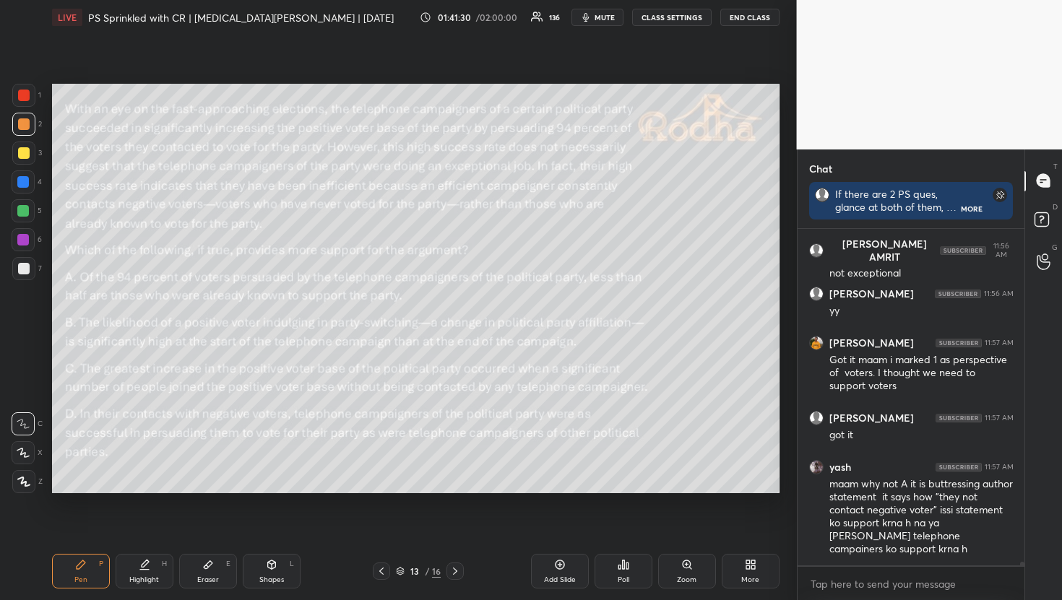
click at [74, 415] on div "Setting up your live class Poll for secs No correct answer Start poll" at bounding box center [415, 289] width 739 height 508
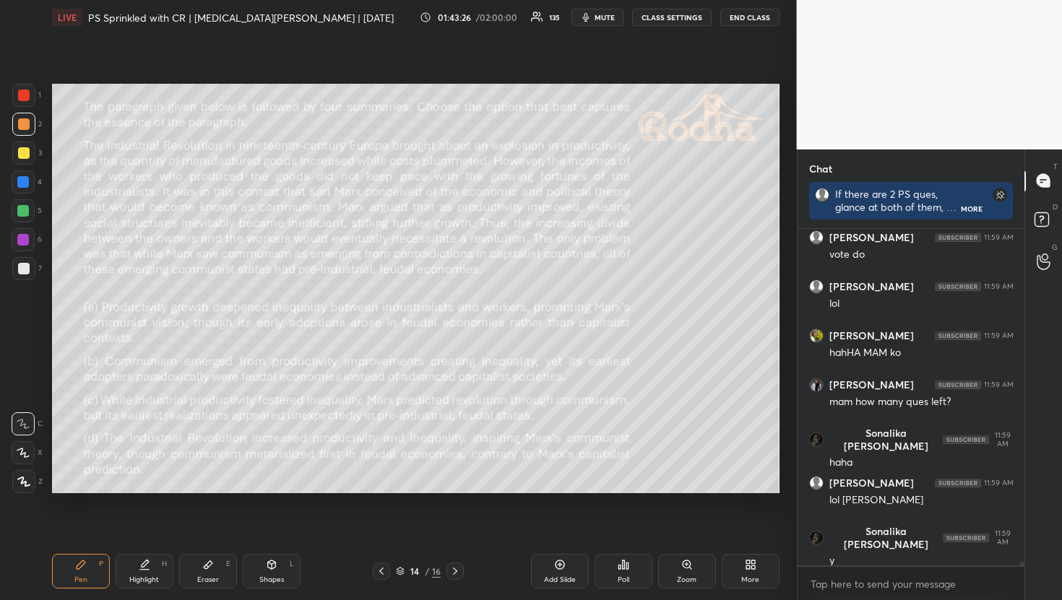
scroll to position [31261, 0]
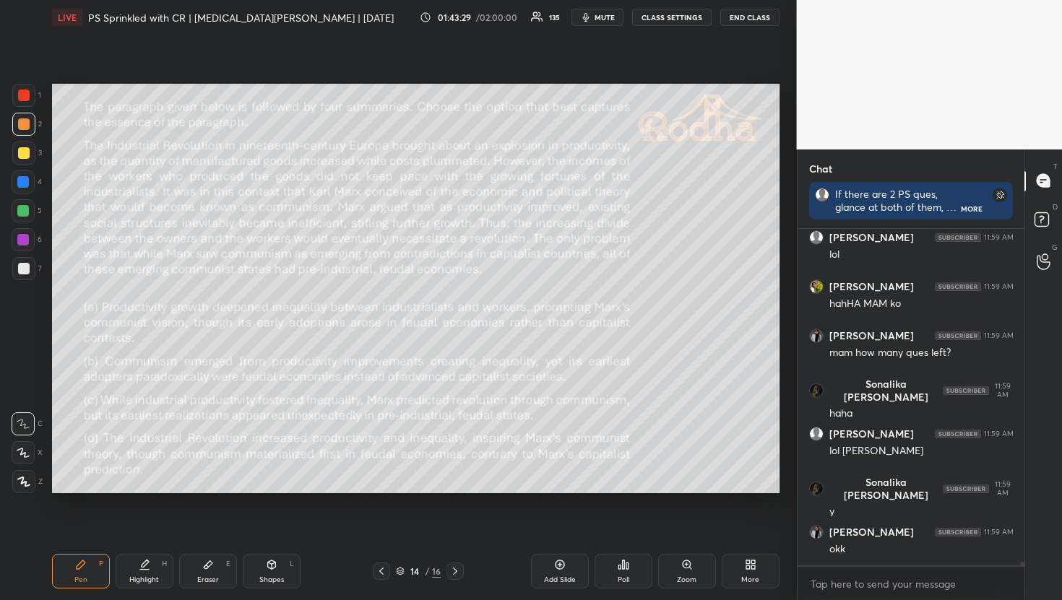
click at [642, 581] on div "Poll" at bounding box center [624, 571] width 58 height 35
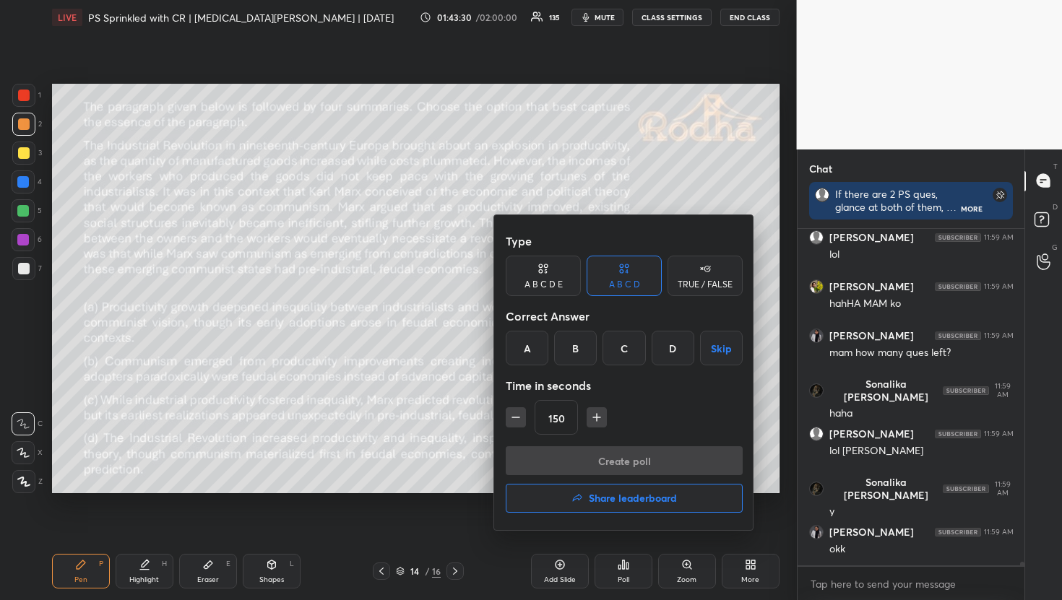
click at [668, 362] on div "D" at bounding box center [673, 348] width 43 height 35
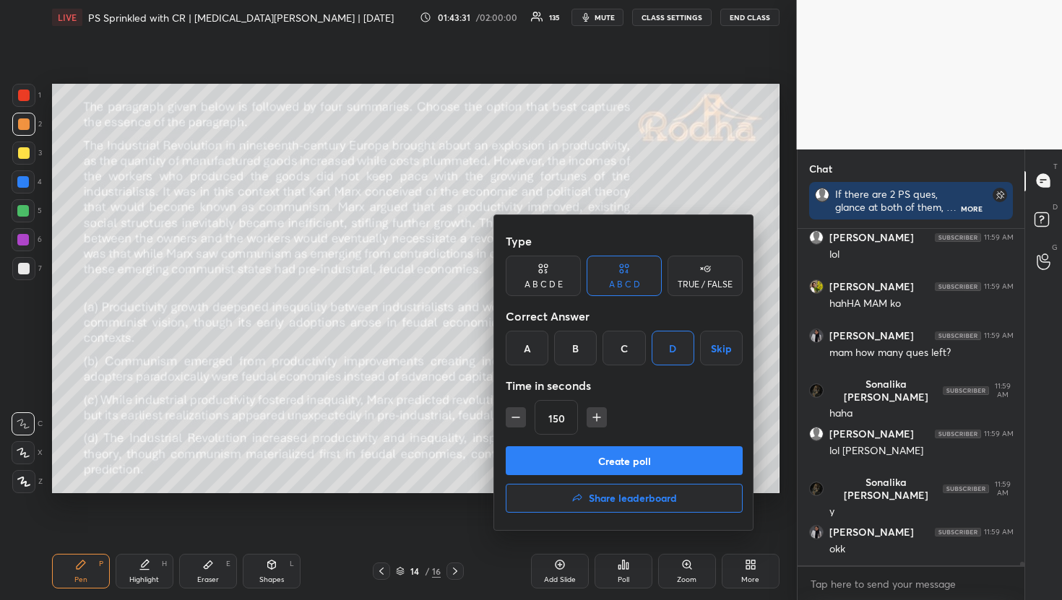
click at [643, 462] on button "Create poll" at bounding box center [624, 460] width 237 height 29
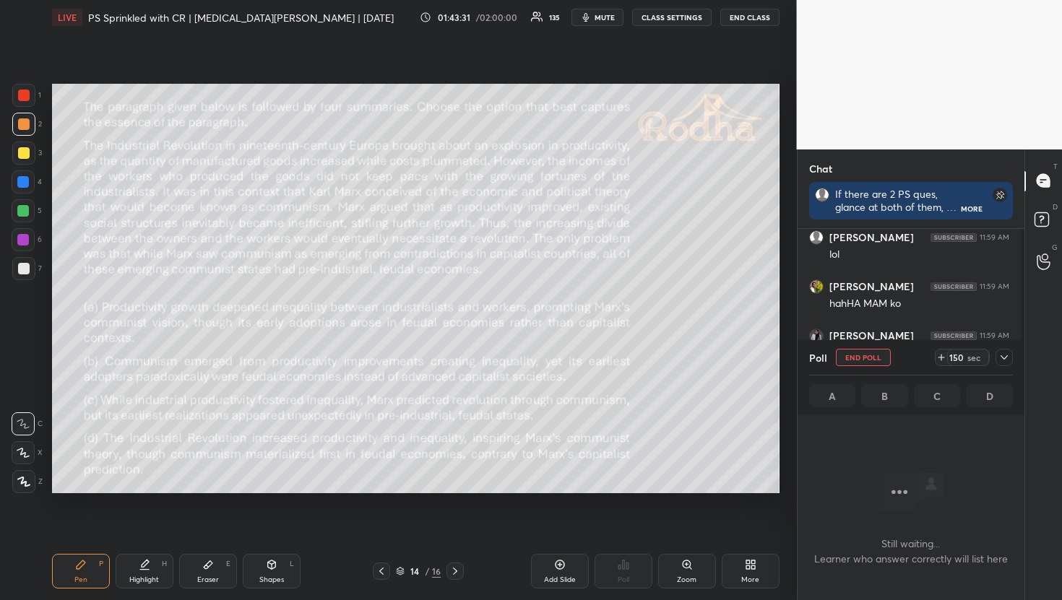
scroll to position [293, 223]
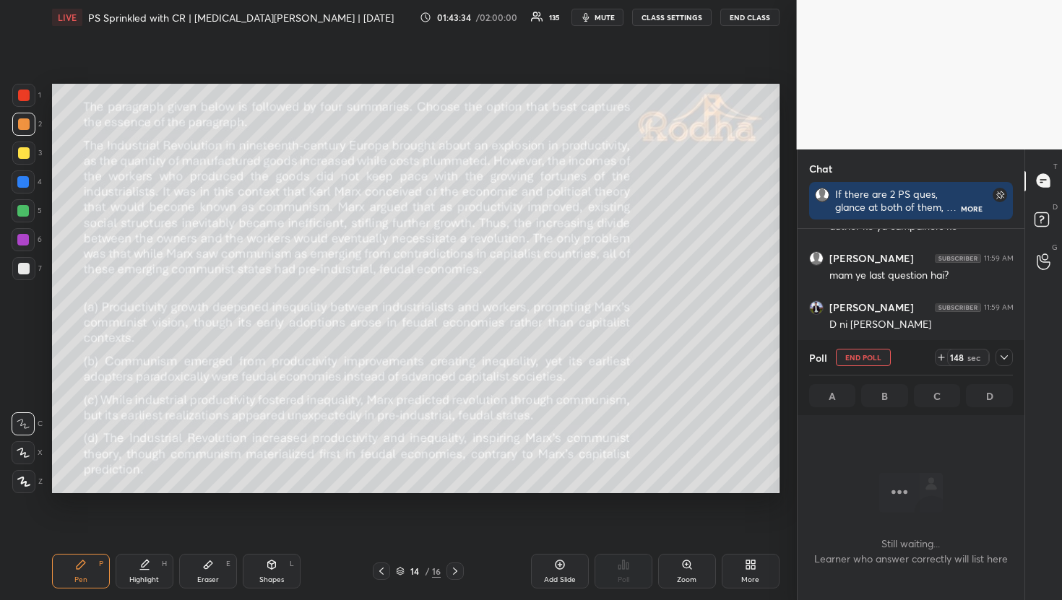
click at [1005, 363] on div at bounding box center [1004, 357] width 17 height 17
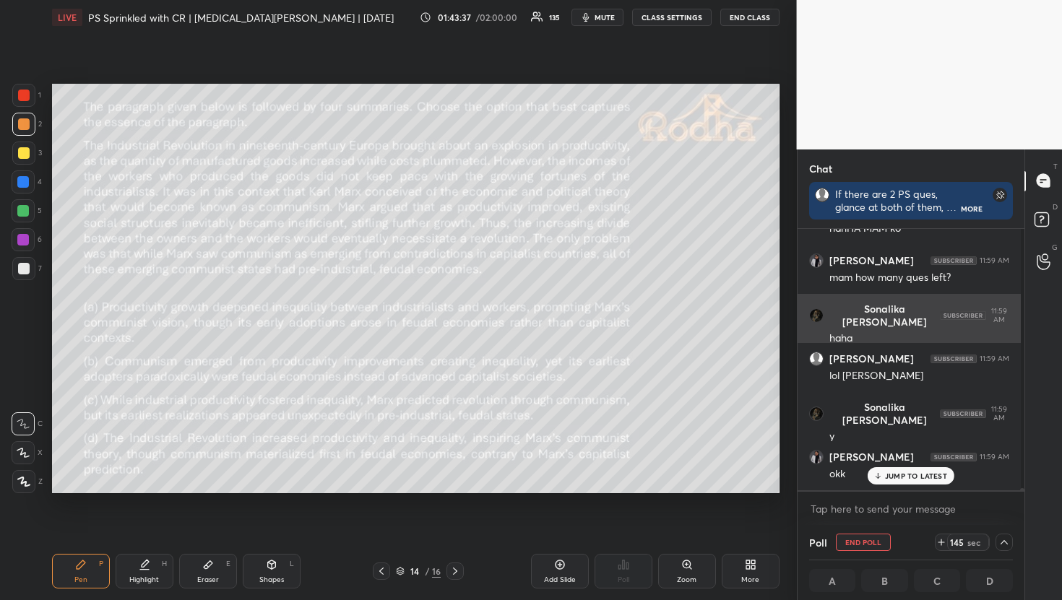
scroll to position [30797, 0]
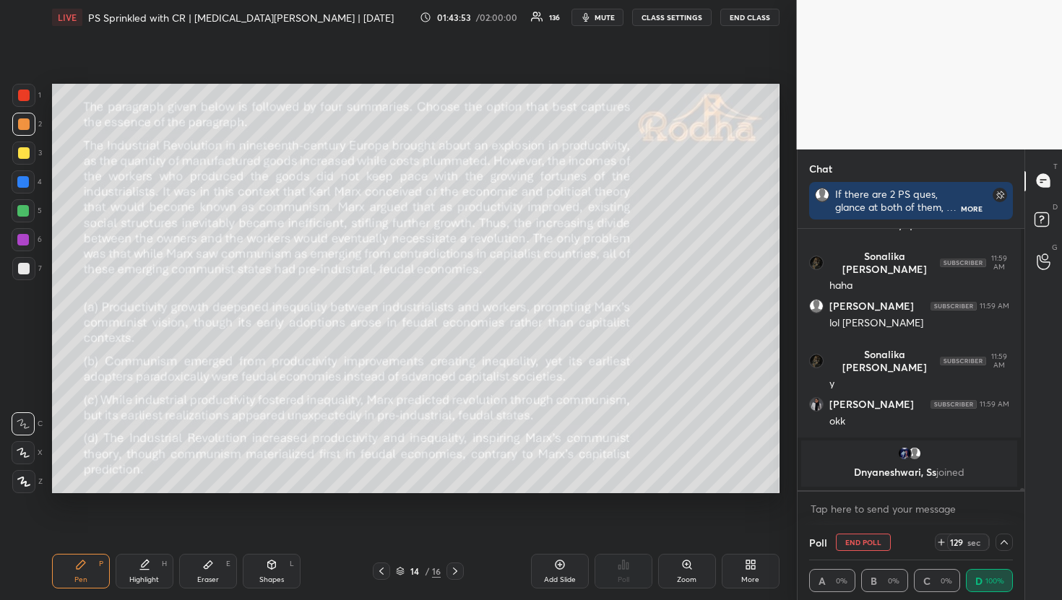
click at [600, 25] on button "mute" at bounding box center [597, 17] width 52 height 17
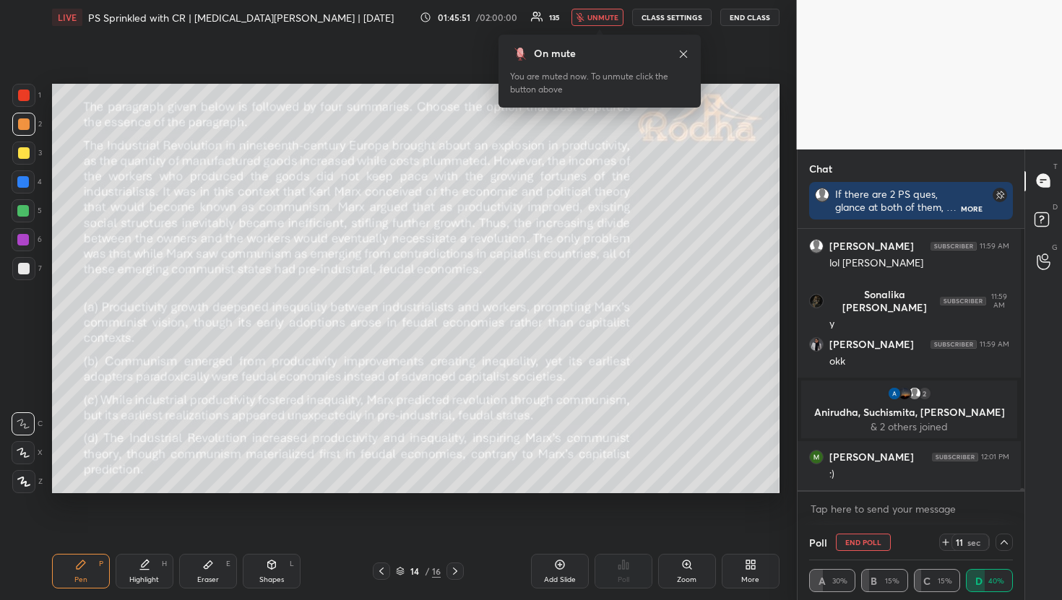
scroll to position [30955, 0]
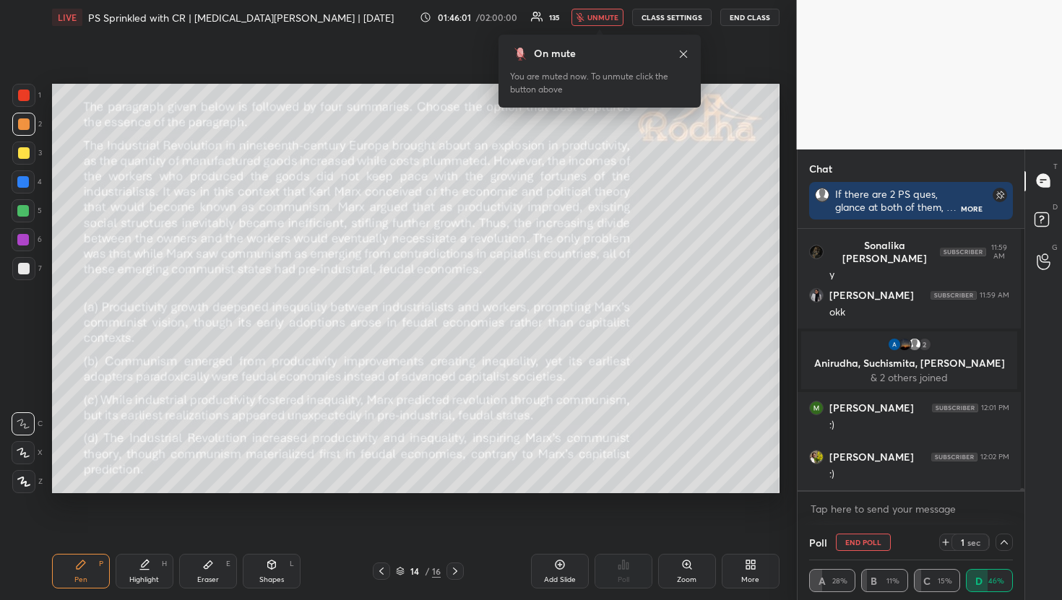
click at [601, 14] on span "unmute" at bounding box center [602, 17] width 31 height 10
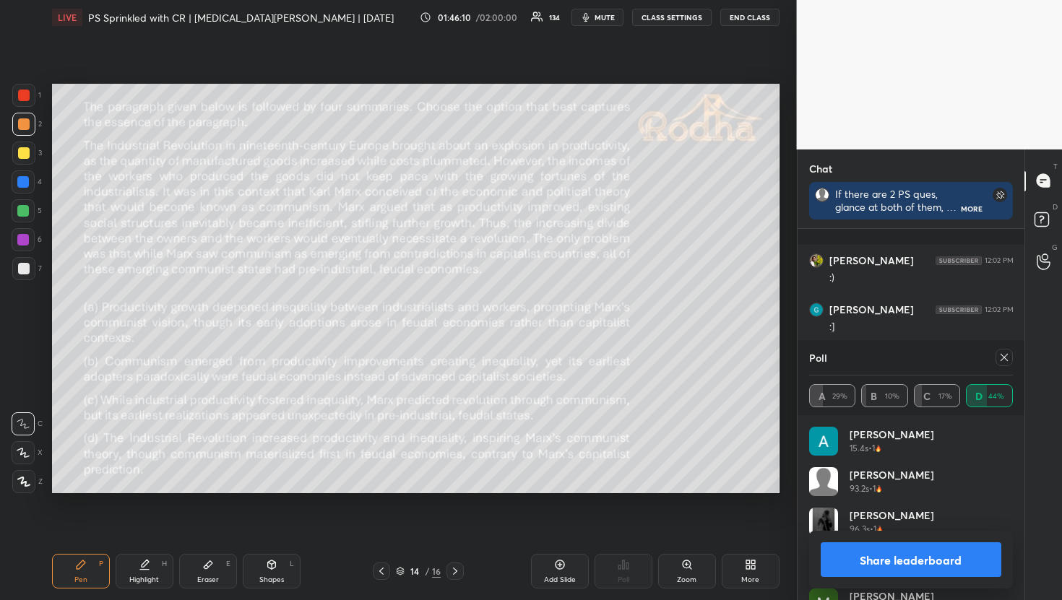
scroll to position [31240, 0]
click at [1001, 357] on icon at bounding box center [1004, 358] width 12 height 12
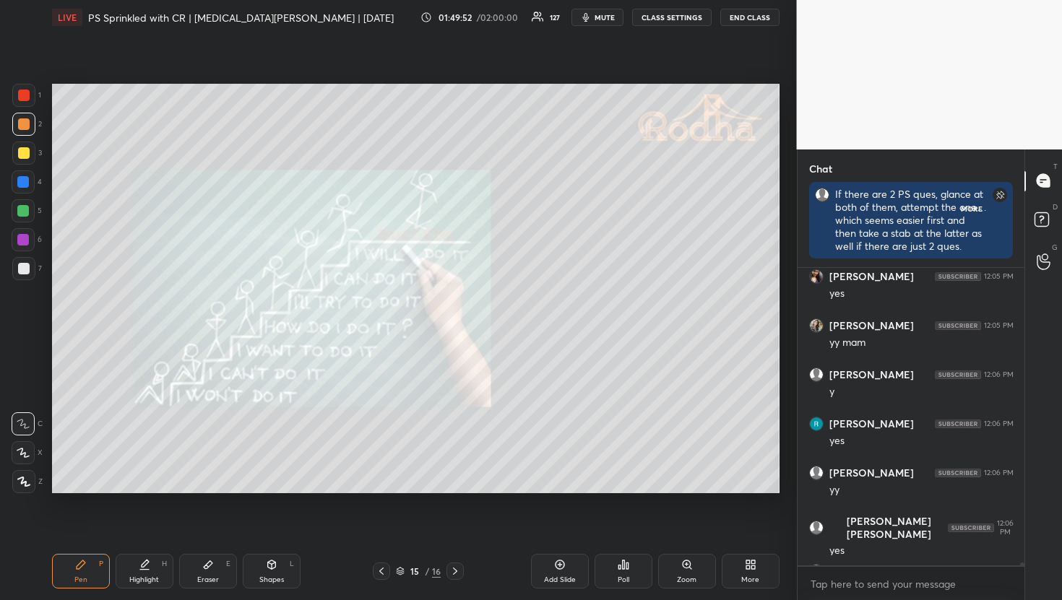
scroll to position [4, 5]
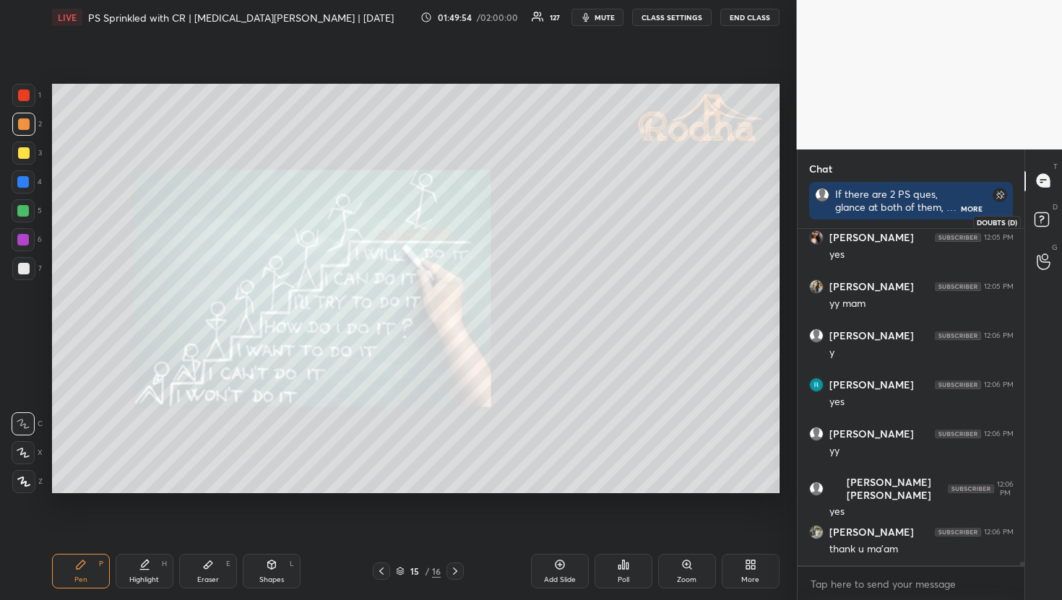
click at [1041, 217] on rect at bounding box center [1042, 219] width 14 height 14
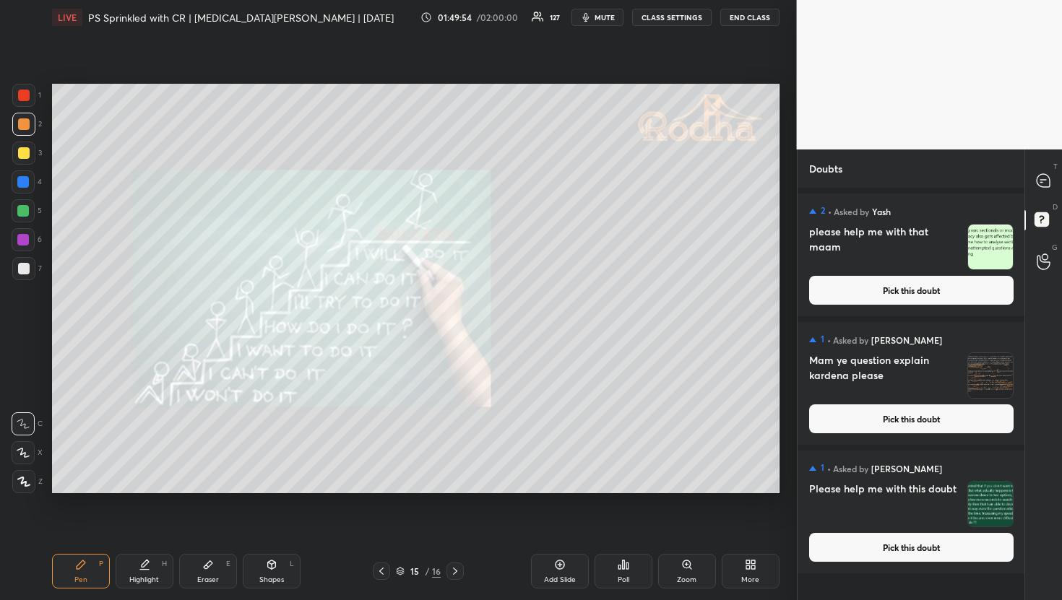
scroll to position [408, 223]
click at [933, 546] on button "Pick this doubt" at bounding box center [911, 547] width 204 height 29
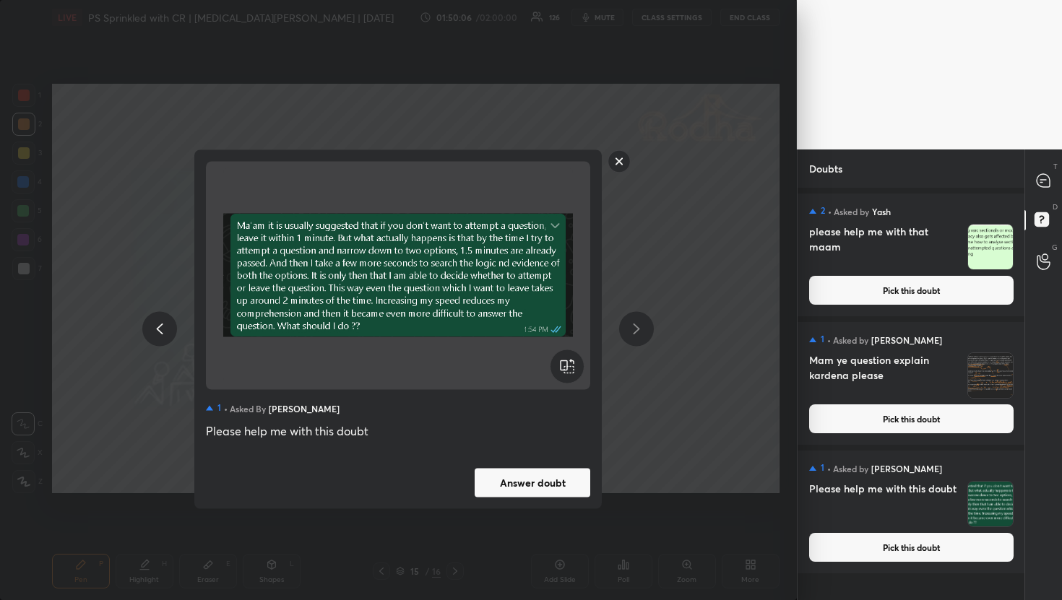
click at [513, 498] on div "1 • Asked by [PERSON_NAME] Please help me with this doubt Answer doubt" at bounding box center [397, 329] width 407 height 359
click at [520, 489] on button "Answer doubt" at bounding box center [533, 482] width 116 height 29
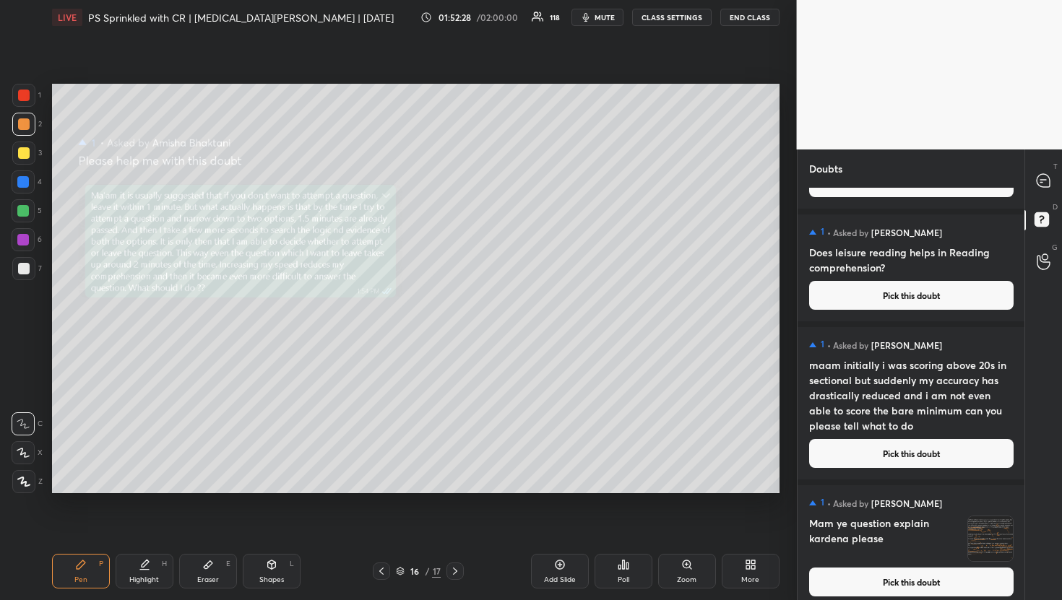
scroll to position [116, 0]
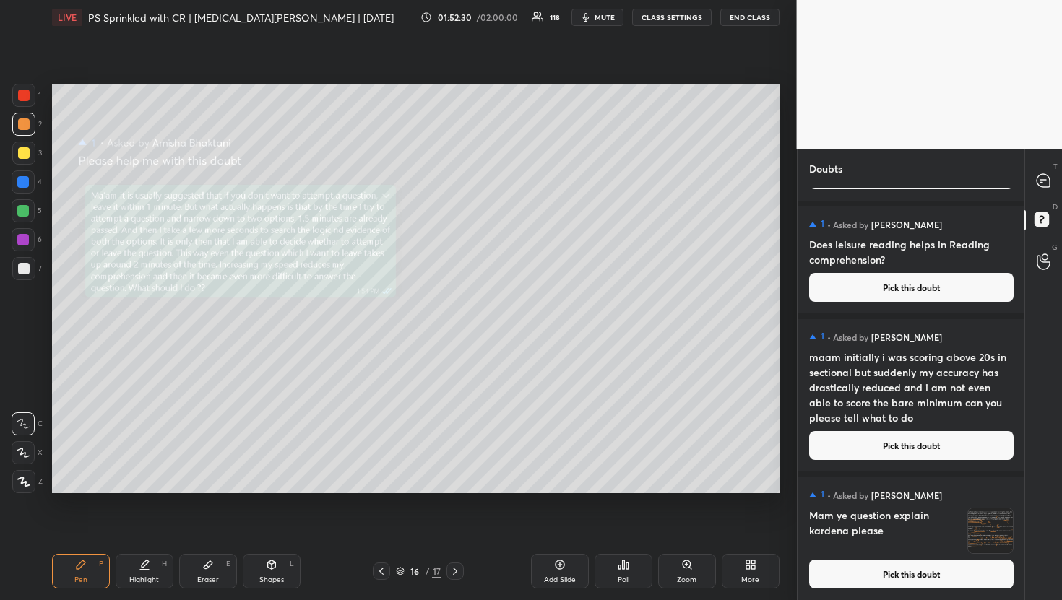
click at [900, 587] on button "Pick this doubt" at bounding box center [911, 574] width 204 height 29
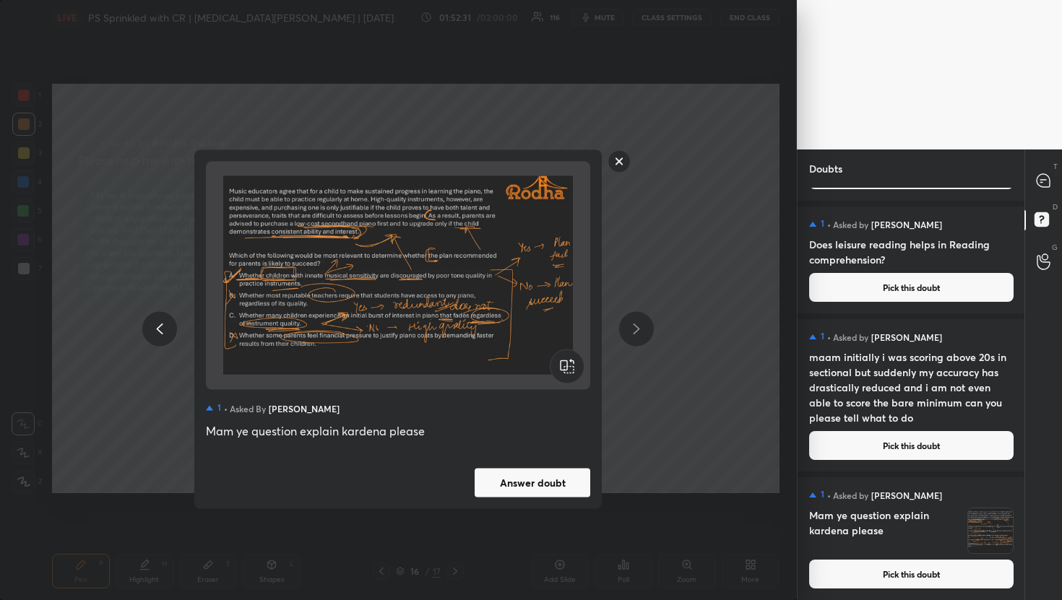
click at [569, 488] on button "Answer doubt" at bounding box center [533, 482] width 116 height 29
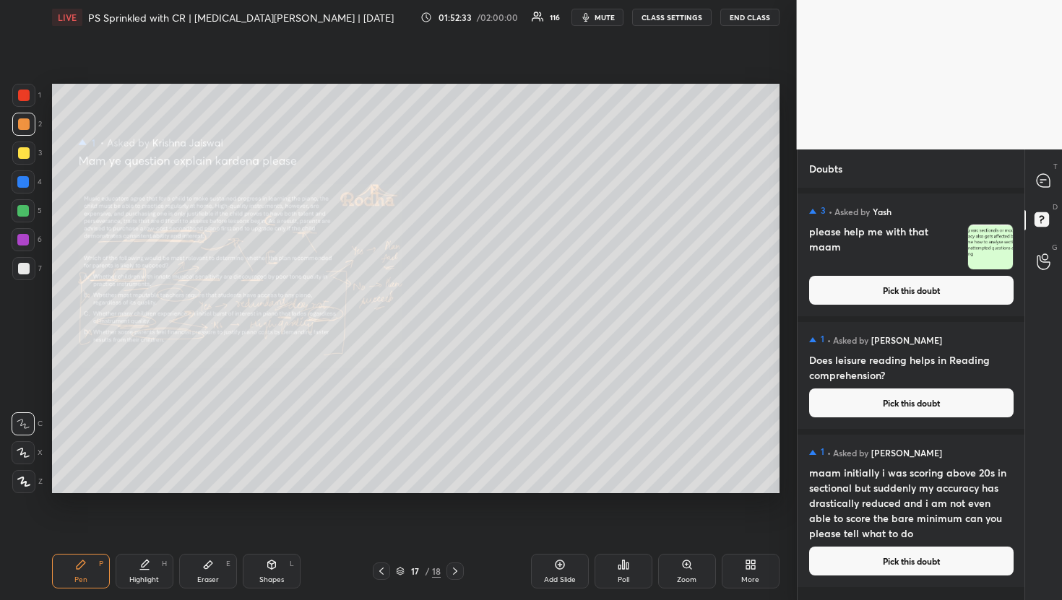
scroll to position [0, 0]
click at [696, 588] on div "Zoom" at bounding box center [687, 571] width 58 height 35
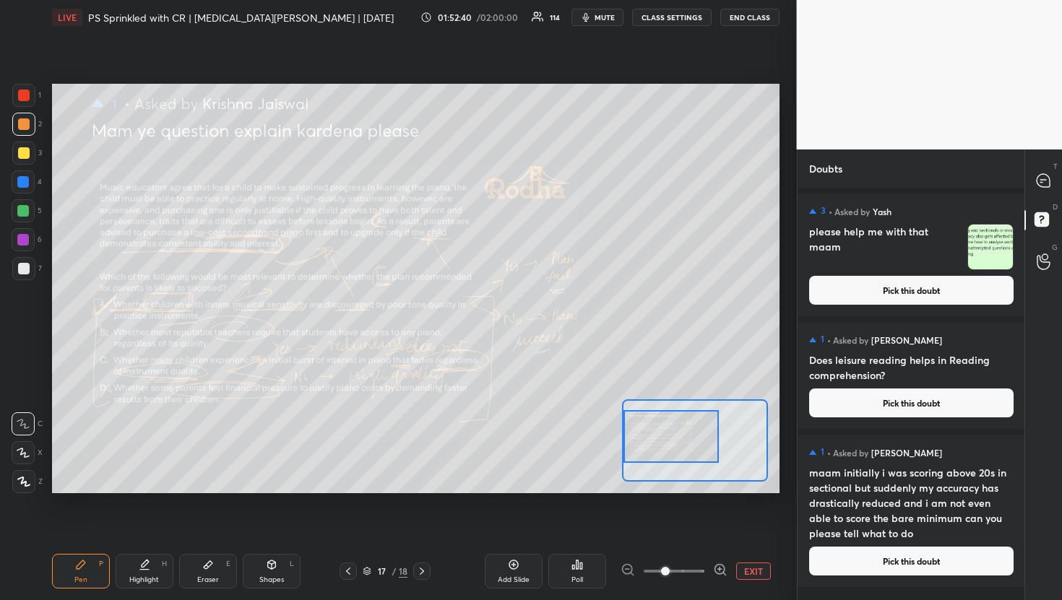
drag, startPoint x: 660, startPoint y: 441, endPoint x: 628, endPoint y: 436, distance: 32.8
click at [628, 436] on div at bounding box center [671, 436] width 95 height 53
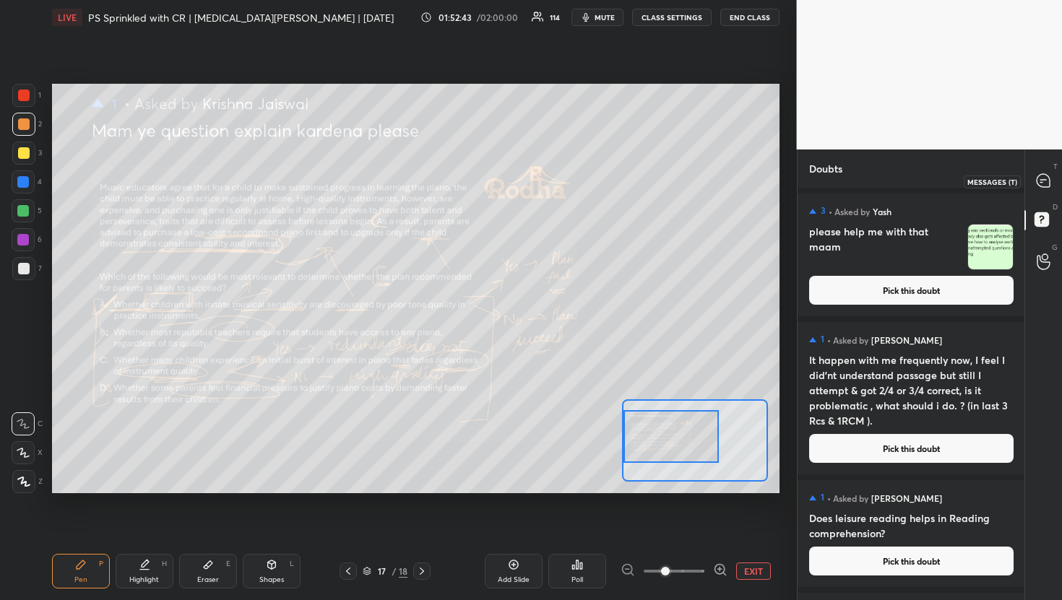
click at [1048, 171] on div at bounding box center [1044, 181] width 29 height 26
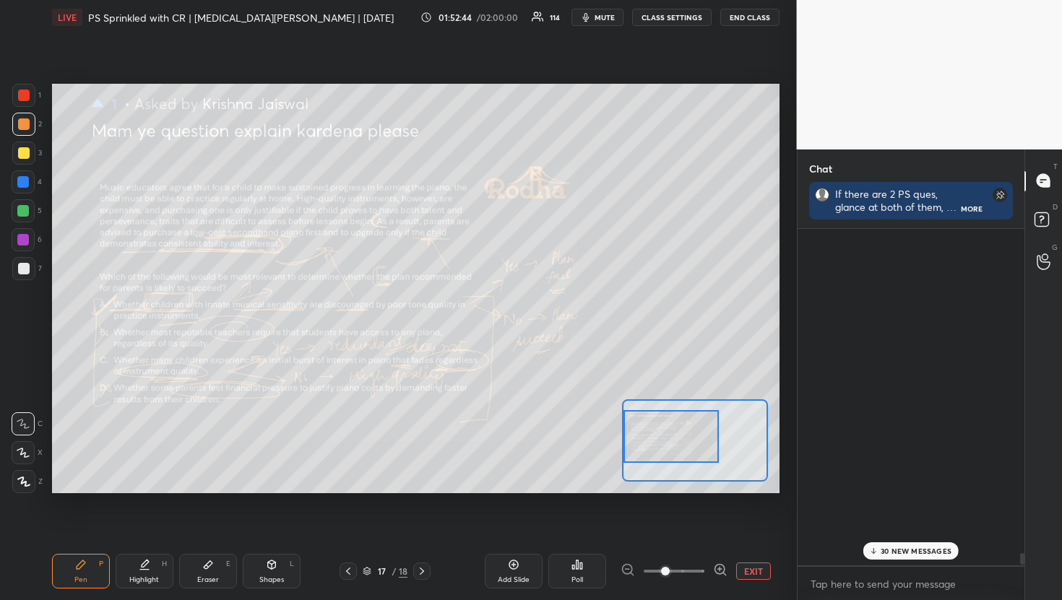
scroll to position [332, 223]
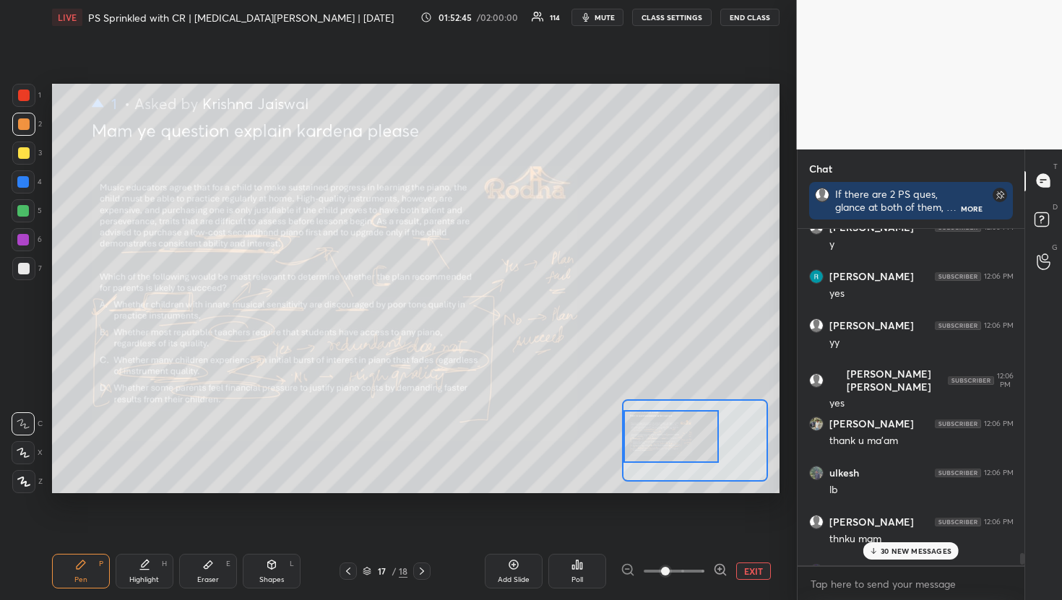
click at [902, 559] on div "30 NEW MESSAGES" at bounding box center [911, 551] width 96 height 17
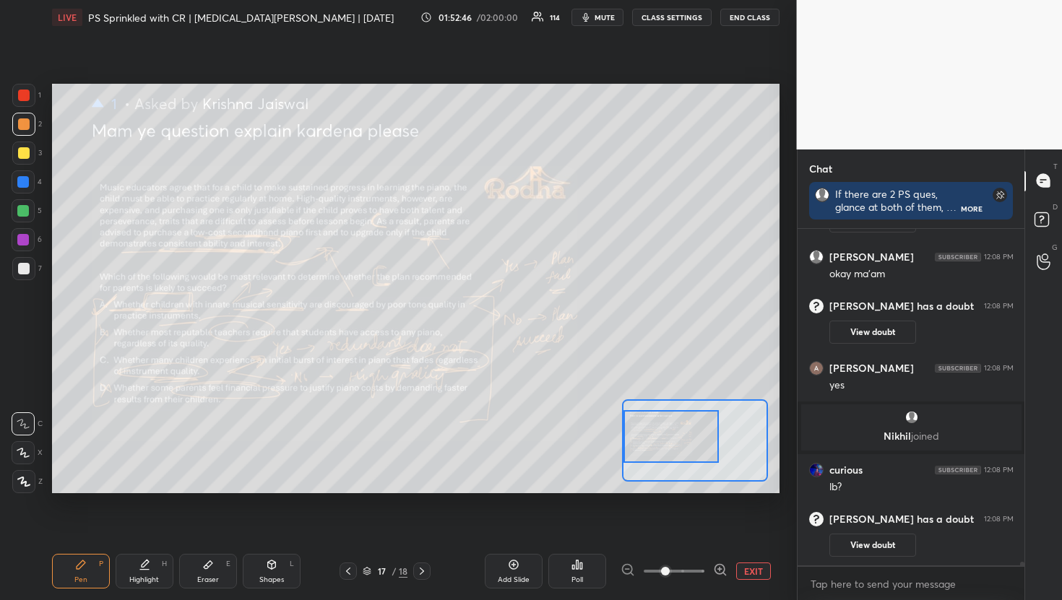
scroll to position [34255, 0]
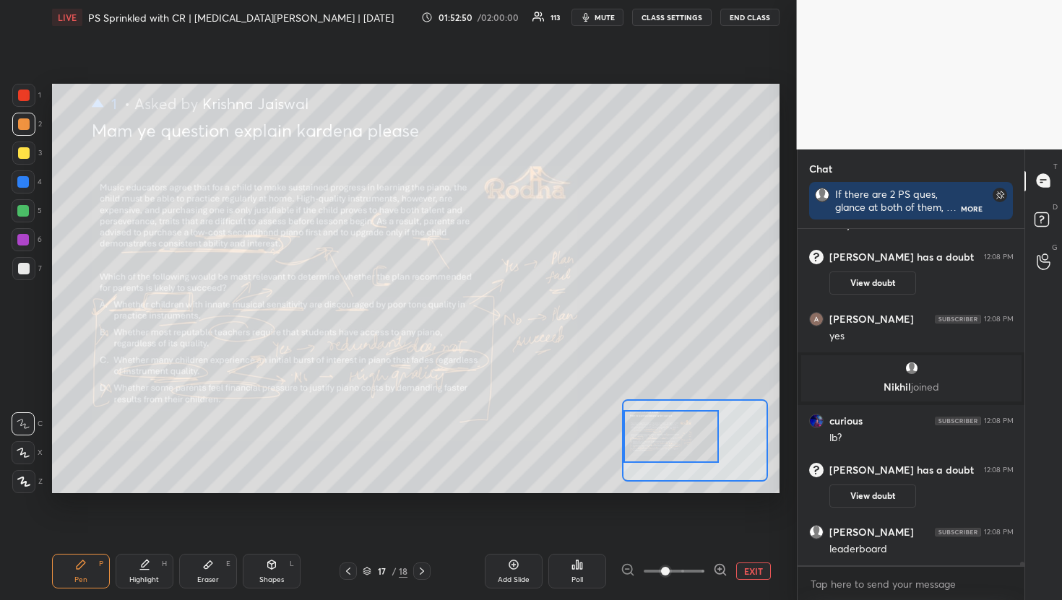
click at [587, 577] on div "Poll" at bounding box center [577, 571] width 58 height 35
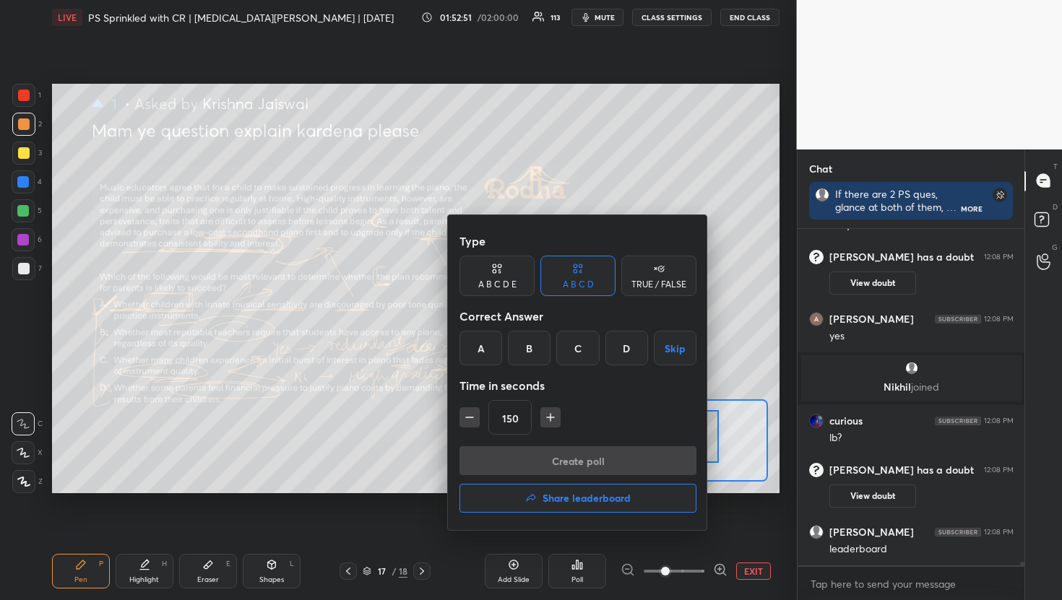
click at [604, 502] on h4 "Share leaderboard" at bounding box center [587, 498] width 88 height 10
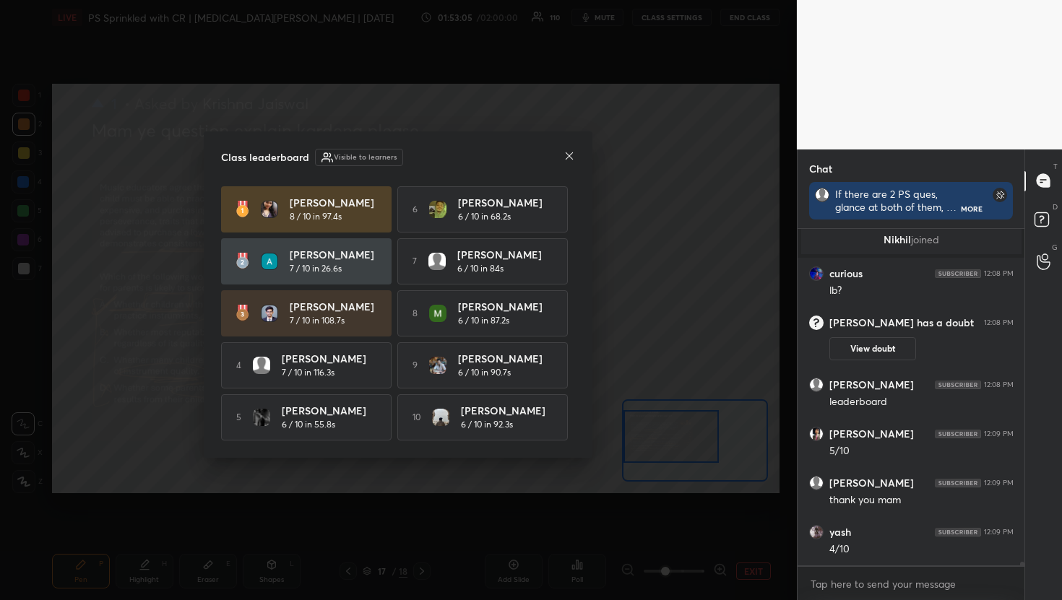
scroll to position [34455, 0]
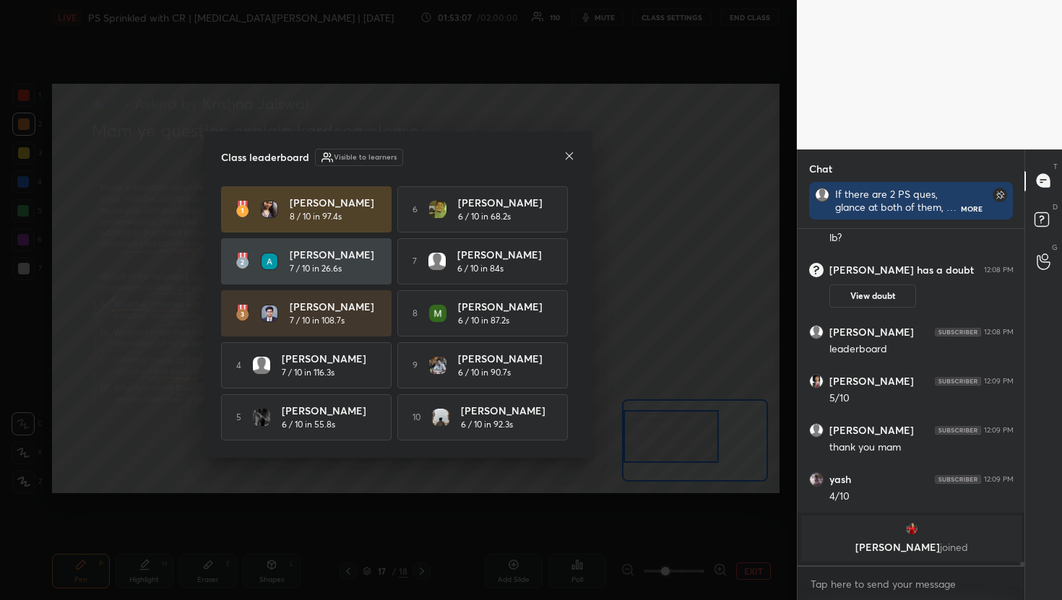
click at [571, 156] on icon at bounding box center [570, 156] width 12 height 12
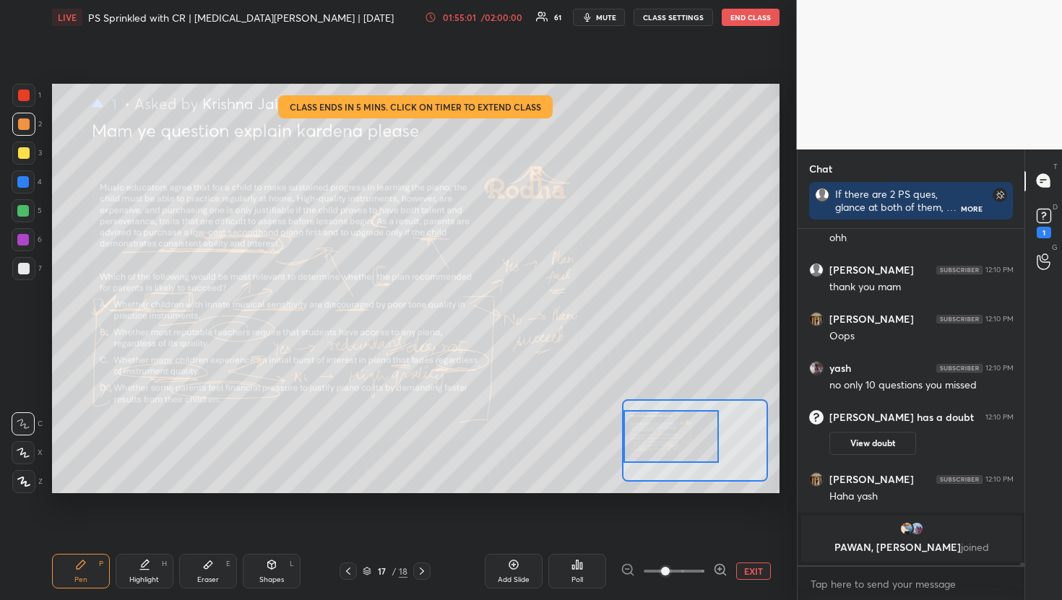
scroll to position [34628, 0]
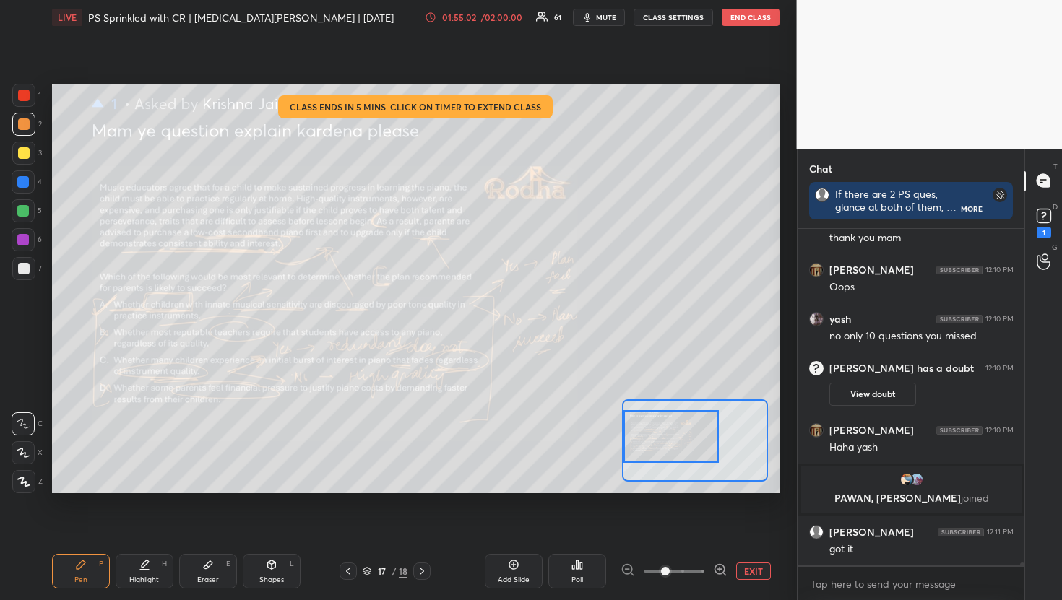
click at [480, 17] on div "01:55:02" at bounding box center [459, 17] width 40 height 9
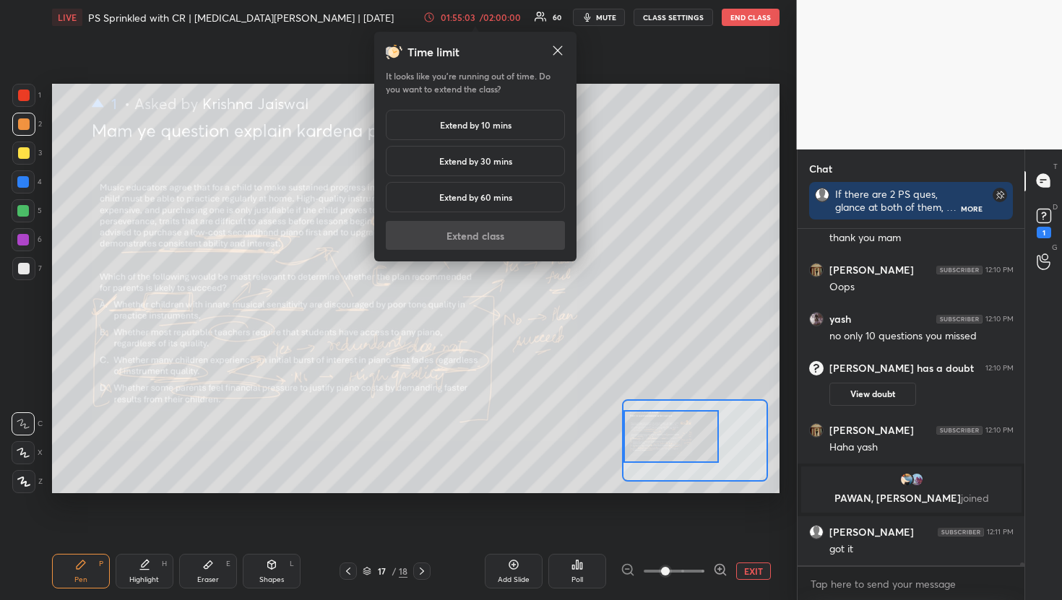
click at [477, 133] on div "Extend by 10 mins" at bounding box center [475, 125] width 179 height 30
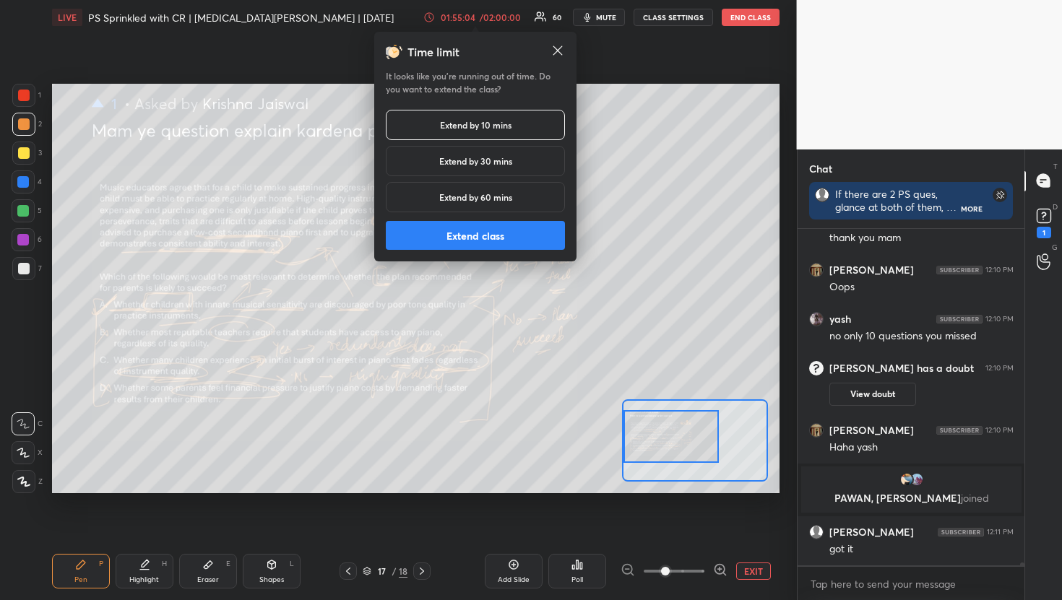
click at [506, 234] on button "Extend class" at bounding box center [475, 235] width 179 height 29
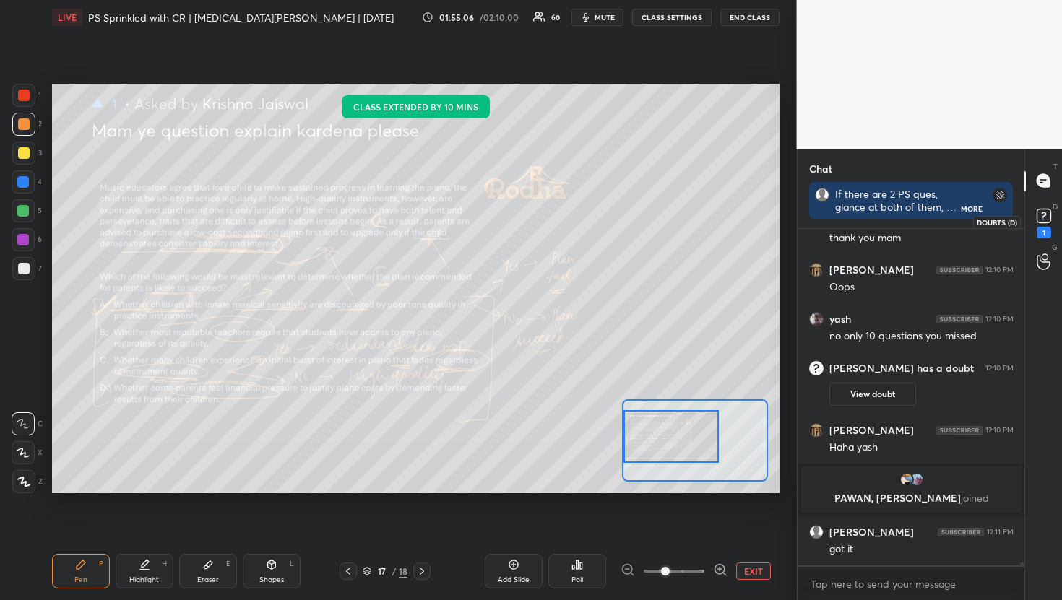
click at [1035, 217] on icon at bounding box center [1044, 216] width 22 height 22
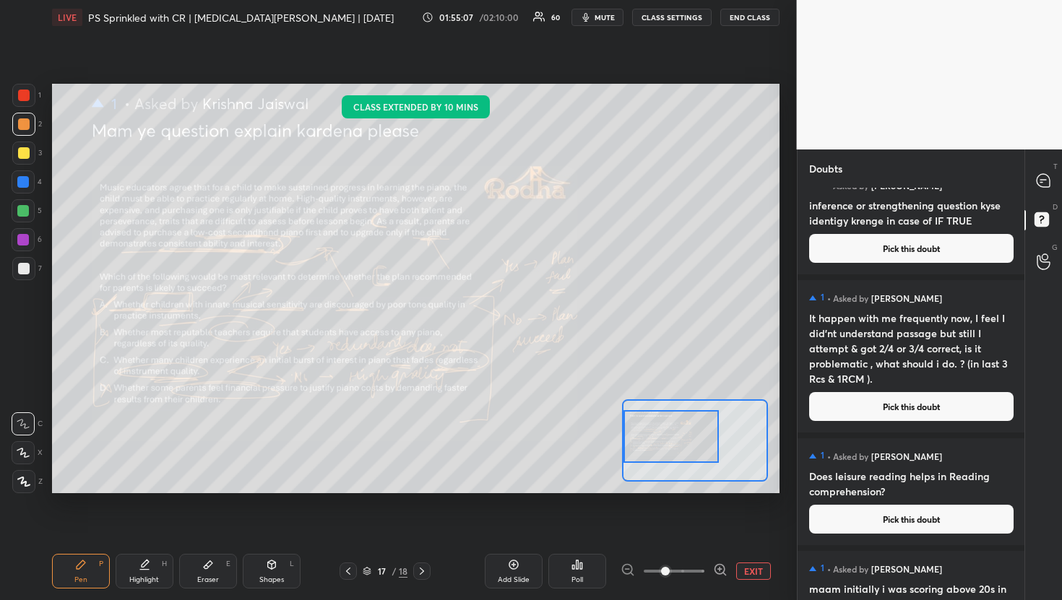
scroll to position [258, 0]
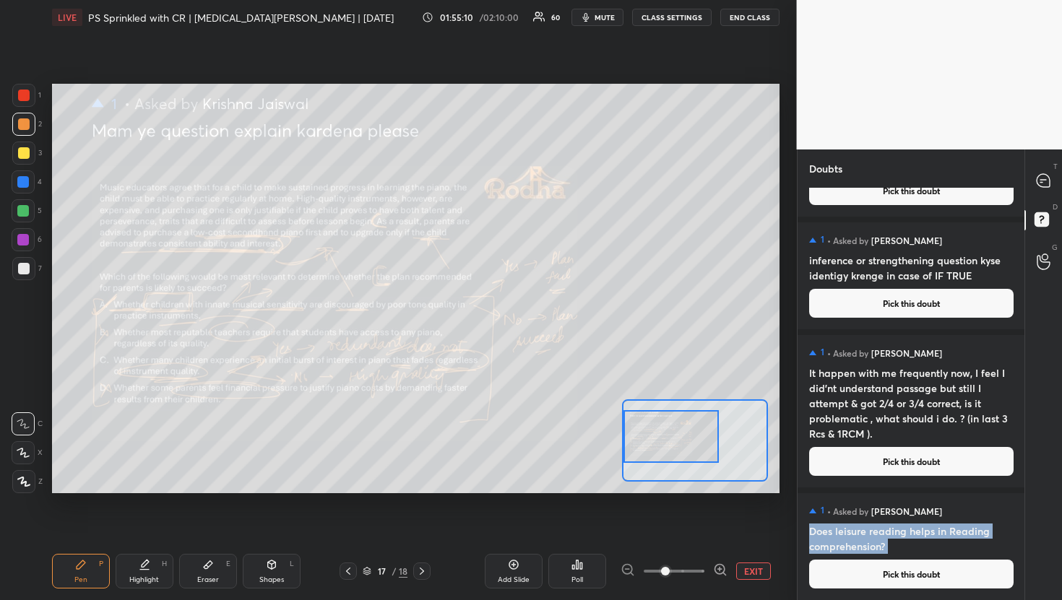
drag, startPoint x: 870, startPoint y: 490, endPoint x: 952, endPoint y: 558, distance: 107.2
click at [952, 559] on div "1 • Asked by [PERSON_NAME] Does leisure reading helps in Reading comprehension?…" at bounding box center [912, 546] width 228 height 107
click at [944, 528] on h4 "Does leisure reading helps in Reading comprehension?" at bounding box center [911, 539] width 204 height 30
click at [748, 566] on button "EXIT" at bounding box center [753, 571] width 35 height 17
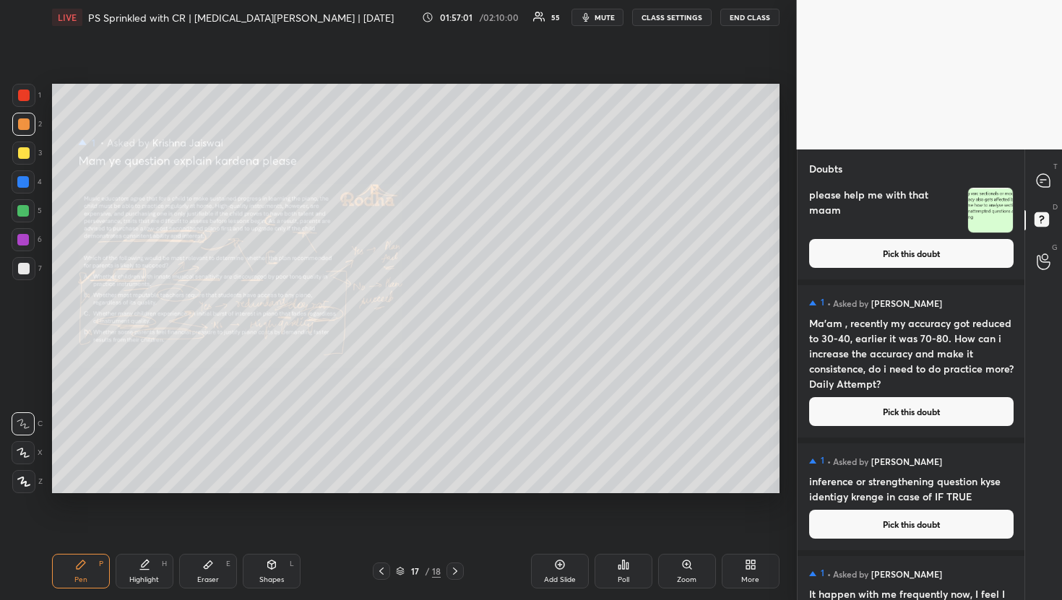
scroll to position [0, 0]
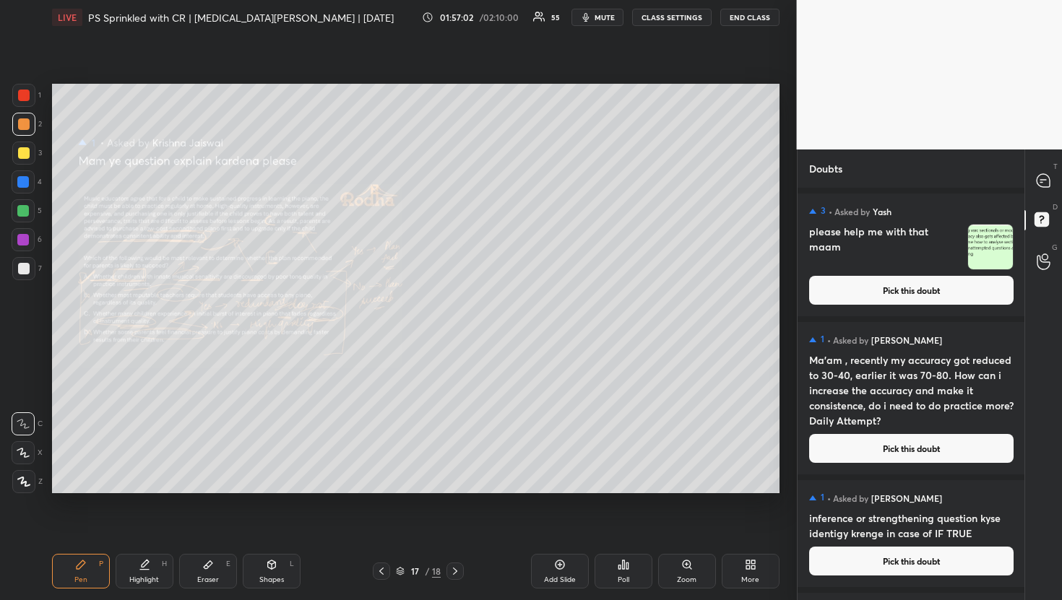
click at [979, 243] on img "grid" at bounding box center [990, 247] width 45 height 45
click at [976, 282] on button "Pick this doubt" at bounding box center [911, 290] width 204 height 29
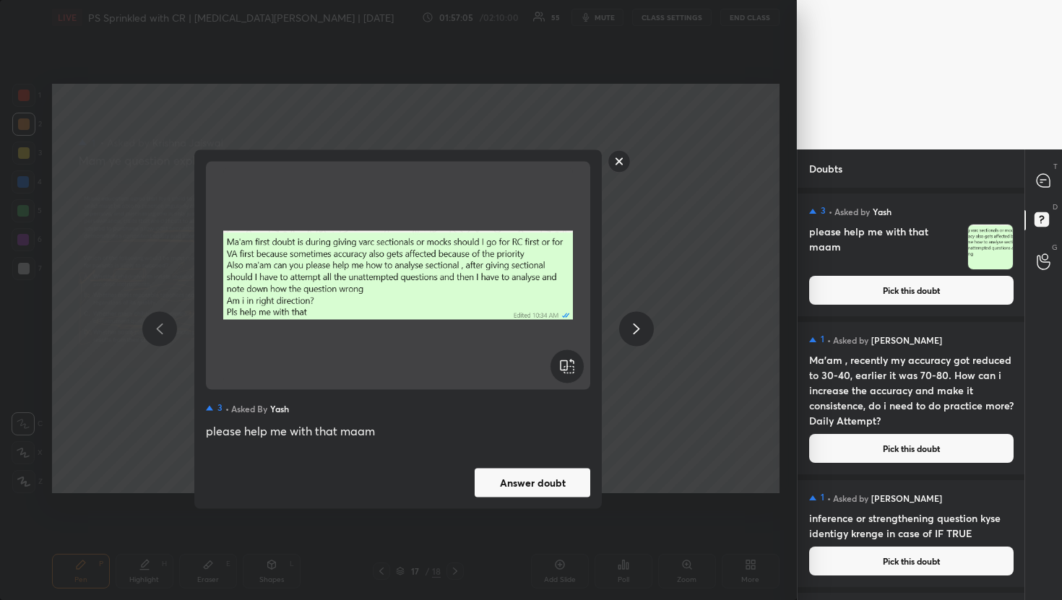
click at [527, 487] on button "Answer doubt" at bounding box center [533, 482] width 116 height 29
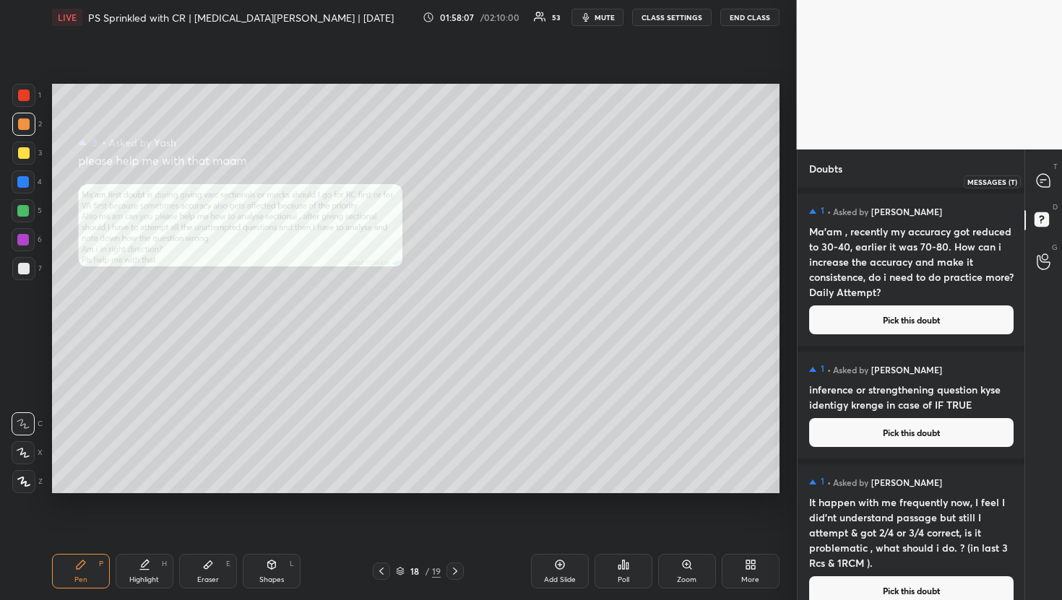
click at [1036, 194] on div at bounding box center [1044, 181] width 29 height 26
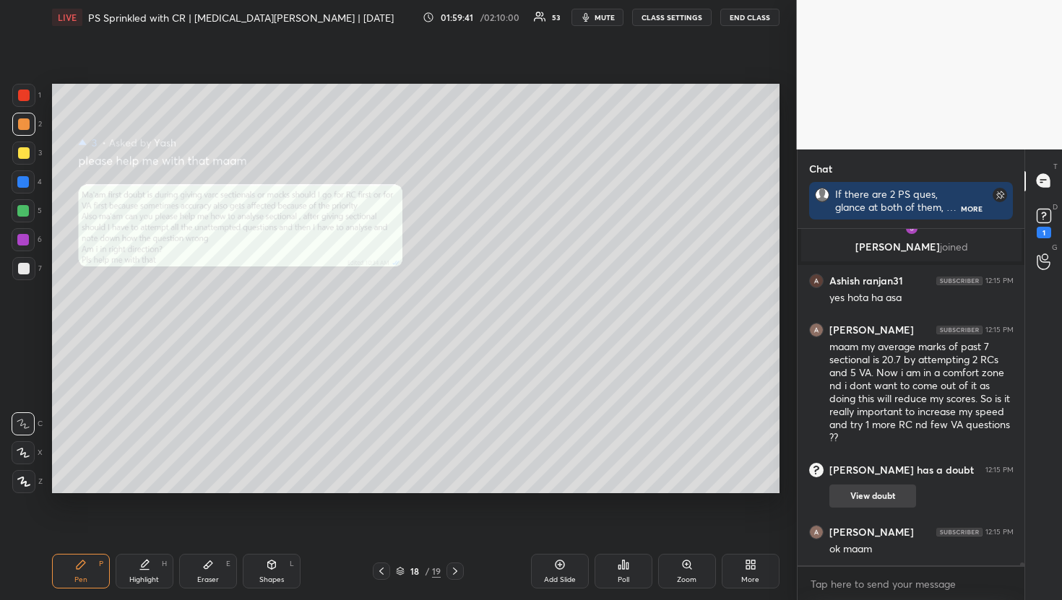
scroll to position [35416, 0]
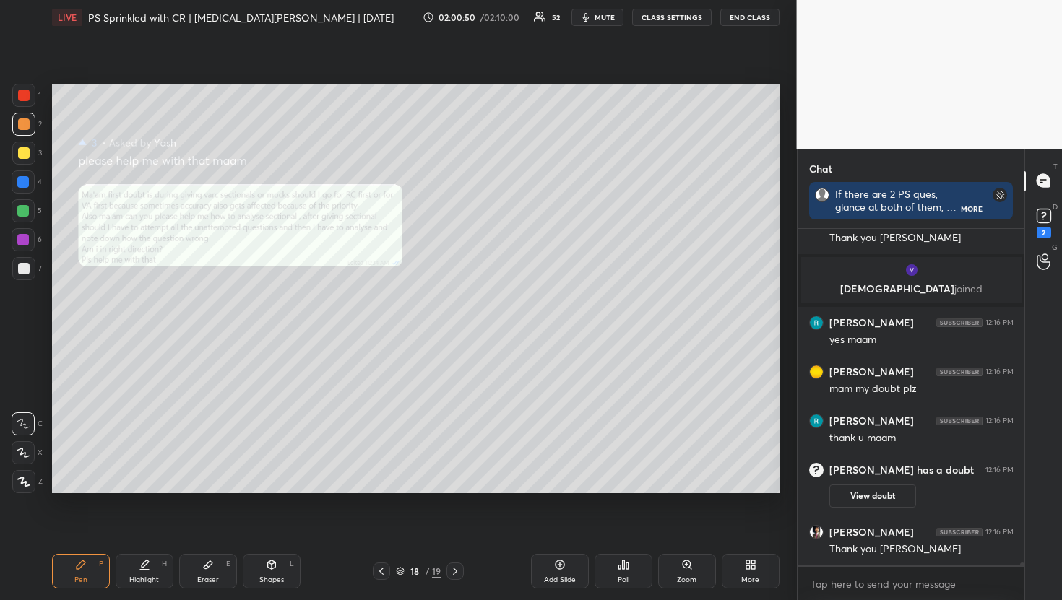
scroll to position [35805, 0]
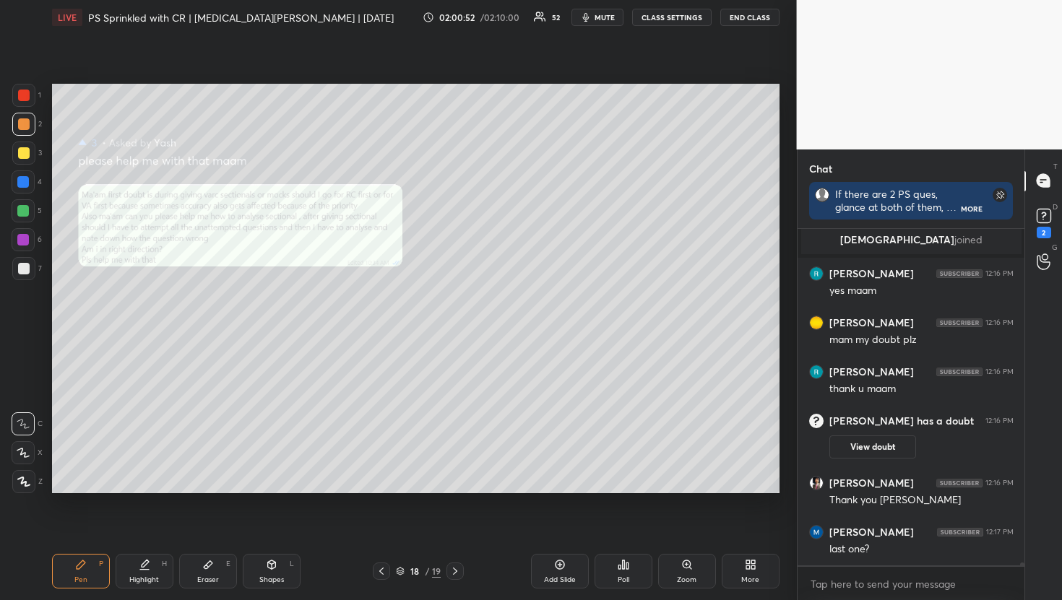
click at [755, 18] on button "END CLASS" at bounding box center [749, 17] width 59 height 17
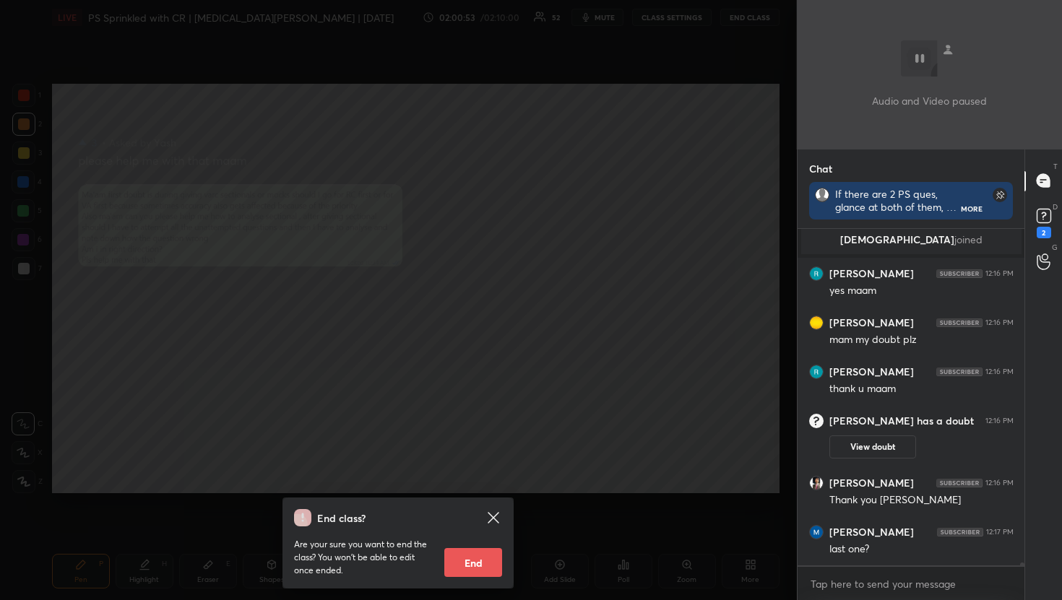
scroll to position [35854, 0]
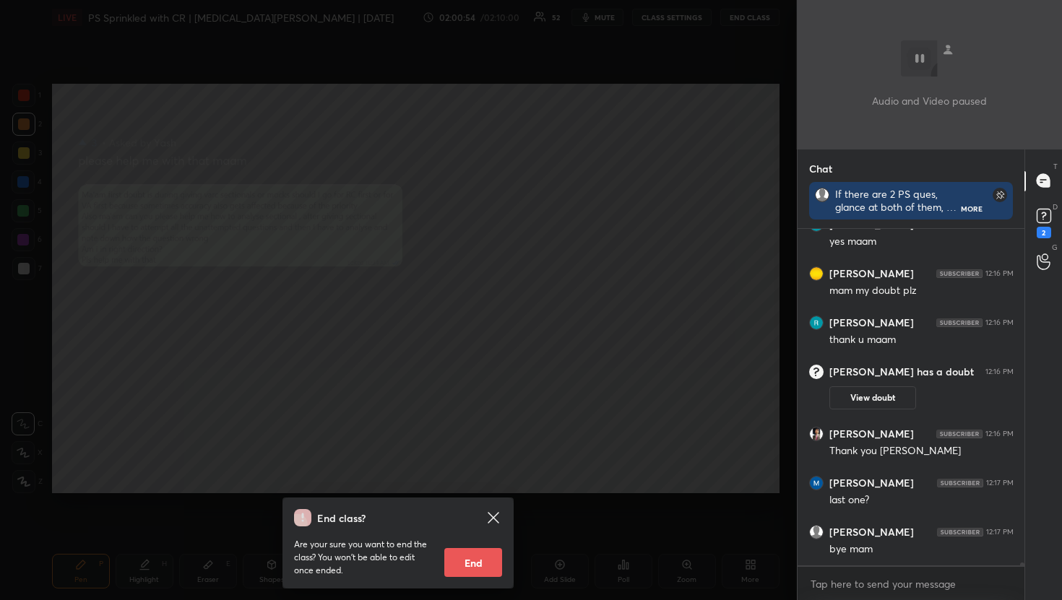
click at [471, 566] on button "End" at bounding box center [473, 562] width 58 height 29
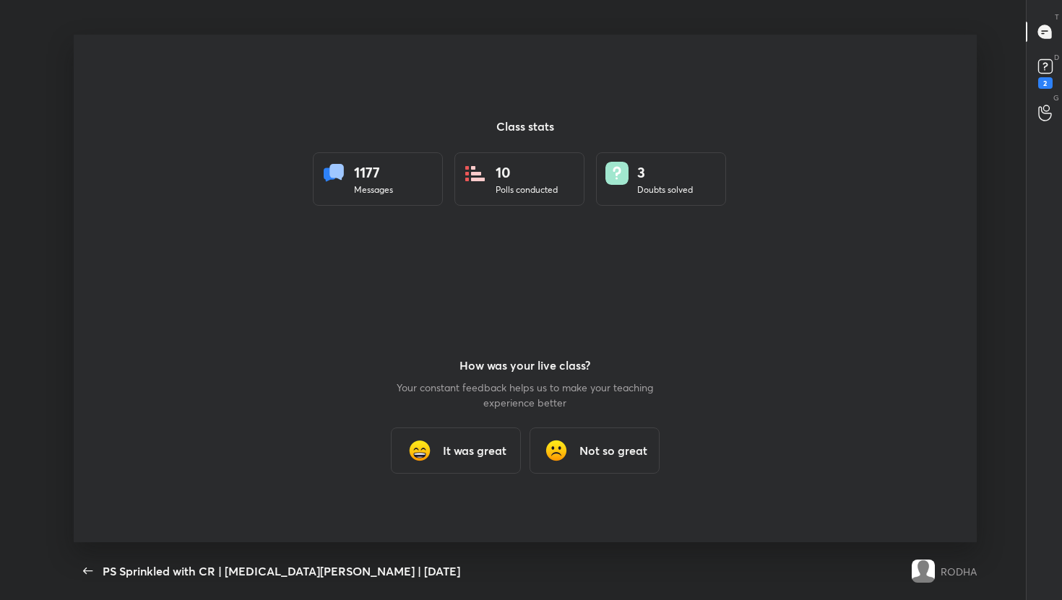
scroll to position [71741, 71198]
